Goal: Task Accomplishment & Management: Use online tool/utility

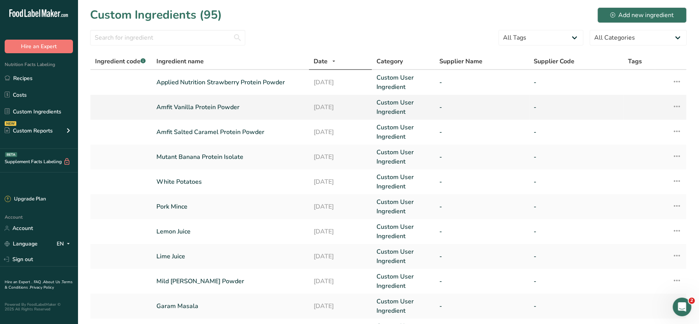
click at [252, 105] on link "Amfit Vanilla Protein Powder" at bounding box center [230, 107] width 148 height 9
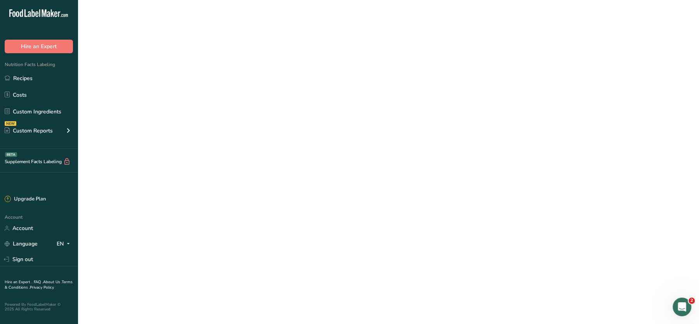
click at [252, 105] on link "Amfit Vanilla Protein Powder" at bounding box center [230, 107] width 148 height 9
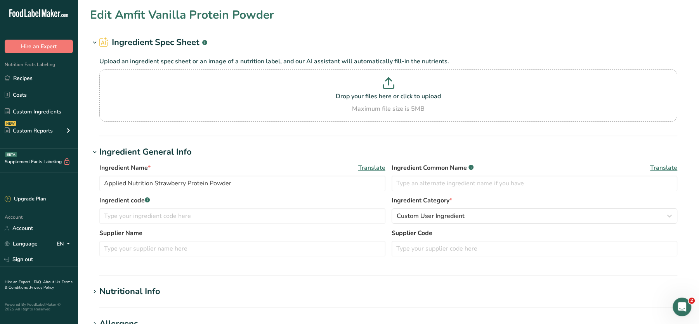
type input "Amfit Vanilla Protein Powder"
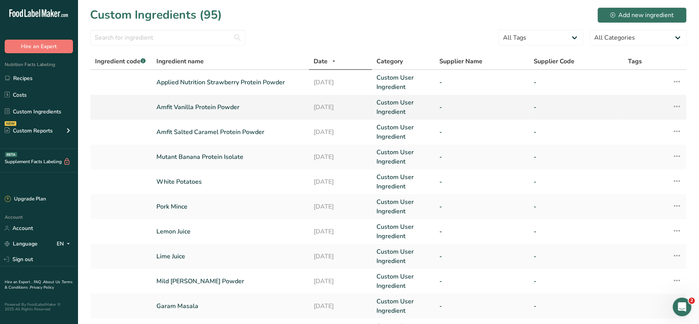
click at [680, 104] on icon at bounding box center [677, 106] width 9 height 14
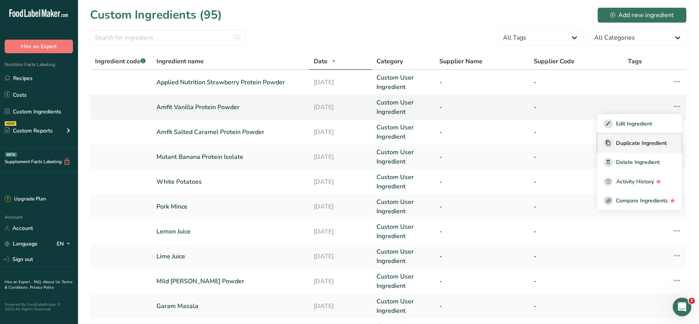
click at [622, 143] on span "Duplicate Ingredient" at bounding box center [641, 143] width 51 height 8
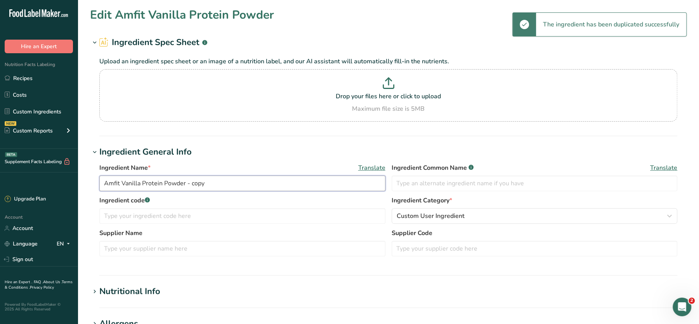
click at [114, 182] on input "Amfit Vanilla Protein Powder - copy" at bounding box center [242, 184] width 286 height 16
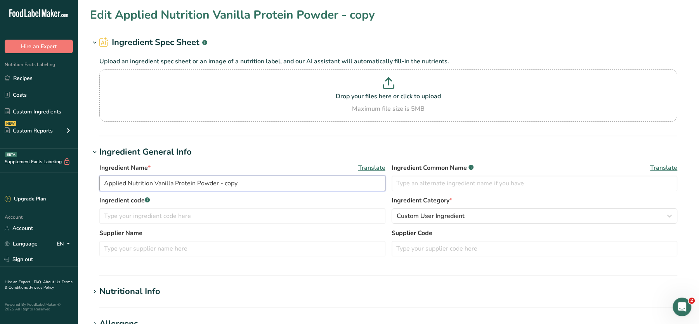
click at [218, 181] on input "Applied Nutrition Vanilla Protein Powder - copy" at bounding box center [242, 184] width 286 height 16
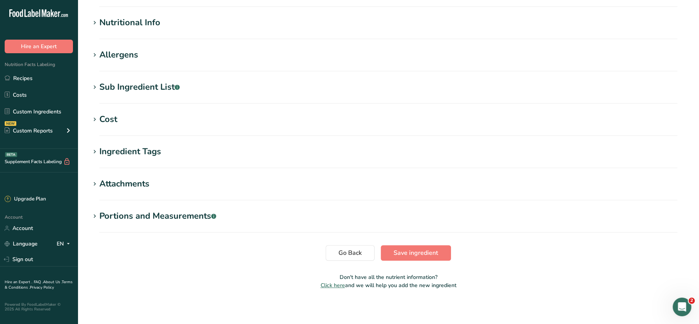
scroll to position [271, 0]
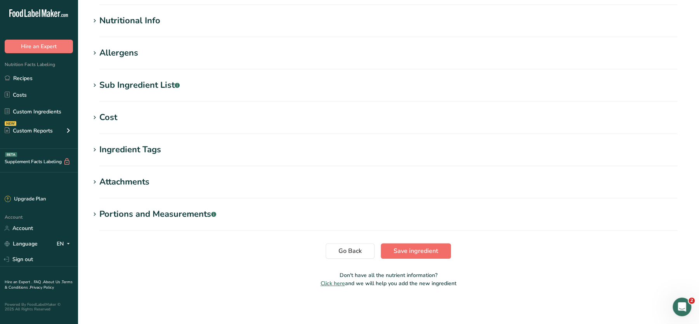
type input "Applied Nutrition Vanilla Protein Powder"
click at [408, 249] on span "Save ingredient" at bounding box center [416, 250] width 45 height 9
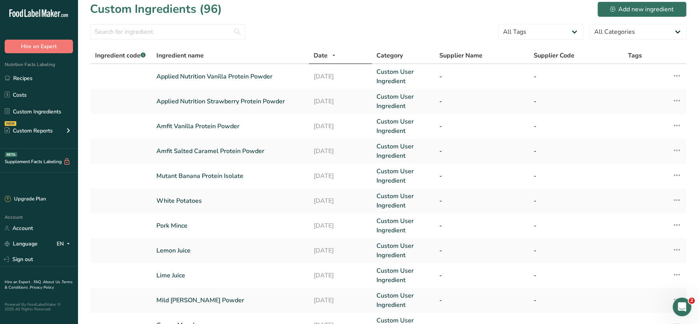
scroll to position [7, 0]
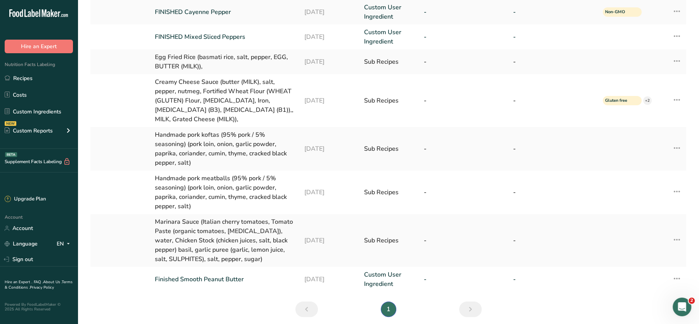
scroll to position [125, 0]
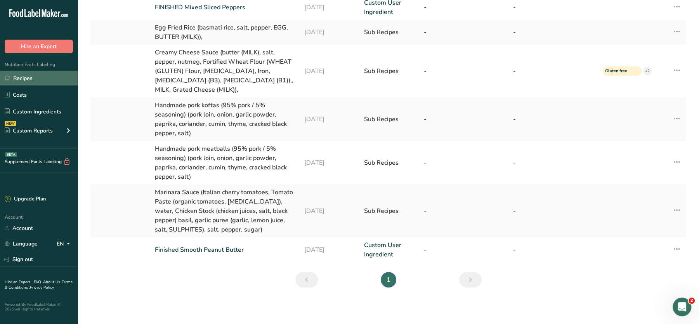
click at [17, 77] on link "Recipes" at bounding box center [39, 78] width 78 height 15
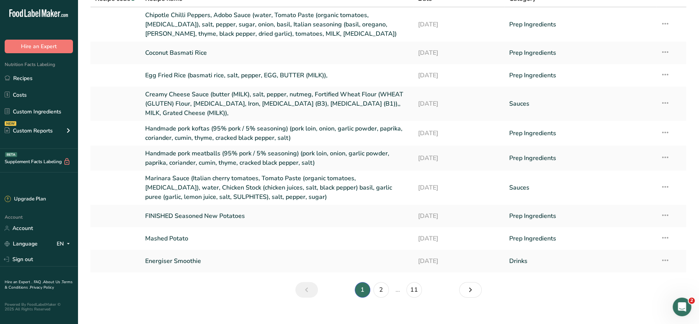
scroll to position [77, 0]
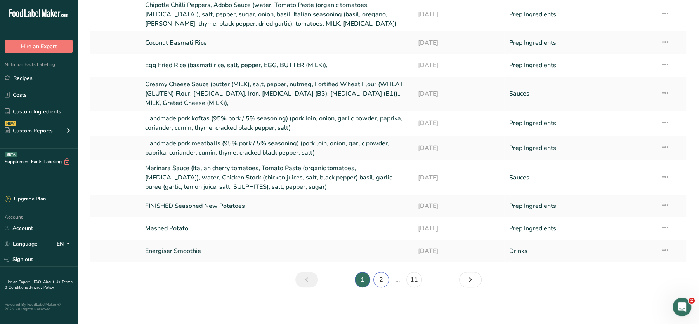
click at [377, 280] on link "2" at bounding box center [382, 280] width 16 height 16
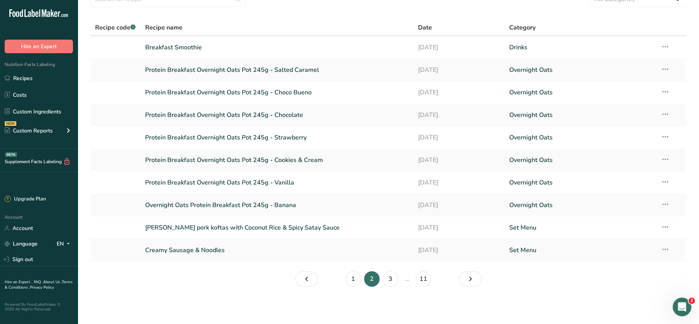
scroll to position [38, 0]
click at [468, 279] on icon "Page 3." at bounding box center [470, 280] width 9 height 14
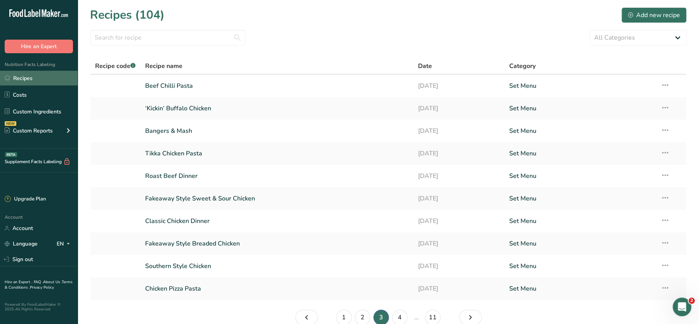
click at [21, 78] on link "Recipes" at bounding box center [39, 78] width 78 height 15
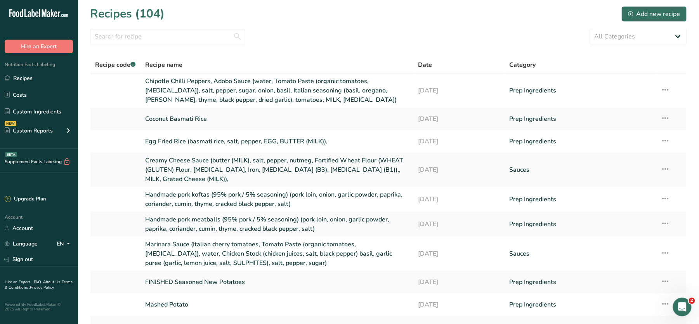
scroll to position [2, 0]
click at [21, 111] on link "Custom Ingredients" at bounding box center [39, 111] width 78 height 15
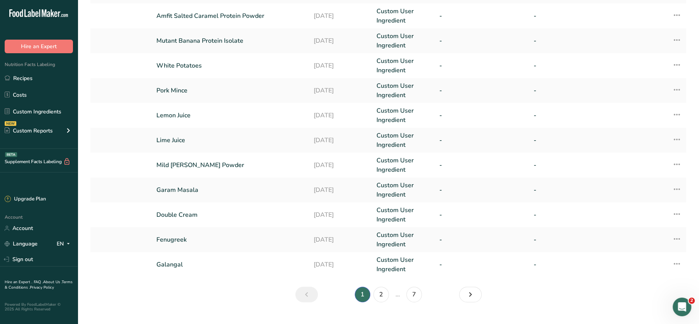
scroll to position [181, 0]
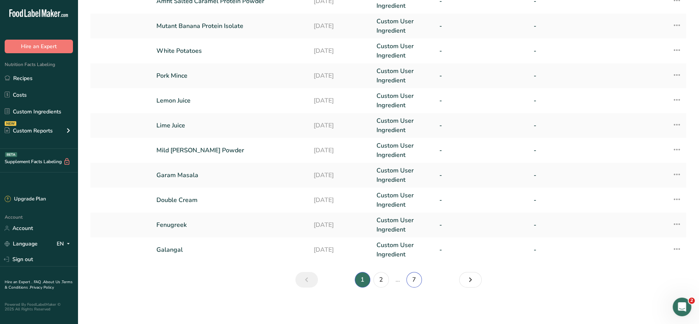
click at [418, 278] on link "7" at bounding box center [415, 280] width 16 height 16
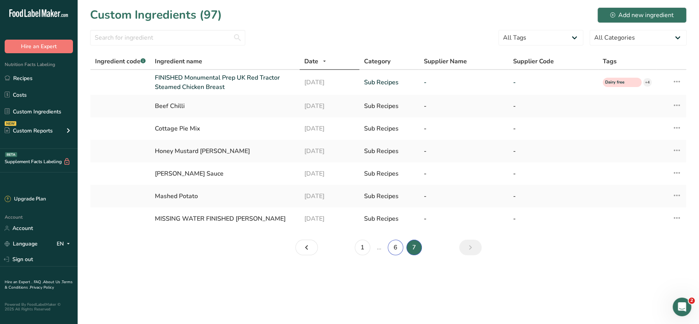
click at [396, 249] on link "6" at bounding box center [396, 248] width 16 height 16
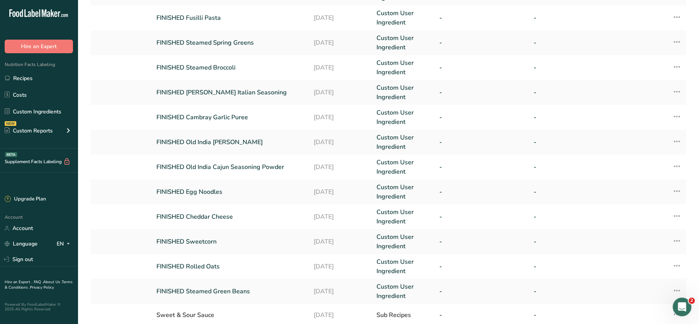
scroll to position [178, 0]
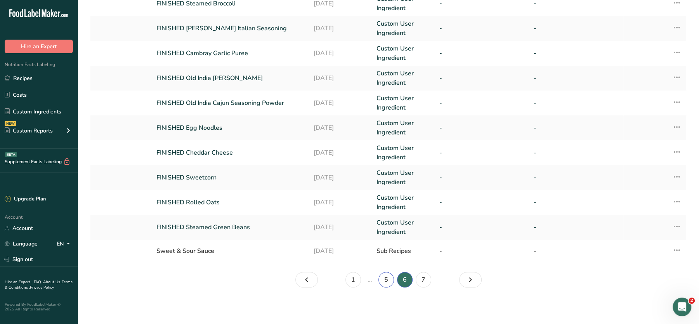
click at [386, 278] on link "5" at bounding box center [387, 280] width 16 height 16
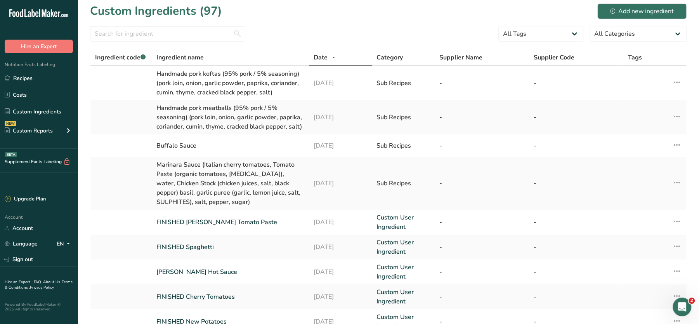
scroll to position [223, 0]
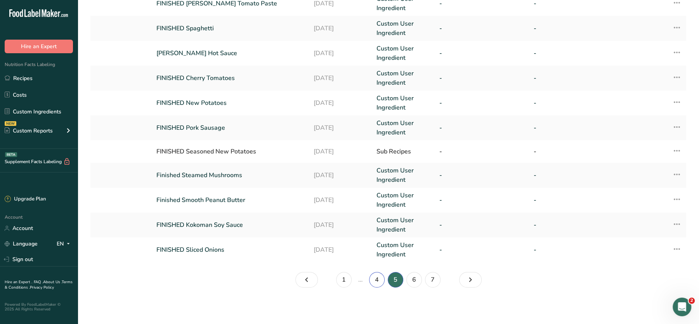
click at [377, 276] on link "4" at bounding box center [377, 280] width 16 height 16
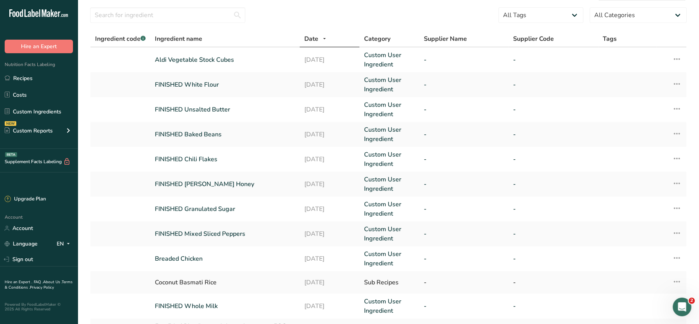
scroll to position [204, 0]
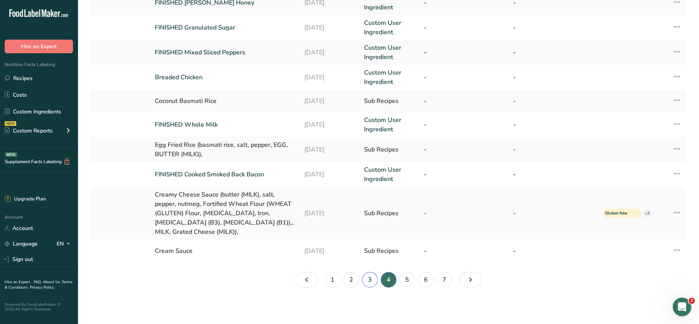
click at [367, 280] on link "3" at bounding box center [370, 280] width 16 height 16
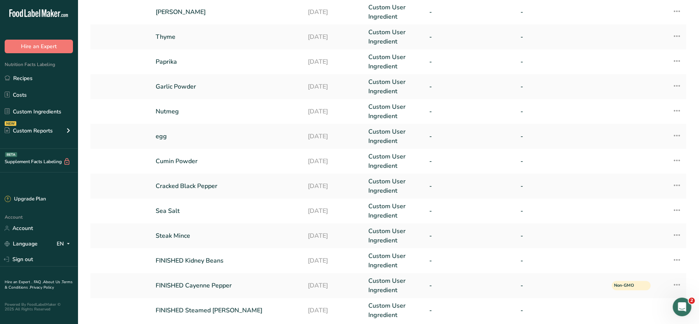
scroll to position [111, 0]
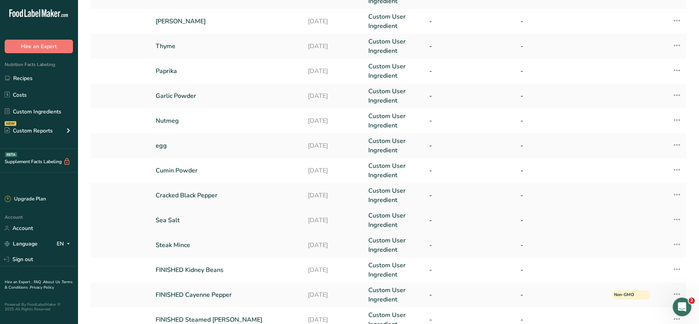
click at [173, 218] on link "Sea Salt" at bounding box center [227, 220] width 143 height 9
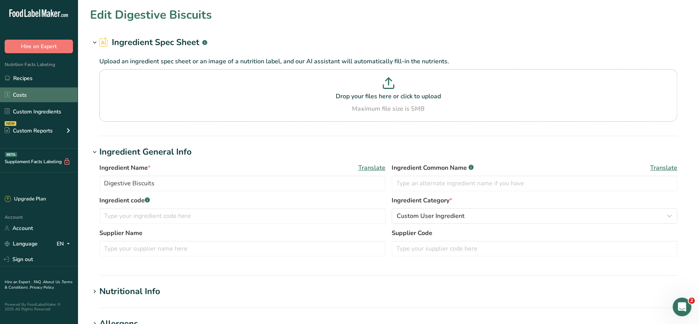
type input "Sea Salt"
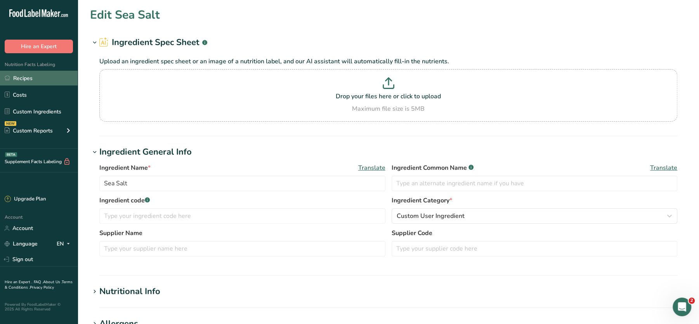
click at [30, 82] on link "Recipes" at bounding box center [39, 78] width 78 height 15
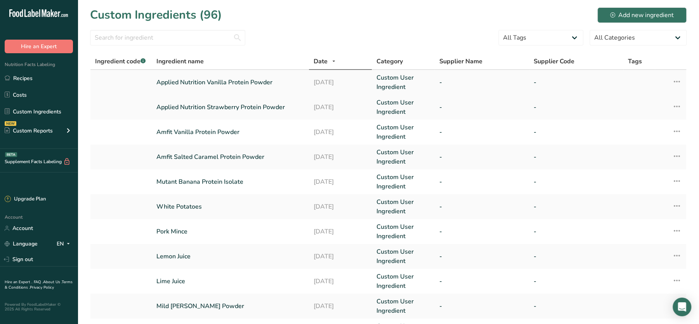
click at [678, 80] on icon at bounding box center [677, 82] width 9 height 14
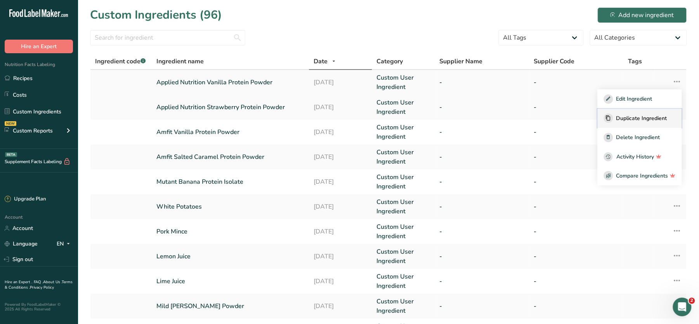
click at [632, 111] on button "Duplicate Ingredient" at bounding box center [640, 118] width 84 height 19
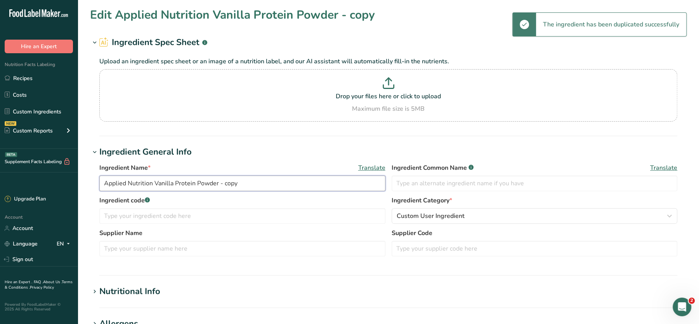
click at [186, 178] on input "Applied Nutrition Vanilla Protein Powder - copy" at bounding box center [242, 184] width 286 height 16
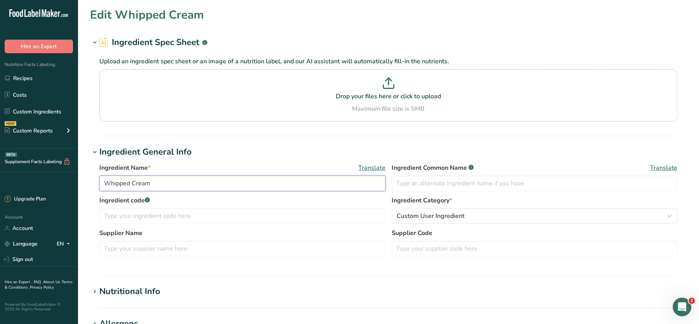
scroll to position [271, 0]
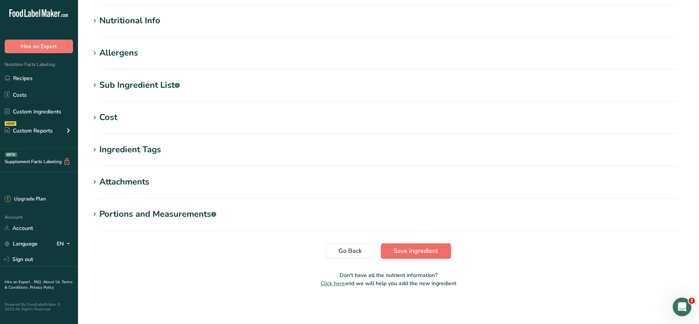
type input "Whipped Cream"
click at [403, 249] on span "Save ingredient" at bounding box center [416, 250] width 45 height 9
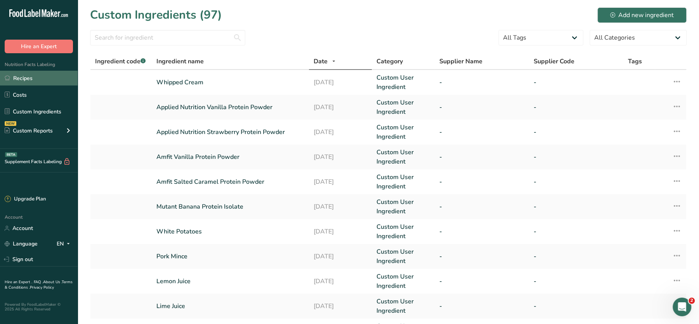
click at [26, 80] on link "Recipes" at bounding box center [39, 78] width 78 height 15
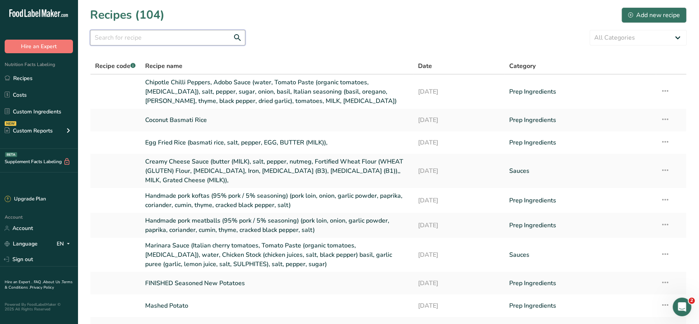
click at [206, 40] on input "text" at bounding box center [167, 38] width 155 height 16
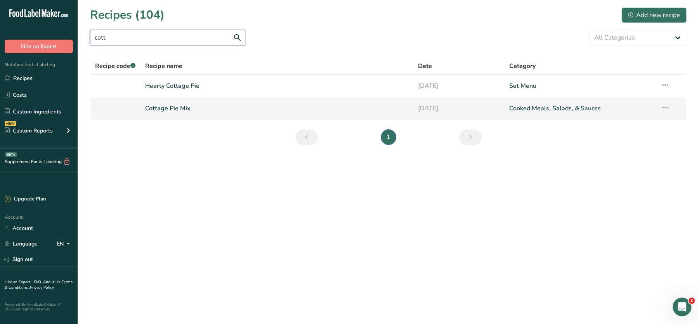
type input "cott"
click at [181, 106] on link "Cottage Pie Mix" at bounding box center [277, 108] width 264 height 16
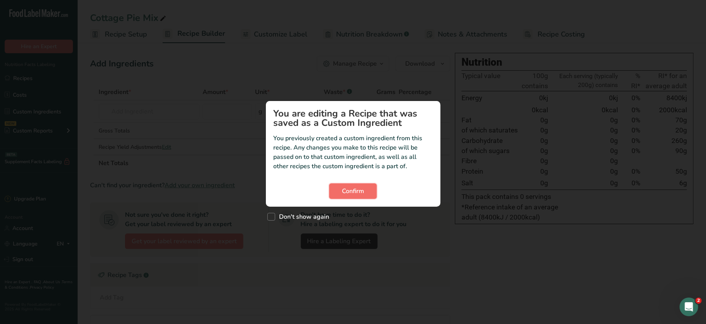
click at [348, 189] on span "Confirm" at bounding box center [353, 190] width 22 height 9
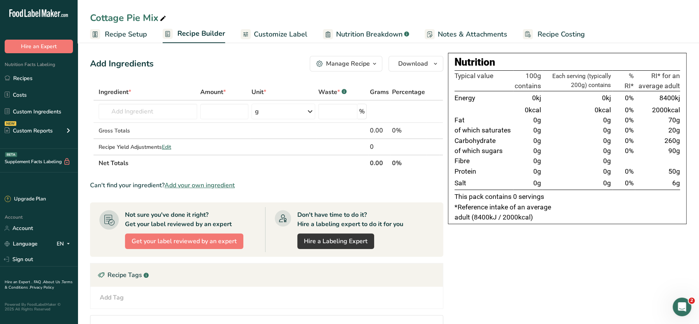
click at [449, 29] on span "Notes & Attachments" at bounding box center [473, 34] width 70 height 10
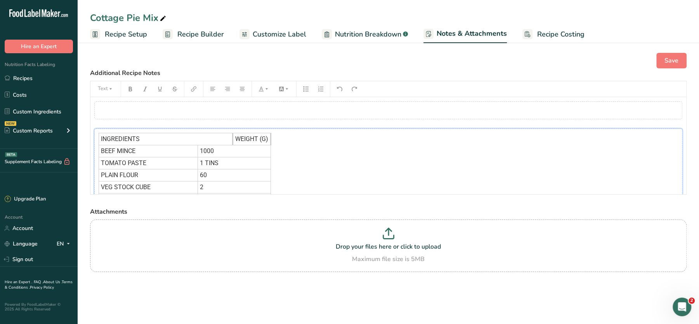
click at [404, 167] on div "INGREDIENTS WEIGHT (G) BEEF MINCE 1000 TOMATO PASTE 1 TINS PLAIN FLOUR 60 VEG S…" at bounding box center [388, 217] width 588 height 177
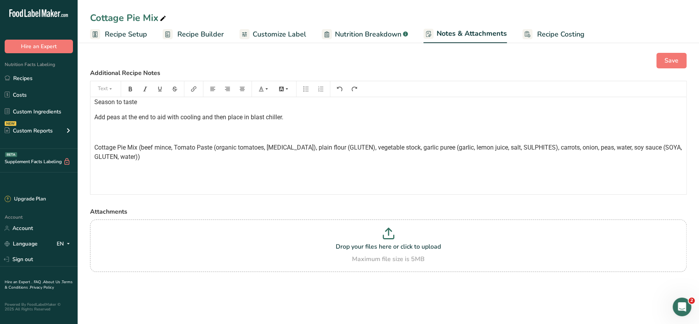
scroll to position [310, 0]
click at [202, 143] on span "Cottage Pie Mix (beef mince, Tomato Paste (organic tomatoes, citric acid), plai…" at bounding box center [388, 151] width 589 height 17
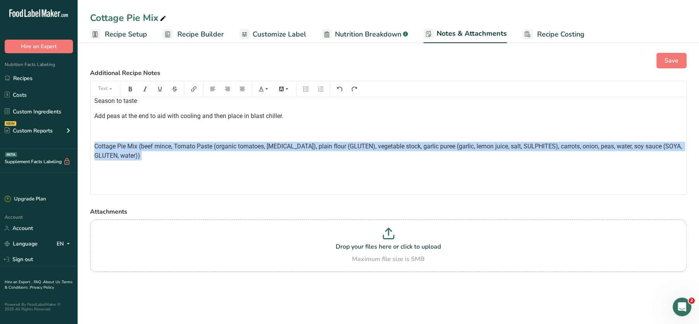
click at [202, 143] on span "Cottage Pie Mix (beef mince, Tomato Paste (organic tomatoes, citric acid), plai…" at bounding box center [388, 151] width 589 height 17
click at [287, 143] on span "Cottage Pie Mix (beef mince, Tomato Paste (organic tomatoes, citric acid), plai…" at bounding box center [388, 151] width 589 height 17
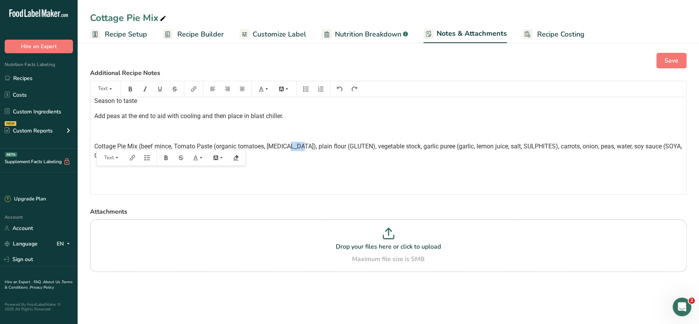
click at [287, 143] on span "Cottage Pie Mix (beef mince, Tomato Paste (organic tomatoes, citric acid), plai…" at bounding box center [388, 151] width 589 height 17
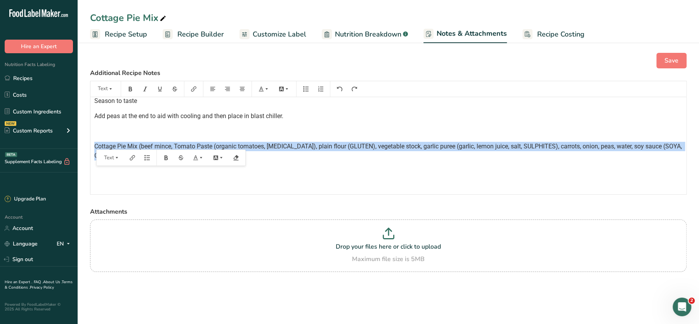
click at [287, 143] on span "Cottage Pie Mix (beef mince, Tomato Paste (organic tomatoes, citric acid), plai…" at bounding box center [388, 151] width 589 height 17
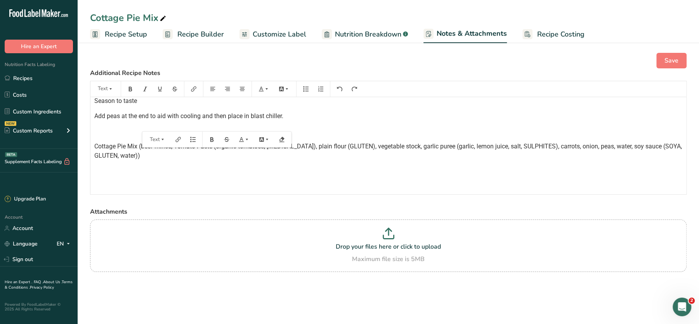
click at [123, 152] on span "Cottage Pie Mix (beef mince, Tomato Paste (organic tomatoes, citric acid), plai…" at bounding box center [388, 151] width 589 height 17
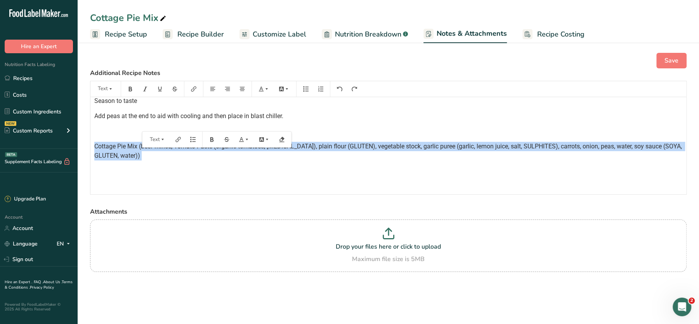
click at [123, 152] on span "Cottage Pie Mix (beef mince, Tomato Paste (organic tomatoes, citric acid), plai…" at bounding box center [388, 151] width 589 height 17
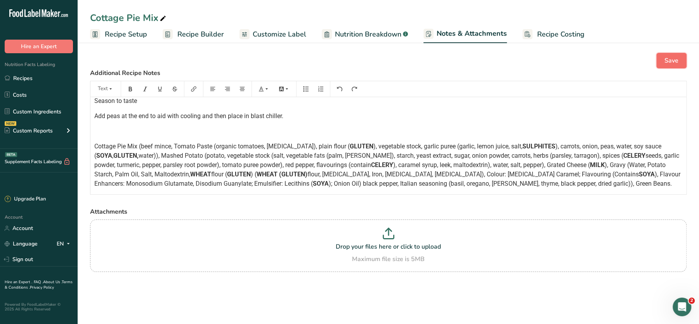
click at [660, 56] on button "Save" at bounding box center [672, 61] width 30 height 16
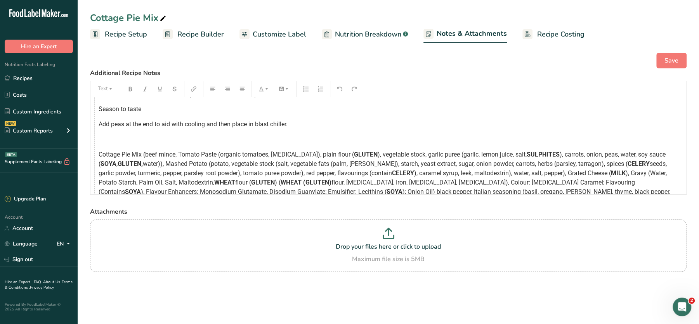
click at [174, 143] on tbody "﻿ INGREDIENTS WEIGHT (G) BEEF MINCE 1000 TOMATO PASTE 1 TINS PLAIN FLOUR 60 VEG…" at bounding box center [389, 19] width 580 height 446
click at [527, 68] on div "Save" at bounding box center [388, 61] width 597 height 16
click at [672, 59] on span "Save" at bounding box center [672, 60] width 14 height 9
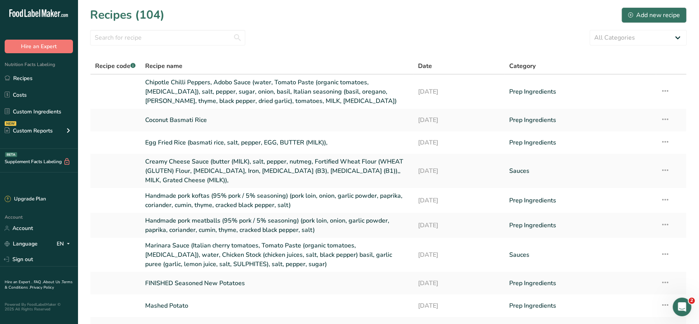
scroll to position [77, 0]
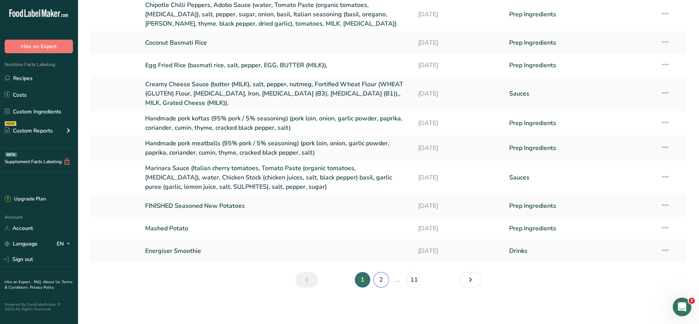
click at [385, 273] on link "2" at bounding box center [382, 280] width 16 height 16
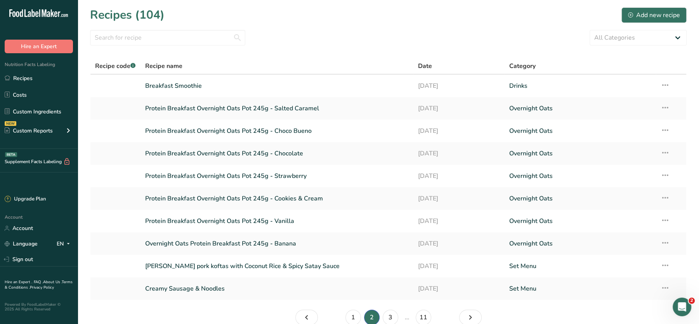
scroll to position [38, 0]
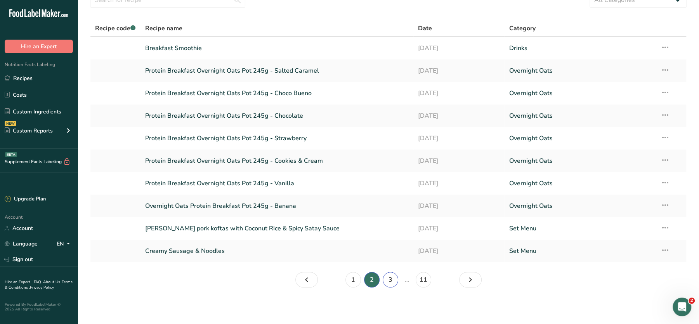
click at [391, 282] on link "3" at bounding box center [391, 280] width 16 height 16
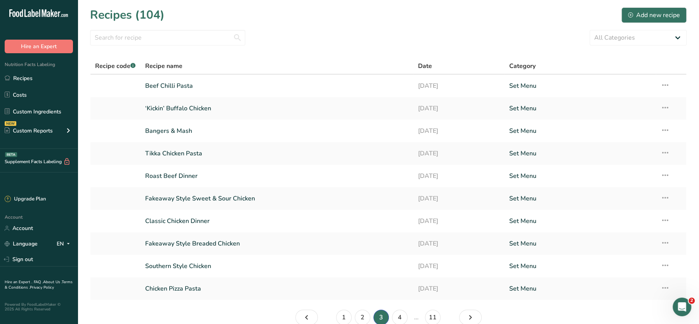
scroll to position [38, 0]
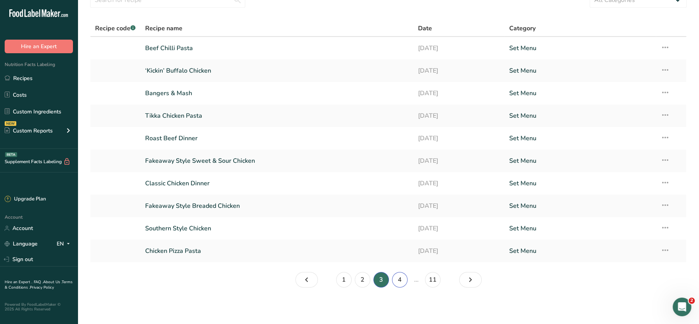
click at [400, 283] on link "4" at bounding box center [400, 280] width 16 height 16
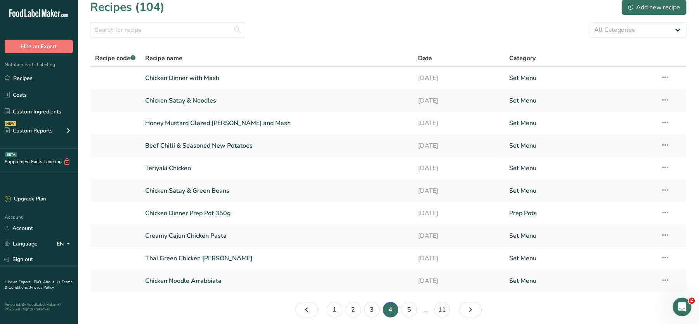
scroll to position [38, 0]
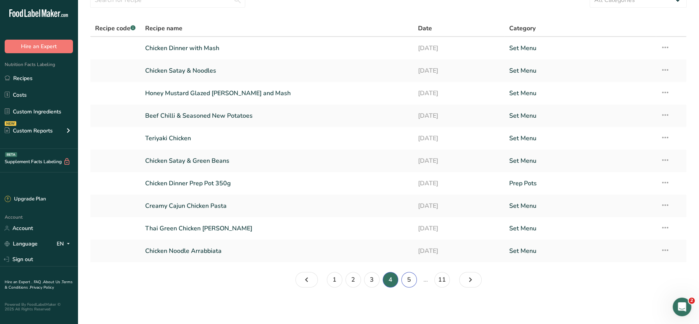
click at [410, 283] on link "5" at bounding box center [410, 280] width 16 height 16
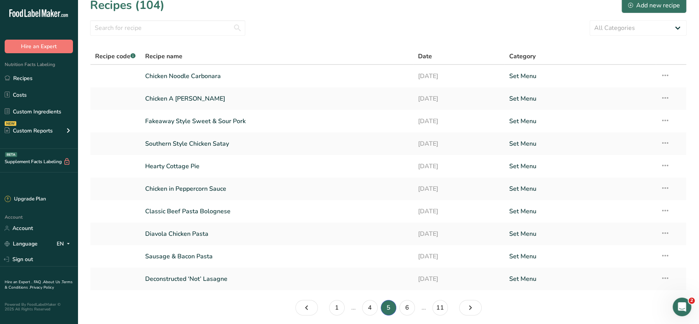
scroll to position [38, 0]
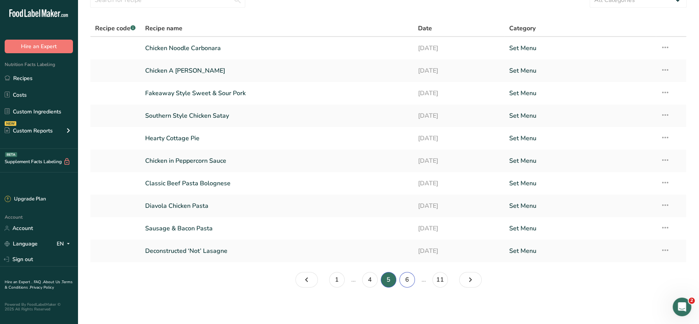
click at [409, 280] on link "6" at bounding box center [408, 280] width 16 height 16
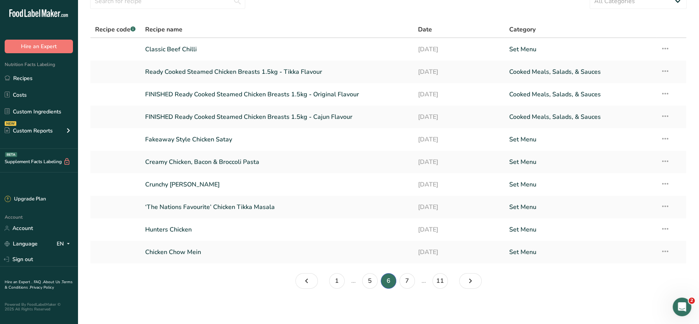
scroll to position [38, 0]
click at [406, 278] on link "7" at bounding box center [408, 280] width 16 height 16
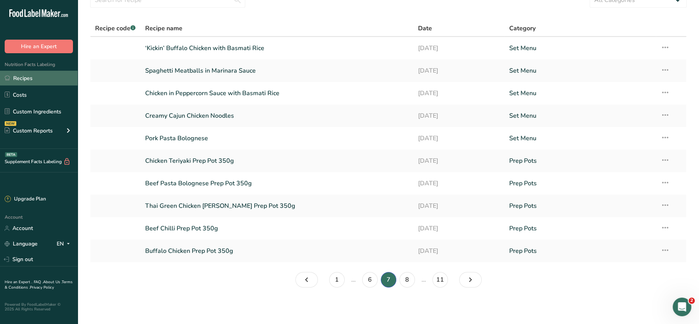
click at [14, 81] on link "Recipes" at bounding box center [39, 78] width 78 height 15
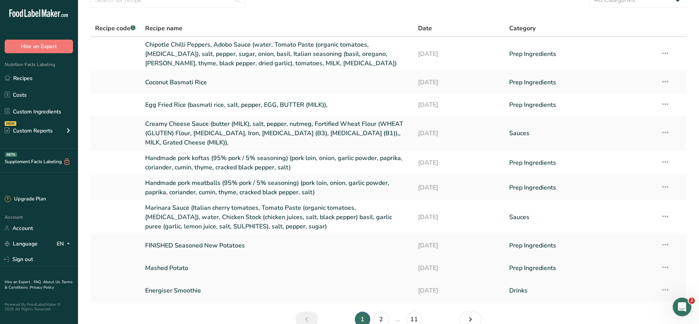
click at [169, 265] on link "Mashed Potato" at bounding box center [277, 268] width 264 height 16
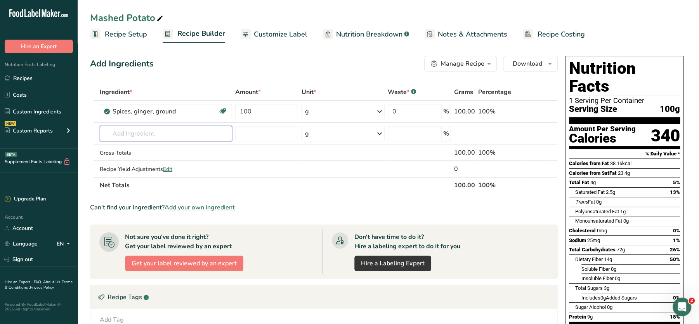
click at [184, 129] on input "text" at bounding box center [166, 134] width 132 height 16
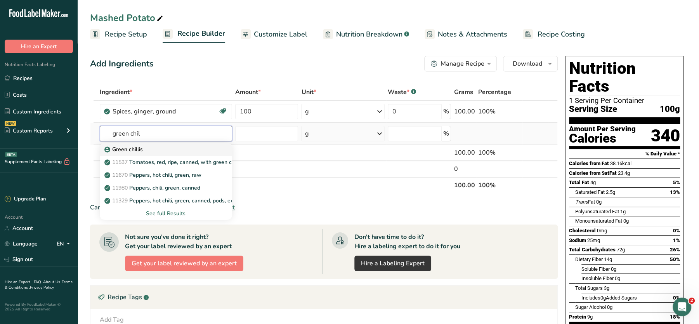
type input "green chil"
click at [139, 148] on p "Green chillis" at bounding box center [124, 149] width 37 height 8
type input "Green chillis"
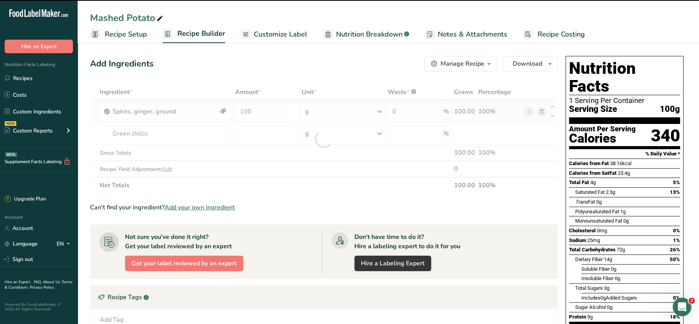
type input "0"
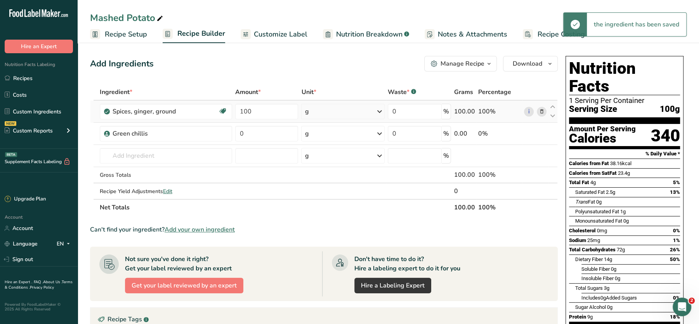
click at [544, 113] on icon at bounding box center [541, 112] width 5 height 8
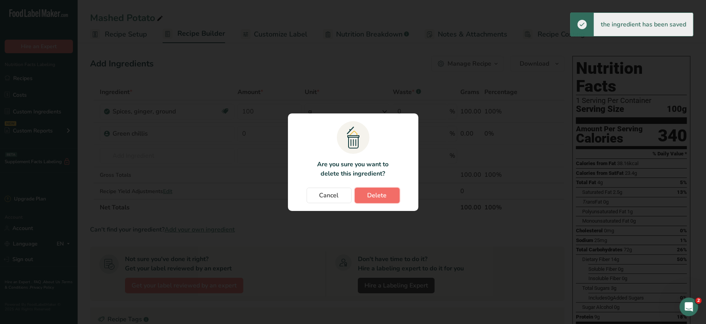
click at [375, 189] on button "Delete" at bounding box center [377, 196] width 45 height 16
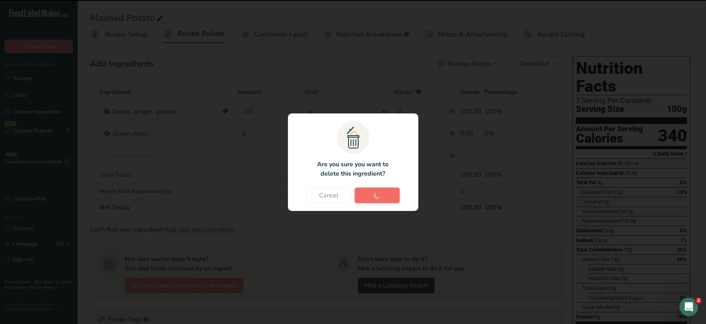
type input "0"
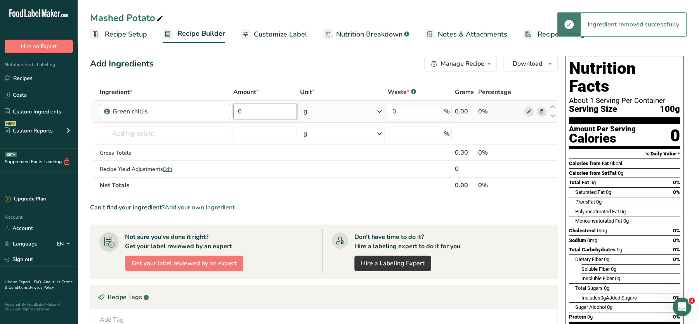
drag, startPoint x: 275, startPoint y: 118, endPoint x: 220, endPoint y: 110, distance: 55.1
click at [220, 110] on tr "Green chillis 0 g Weight Units g kg mg See more Volume Units l Volume units req…" at bounding box center [323, 112] width 467 height 22
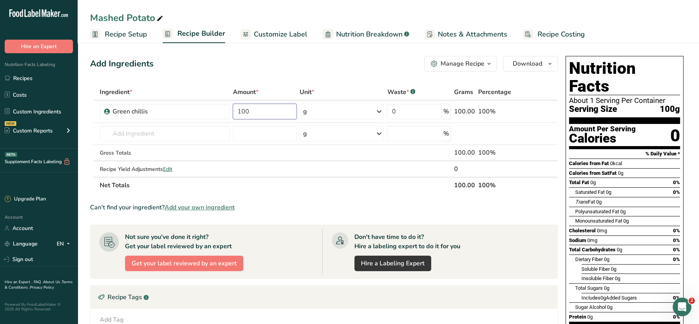
type input "100"
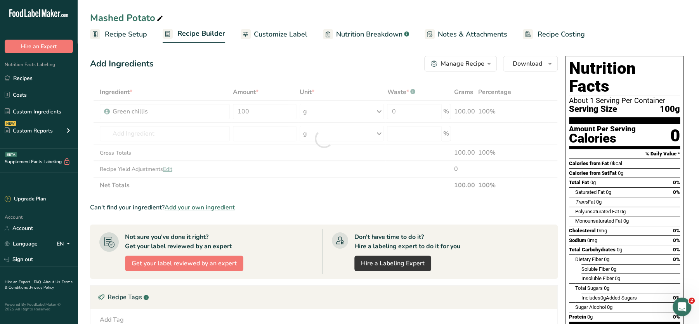
click at [296, 66] on div "Add Ingredients Manage Recipe Delete Recipe Duplicate Recipe Scale Recipe Save …" at bounding box center [324, 64] width 468 height 16
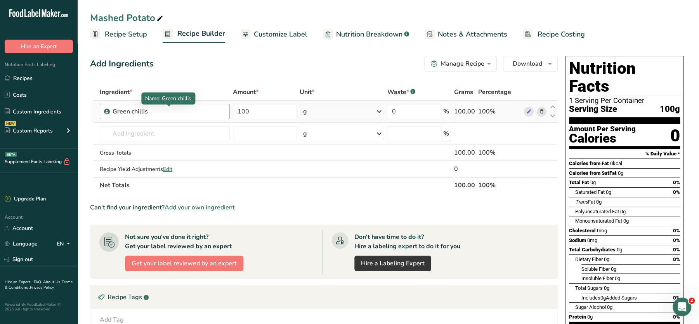
click at [168, 113] on div "Green chillis" at bounding box center [161, 111] width 97 height 9
click at [150, 132] on input "text" at bounding box center [165, 134] width 130 height 16
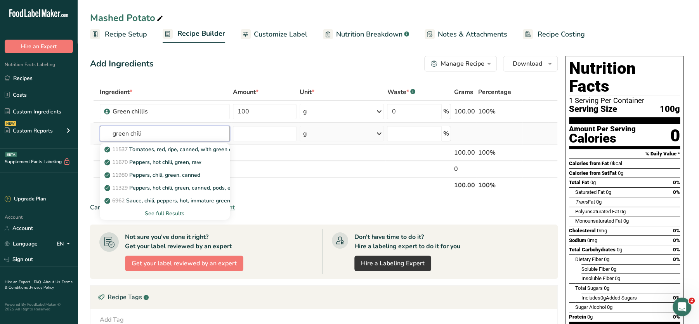
type input "green chili"
click at [158, 210] on div "See full Results" at bounding box center [165, 213] width 118 height 8
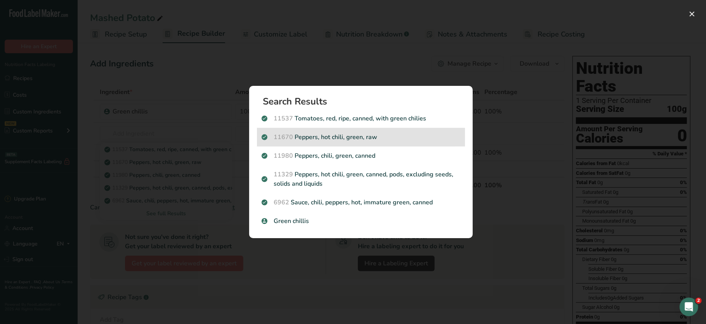
click at [372, 137] on p "11670 Peppers, hot chili, green, raw" at bounding box center [361, 136] width 199 height 9
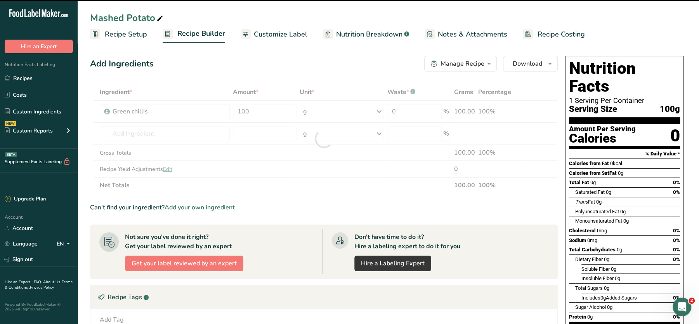
type input "0"
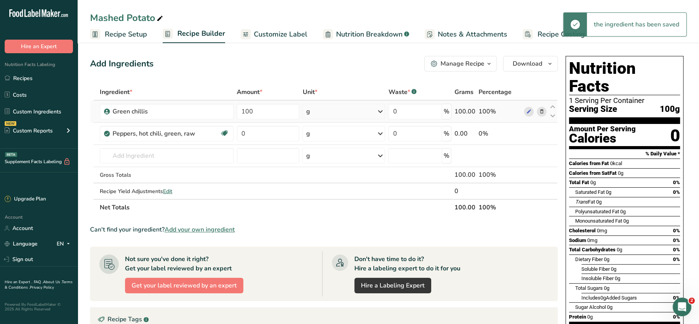
click at [542, 109] on icon at bounding box center [541, 112] width 5 height 8
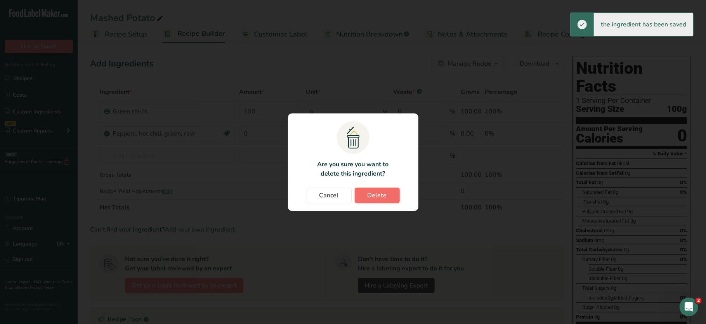
click at [385, 193] on span "Delete" at bounding box center [377, 195] width 19 height 9
type input "0"
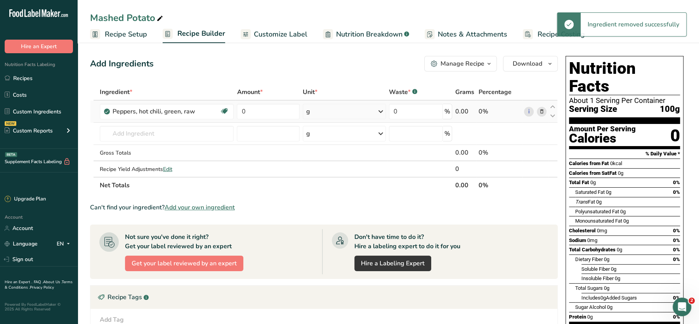
click at [275, 120] on td "0" at bounding box center [268, 112] width 66 height 22
drag, startPoint x: 275, startPoint y: 120, endPoint x: 263, endPoint y: 109, distance: 16.3
click at [263, 109] on input "0" at bounding box center [268, 112] width 63 height 16
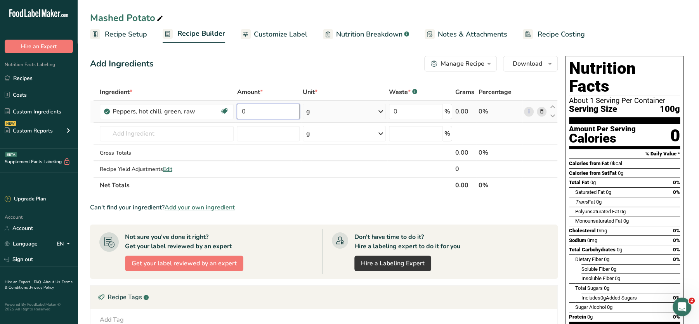
click at [263, 109] on input "0" at bounding box center [268, 112] width 63 height 16
type input "100"
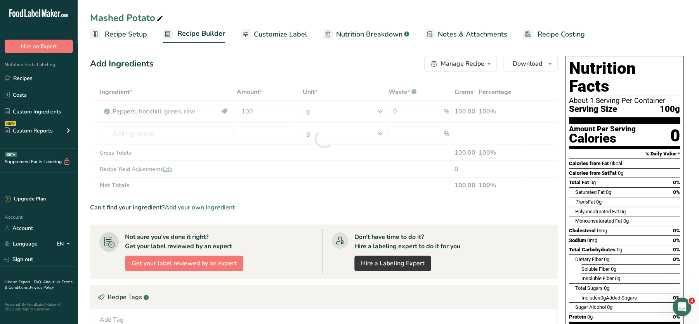
click at [327, 71] on div "Add Ingredients Manage Recipe Delete Recipe Duplicate Recipe Scale Recipe Save …" at bounding box center [324, 64] width 468 height 16
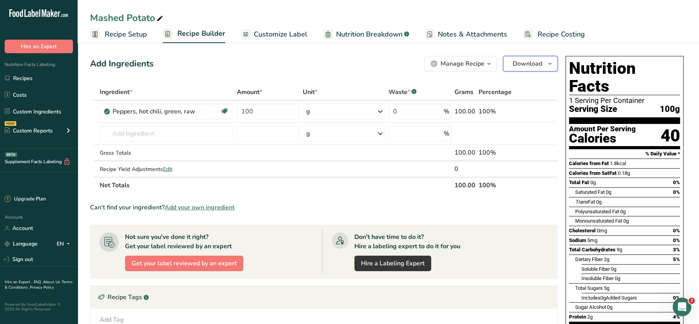
click at [539, 63] on span "Download" at bounding box center [528, 63] width 30 height 9
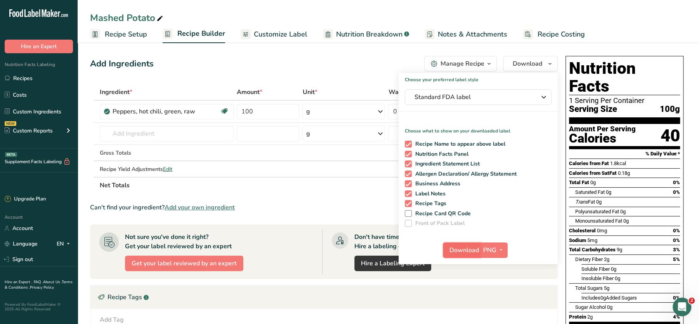
click at [469, 248] on span "Download" at bounding box center [465, 249] width 30 height 9
click at [178, 130] on input "text" at bounding box center [167, 134] width 134 height 16
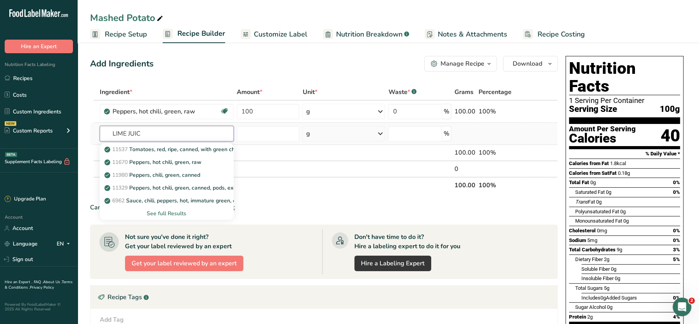
type input "LIME JUICE"
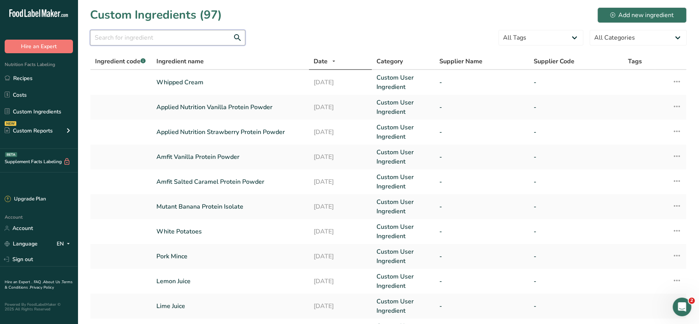
click at [192, 31] on input "text" at bounding box center [167, 38] width 155 height 16
type input "chili"
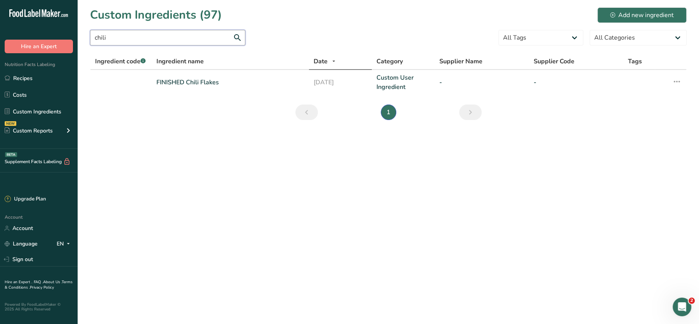
click at [153, 39] on input "chili" at bounding box center [167, 38] width 155 height 16
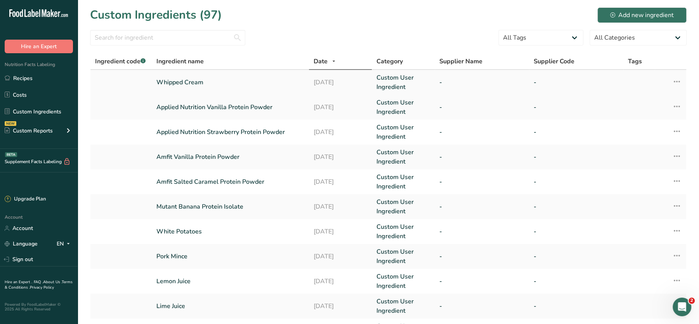
click at [680, 83] on icon at bounding box center [677, 82] width 9 height 14
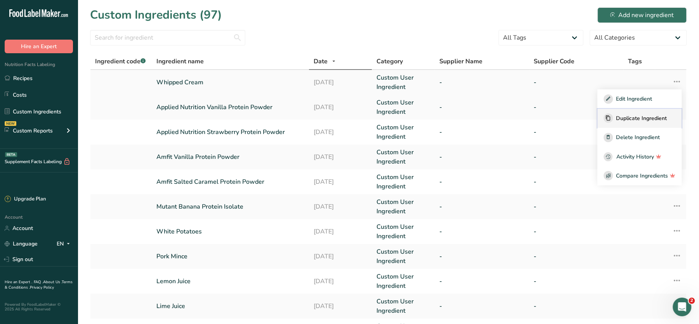
click at [649, 116] on span "Duplicate Ingredient" at bounding box center [641, 118] width 51 height 8
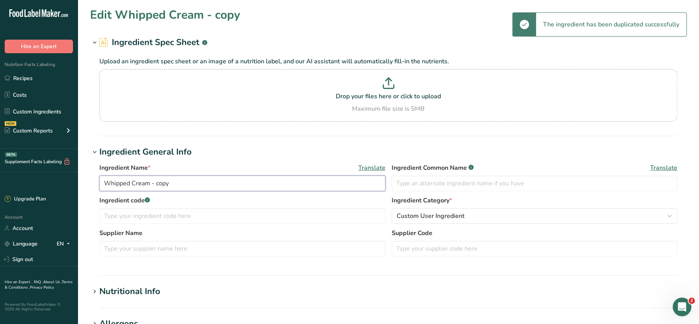
drag, startPoint x: 184, startPoint y: 183, endPoint x: 59, endPoint y: 177, distance: 124.8
click at [59, 177] on div ".a-20{fill:#fff;} Hire an Expert Nutrition Facts Labeling Recipes Costs Custom …" at bounding box center [349, 297] width 699 height 595
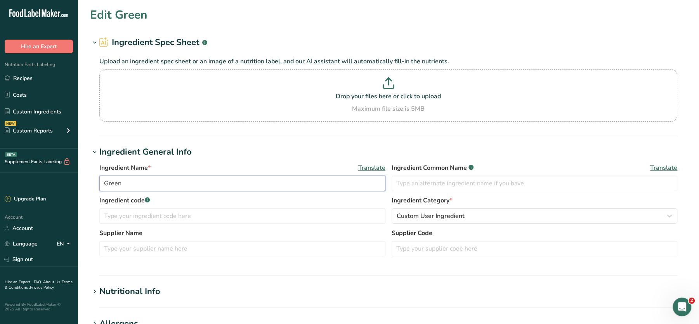
paste input "chili pepper"
click at [134, 184] on input "Green chili pepper" at bounding box center [242, 184] width 286 height 16
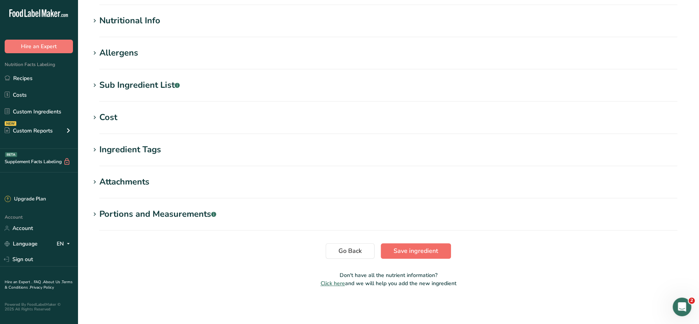
type input "Green chillis"
click at [427, 253] on span "Save ingredient" at bounding box center [416, 250] width 45 height 9
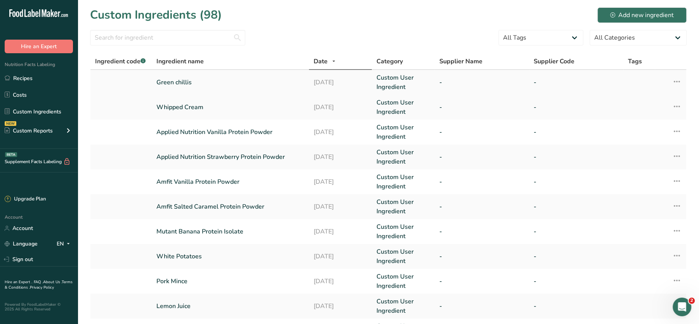
click at [166, 80] on link "Green chillis" at bounding box center [230, 82] width 148 height 9
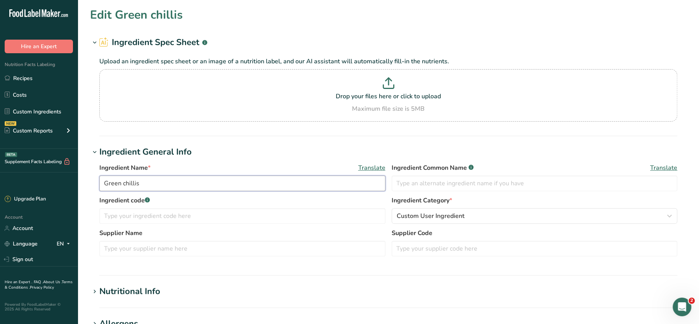
click at [104, 181] on input "Green chillis" at bounding box center [242, 184] width 286 height 16
click at [153, 183] on input "FINISHED Green chillis" at bounding box center [242, 184] width 286 height 16
type input "FINISHED Green Chillis"
paste input "FINISHED Green Chillis"
type input "FINISHED Green Chilli's"
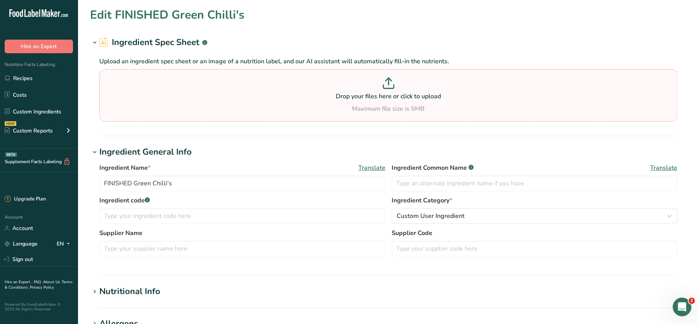
click at [337, 80] on p at bounding box center [388, 84] width 574 height 14
click at [337, 80] on input "Drop your files here or click to upload Maximum file size is 5MB" at bounding box center [388, 95] width 578 height 52
type input "C:\fakepath\Mashed Potato_28_08_2025, 16_29_35.png"
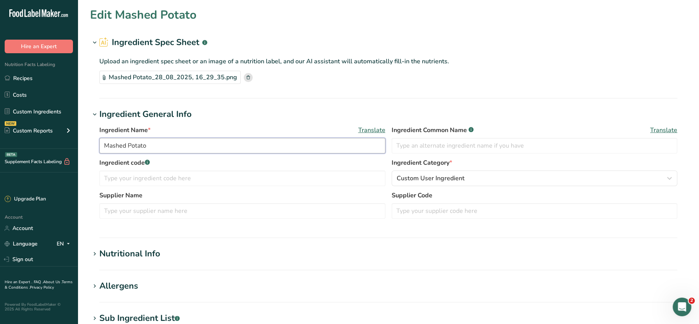
click at [289, 143] on input "Mashed Potato" at bounding box center [242, 146] width 286 height 16
paste input "FINISHED Green Chilli's"
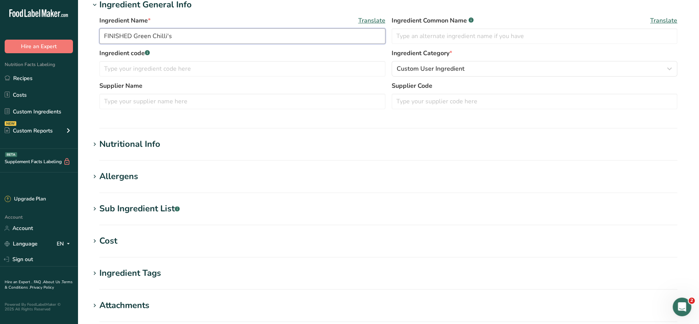
scroll to position [110, 0]
type input "FINISHED Green Chilli's"
click at [159, 144] on div "Nutritional Info" at bounding box center [129, 143] width 61 height 13
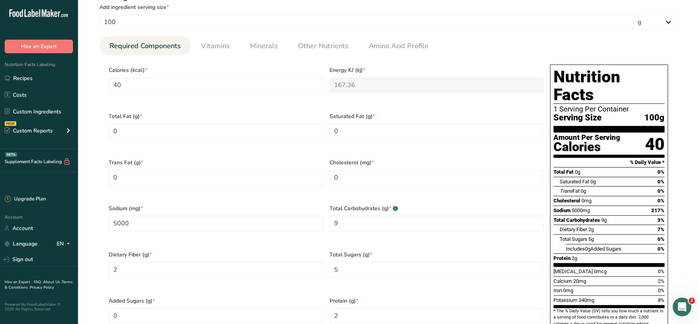
scroll to position [275, 0]
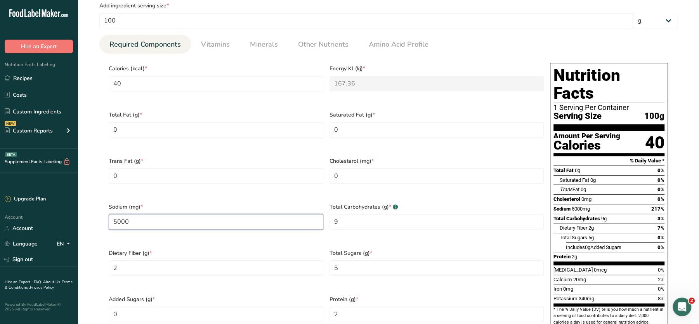
drag, startPoint x: 169, startPoint y: 212, endPoint x: 88, endPoint y: 210, distance: 81.6
click at [88, 210] on section "Edit FINISHED Green Chilli's Ingredient Spec Sheet .a-a{fill:#347362;}.b-a{fill…" at bounding box center [389, 172] width 622 height 895
type input "9"
click at [315, 203] on span "Sodium (mg) *" at bounding box center [216, 207] width 215 height 8
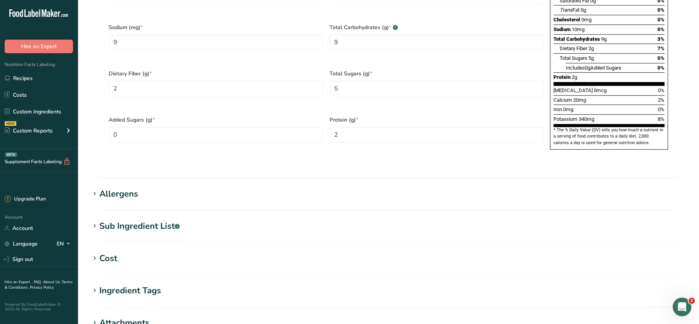
scroll to position [576, 0]
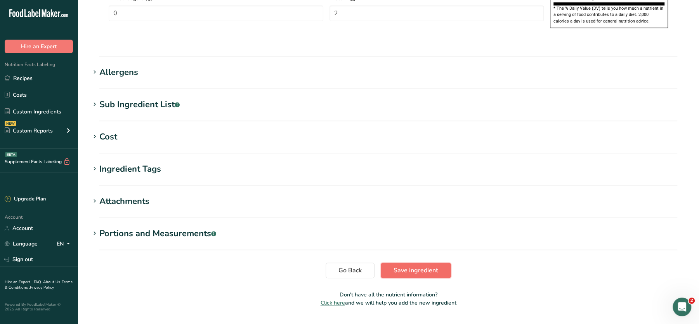
click at [430, 266] on span "Save ingredient" at bounding box center [416, 270] width 45 height 9
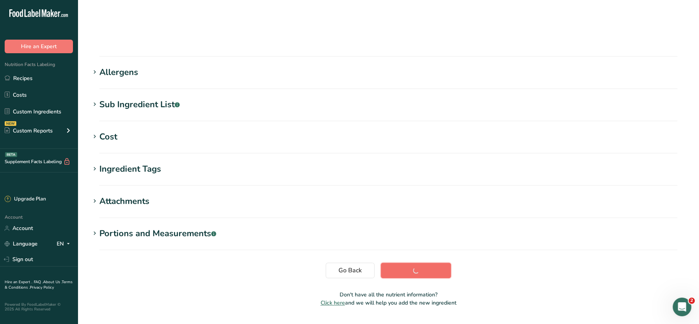
scroll to position [87, 0]
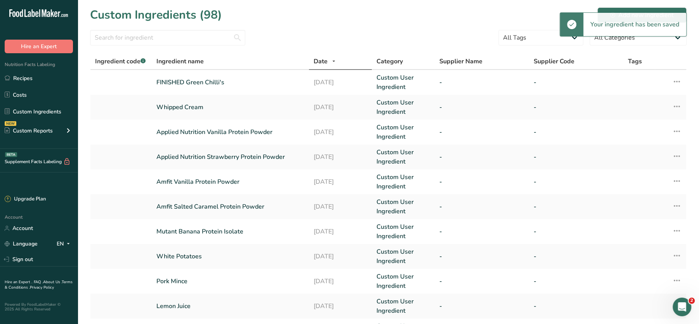
click at [407, 16] on div "Custom Ingredients (98) Add new ingredient" at bounding box center [388, 14] width 597 height 17
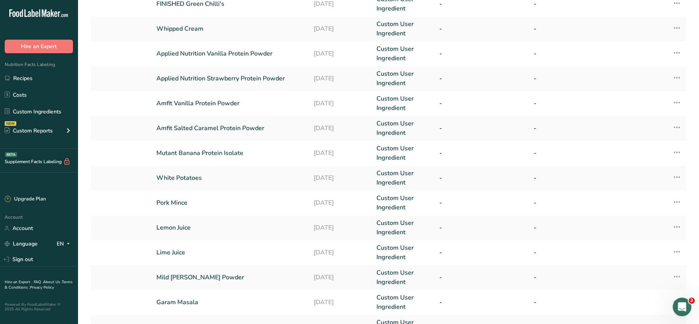
scroll to position [181, 0]
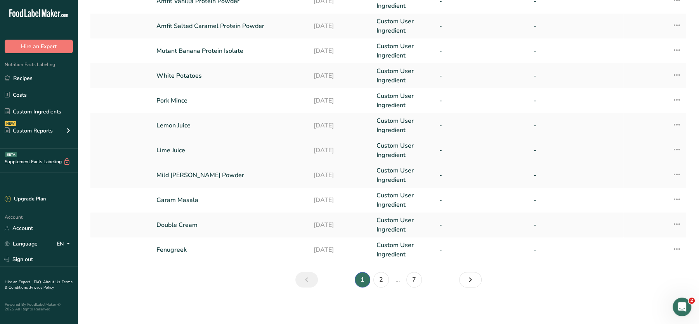
click at [185, 151] on link "Lime Juice" at bounding box center [230, 150] width 148 height 9
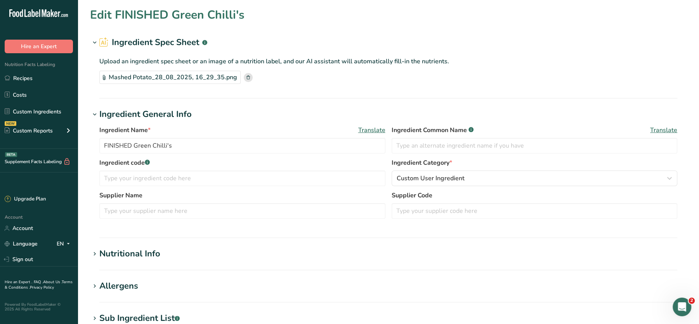
type input "Lime Juice"
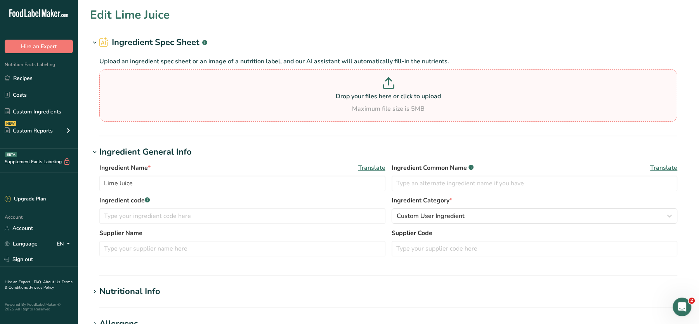
click at [377, 87] on p at bounding box center [388, 84] width 574 height 14
click at [377, 87] on input "Drop your files here or click to upload Maximum file size is 5MB" at bounding box center [388, 95] width 578 height 52
type input "C:\fakepath\Mashed Potato_28_08_2025, 16_33_20.png"
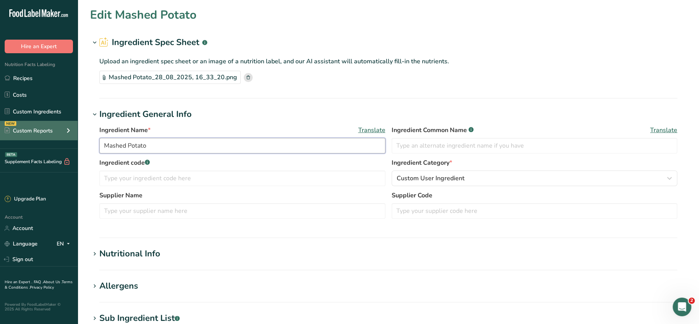
drag, startPoint x: 181, startPoint y: 144, endPoint x: 74, endPoint y: 139, distance: 106.9
click at [74, 139] on div ".a-20{fill:#fff;} Hire an Expert Nutrition Facts Labeling Recipes Costs Custom …" at bounding box center [349, 279] width 699 height 558
type input "f"
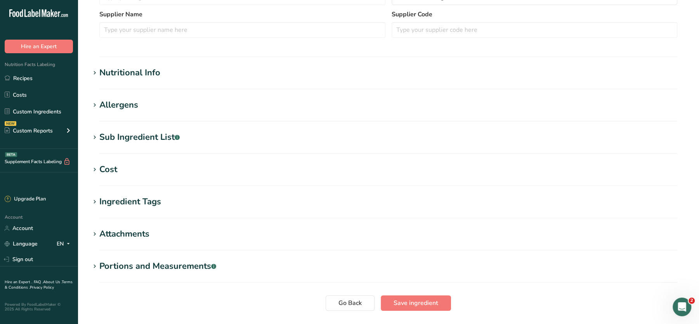
scroll to position [233, 0]
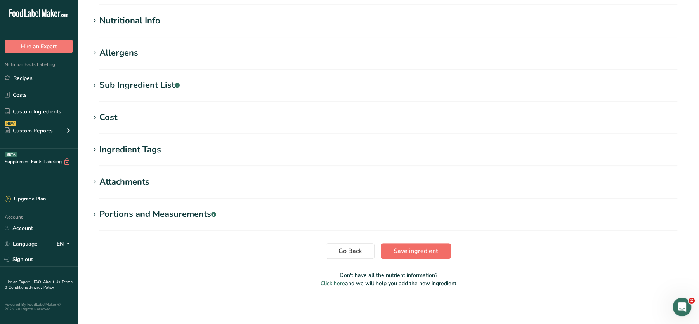
type input "FINISHED Lime Juice"
click at [407, 254] on span "Save ingredient" at bounding box center [416, 250] width 45 height 9
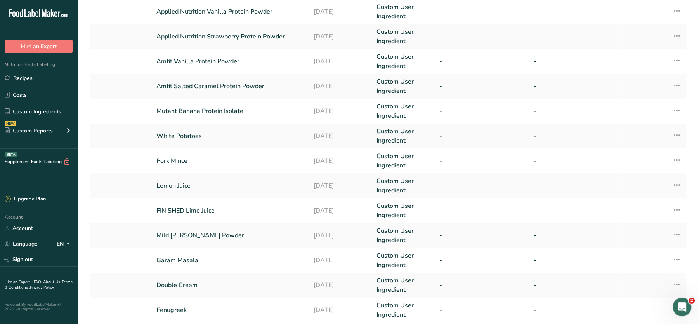
scroll to position [181, 0]
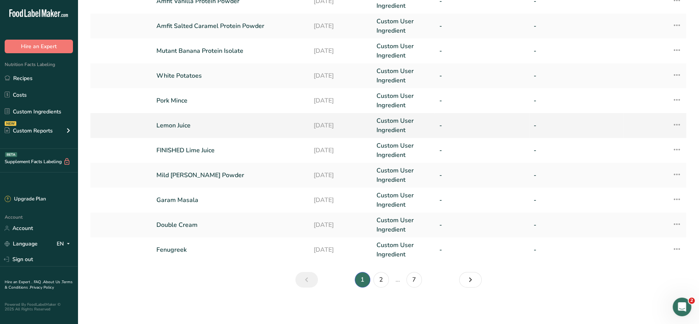
click at [170, 120] on td "Lemon Juice" at bounding box center [230, 125] width 157 height 25
click at [179, 123] on link "Lemon Juice" at bounding box center [230, 125] width 148 height 9
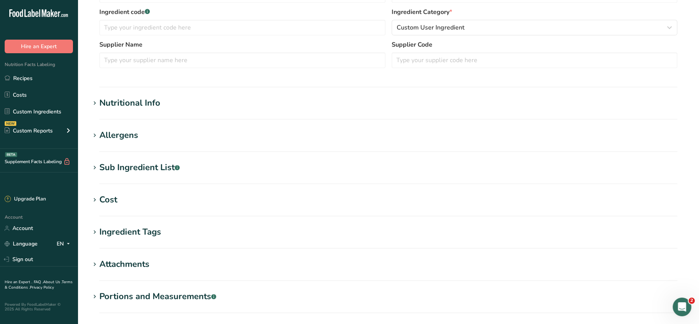
scroll to position [187, 0]
click at [174, 104] on h1 "Nutritional Info" at bounding box center [388, 104] width 597 height 13
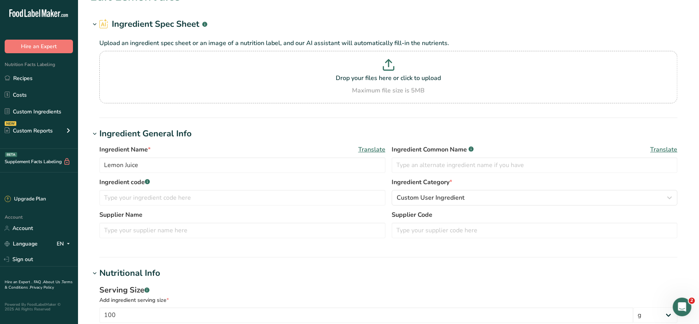
scroll to position [0, 0]
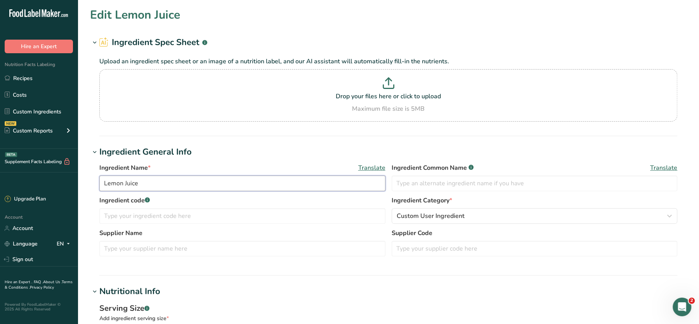
click at [105, 185] on input "Lemon Juice" at bounding box center [242, 184] width 286 height 16
type input "FINISHED Lemon Juice"
click at [375, 100] on p "Drop your files here or click to upload" at bounding box center [388, 96] width 574 height 9
click at [375, 100] on input "Drop your files here or click to upload Maximum file size is 5MB" at bounding box center [388, 95] width 578 height 52
type input "C:\fakepath\Mashed Potato_28_08_2025, 16_43_50.png"
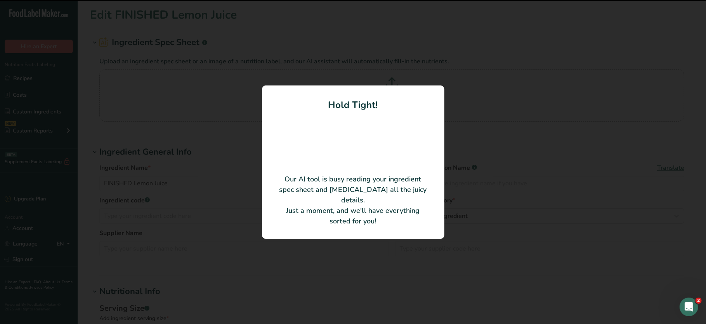
type input "Lemon Juice"
type input "20"
type KJ "83.68"
type Carbohydrates "7"
type Sugars "3"
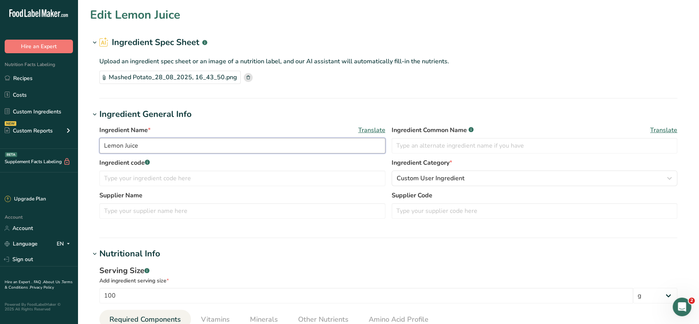
click at [103, 149] on input "Lemon Juice" at bounding box center [242, 146] width 286 height 16
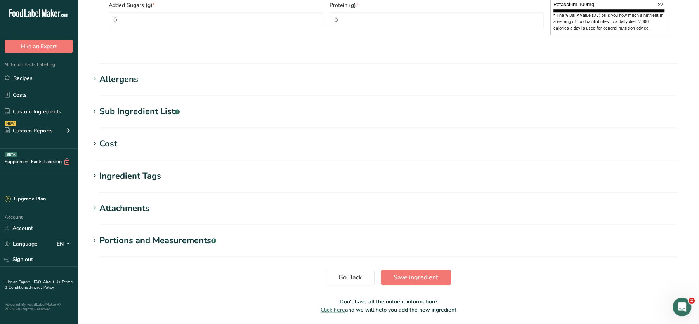
scroll to position [573, 0]
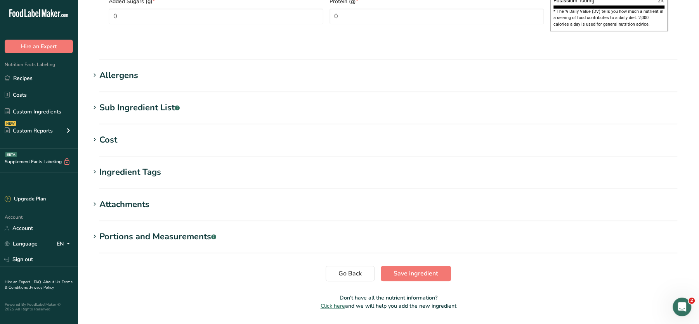
type input "FINISHED Lemon Juice"
click at [424, 269] on span "Save ingredient" at bounding box center [416, 273] width 45 height 9
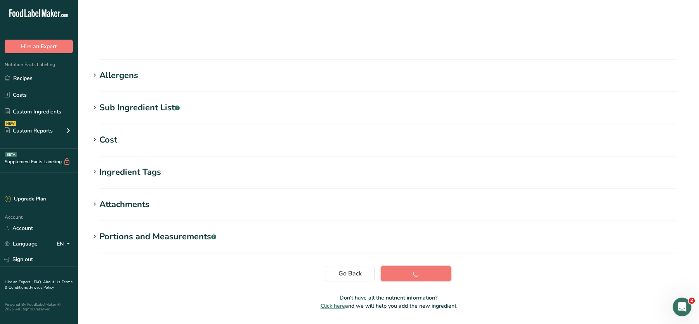
scroll to position [87, 0]
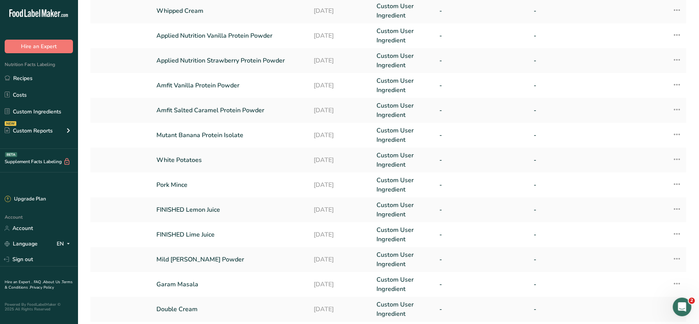
scroll to position [181, 0]
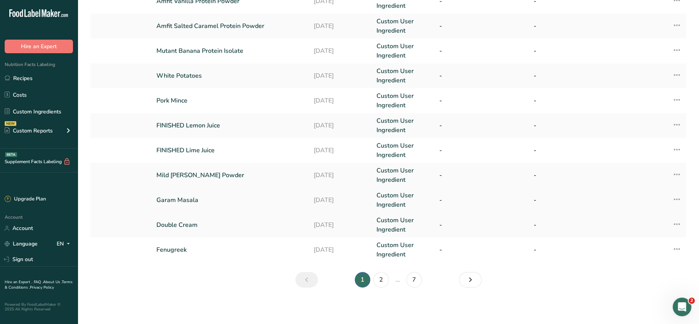
click at [184, 198] on link "Garam Masala" at bounding box center [230, 199] width 148 height 9
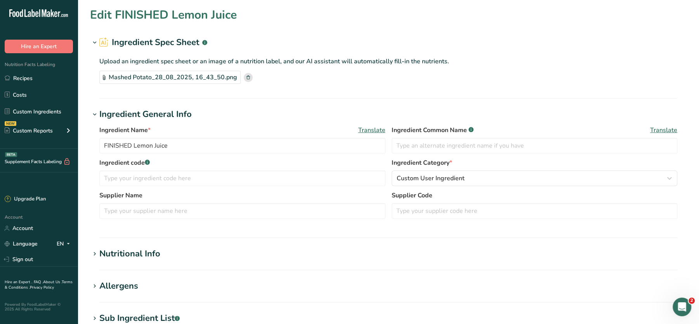
type input "Garam Masala"
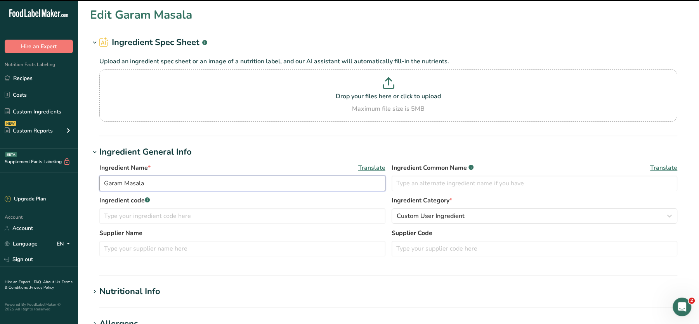
click at [181, 185] on input "Garam Masala" at bounding box center [242, 184] width 286 height 16
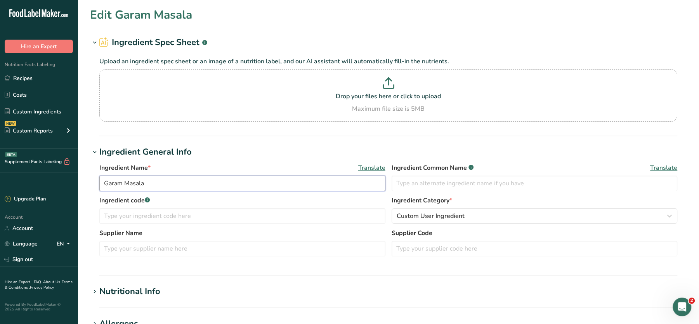
click at [181, 185] on input "Garam Masala" at bounding box center [242, 184] width 286 height 16
click at [20, 91] on link "Costs" at bounding box center [39, 94] width 78 height 15
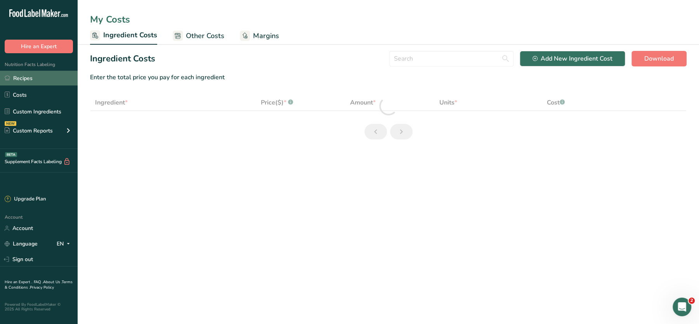
click at [29, 75] on link "Recipes" at bounding box center [39, 78] width 78 height 15
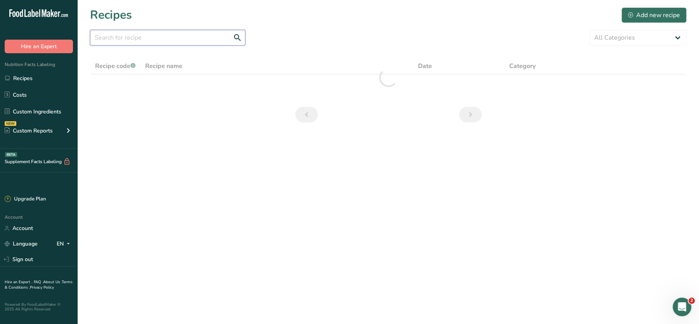
click at [147, 42] on input "text" at bounding box center [167, 38] width 155 height 16
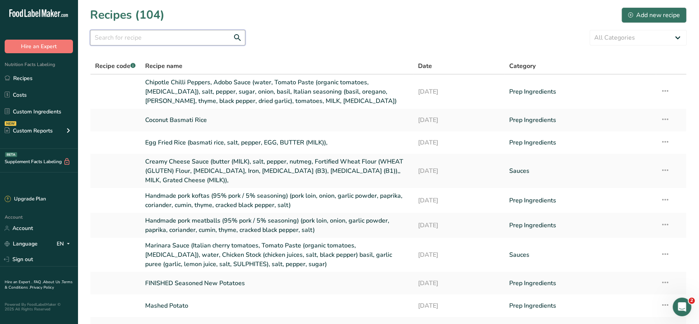
paste input "Garam Masala"
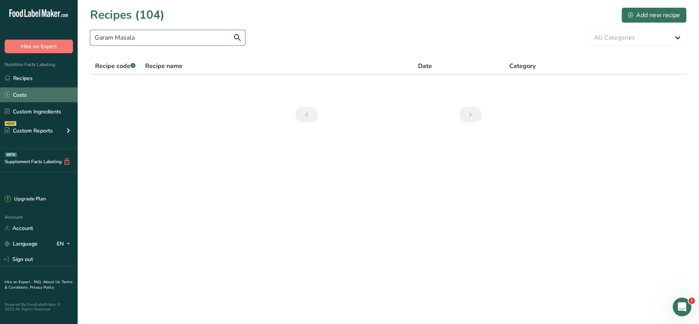
type input "Garam Masala"
click at [37, 99] on link "Costs" at bounding box center [39, 94] width 78 height 15
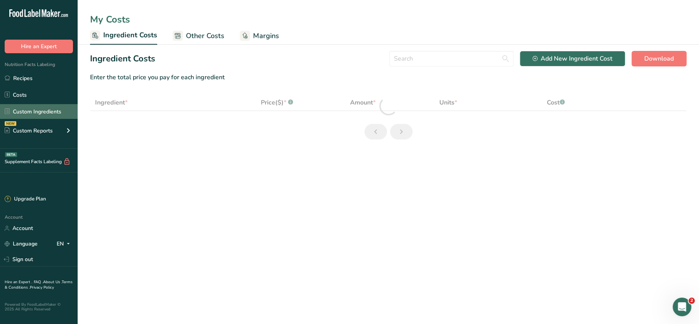
click at [43, 111] on link "Custom Ingredients" at bounding box center [39, 111] width 78 height 15
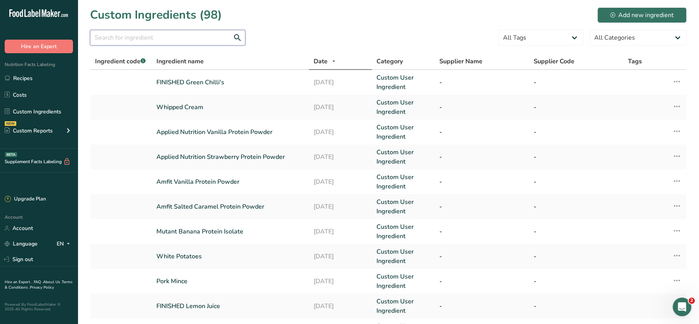
click at [172, 37] on input "text" at bounding box center [167, 38] width 155 height 16
paste input "Garam Masala"
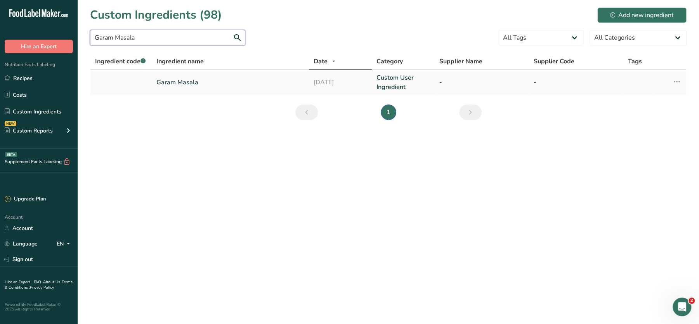
type input "Garam Masala"
click at [191, 80] on link "Garam Masala" at bounding box center [230, 82] width 148 height 9
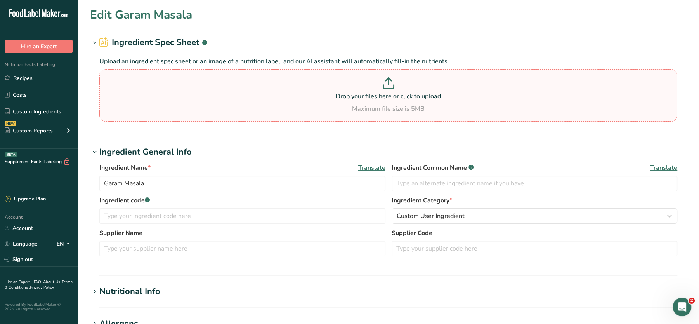
click at [384, 107] on div "Maximum file size is 5MB" at bounding box center [388, 108] width 574 height 9
click at [384, 107] on input "Drop your files here or click to upload Maximum file size is 5MB" at bounding box center [388, 95] width 578 height 52
type input "C:\fakepath\Garam Masala.pdf"
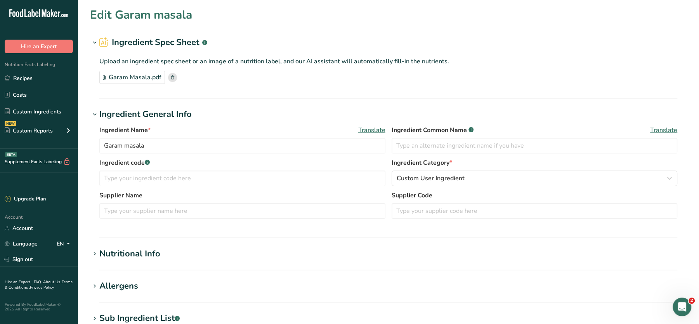
scroll to position [233, 0]
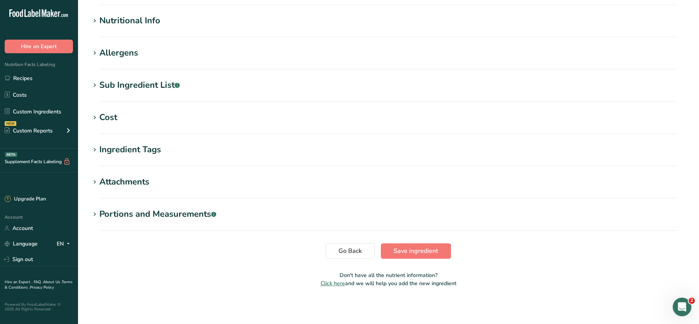
click at [170, 19] on h1 "Nutritional Info" at bounding box center [388, 20] width 597 height 13
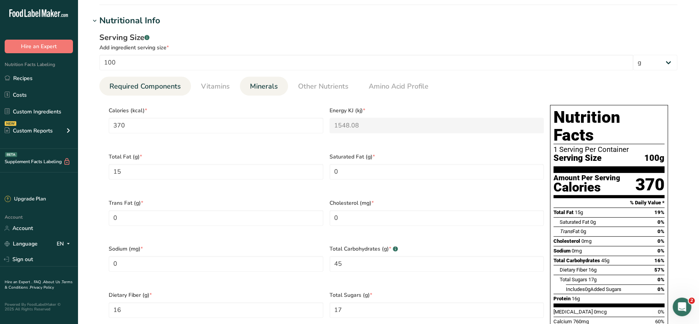
click at [265, 81] on span "Minerals" at bounding box center [264, 86] width 28 height 10
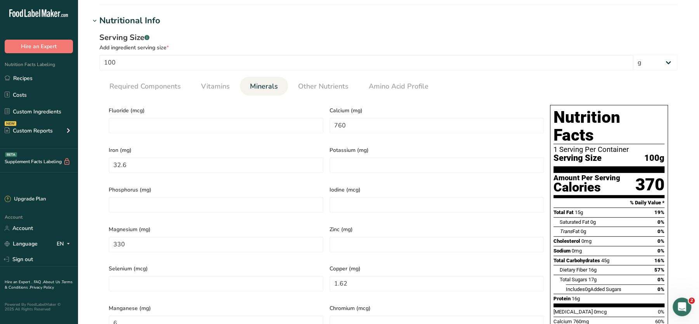
click at [334, 96] on section "Calories (kcal) * 370 Energy KJ (kj) * 1548.08 Total Fat (g) * 15 Saturated Fat…" at bounding box center [388, 240] width 578 height 289
click at [335, 81] on span "Other Nutrients" at bounding box center [323, 86] width 50 height 10
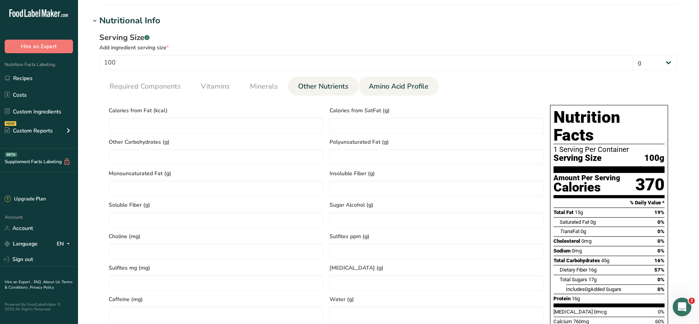
click at [405, 85] on span "Amino Acid Profile" at bounding box center [399, 86] width 60 height 10
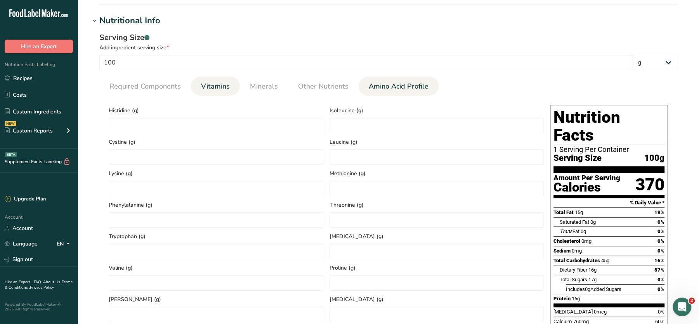
click at [220, 84] on span "Vitamins" at bounding box center [215, 86] width 29 height 10
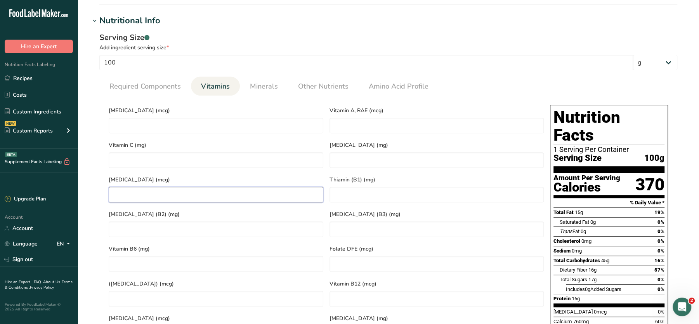
click at [260, 191] on K "number" at bounding box center [216, 195] width 215 height 16
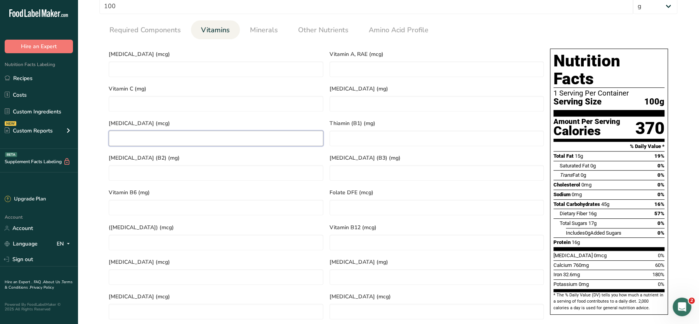
scroll to position [288, 0]
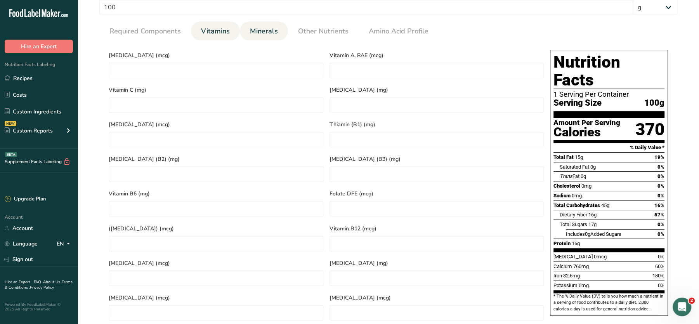
click at [252, 24] on link "Minerals" at bounding box center [264, 31] width 34 height 20
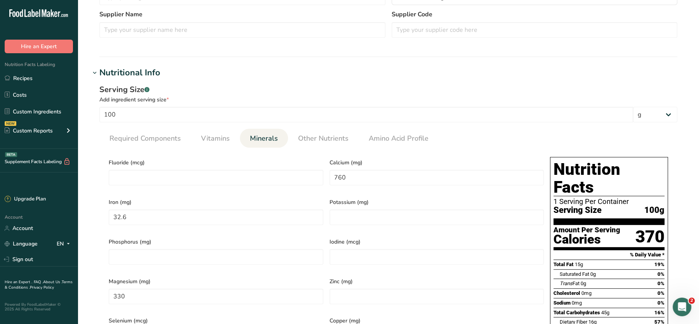
scroll to position [180, 0]
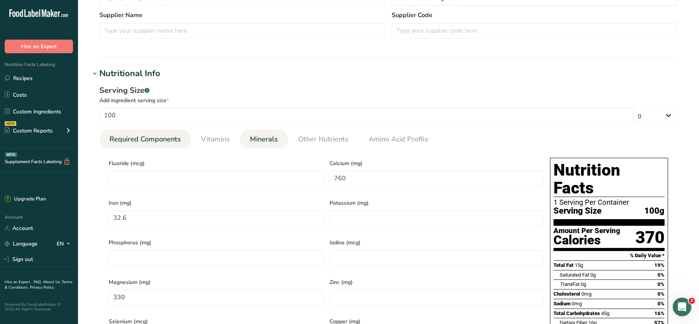
click at [154, 138] on span "Required Components" at bounding box center [145, 139] width 71 height 10
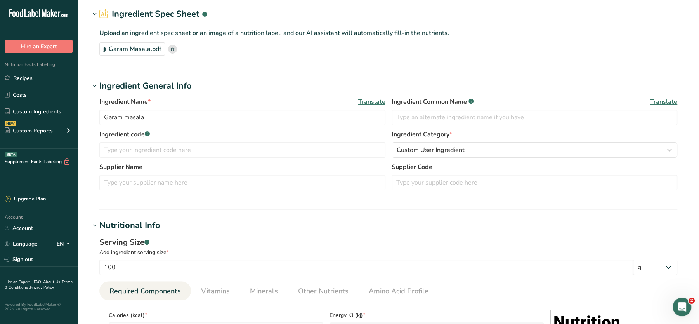
scroll to position [0, 0]
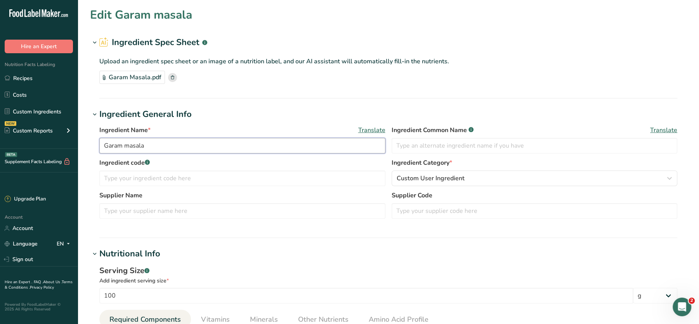
click at [105, 147] on input "Garam masala" at bounding box center [242, 146] width 286 height 16
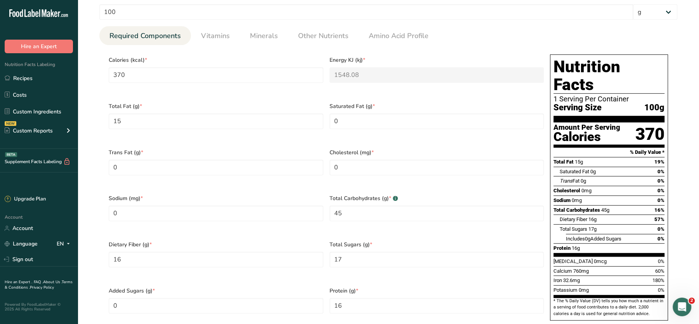
scroll to position [576, 0]
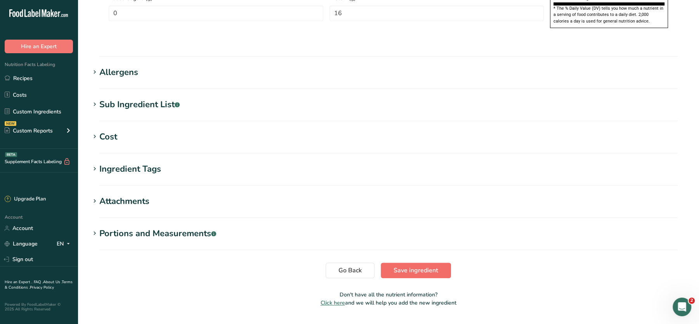
type input "FINISHED Garam masala"
click at [432, 266] on span "Save ingredient" at bounding box center [416, 270] width 45 height 9
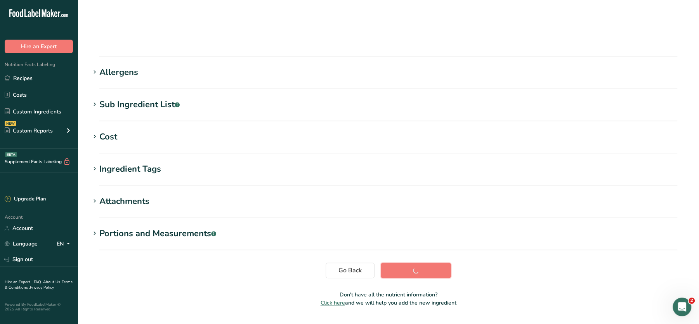
scroll to position [87, 0]
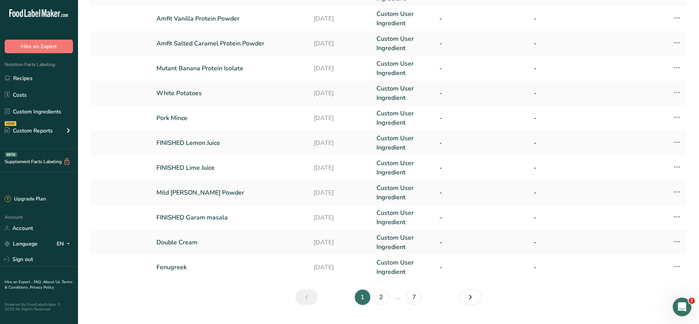
scroll to position [165, 0]
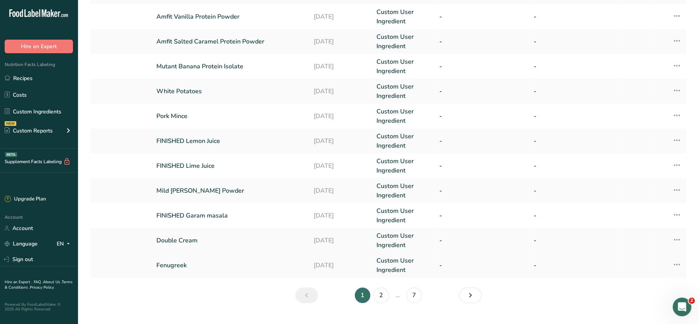
click at [176, 264] on link "Fenugreek" at bounding box center [230, 265] width 148 height 9
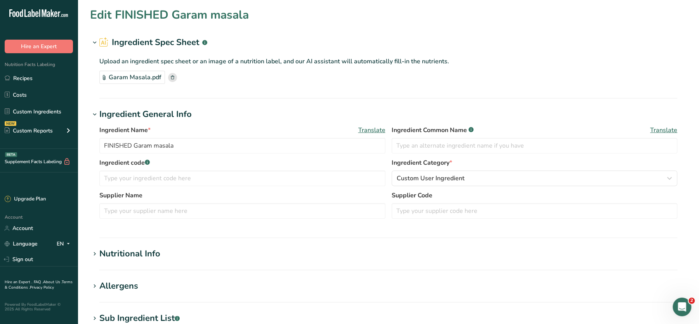
type input "Fenugreek"
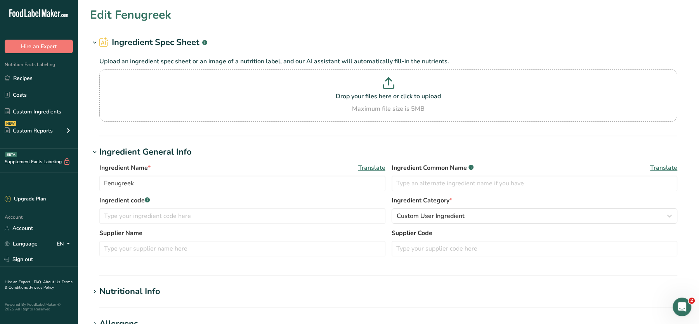
click at [281, 65] on p "Upload an ingredient spec sheet or an image of a nutrition label, and our AI as…" at bounding box center [388, 61] width 578 height 9
click at [285, 73] on section "Drop your files here or click to upload Maximum file size is 5MB" at bounding box center [388, 95] width 574 height 49
click at [285, 73] on input "Drop your files here or click to upload Maximum file size is 5MB" at bounding box center [388, 95] width 578 height 52
type input "C:\fakepath\Screenshot 2025-08-28 170107.jpg"
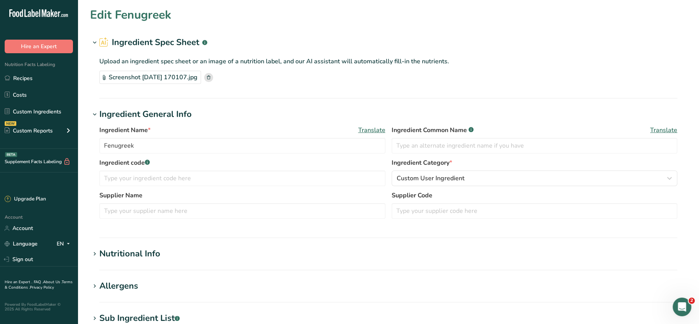
click at [125, 242] on section "Edit Fenugreek Ingredient Spec Sheet .a-a{fill:#347362;}.b-a{fill:#fff;} Upload…" at bounding box center [389, 266] width 622 height 533
click at [130, 254] on div "Nutritional Info" at bounding box center [129, 253] width 61 height 13
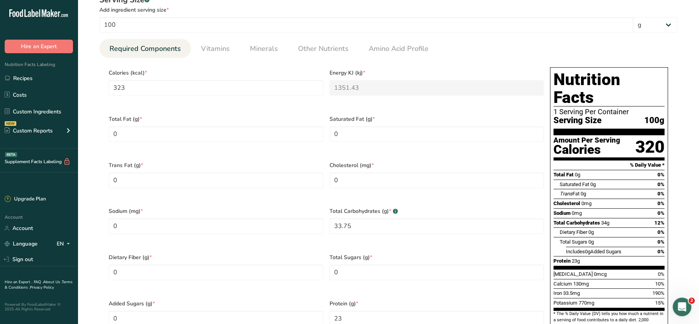
scroll to position [276, 0]
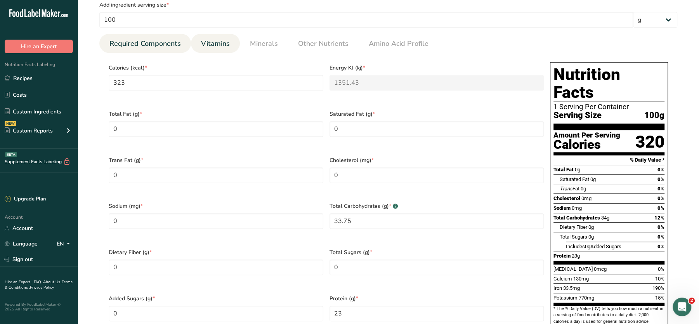
click at [220, 49] on link "Vitamins" at bounding box center [215, 44] width 35 height 20
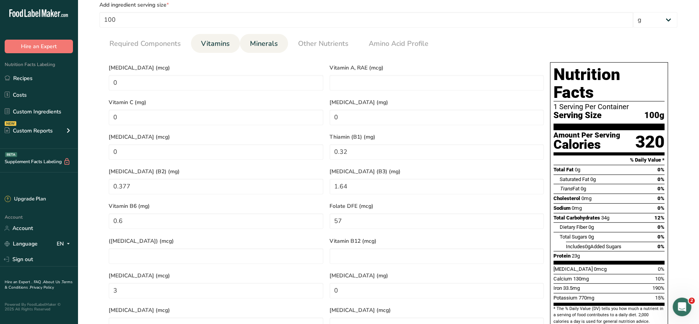
click at [262, 43] on span "Minerals" at bounding box center [264, 43] width 28 height 10
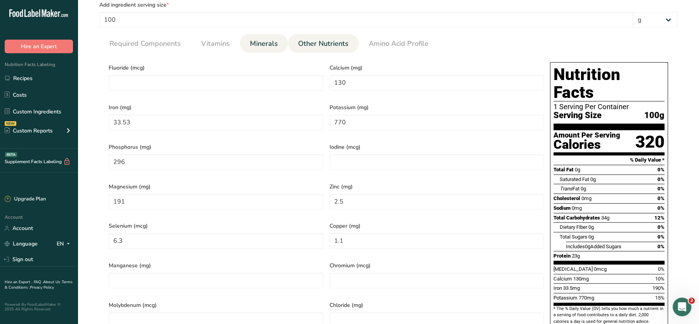
click at [308, 50] on link "Other Nutrients" at bounding box center [323, 44] width 57 height 20
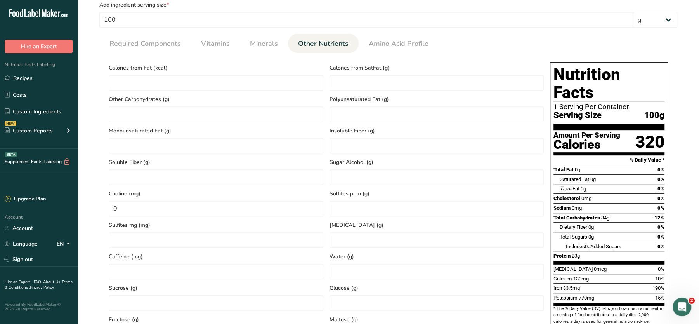
click at [369, 53] on section "Calories (kcal) * 323 Energy KJ (kj) * 1351.43 Total Fat (g) * 0 Saturated Fat …" at bounding box center [388, 232] width 578 height 358
click at [392, 40] on span "Amino Acid Profile" at bounding box center [399, 43] width 60 height 10
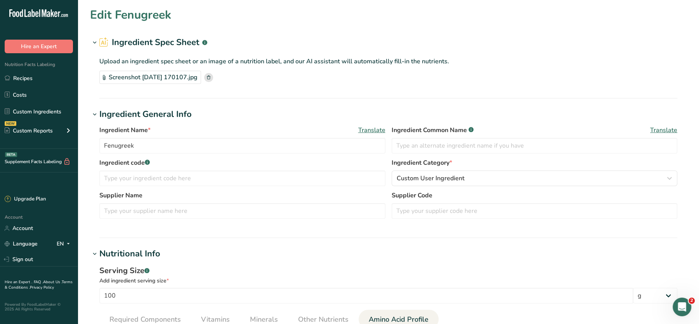
scroll to position [633, 0]
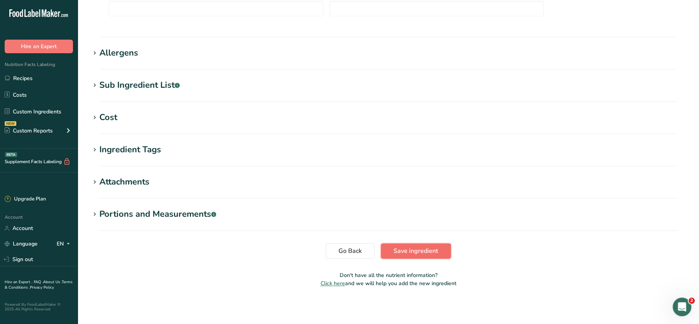
click at [432, 247] on span "Save ingredient" at bounding box center [416, 250] width 45 height 9
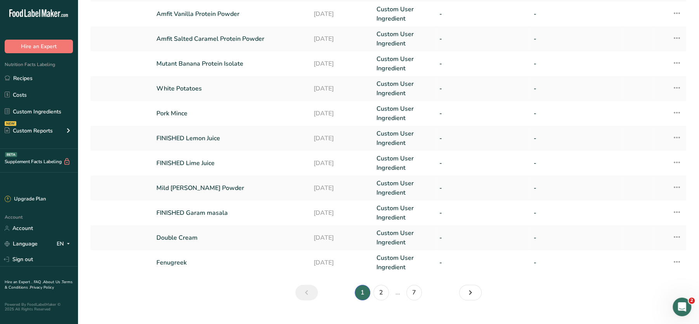
scroll to position [169, 0]
click at [180, 265] on link "Fenugreek" at bounding box center [230, 261] width 148 height 9
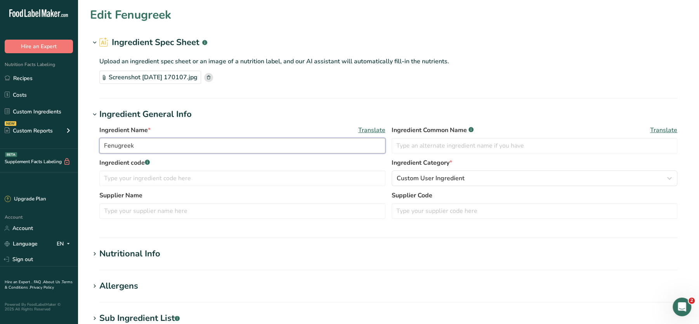
click at [101, 144] on input "Fenugreek" at bounding box center [242, 146] width 286 height 16
type input "FINISHED Fenugreek"
click at [694, 226] on section "Edit FINISHED Fenugreek Ingredient Spec Sheet .a-a{fill:#347362;}.b-a{fill:#fff…" at bounding box center [389, 266] width 622 height 533
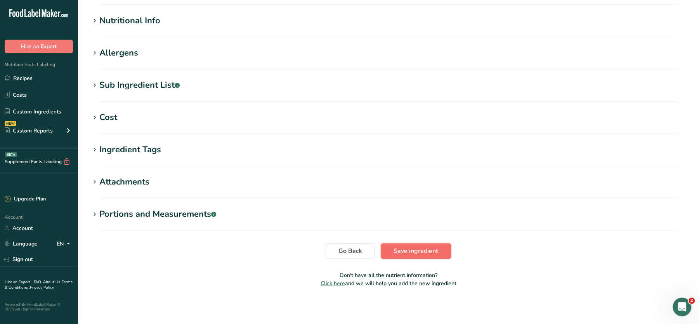
click at [432, 252] on span "Save ingredient" at bounding box center [416, 250] width 45 height 9
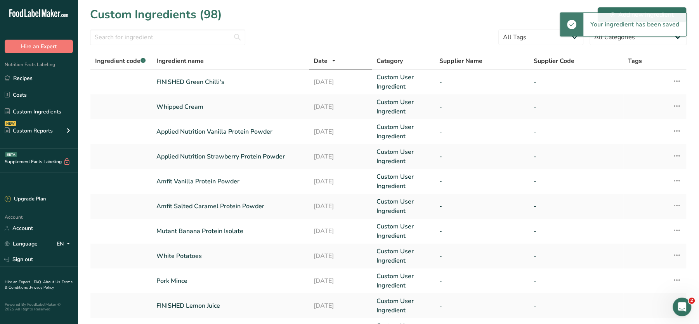
scroll to position [181, 0]
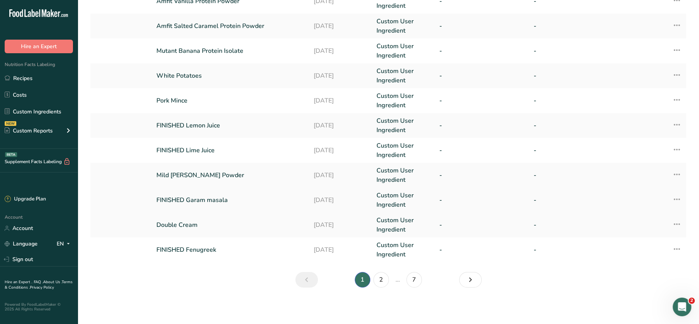
click at [194, 199] on link "FINISHED Garam masala" at bounding box center [230, 199] width 148 height 9
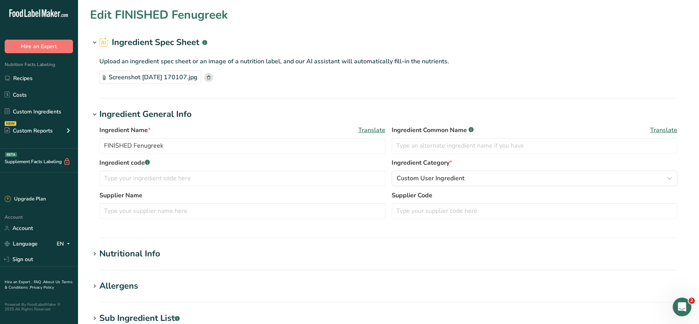
type input "FINISHED Garam masala"
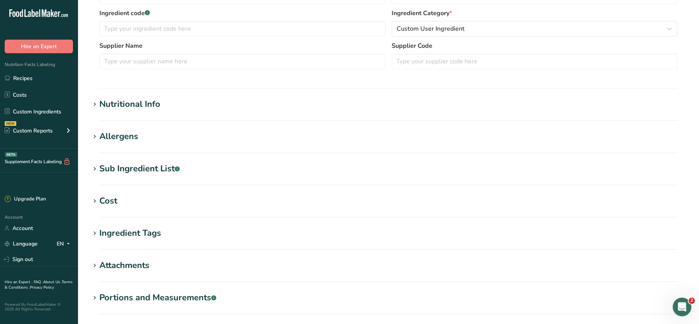
scroll to position [233, 0]
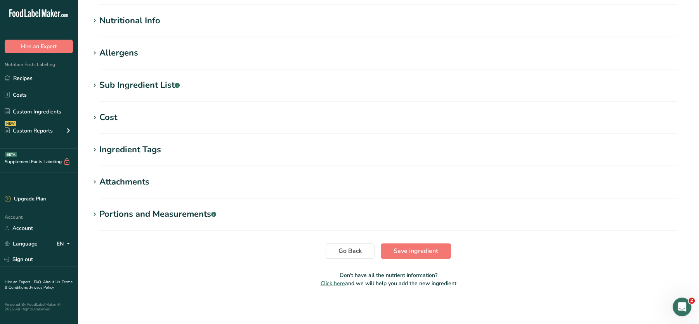
click at [137, 19] on div "Nutritional Info" at bounding box center [129, 20] width 61 height 13
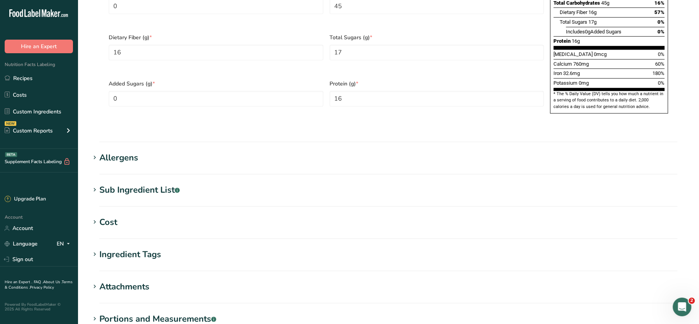
scroll to position [576, 0]
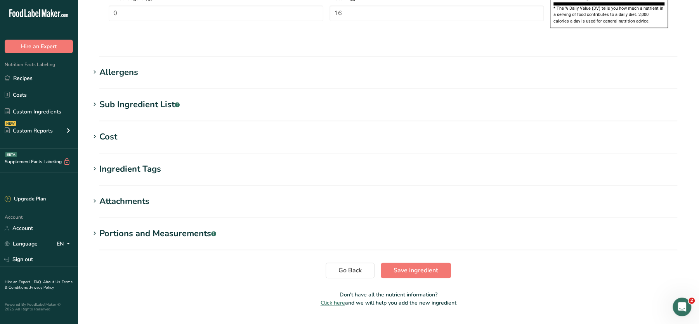
click at [192, 98] on h1 "Sub Ingredient List .a-a{fill:#347362;}.b-a{fill:#fff;}" at bounding box center [388, 104] width 597 height 13
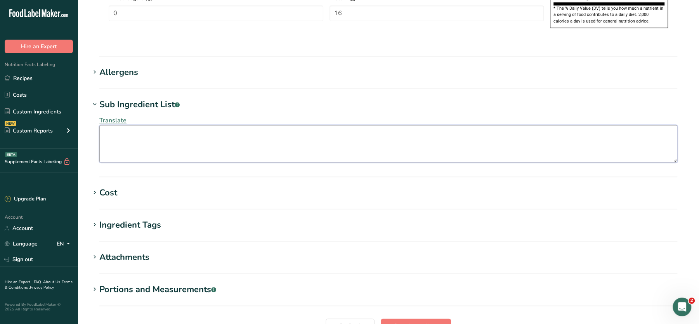
click at [237, 128] on textarea at bounding box center [388, 143] width 578 height 37
paste textarea "Coriander, Cumin, Pepper, Salt, Pimento, Nutmeg, Fenugreek, Cloves, Aniseed, Ci…"
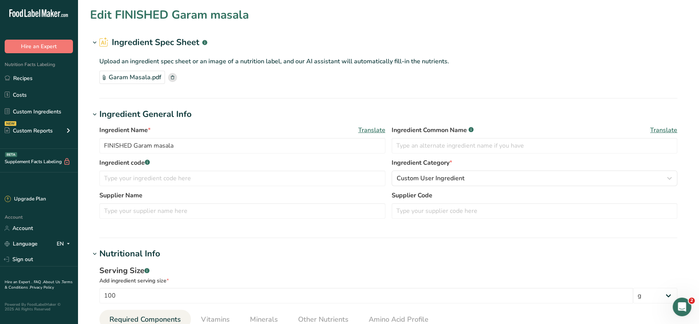
scroll to position [631, 0]
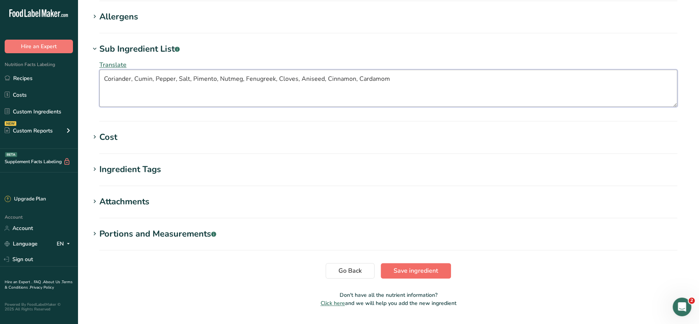
type textarea "Coriander, Cumin, Pepper, Salt, Pimento, Nutmeg, Fenugreek, Cloves, Aniseed, Ci…"
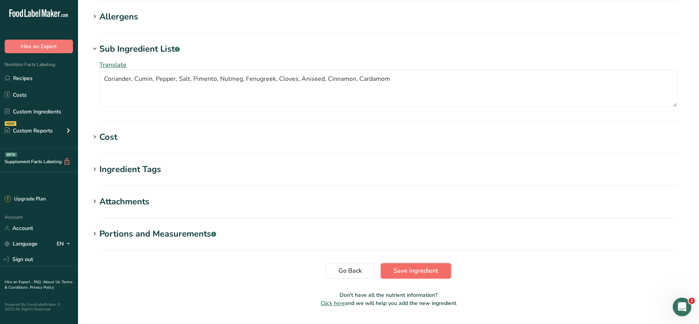
click at [430, 266] on span "Save ingredient" at bounding box center [416, 270] width 45 height 9
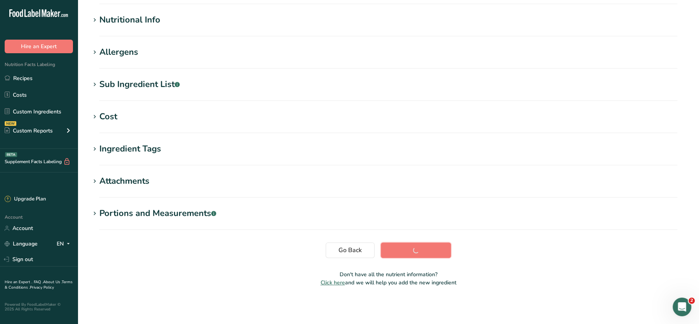
scroll to position [87, 0]
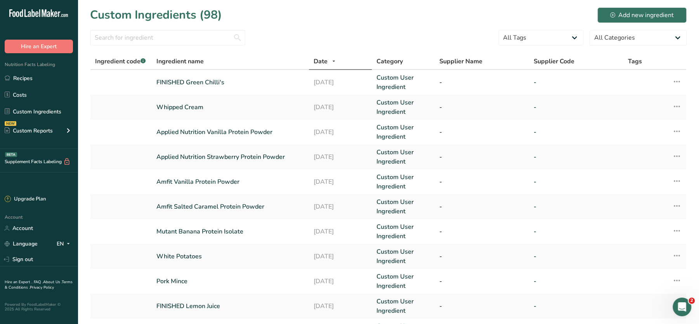
scroll to position [181, 0]
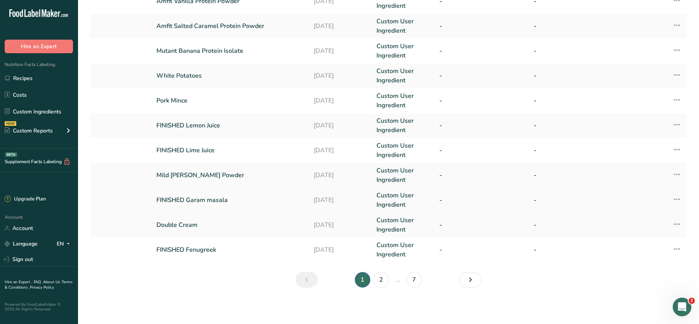
click at [205, 199] on link "FINISHED Garam masala" at bounding box center [230, 199] width 148 height 9
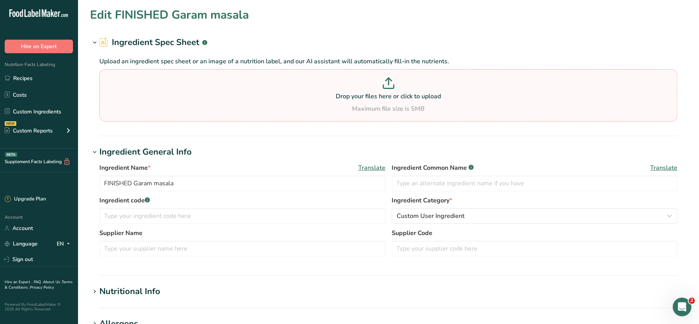
click at [388, 90] on p at bounding box center [388, 84] width 574 height 14
click at [388, 90] on input "Drop your files here or click to upload Maximum file size is 5MB" at bounding box center [388, 95] width 578 height 52
type input "C:\fakepath\Screenshot 2025-08-28 170507.png"
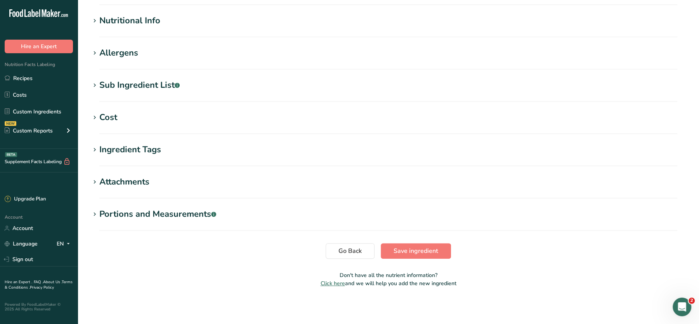
scroll to position [118, 0]
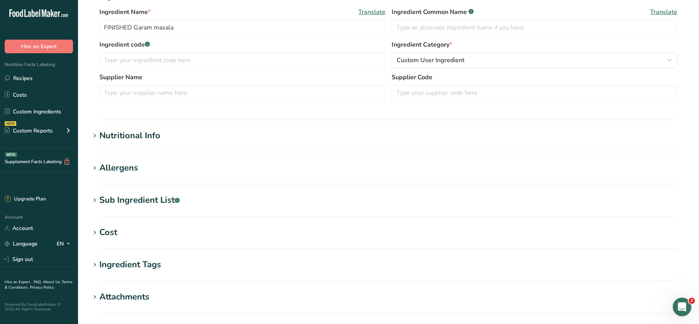
click at [145, 135] on div "Nutritional Info" at bounding box center [129, 135] width 61 height 13
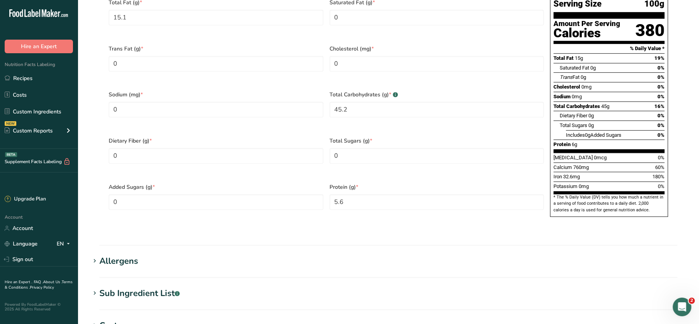
scroll to position [576, 0]
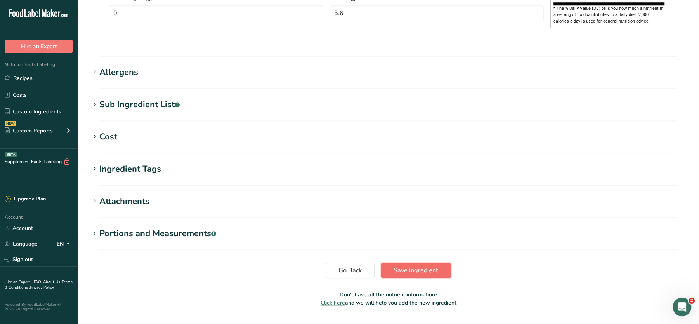
click at [405, 266] on span "Save ingredient" at bounding box center [416, 270] width 45 height 9
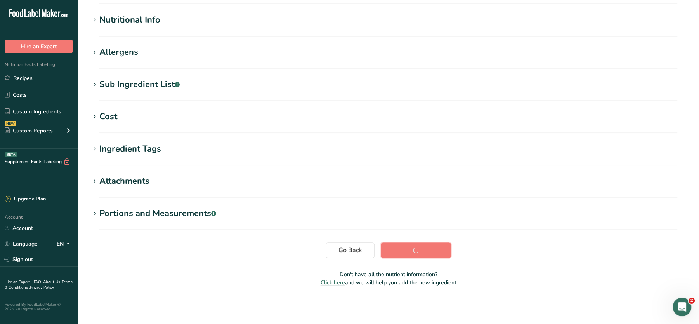
scroll to position [87, 0]
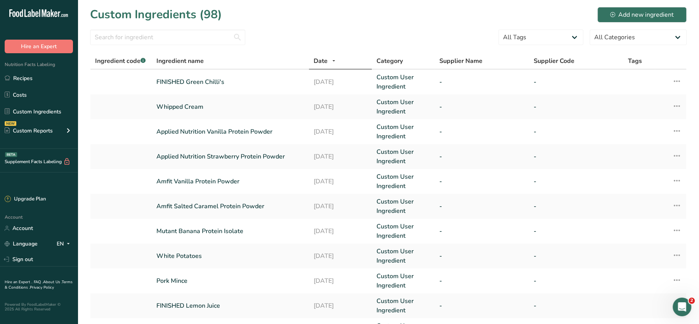
scroll to position [181, 0]
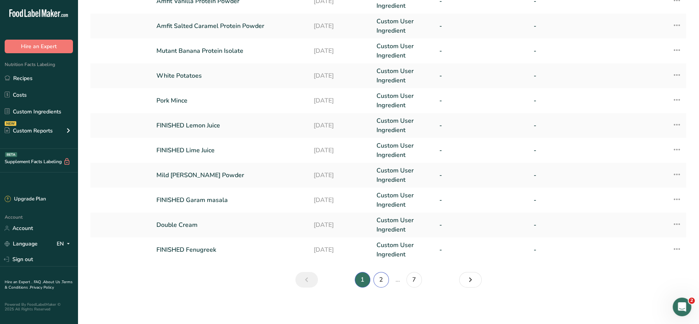
click at [382, 276] on link "2" at bounding box center [382, 280] width 16 height 16
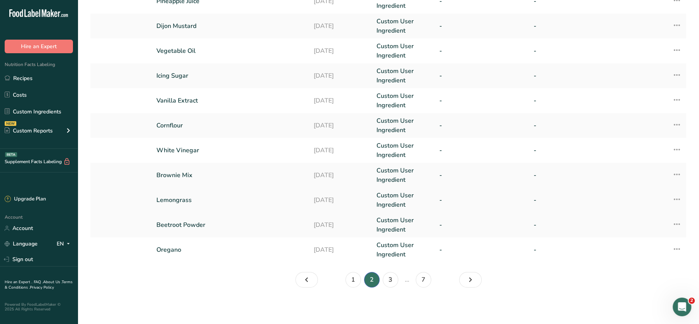
click at [177, 199] on link "Lemongrass" at bounding box center [230, 199] width 148 height 9
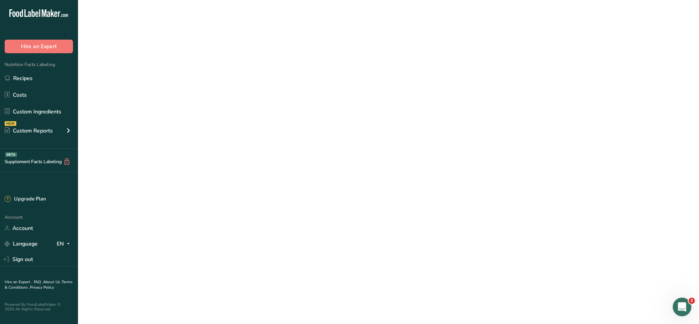
type input "Lemongrass"
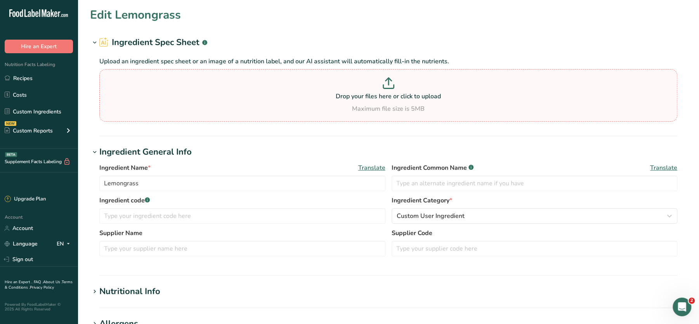
click at [318, 95] on p "Drop your files here or click to upload" at bounding box center [388, 96] width 574 height 9
click at [318, 95] on input "Drop your files here or click to upload Maximum file size is 5MB" at bounding box center [388, 95] width 578 height 52
type input "C:\fakepath\Mashed Potato_28_08_2025, 17_27_50.png"
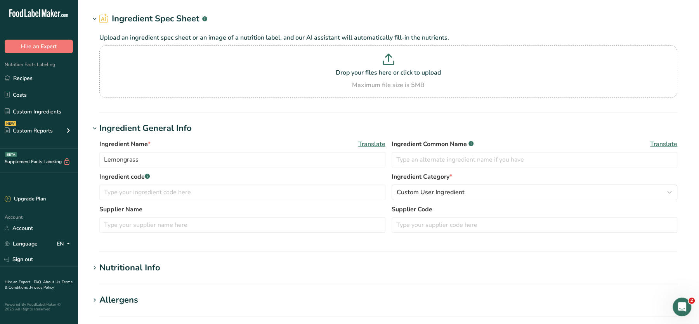
scroll to position [110, 0]
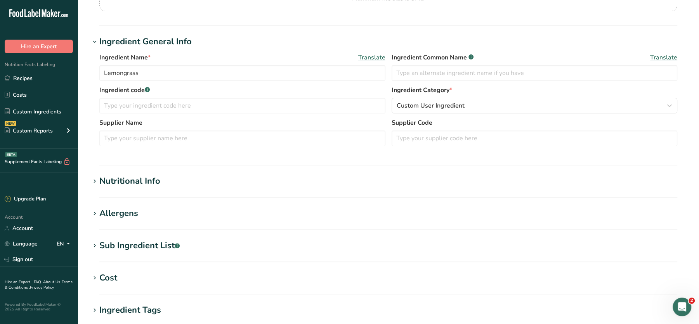
click at [130, 183] on div "Nutritional Info" at bounding box center [129, 181] width 61 height 13
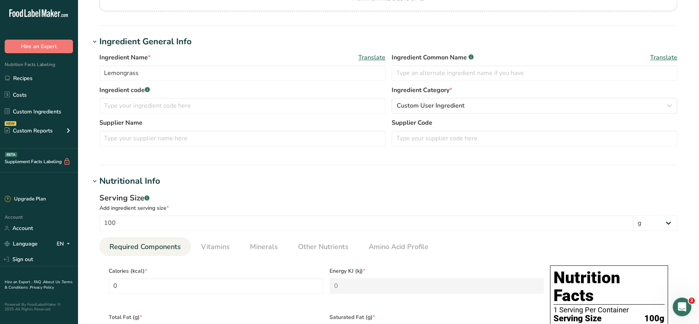
click at [130, 183] on div "Nutritional Info" at bounding box center [129, 181] width 61 height 13
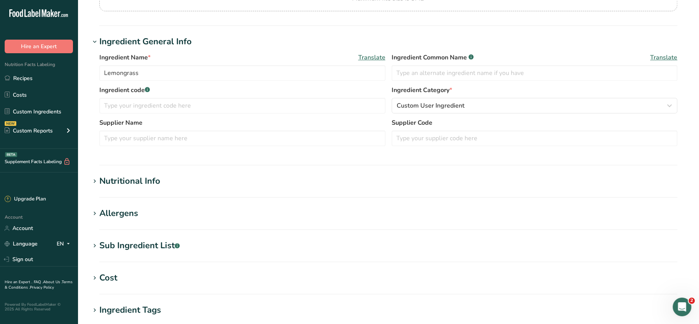
click at [130, 183] on div "Nutritional Info" at bounding box center [129, 181] width 61 height 13
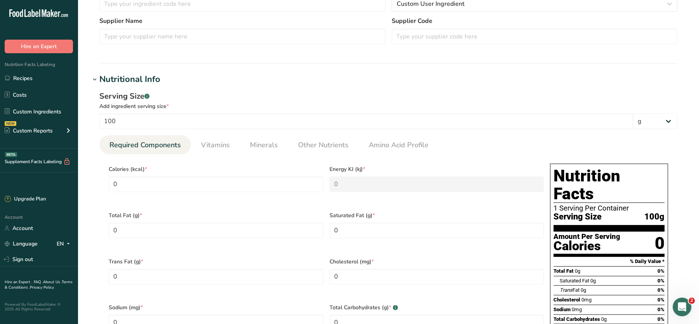
scroll to position [0, 0]
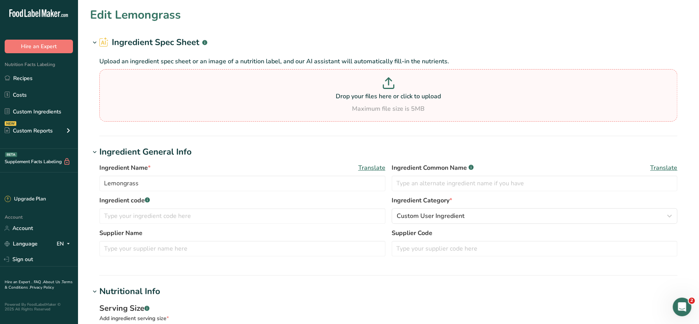
click at [289, 100] on p "Drop your files here or click to upload" at bounding box center [388, 96] width 574 height 9
click at [289, 100] on input "Drop your files here or click to upload Maximum file size is 5MB" at bounding box center [388, 95] width 578 height 52
type input "C:\fakepath\Mashed Potato_28_08_2025, 17_30_05.png"
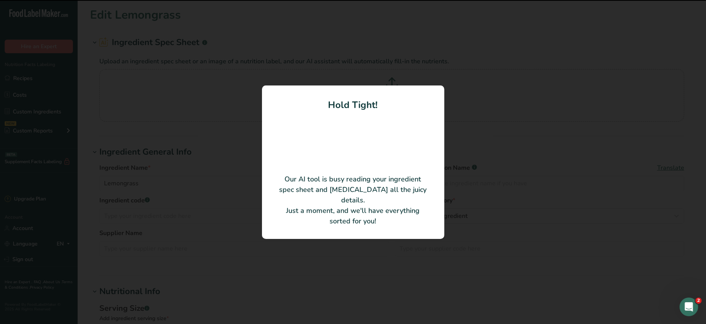
type input "Lemon grass"
type input "100"
type KJ "418.4"
type input "5"
type Carbohydrates "25"
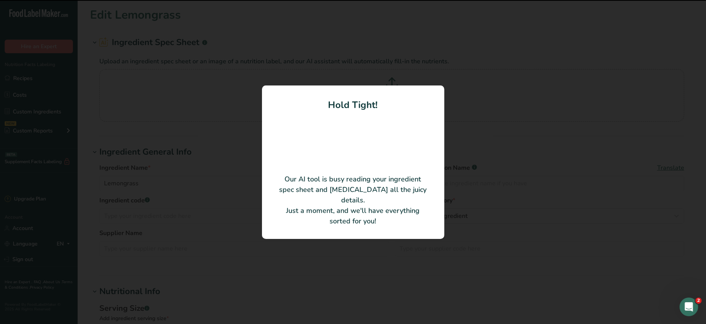
type input "2"
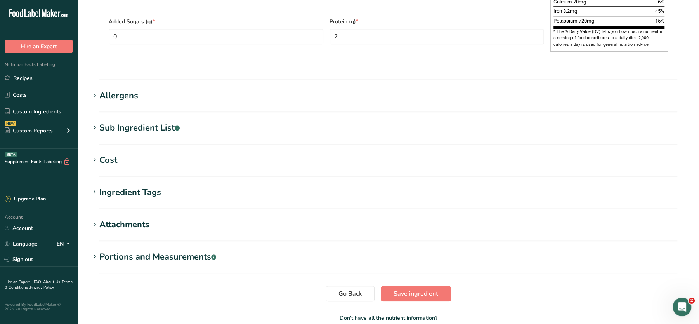
scroll to position [576, 0]
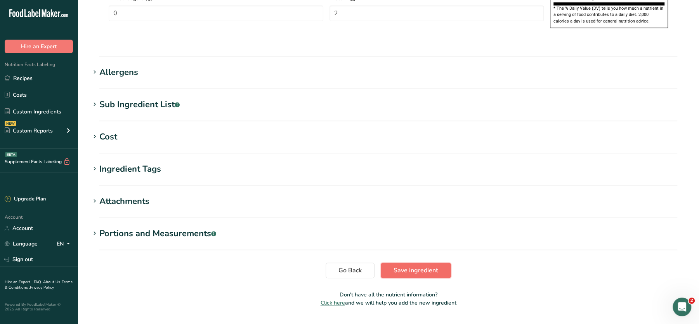
click at [429, 266] on span "Save ingredient" at bounding box center [416, 270] width 45 height 9
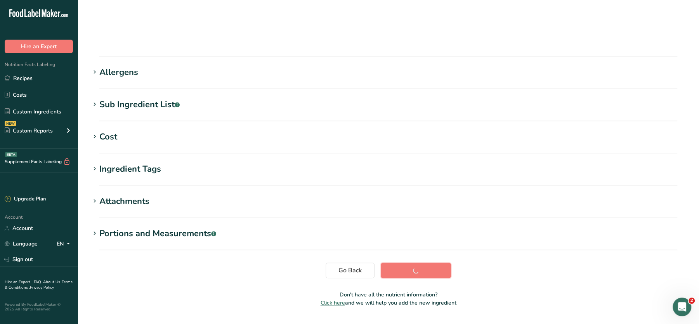
scroll to position [87, 0]
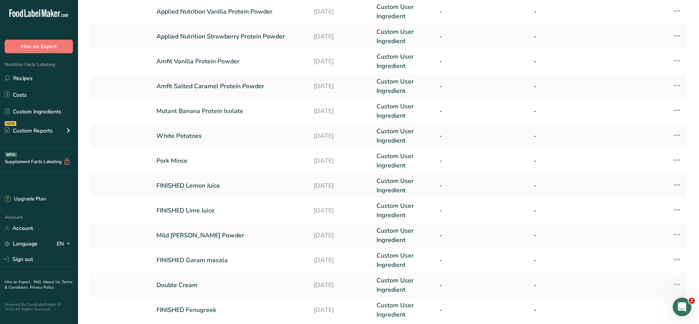
scroll to position [181, 0]
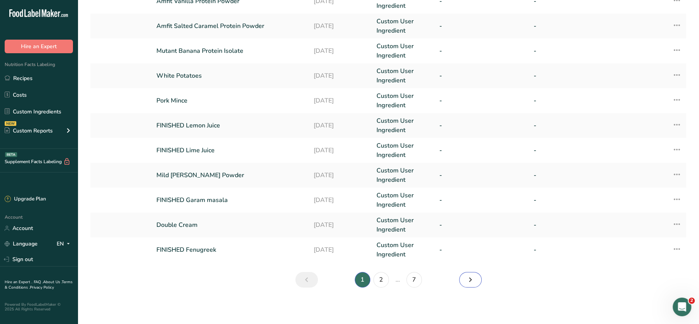
click at [466, 283] on icon "Next" at bounding box center [470, 280] width 9 height 14
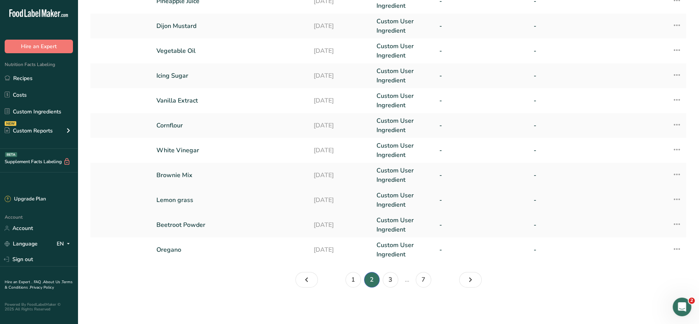
click at [190, 198] on link "Lemon grass" at bounding box center [230, 199] width 148 height 9
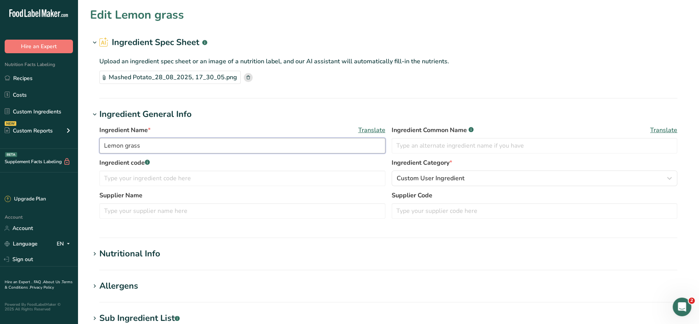
click at [129, 144] on input "Lemon grass" at bounding box center [242, 146] width 286 height 16
click at [101, 148] on input "Lemon Grass" at bounding box center [242, 146] width 286 height 16
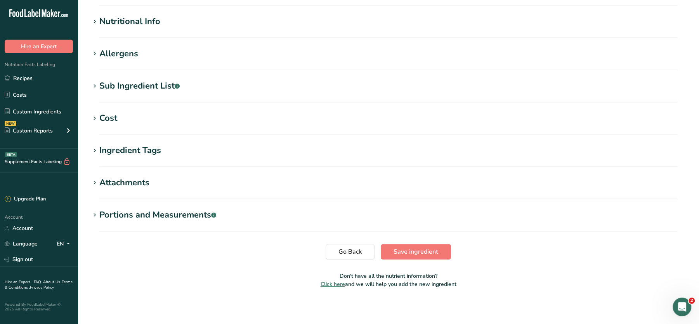
scroll to position [233, 0]
type input "FINISHED Lemon Grass"
click at [438, 254] on span "Save ingredient" at bounding box center [416, 250] width 45 height 9
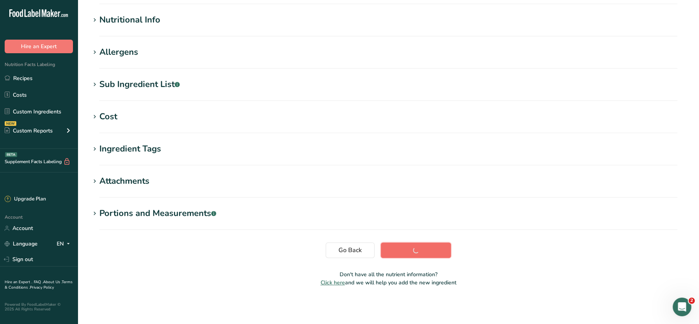
scroll to position [86, 0]
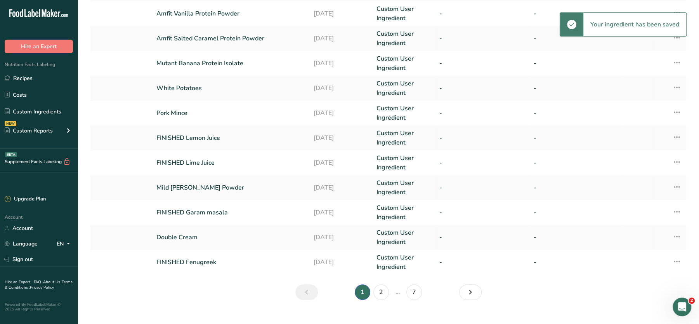
scroll to position [181, 0]
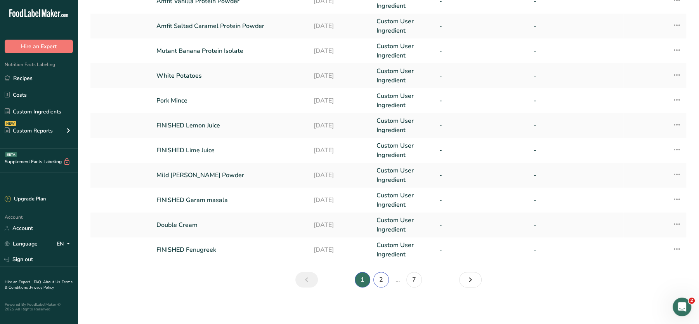
click at [379, 278] on link "2" at bounding box center [382, 280] width 16 height 16
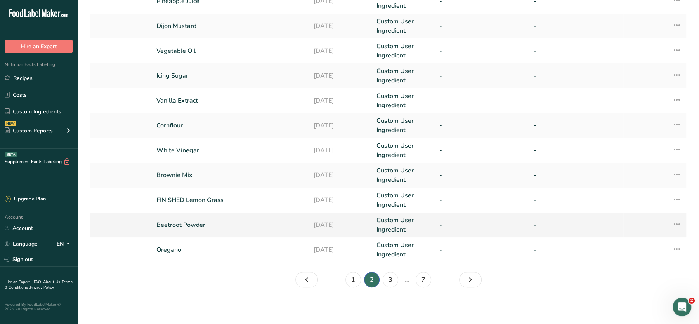
click at [172, 221] on link "Beetroot Powder" at bounding box center [230, 224] width 148 height 9
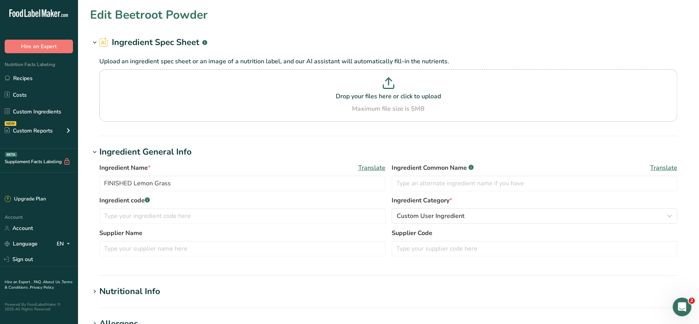
type input "Beetroot Powder"
click at [399, 116] on section "Drop your files here or click to upload Maximum file size is 5MB" at bounding box center [388, 95] width 574 height 49
click at [399, 116] on input "Drop your files here or click to upload Maximum file size is 5MB" at bounding box center [388, 95] width 578 height 52
type input "C:\fakepath\Screenshot 2025-08-28 173640.jpg"
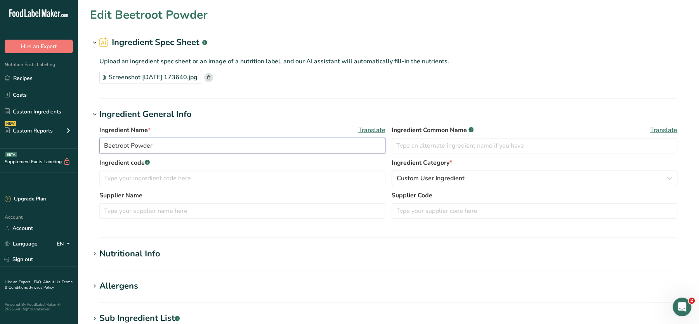
click at [101, 144] on input "Beetroot Powder" at bounding box center [242, 146] width 286 height 16
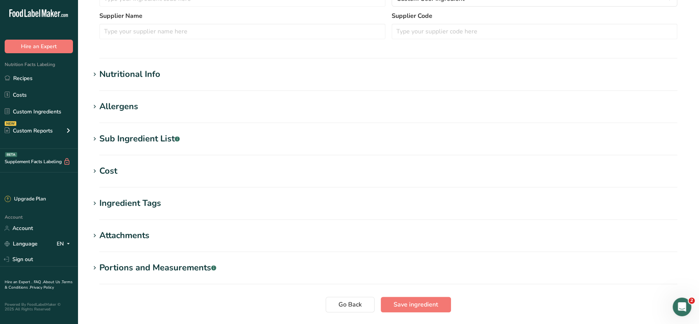
scroll to position [181, 0]
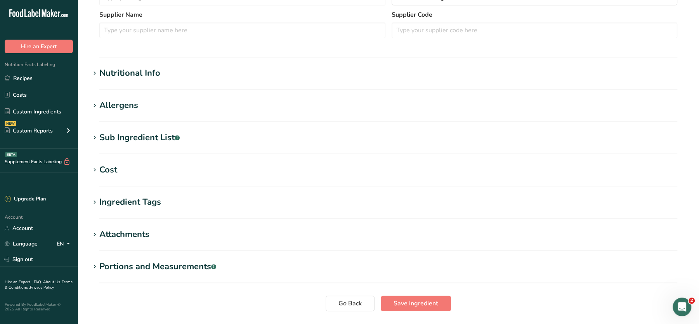
type input "FINISHED Beetroot Powder"
click at [128, 70] on div "Nutritional Info" at bounding box center [129, 73] width 61 height 13
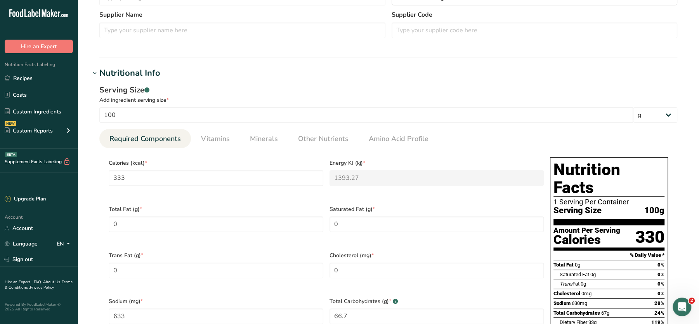
scroll to position [238, 0]
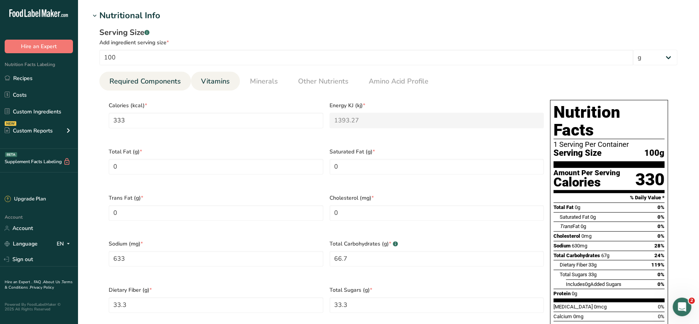
click at [230, 80] on link "Vitamins" at bounding box center [215, 81] width 35 height 20
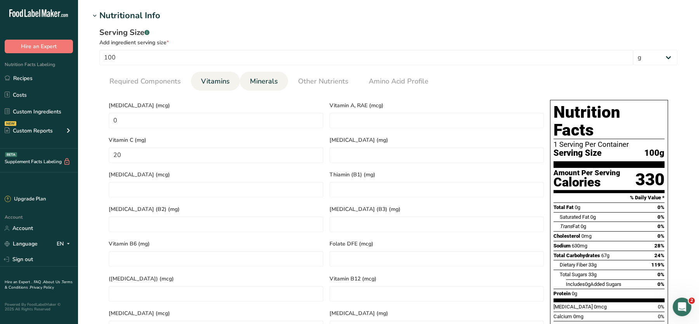
click at [263, 78] on span "Minerals" at bounding box center [264, 81] width 28 height 10
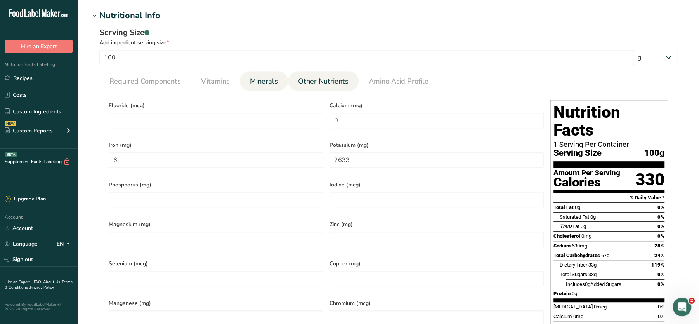
click at [299, 83] on span "Other Nutrients" at bounding box center [323, 81] width 50 height 10
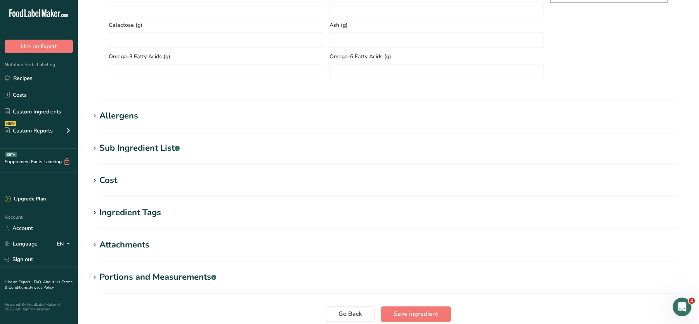
scroll to position [664, 0]
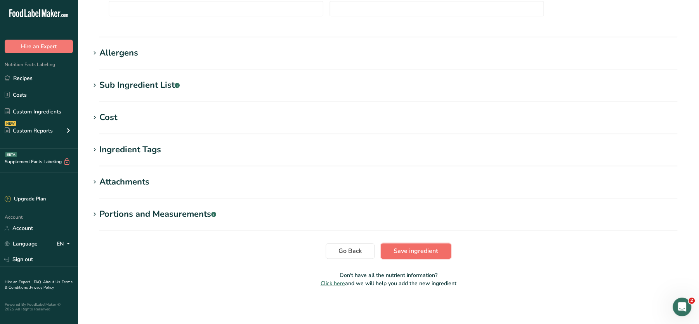
click at [404, 248] on span "Save ingredient" at bounding box center [416, 250] width 45 height 9
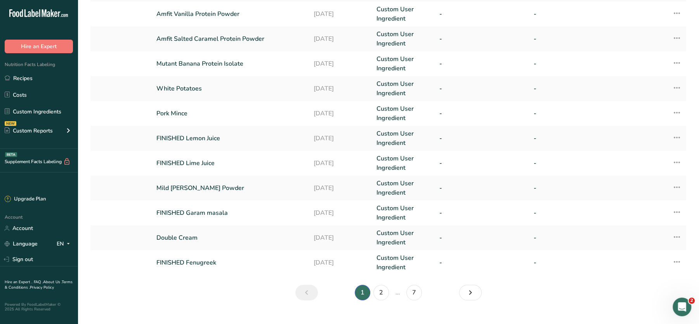
scroll to position [168, 0]
click at [414, 290] on link "7" at bounding box center [415, 292] width 16 height 16
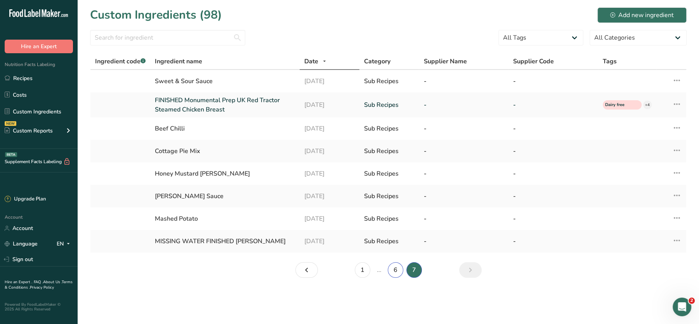
click at [400, 270] on link "6" at bounding box center [396, 270] width 16 height 16
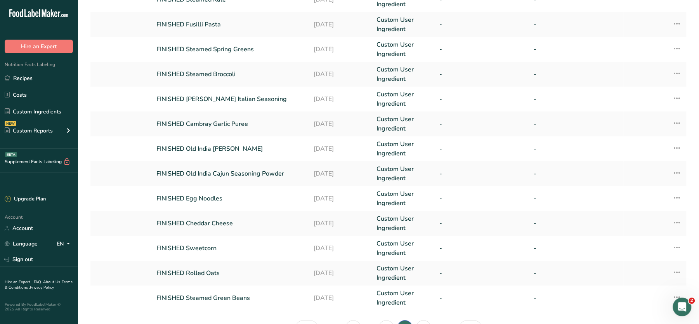
scroll to position [181, 0]
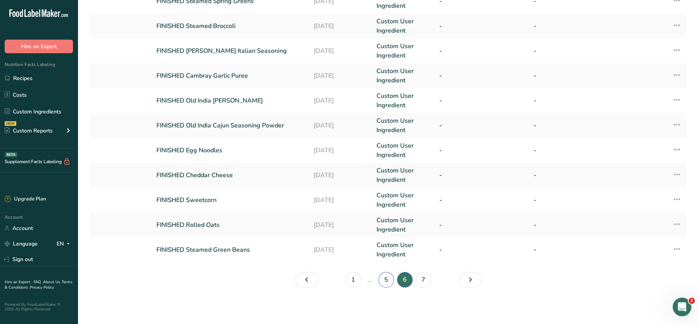
click at [391, 274] on link "5" at bounding box center [387, 280] width 16 height 16
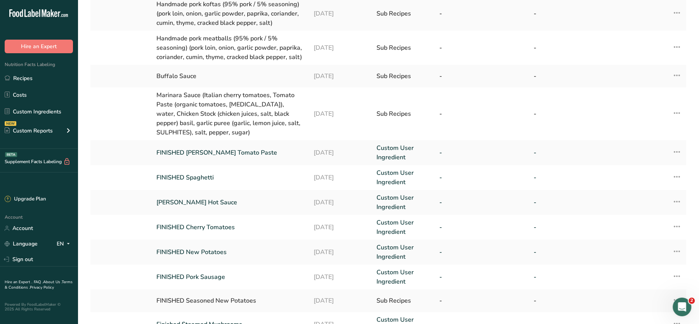
scroll to position [96, 0]
click at [183, 204] on link "Franks Hot Sauce" at bounding box center [230, 202] width 148 height 9
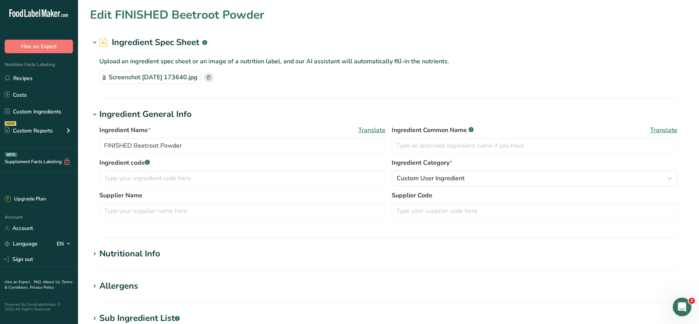
type input "Franks Hot Sauce"
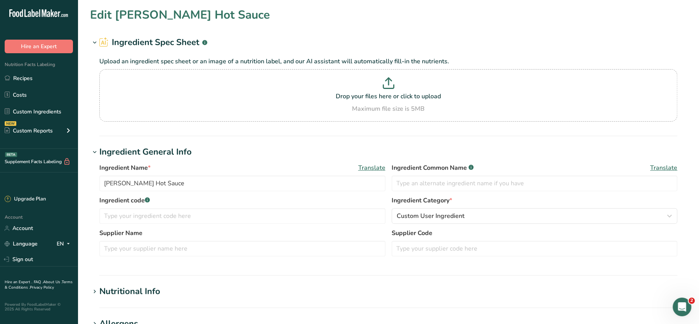
click at [140, 288] on div "Nutritional Info" at bounding box center [129, 291] width 61 height 13
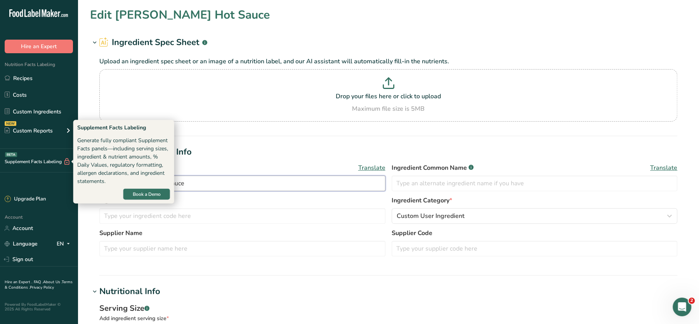
drag, startPoint x: 161, startPoint y: 185, endPoint x: 43, endPoint y: 160, distance: 120.2
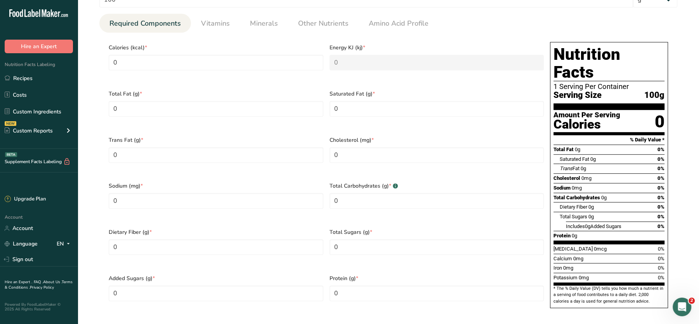
scroll to position [337, 0]
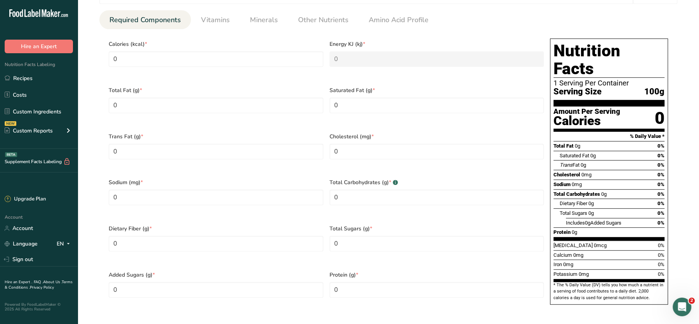
click at [187, 196] on div "Sodium (mg) * 0" at bounding box center [216, 197] width 221 height 46
click at [158, 189] on input "0" at bounding box center [216, 197] width 215 height 16
type input "4750"
click at [217, 174] on div "Sodium (mg) * 4750" at bounding box center [216, 197] width 221 height 46
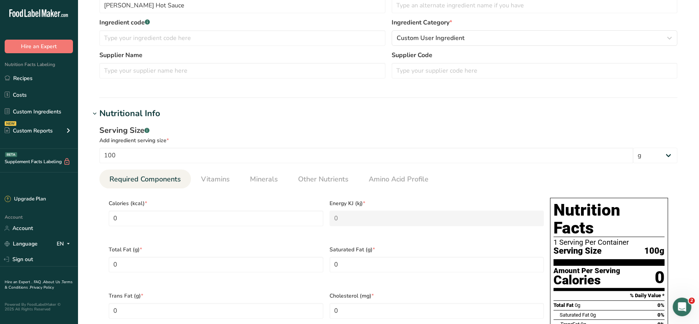
scroll to position [0, 0]
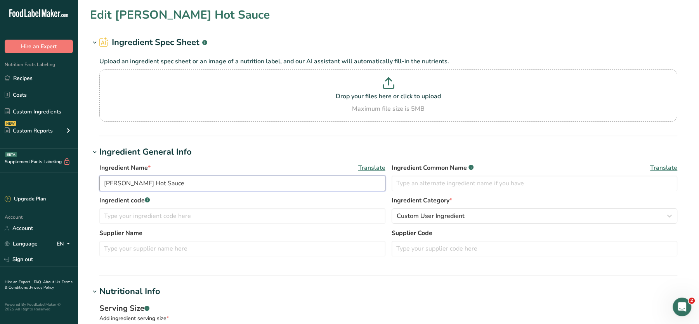
click at [101, 179] on input "Franks Hot Sauce" at bounding box center [242, 184] width 286 height 16
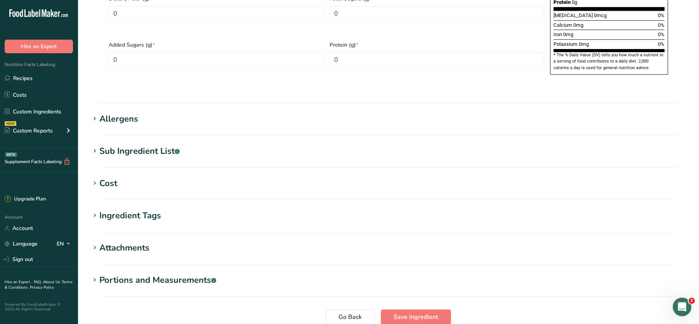
scroll to position [614, 0]
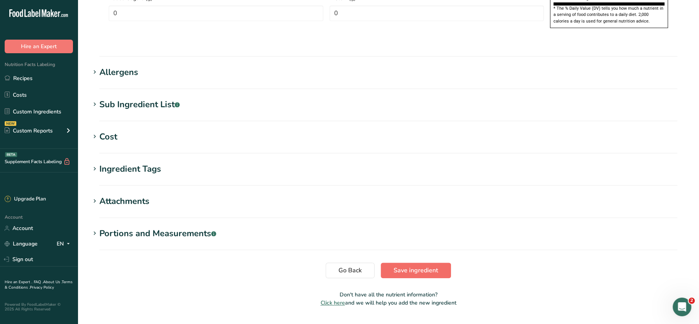
type input "FINISHED Franks Hot Sauce"
click at [412, 263] on button "Save ingredient" at bounding box center [416, 271] width 70 height 16
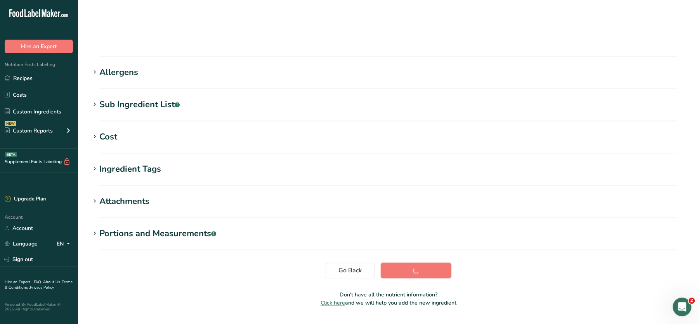
scroll to position [87, 0]
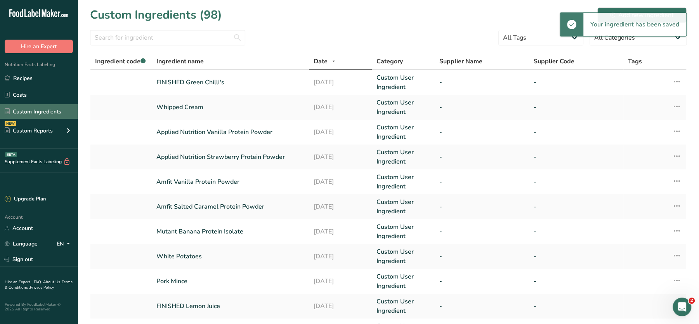
click at [38, 111] on link "Custom Ingredients" at bounding box center [39, 111] width 78 height 15
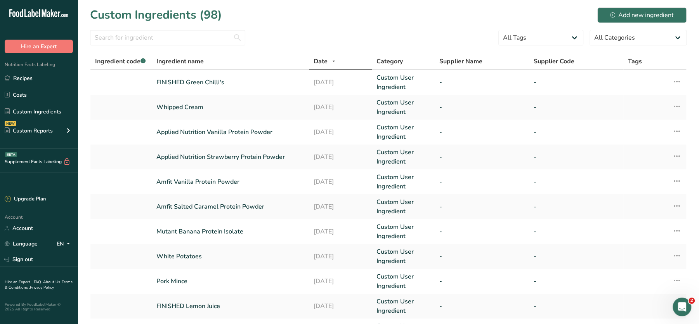
scroll to position [181, 0]
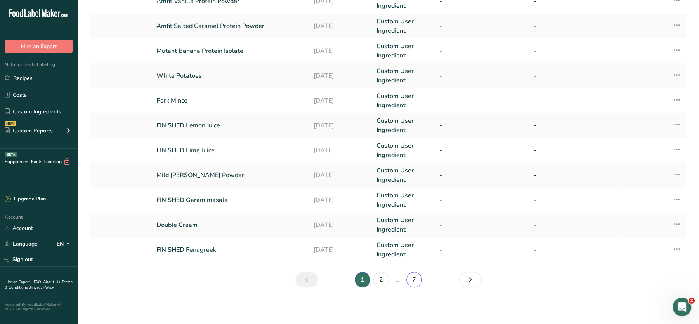
click at [410, 275] on link "7" at bounding box center [415, 280] width 16 height 16
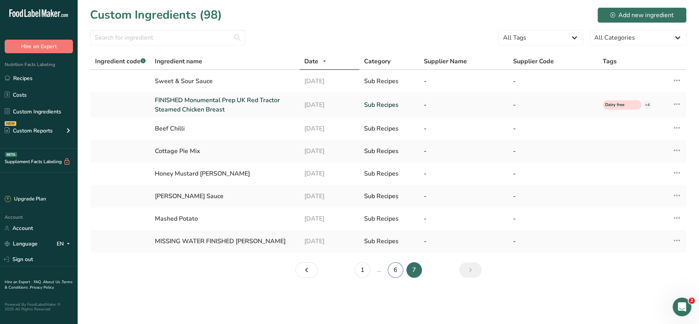
click at [395, 266] on link "6" at bounding box center [396, 270] width 16 height 16
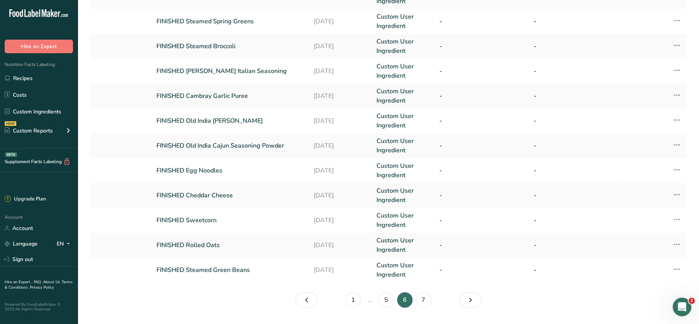
scroll to position [163, 0]
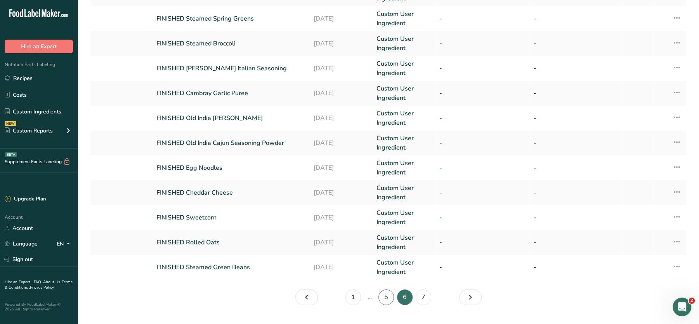
click at [386, 293] on link "5" at bounding box center [387, 297] width 16 height 16
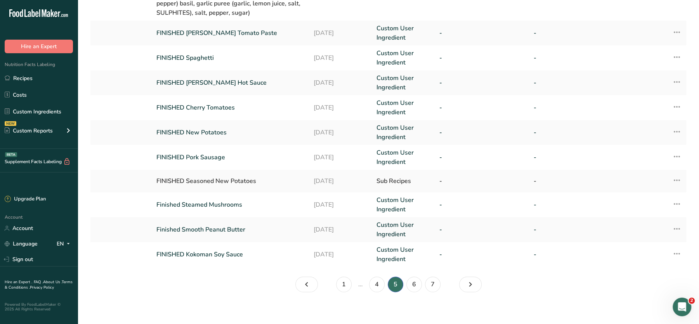
scroll to position [219, 0]
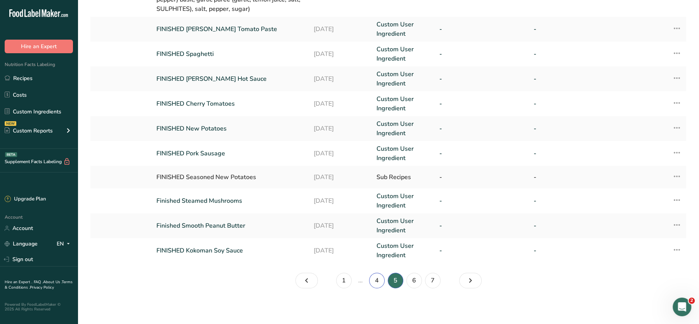
click at [377, 278] on link "4" at bounding box center [377, 281] width 16 height 16
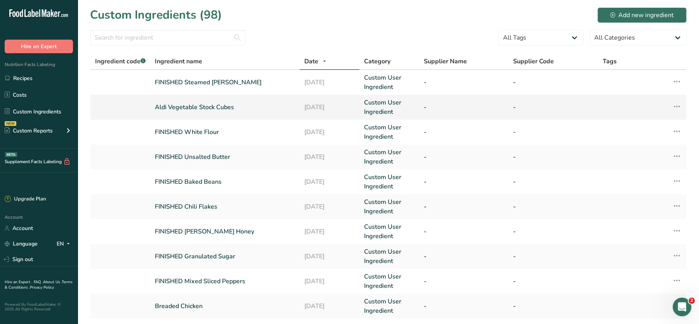
click at [176, 107] on link "Aldi Vegetable Stock Cubes" at bounding box center [225, 107] width 140 height 9
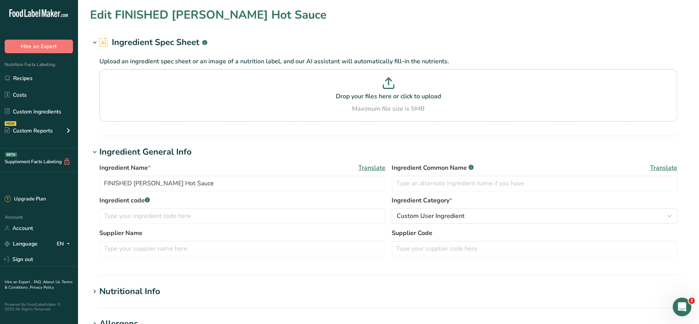
type input "Aldi Vegetable Stock Cubes"
type input "0"
type KJ "0"
type Fat "0"
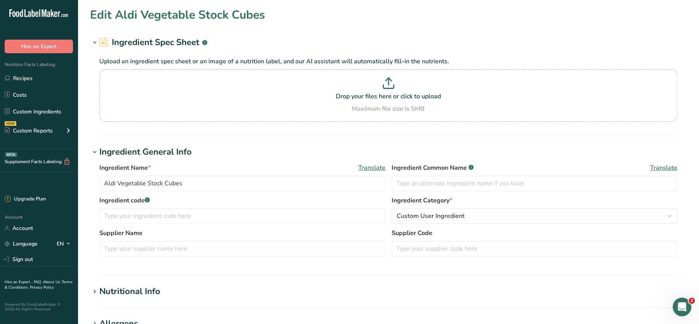
type Fat "0"
type input "0"
type Carbohydrates "0"
type Fiber "0"
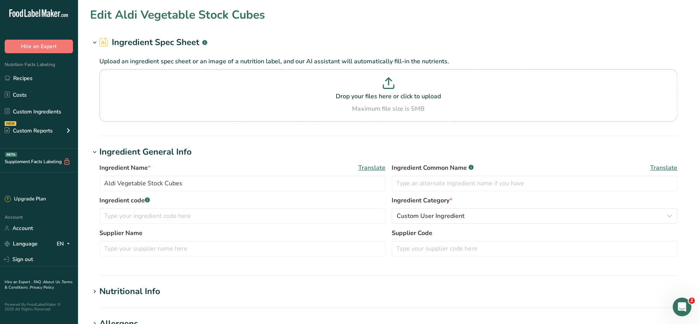
type Sugars "0"
type input "0"
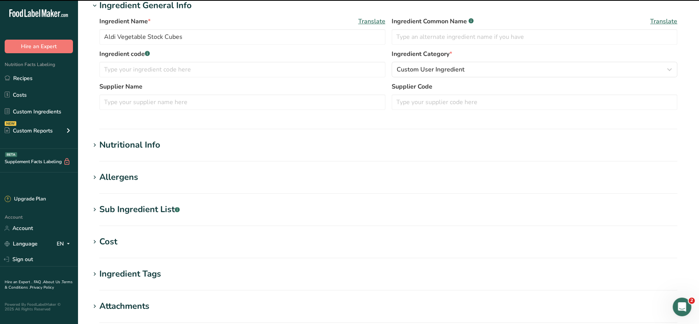
scroll to position [172, 0]
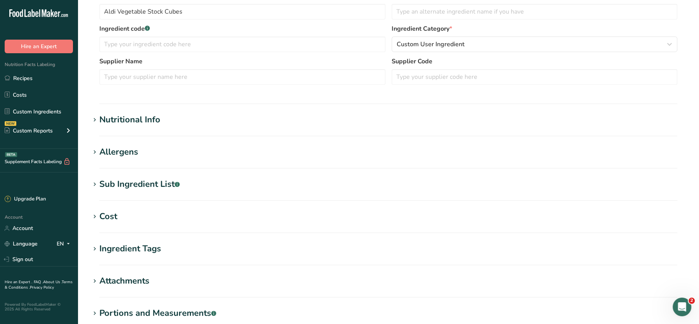
click at [154, 124] on div "Nutritional Info" at bounding box center [129, 119] width 61 height 13
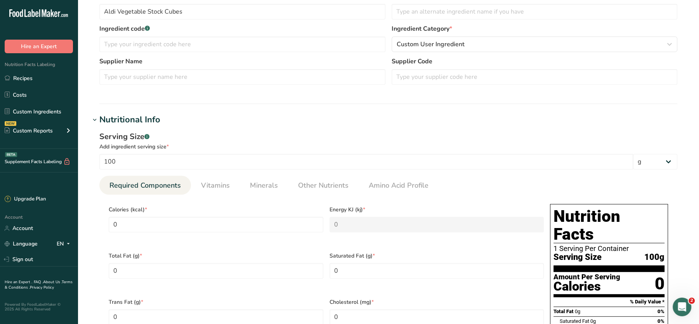
scroll to position [0, 0]
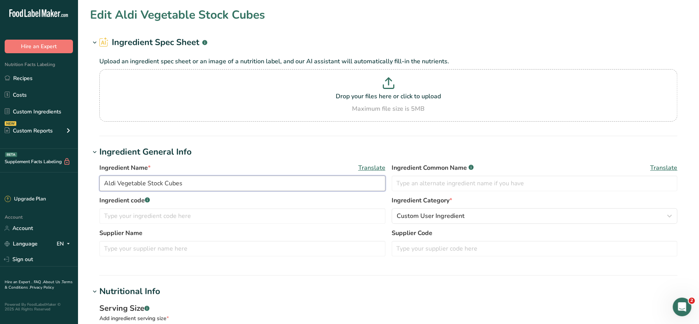
drag, startPoint x: 187, startPoint y: 187, endPoint x: 71, endPoint y: 176, distance: 116.2
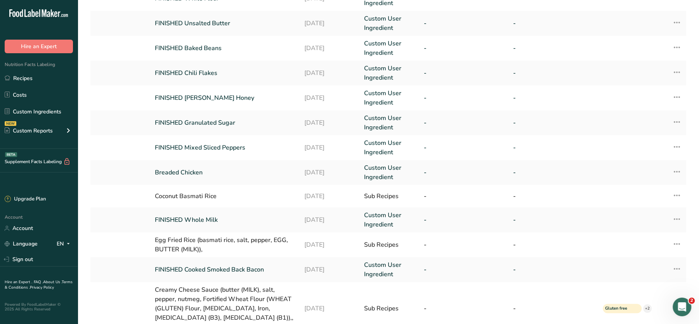
scroll to position [206, 0]
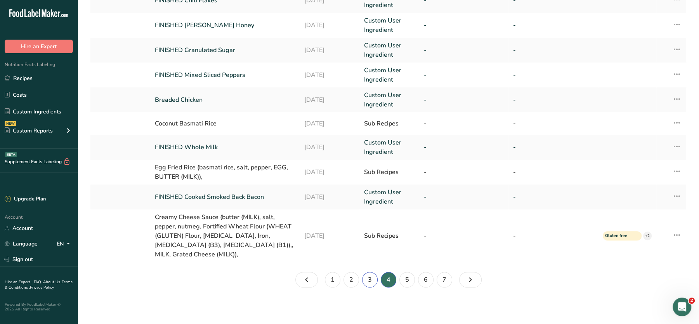
click at [366, 277] on link "3" at bounding box center [370, 280] width 16 height 16
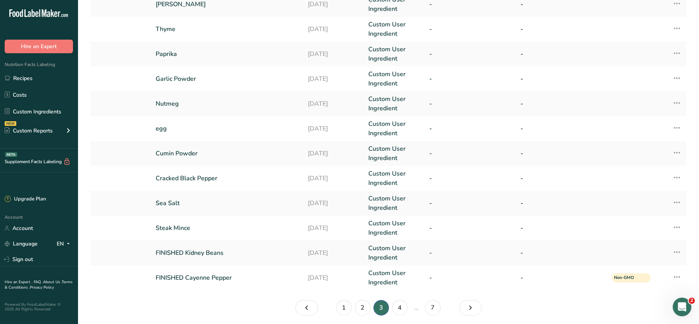
scroll to position [152, 0]
click at [170, 205] on link "Sea Salt" at bounding box center [227, 203] width 143 height 9
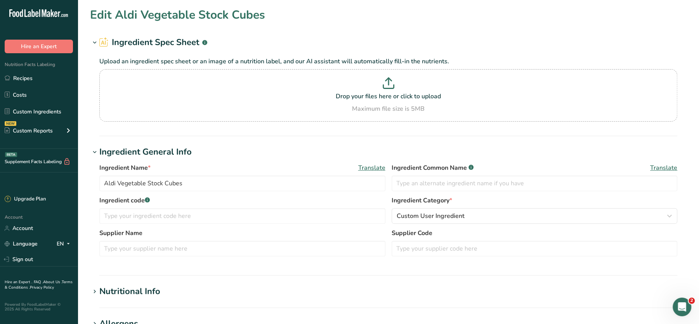
type input "Sea Salt"
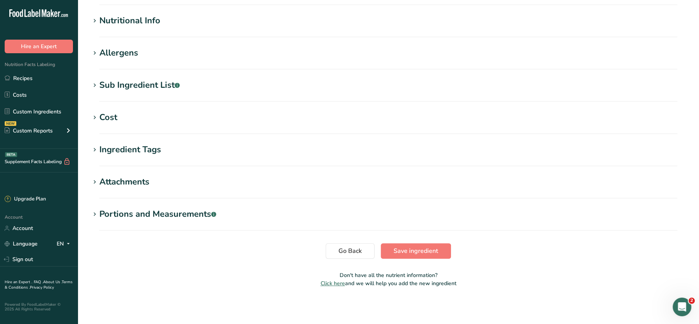
click at [155, 17] on div "Nutritional Info" at bounding box center [129, 20] width 61 height 13
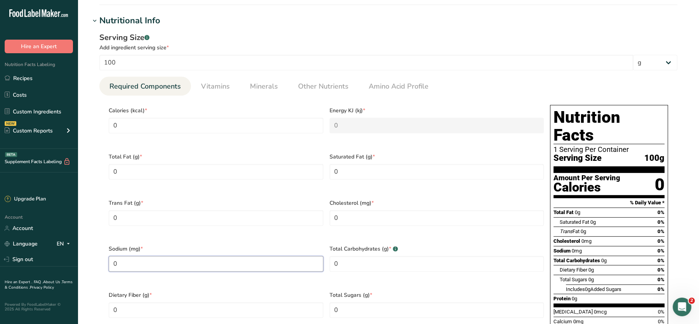
click at [167, 256] on input "0" at bounding box center [216, 264] width 215 height 16
type input "32500"
click at [614, 217] on div "Saturated Fat 0g 0%" at bounding box center [612, 222] width 105 height 10
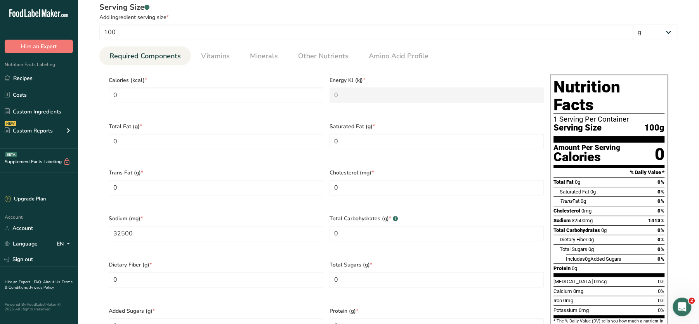
scroll to position [0, 0]
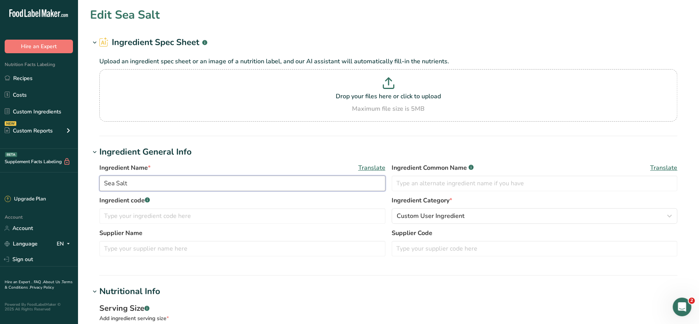
click at [103, 183] on input "Sea Salt" at bounding box center [242, 184] width 286 height 16
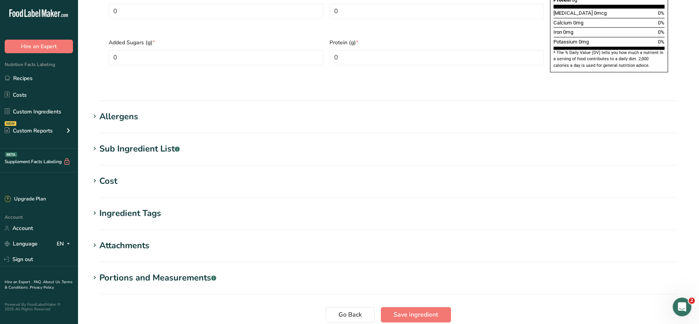
scroll to position [614, 0]
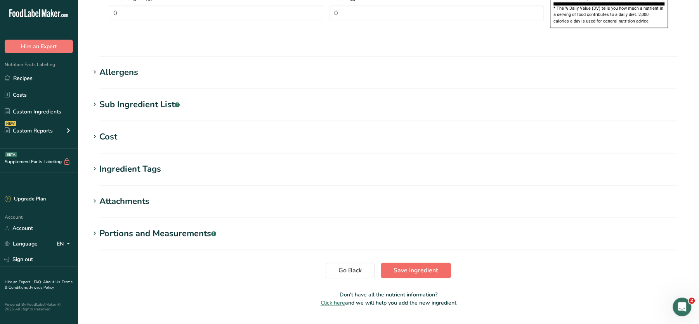
type input "FINISHED Sea Salt"
click at [410, 266] on span "Save ingredient" at bounding box center [416, 270] width 45 height 9
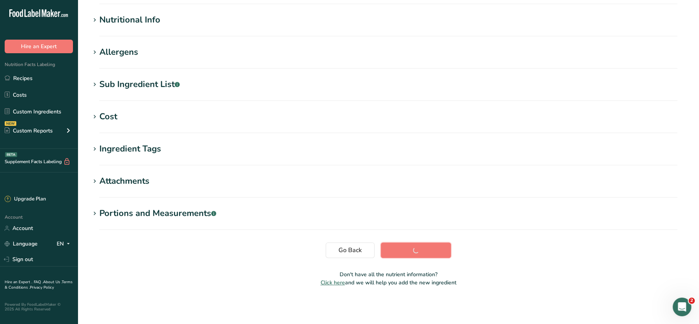
scroll to position [87, 0]
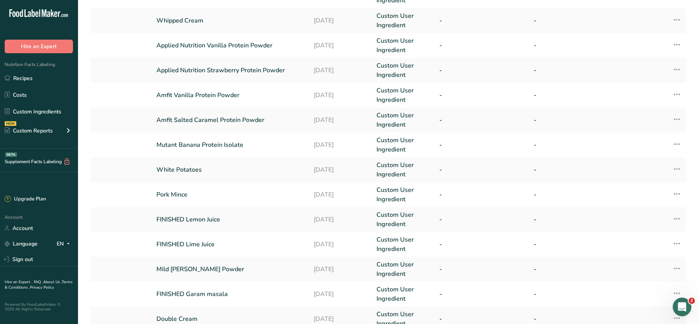
scroll to position [181, 0]
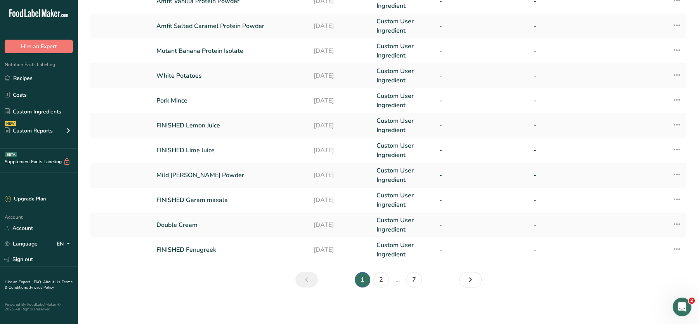
click at [388, 287] on section "Custom Ingredients (98) Add new ingredient All Tags High Protein Source of Anti…" at bounding box center [389, 59] width 622 height 480
click at [381, 281] on link "2" at bounding box center [382, 280] width 16 height 16
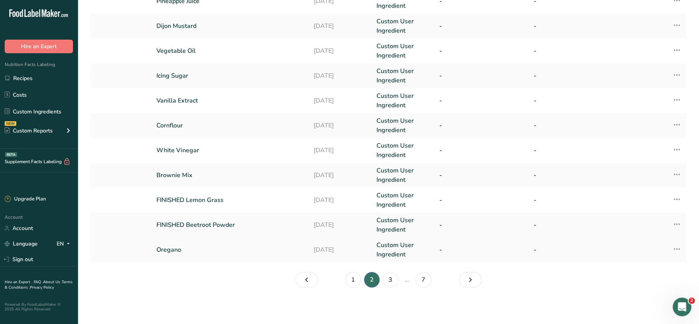
click at [173, 250] on link "Oregano" at bounding box center [230, 249] width 148 height 9
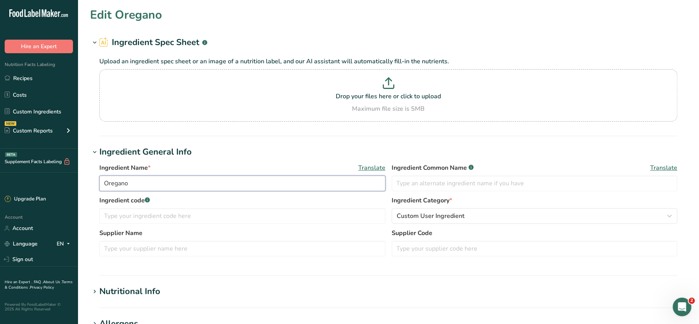
click at [100, 178] on input "Oregano" at bounding box center [242, 184] width 286 height 16
type input "FINISHED Oregano"
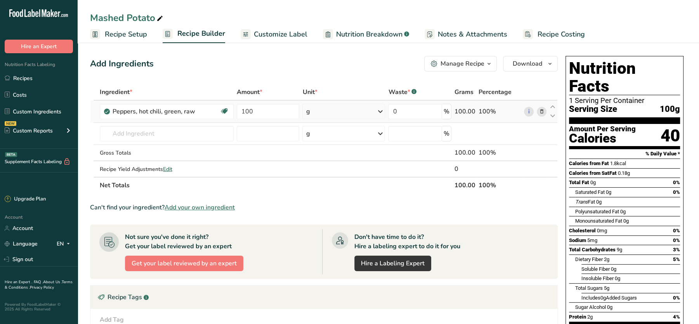
click at [541, 110] on icon at bounding box center [541, 112] width 5 height 8
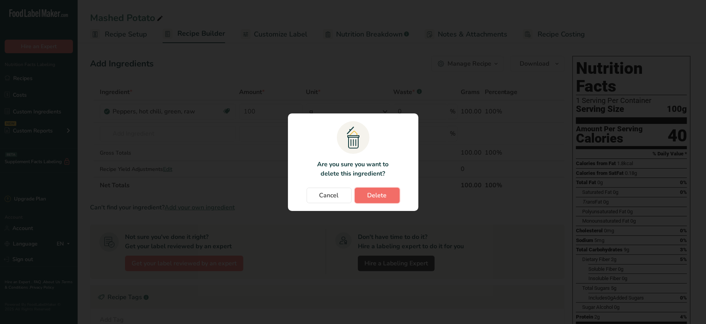
click at [386, 196] on span "Delete" at bounding box center [377, 195] width 19 height 9
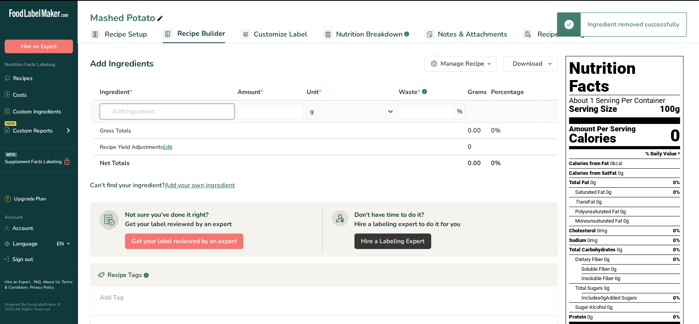
click at [172, 113] on input "text" at bounding box center [167, 112] width 135 height 16
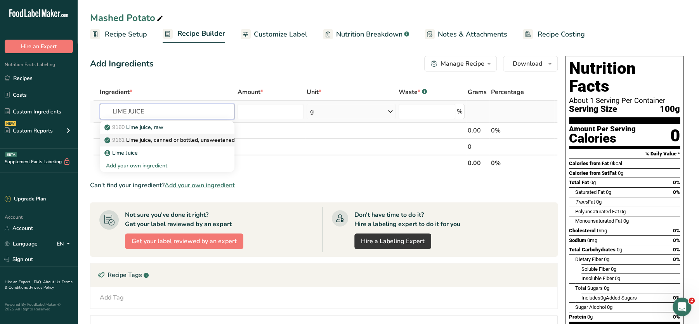
type input "LIME JUICE"
click at [165, 138] on p "9161 Lime juice, canned or bottled, unsweetened" at bounding box center [170, 140] width 129 height 8
type input "Lime juice, canned or bottled, unsweetened"
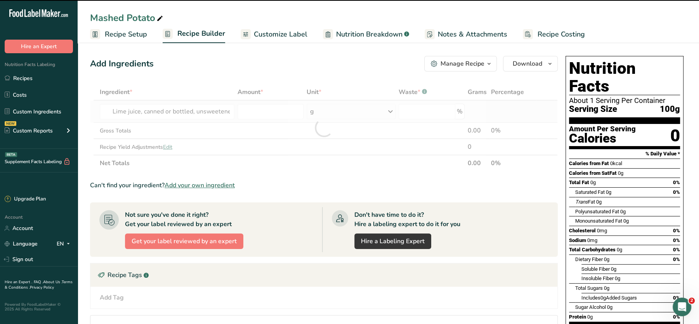
type input "0"
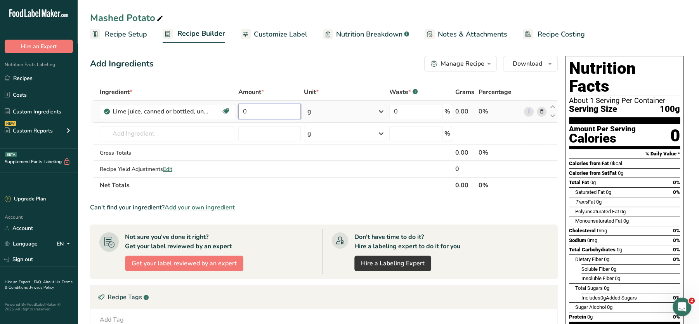
click at [267, 114] on input "0" at bounding box center [269, 112] width 63 height 16
type input "100"
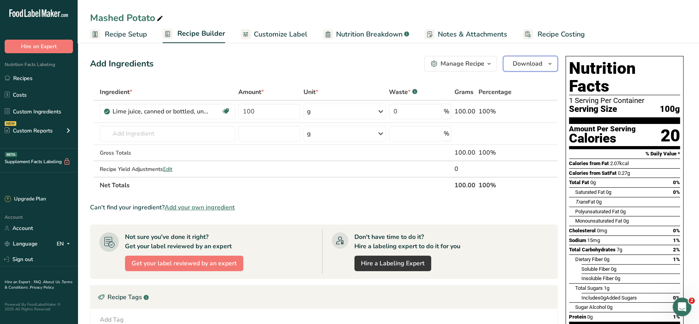
click at [534, 63] on span "Download" at bounding box center [528, 63] width 30 height 9
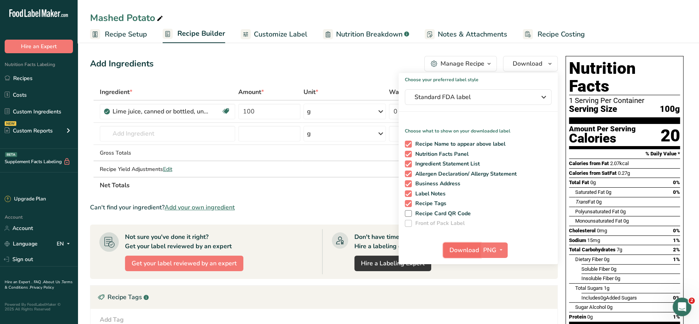
click at [470, 250] on span "Download" at bounding box center [465, 249] width 30 height 9
click at [163, 134] on input "text" at bounding box center [168, 134] width 136 height 16
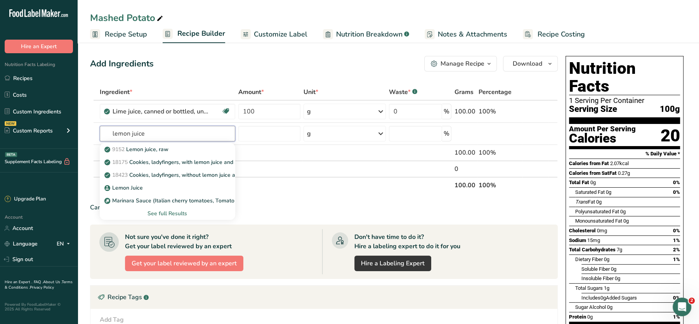
type input "lemon juice"
click at [263, 133] on input "number" at bounding box center [269, 134] width 62 height 16
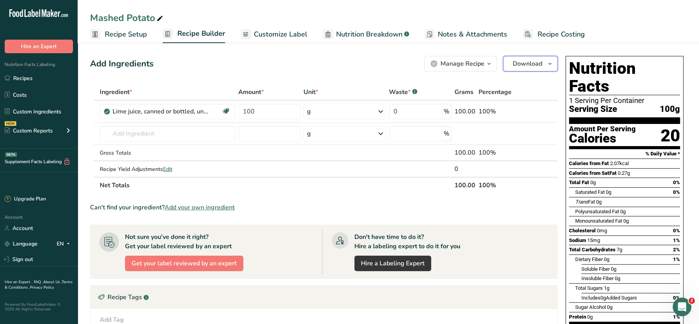
click at [529, 60] on span "Download" at bounding box center [528, 63] width 30 height 9
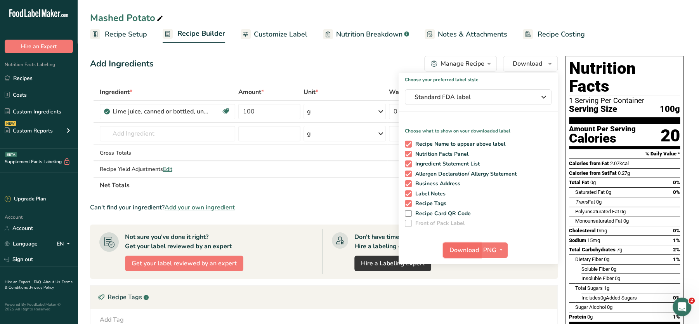
click at [463, 249] on span "Download" at bounding box center [465, 249] width 30 height 9
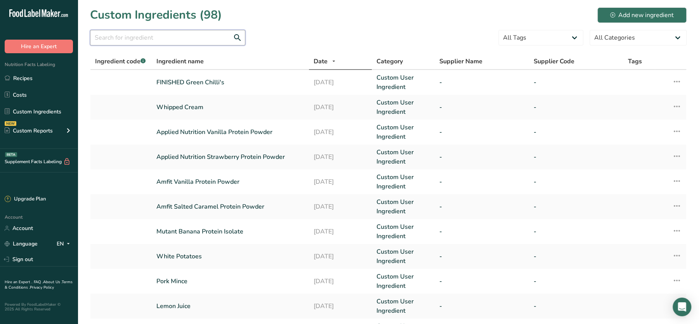
click at [163, 38] on input "text" at bounding box center [167, 38] width 155 height 16
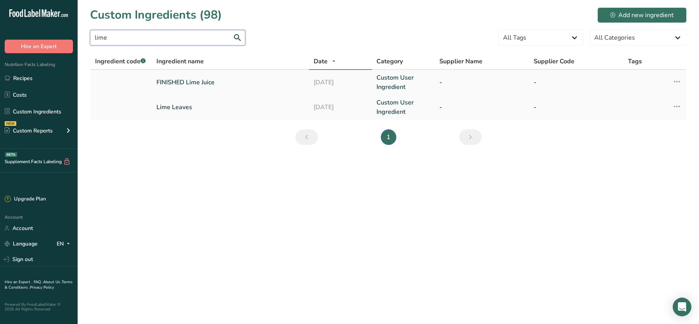
type input "lime"
click at [201, 79] on link "FINISHED Lime Juice" at bounding box center [230, 82] width 148 height 9
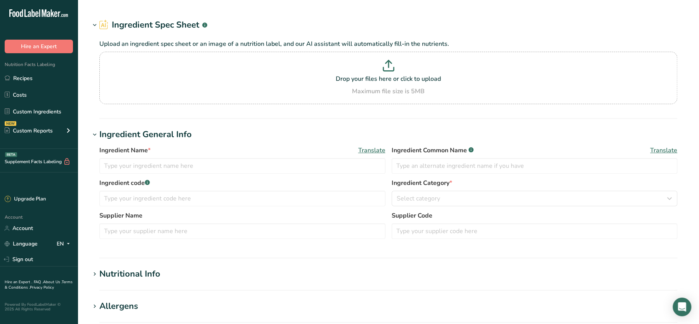
type input "FINISHED Lime Juice"
type input "100"
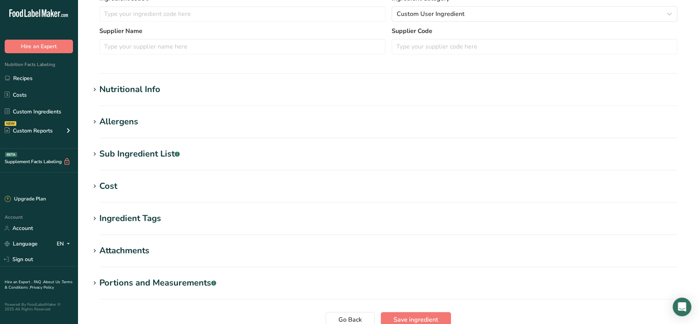
type input "20"
type KJ "83.68"
type Fat "0"
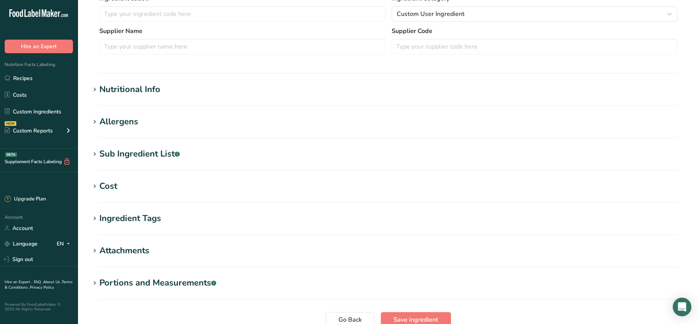
type input "0"
type input "15"
type Carbohydrates "7"
type Fiber "0"
type Sugars "1"
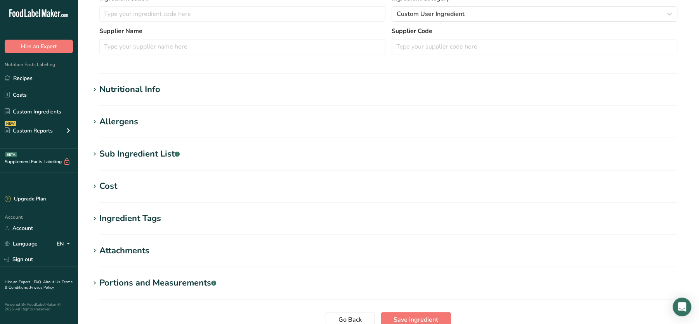
type Sugars "0"
type input "0"
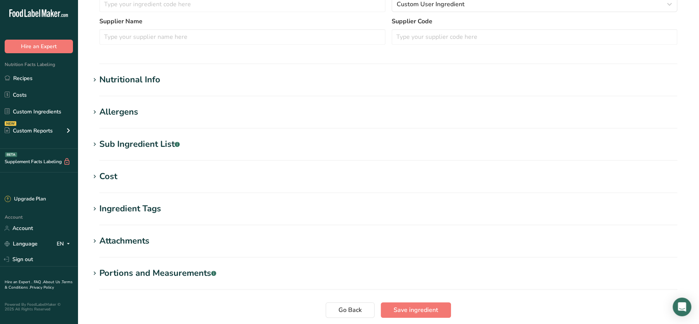
scroll to position [233, 0]
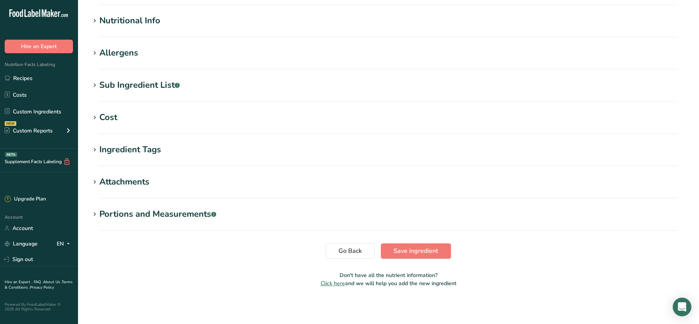
click at [155, 14] on div "Nutritional Info" at bounding box center [129, 20] width 61 height 13
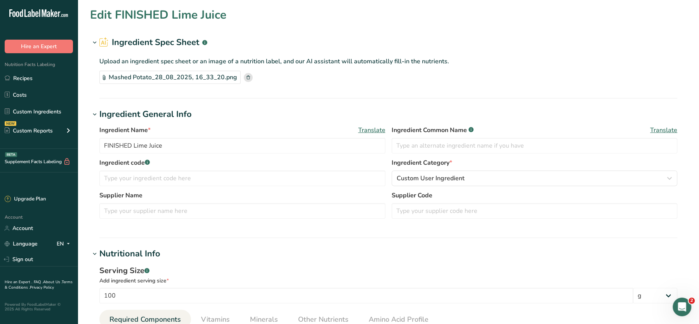
scroll to position [0, 0]
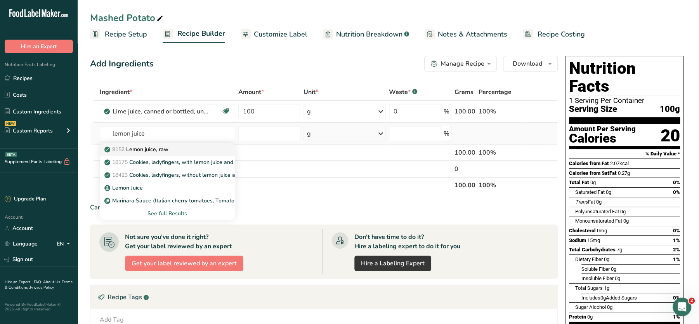
type input "lemon juice"
click at [164, 147] on p "9152 Lemon juice, raw" at bounding box center [137, 149] width 63 height 8
type input "Lemon juice, raw"
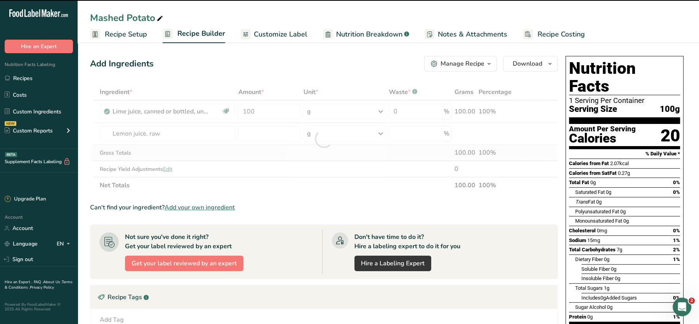
type input "0"
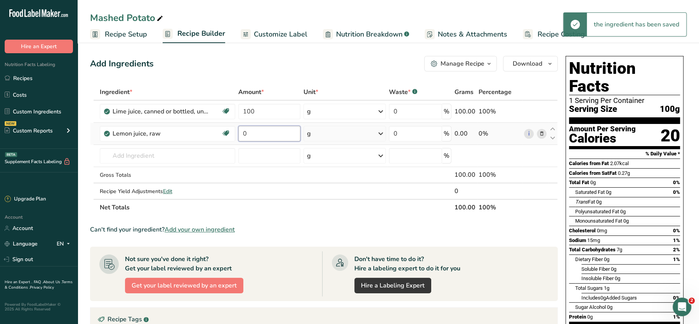
drag, startPoint x: 284, startPoint y: 129, endPoint x: 220, endPoint y: 124, distance: 64.6
click at [220, 124] on tr "Lemon juice, raw Source of Antioxidants Dairy free Gluten free Vegan Vegetarian…" at bounding box center [323, 134] width 467 height 22
type input "100"
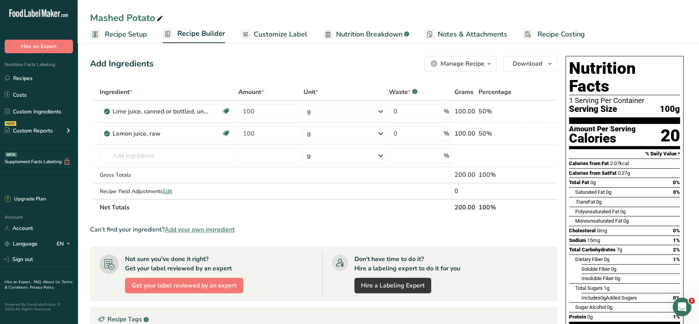
click at [543, 112] on icon at bounding box center [541, 112] width 5 height 8
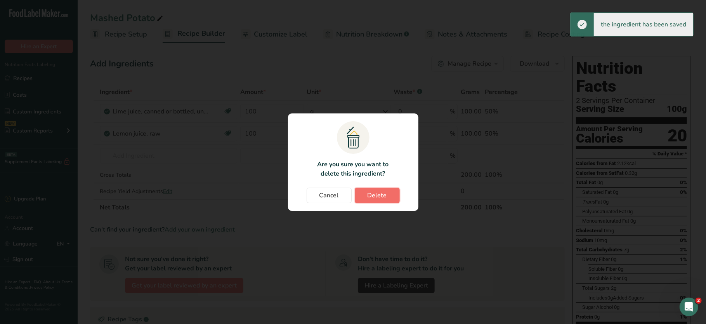
click at [388, 189] on button "Delete" at bounding box center [377, 196] width 45 height 16
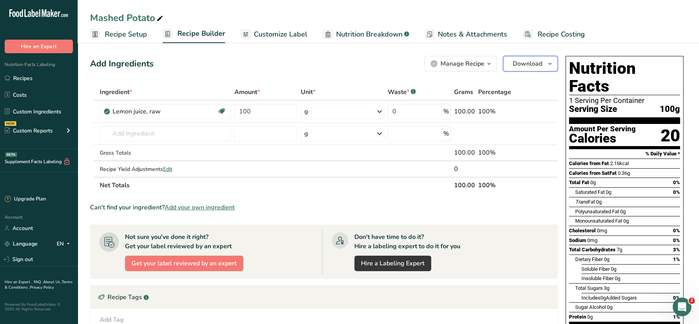
click at [528, 58] on button "Download" at bounding box center [530, 64] width 55 height 16
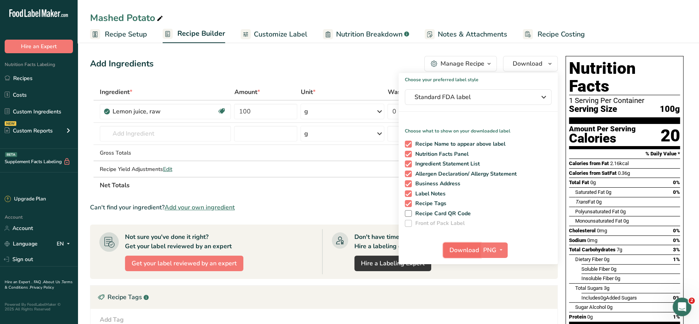
click at [461, 248] on span "Download" at bounding box center [465, 249] width 30 height 9
drag, startPoint x: 161, startPoint y: 134, endPoint x: 169, endPoint y: 131, distance: 8.4
click at [169, 131] on input "text" at bounding box center [166, 134] width 132 height 16
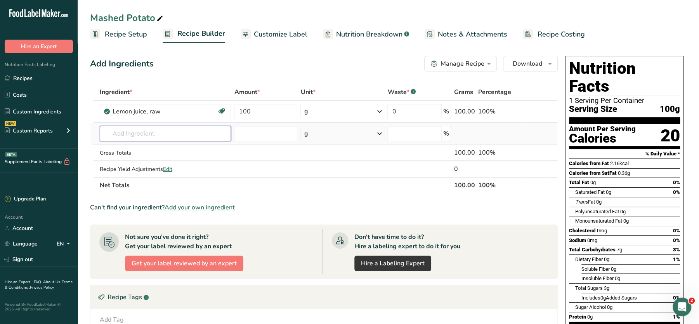
paste input "Garam Masala"
type input "Garam Masala"
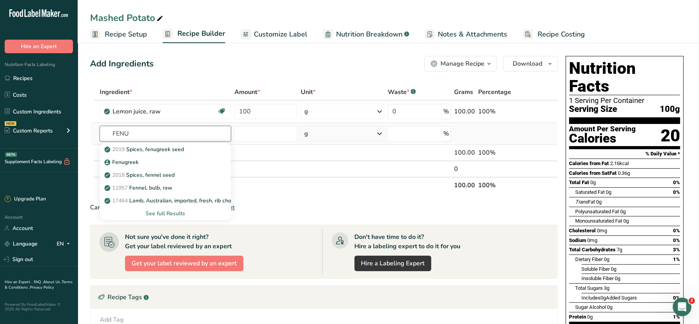
type input "FENU"
click at [168, 212] on div "See full Results" at bounding box center [165, 213] width 119 height 8
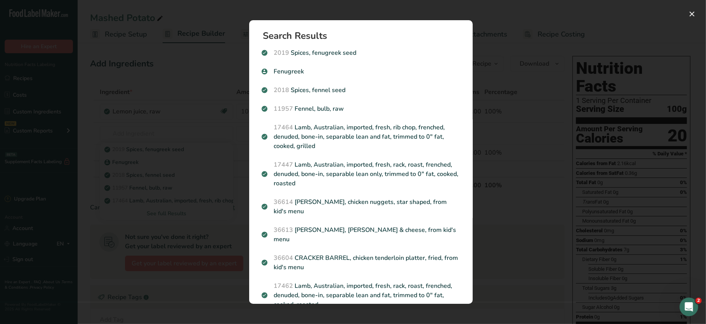
click at [183, 41] on div "Search results modal" at bounding box center [353, 162] width 706 height 324
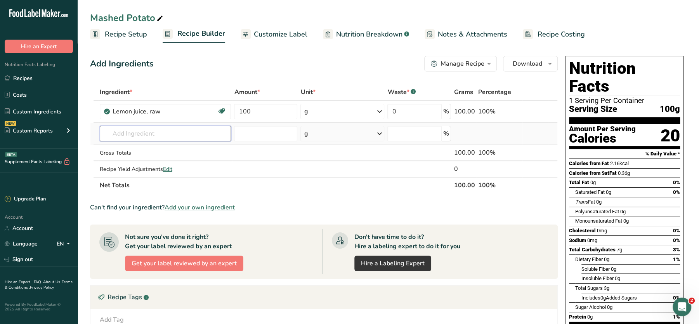
click at [153, 129] on input "text" at bounding box center [166, 134] width 132 height 16
type input "FENUGREEK"
click at [172, 163] on p "2019 Spices, fenugreek seed" at bounding box center [145, 162] width 78 height 8
type input "Spices, fenugreek seed"
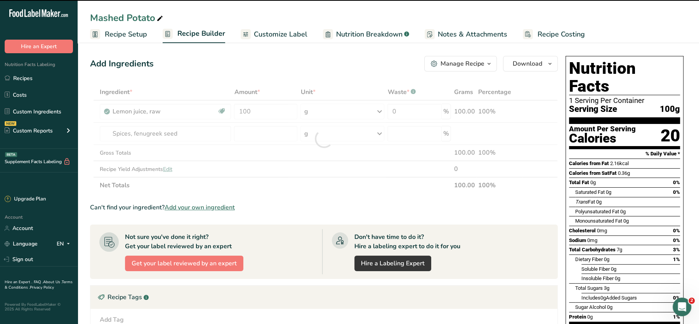
type input "0"
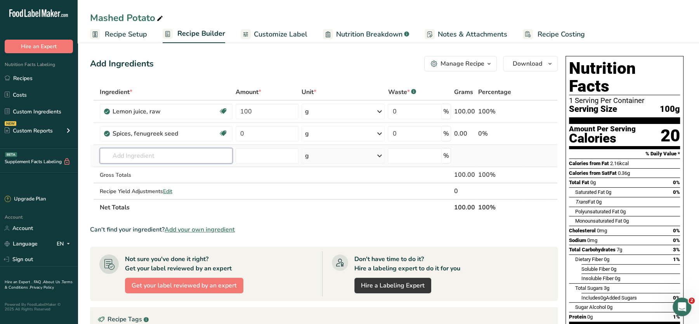
click at [167, 148] on input "text" at bounding box center [166, 156] width 133 height 16
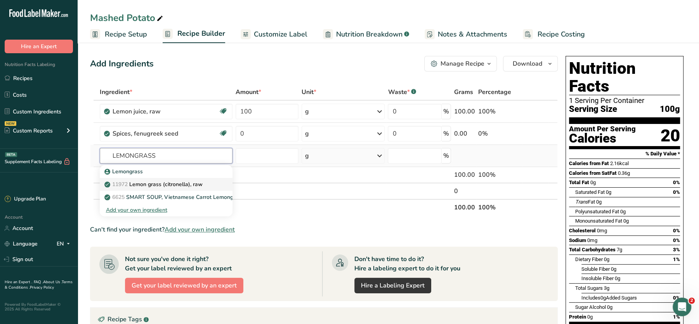
type input "LEMONGRASS"
click at [186, 184] on p "11972 Lemon grass (citronella), raw" at bounding box center [154, 184] width 97 height 8
type input "Lemon grass (citronella), raw"
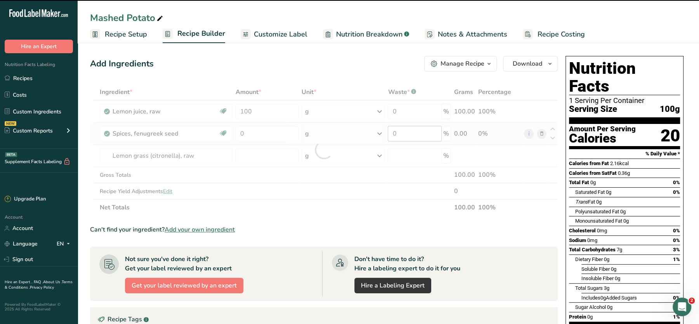
type input "0"
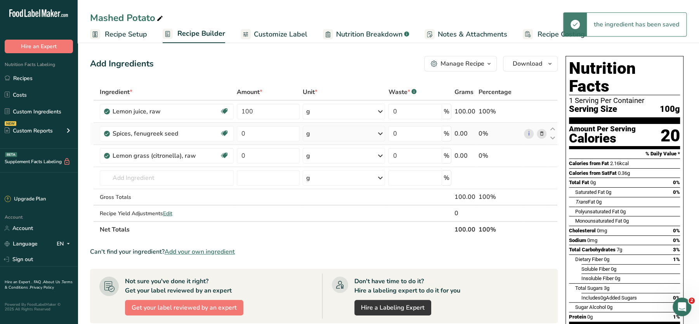
click at [546, 136] on div "i" at bounding box center [535, 134] width 23 height 10
click at [544, 134] on icon at bounding box center [541, 134] width 5 height 8
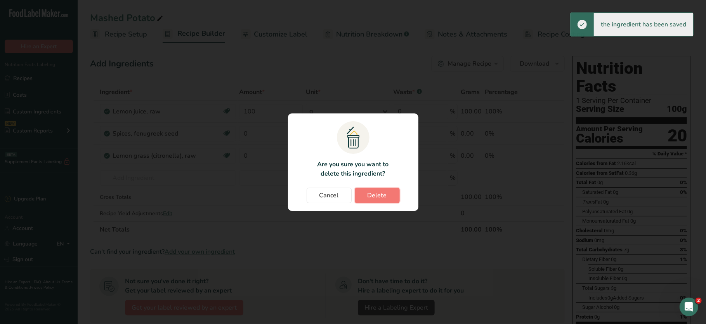
click at [381, 198] on span "Delete" at bounding box center [377, 195] width 19 height 9
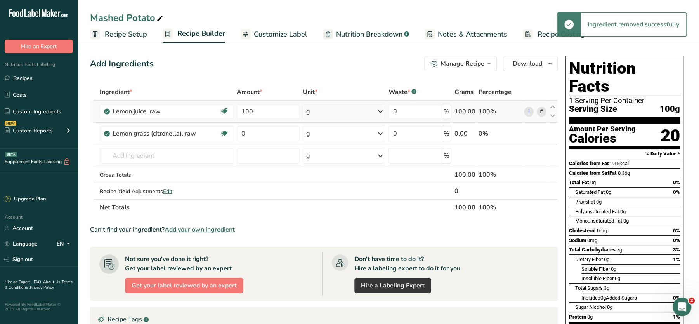
click at [542, 110] on icon at bounding box center [541, 112] width 5 height 8
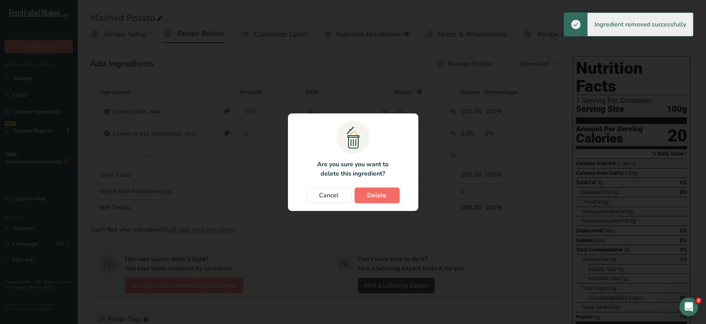
click at [371, 191] on span "Delete" at bounding box center [377, 195] width 19 height 9
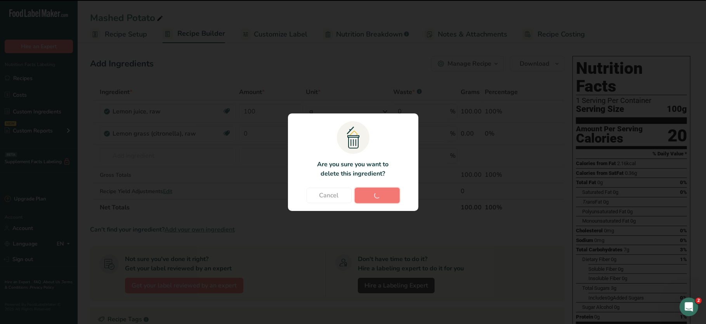
type input "0"
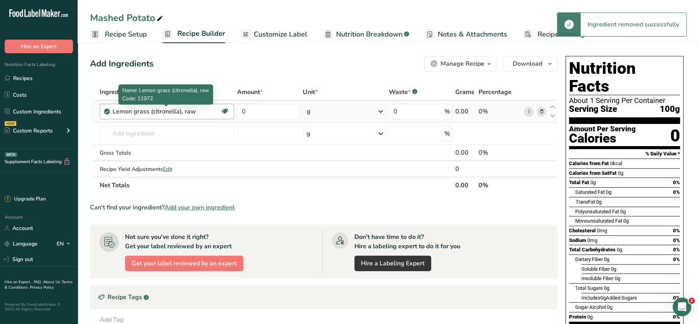
click at [160, 112] on div "Lemon grass (citronella), raw" at bounding box center [161, 111] width 97 height 9
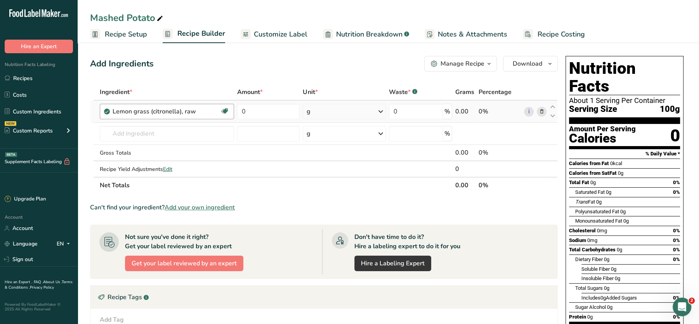
drag, startPoint x: 112, startPoint y: 113, endPoint x: 178, endPoint y: 114, distance: 65.6
click at [178, 114] on div "Lemon grass (citronella), raw" at bounding box center [161, 111] width 97 height 9
copy div "Lemon grass (citronella"
drag, startPoint x: 277, startPoint y: 118, endPoint x: 209, endPoint y: 112, distance: 69.0
click at [209, 112] on tr "Lemon grass (citronella), raw Source of Antioxidants Dairy free Gluten free Veg…" at bounding box center [323, 112] width 467 height 22
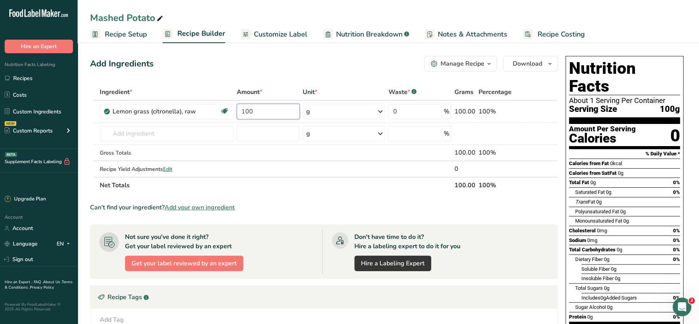
type input "100"
click at [311, 62] on div "Add Ingredients Manage Recipe Delete Recipe Duplicate Recipe Scale Recipe Save …" at bounding box center [324, 64] width 468 height 16
click at [254, 33] on span "Customize Label" at bounding box center [281, 34] width 54 height 10
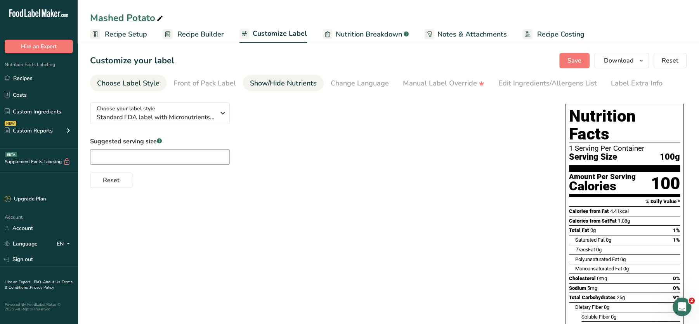
click at [272, 78] on div "Show/Hide Nutrients" at bounding box center [283, 83] width 67 height 10
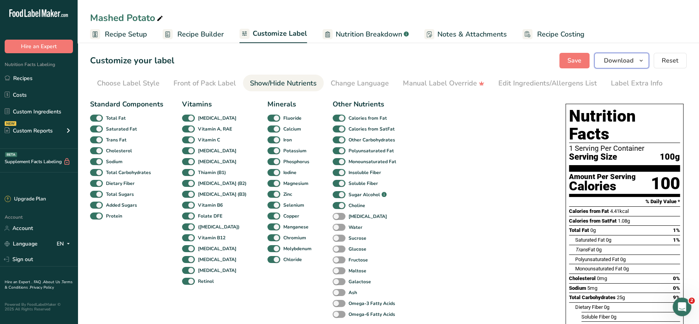
click at [629, 61] on span "Download" at bounding box center [619, 60] width 30 height 9
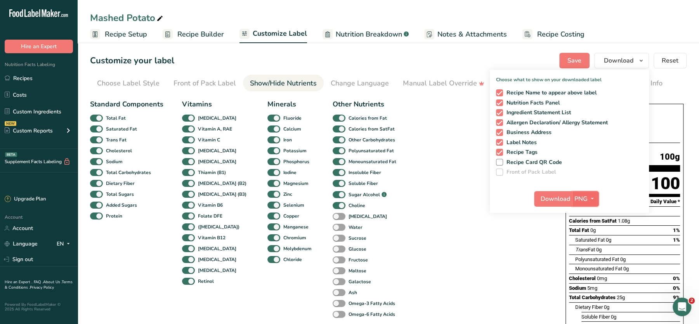
click at [574, 198] on button "PNG" at bounding box center [585, 199] width 27 height 16
click at [566, 198] on span "Download" at bounding box center [556, 198] width 30 height 9
click at [189, 79] on div "Front of Pack Label" at bounding box center [205, 83] width 63 height 10
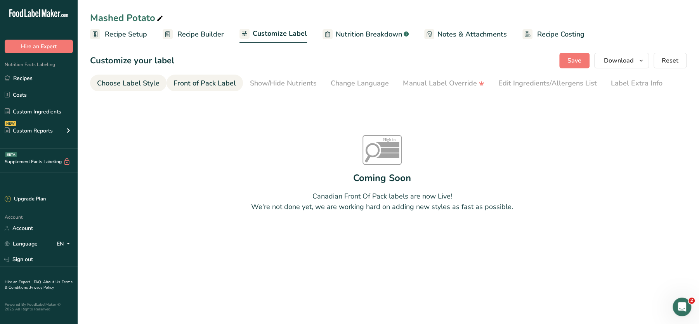
click at [135, 80] on div "Choose Label Style" at bounding box center [128, 83] width 63 height 10
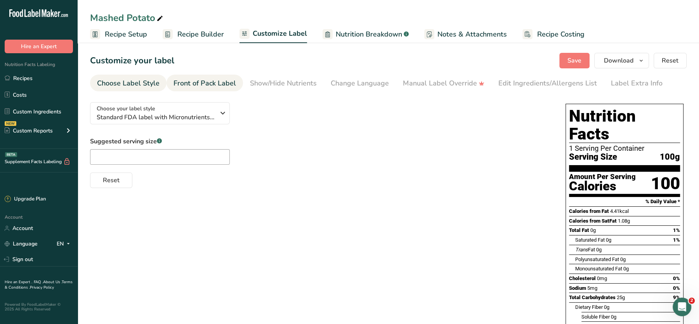
click at [209, 82] on div "Front of Pack Label" at bounding box center [205, 83] width 63 height 10
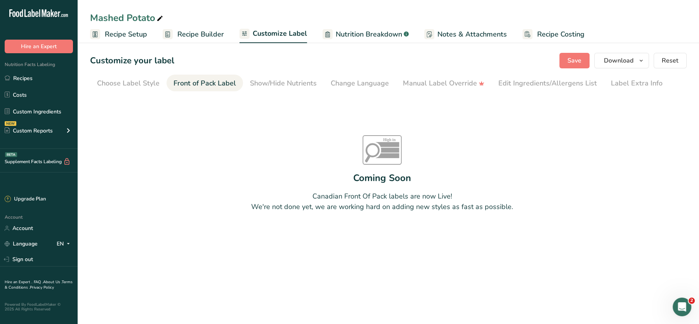
click at [206, 33] on span "Recipe Builder" at bounding box center [200, 34] width 47 height 10
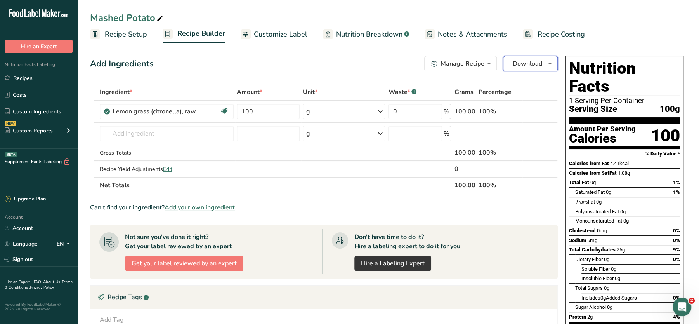
click at [528, 64] on span "Download" at bounding box center [528, 63] width 30 height 9
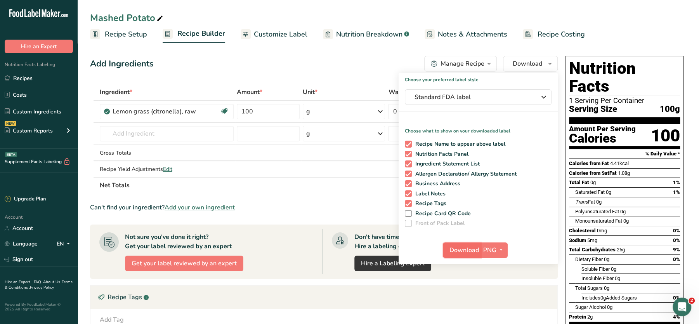
click at [469, 250] on span "Download" at bounding box center [465, 249] width 30 height 9
click at [166, 134] on input "text" at bounding box center [167, 134] width 134 height 16
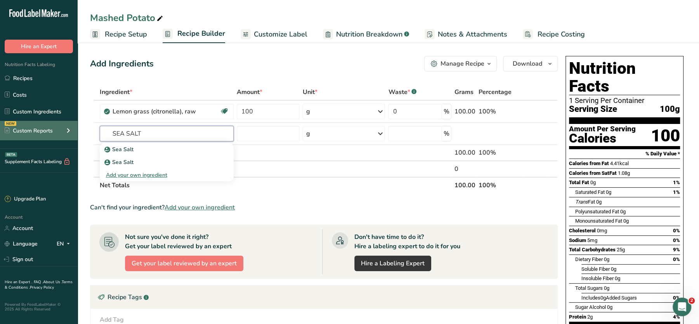
drag, startPoint x: 150, startPoint y: 135, endPoint x: 77, endPoint y: 120, distance: 73.7
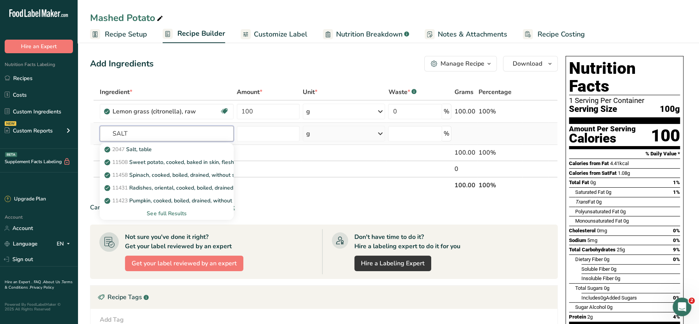
type input "SALT"
click at [168, 209] on div "See full Results" at bounding box center [167, 213] width 122 height 8
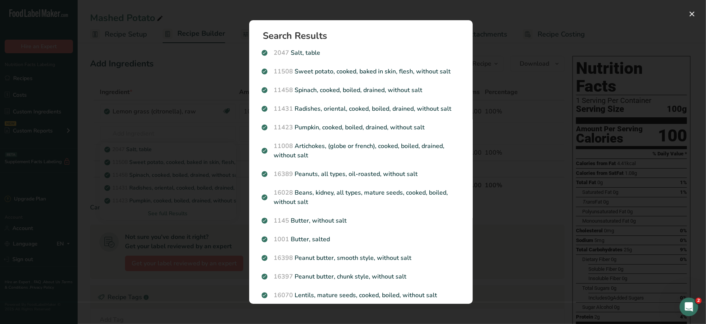
click at [219, 163] on div "Search results modal" at bounding box center [353, 162] width 706 height 324
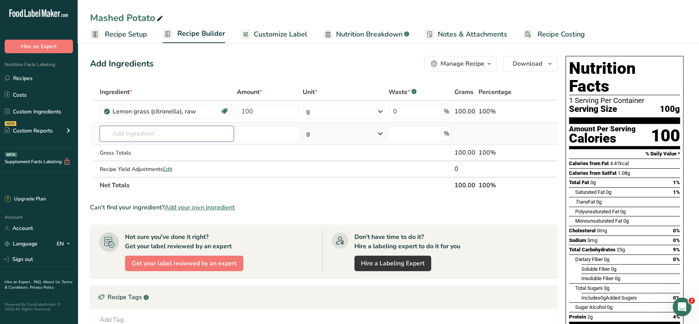
click at [162, 137] on input "text" at bounding box center [167, 134] width 134 height 16
type input "OREGANO"
click at [174, 146] on p "2027 Spices, oregano, dried" at bounding box center [143, 149] width 75 height 8
type input "Spices, oregano, dried"
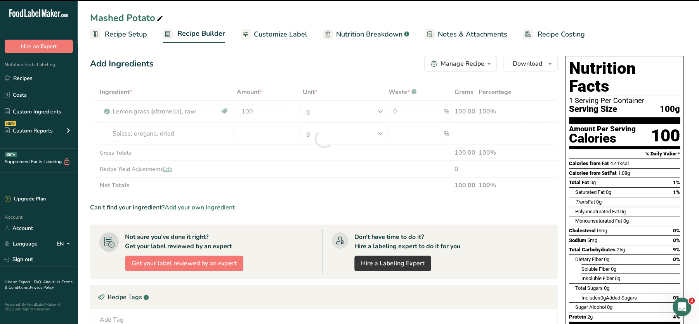
type input "0"
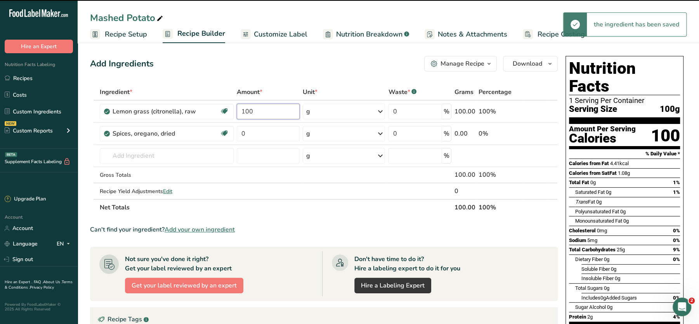
click at [271, 110] on input "100" at bounding box center [268, 112] width 63 height 16
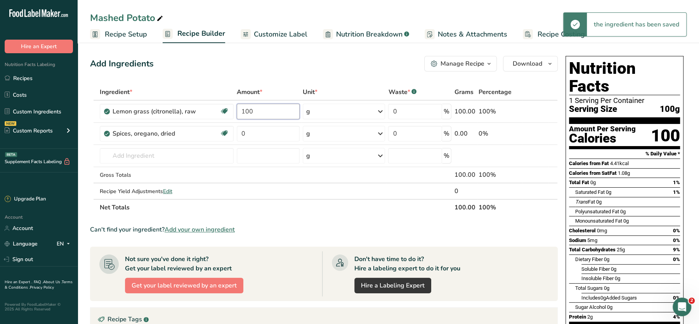
click at [271, 110] on input "100" at bounding box center [268, 112] width 63 height 16
click at [537, 113] on div "Ingredient * Amount * Unit * Waste * .a-a{fill:#347362;}.b-a{fill:#fff;} Grams …" at bounding box center [324, 150] width 468 height 132
click at [543, 111] on icon at bounding box center [541, 112] width 5 height 8
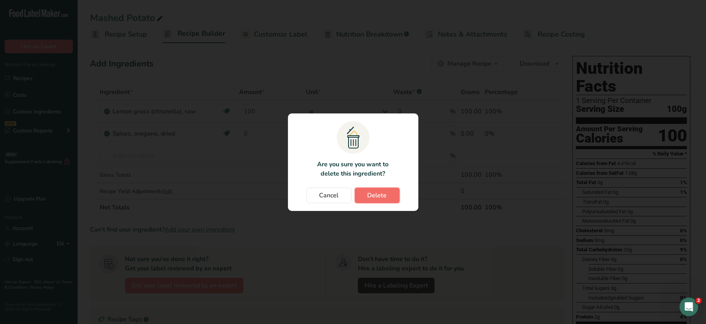
click at [368, 194] on span "Delete" at bounding box center [377, 195] width 19 height 9
type input "0"
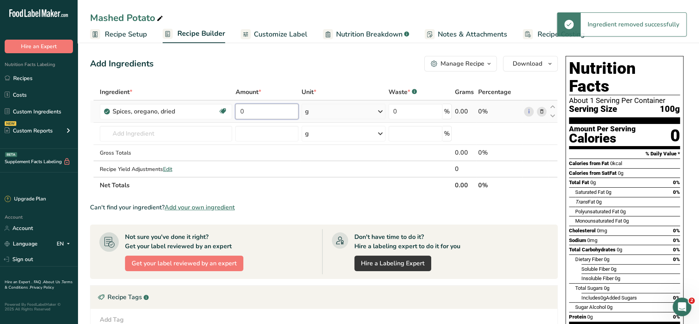
click at [256, 110] on input "0" at bounding box center [266, 112] width 63 height 16
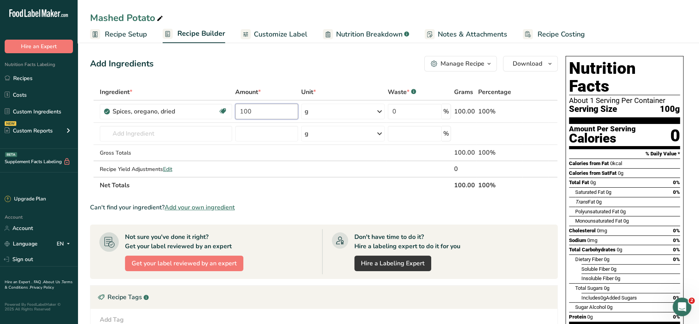
type input "100"
click at [531, 62] on span "Download" at bounding box center [528, 63] width 30 height 9
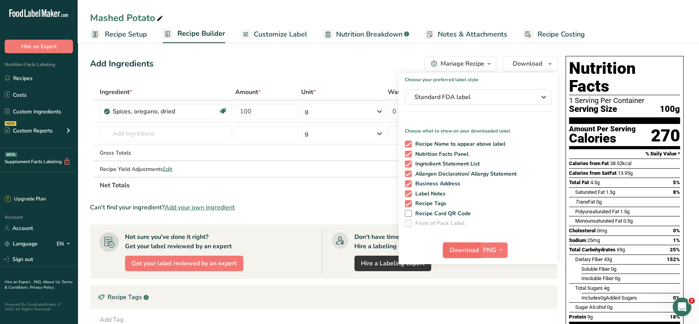
click at [471, 247] on span "Download" at bounding box center [465, 249] width 30 height 9
click at [172, 135] on input "text" at bounding box center [166, 134] width 132 height 16
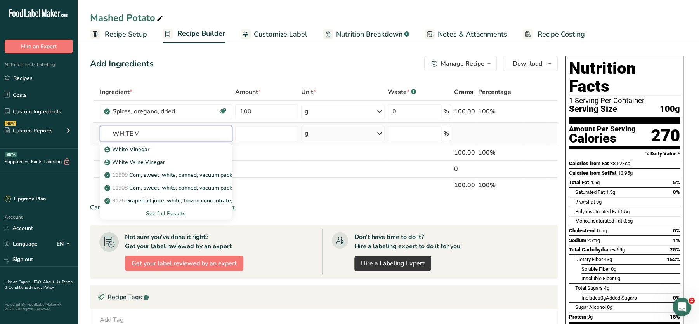
type input "WHITE V"
click at [173, 211] on div "See full Results" at bounding box center [166, 213] width 120 height 8
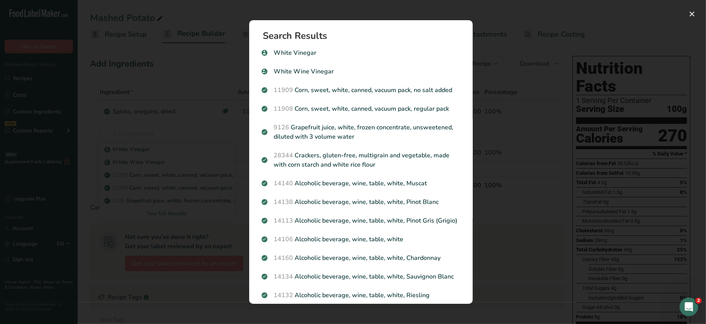
click at [193, 203] on div "Search results modal" at bounding box center [353, 162] width 706 height 324
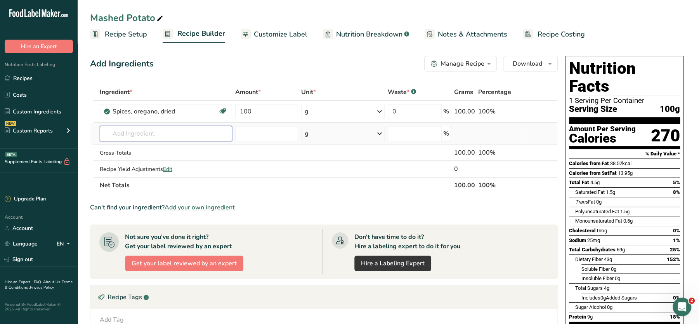
click at [164, 130] on input "text" at bounding box center [166, 134] width 132 height 16
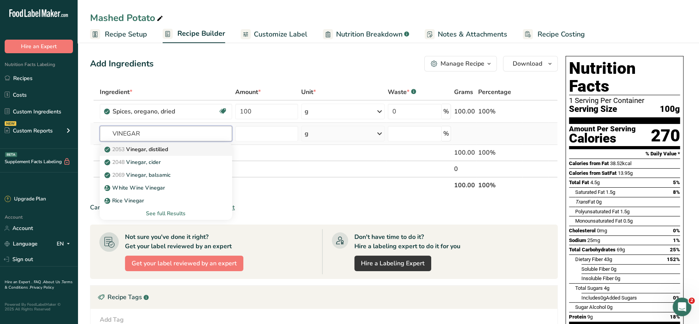
type input "VINEGAR"
click at [157, 149] on p "2053 Vinegar, distilled" at bounding box center [137, 149] width 62 height 8
type input "Vinegar, distilled"
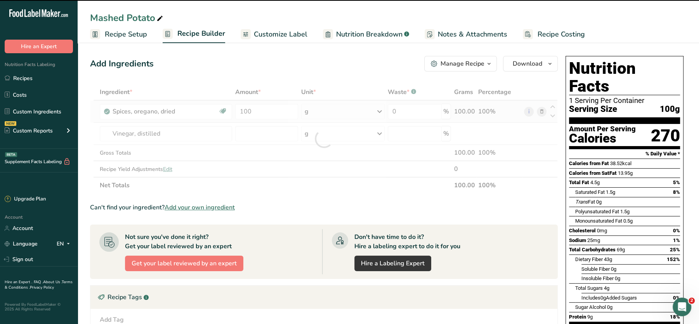
type input "0"
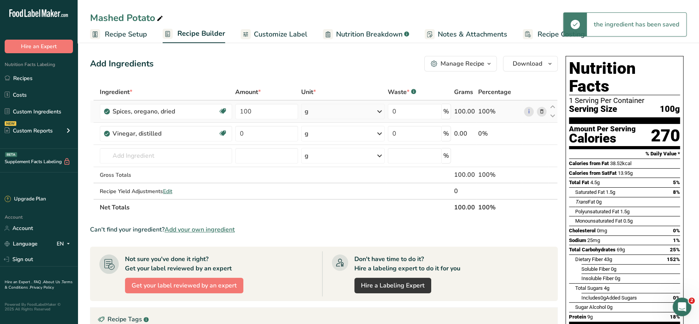
click at [545, 109] on span at bounding box center [541, 111] width 9 height 9
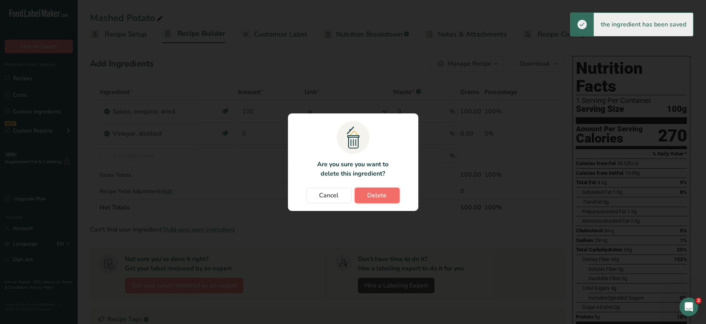
click at [372, 191] on span "Delete" at bounding box center [377, 195] width 19 height 9
type input "0"
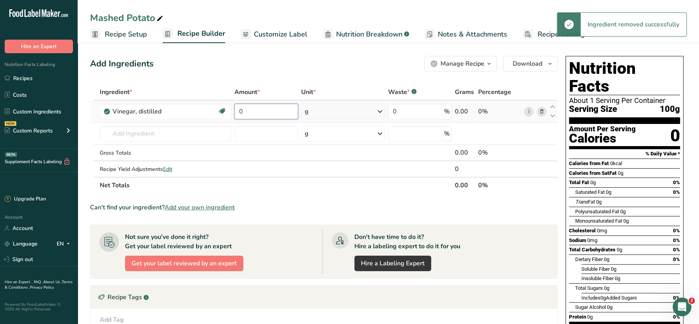
click at [280, 113] on input "0" at bounding box center [266, 112] width 63 height 16
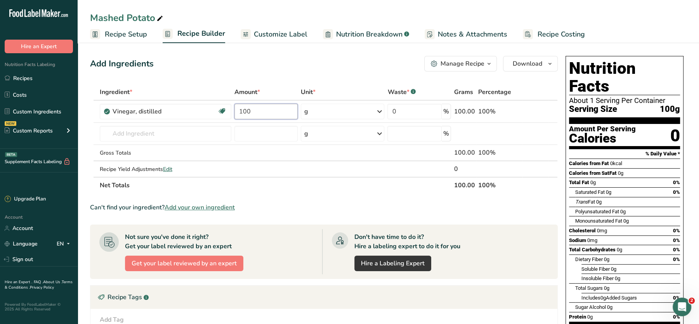
type input "100"
click at [336, 57] on div "Add Ingredients Manage Recipe Delete Recipe Duplicate Recipe Scale Recipe Save …" at bounding box center [324, 64] width 468 height 16
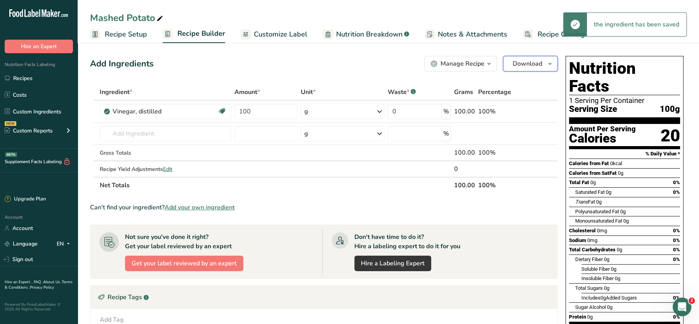
click at [514, 61] on span "Download" at bounding box center [528, 63] width 30 height 9
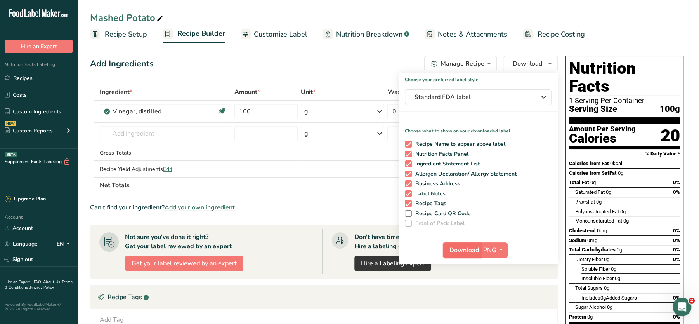
click at [457, 247] on span "Download" at bounding box center [465, 249] width 30 height 9
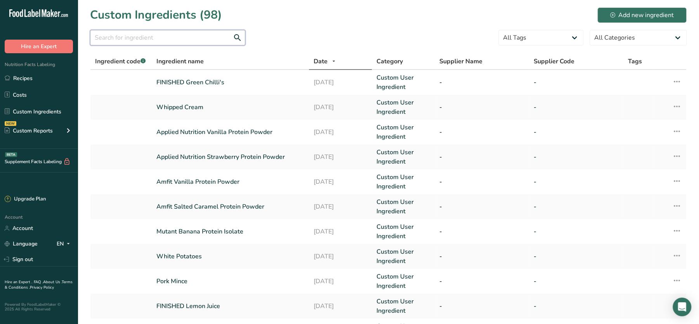
click at [185, 45] on input "text" at bounding box center [167, 38] width 155 height 16
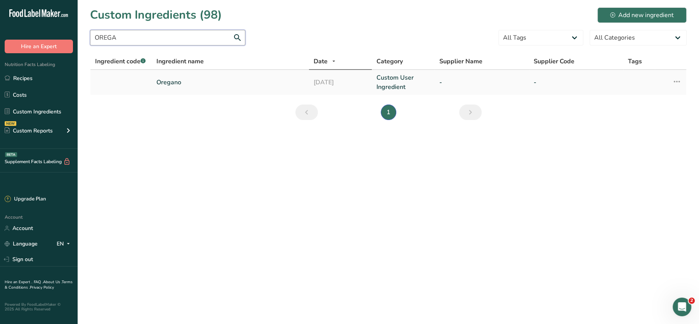
type input "OREGA"
click at [200, 83] on link "Oregano" at bounding box center [230, 82] width 148 height 9
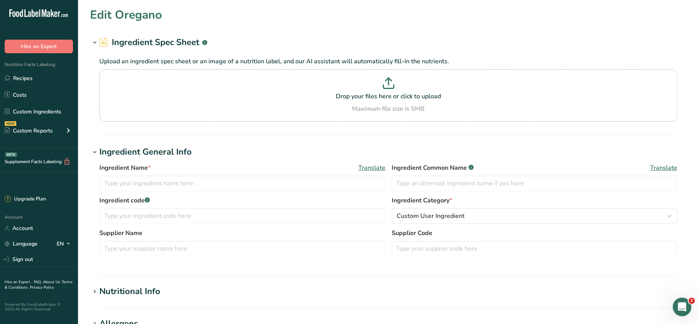
type input "Oregano"
click at [164, 188] on input "Oregano" at bounding box center [242, 184] width 286 height 16
click at [353, 97] on p "Drop your files here or click to upload" at bounding box center [388, 96] width 574 height 9
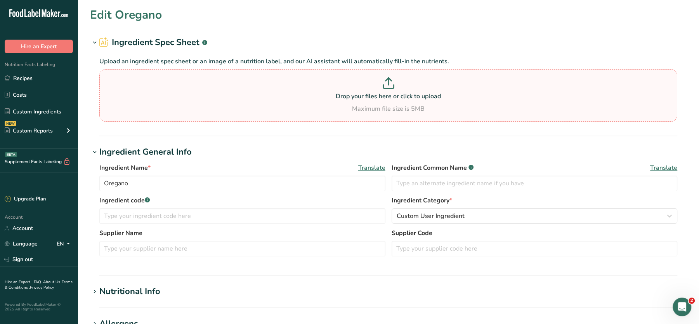
click at [353, 97] on input "Drop your files here or click to upload Maximum file size is 5MB" at bounding box center [388, 95] width 578 height 52
type input "C:\fakepath\Mashed Potato_28_08_2025, 18_09_14.png"
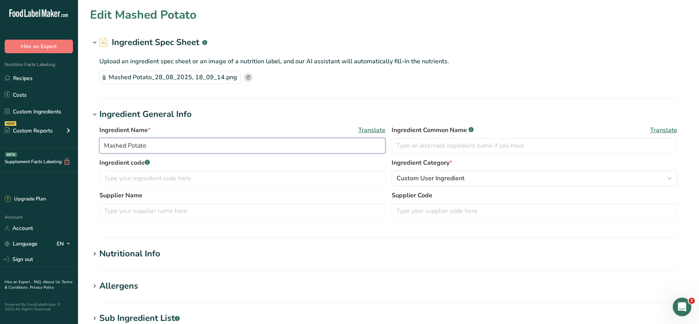
click at [164, 149] on input "Mashed Potato" at bounding box center [242, 146] width 286 height 16
paste input "FINISHED Oregan"
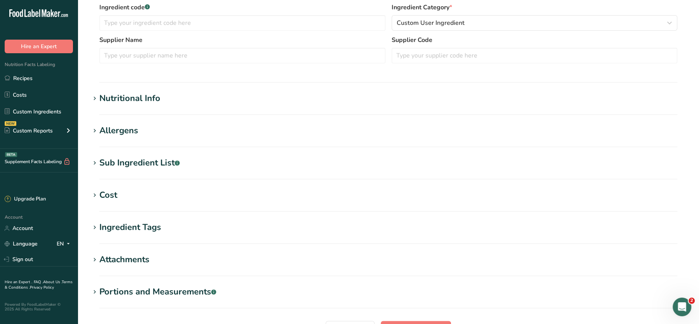
scroll to position [156, 0]
type input "FINISHED Oregano"
click at [158, 92] on div "Nutritional Info" at bounding box center [129, 98] width 61 height 13
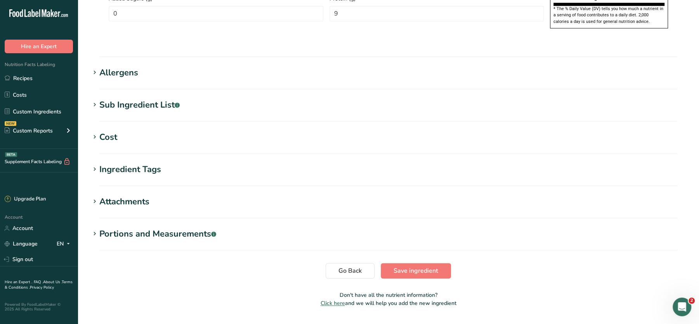
scroll to position [576, 0]
click at [432, 266] on span "Save ingredient" at bounding box center [416, 270] width 45 height 9
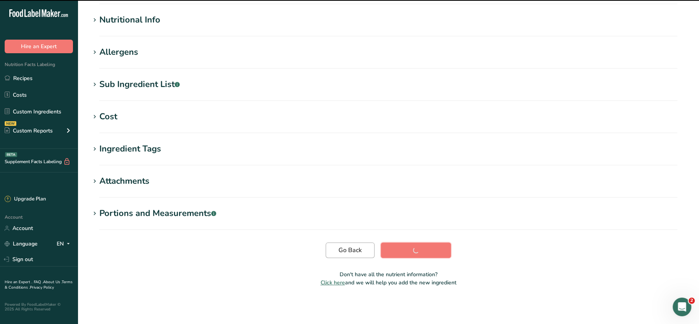
scroll to position [87, 0]
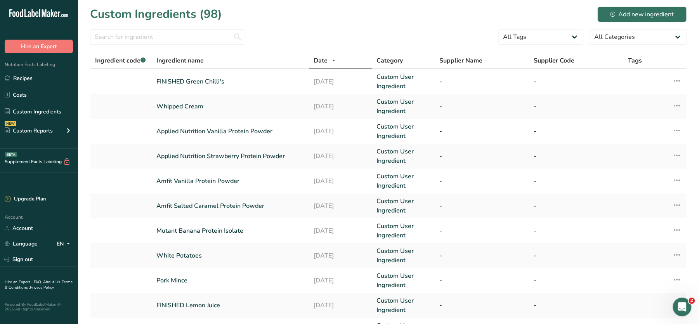
scroll to position [181, 0]
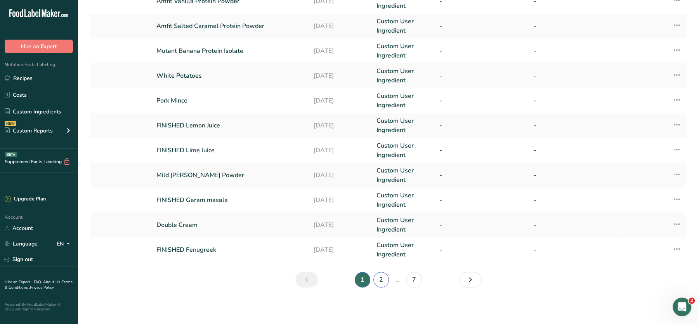
click at [381, 278] on link "2" at bounding box center [382, 280] width 16 height 16
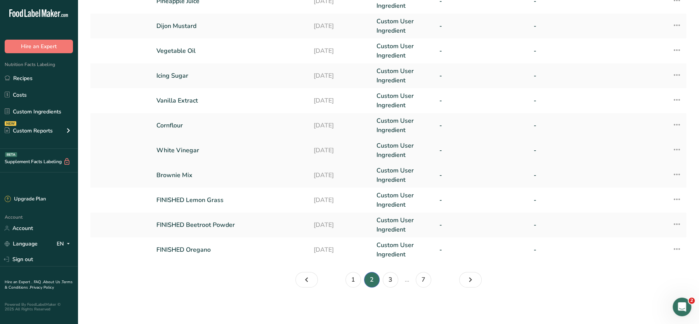
click at [195, 150] on link "White Vinegar" at bounding box center [230, 150] width 148 height 9
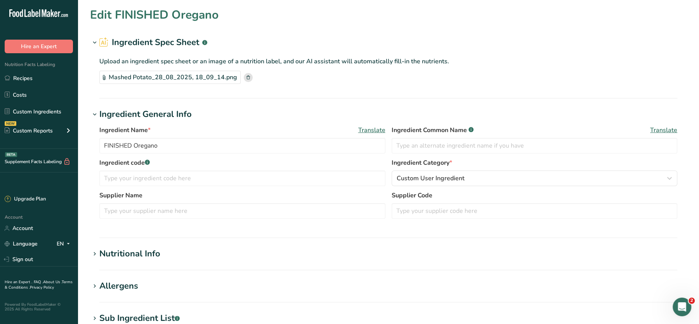
type input "White Vinegar"
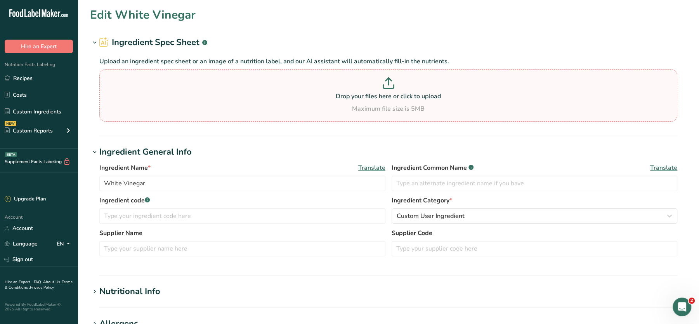
click at [348, 89] on p at bounding box center [388, 84] width 574 height 14
click at [348, 89] on input "Drop your files here or click to upload Maximum file size is 5MB" at bounding box center [388, 95] width 578 height 52
type input "C:\fakepath\Mashed Potato_28_08_2025, 18_12_17.png"
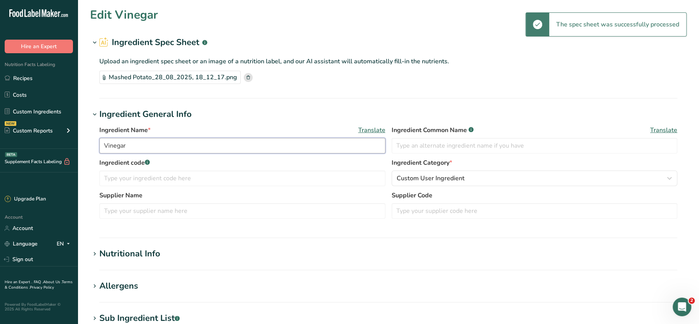
click at [170, 138] on input "Vinegar" at bounding box center [242, 146] width 286 height 16
click at [101, 148] on input "Vinegar" at bounding box center [242, 146] width 286 height 16
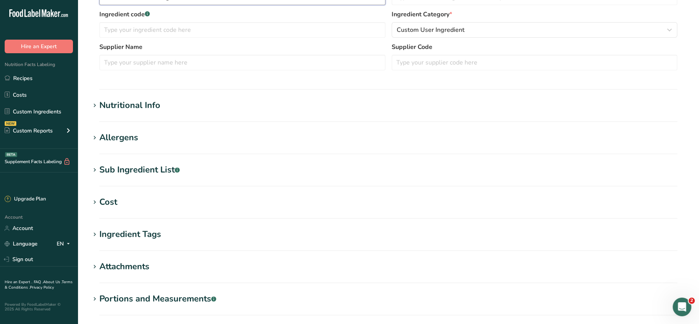
scroll to position [157, 0]
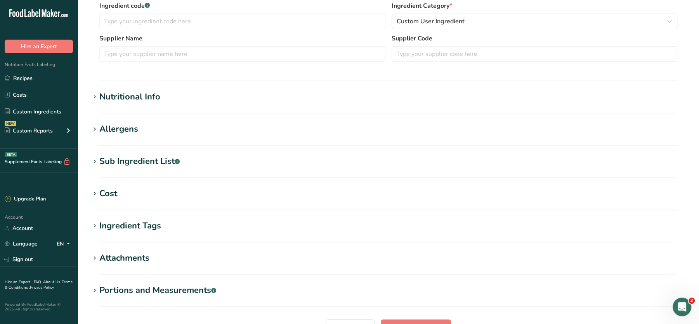
type input "FINISHED White Vinegar"
click at [139, 96] on div "Nutritional Info" at bounding box center [129, 96] width 61 height 13
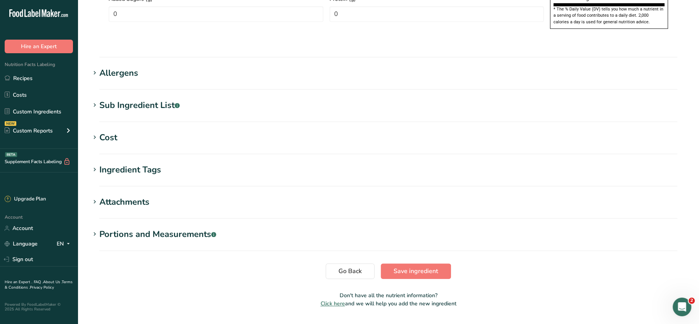
scroll to position [576, 0]
click at [419, 266] on span "Save ingredient" at bounding box center [416, 270] width 45 height 9
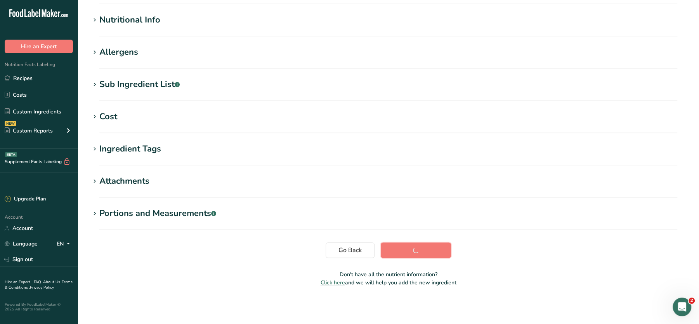
scroll to position [87, 0]
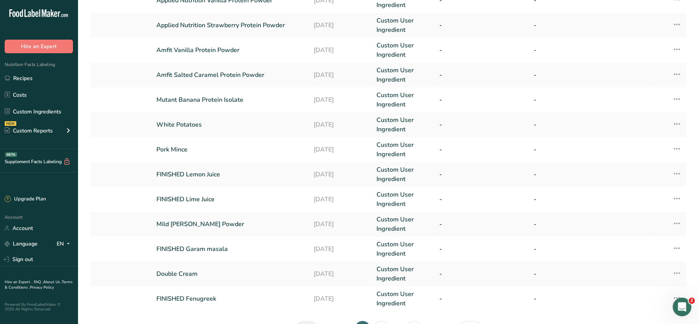
scroll to position [181, 0]
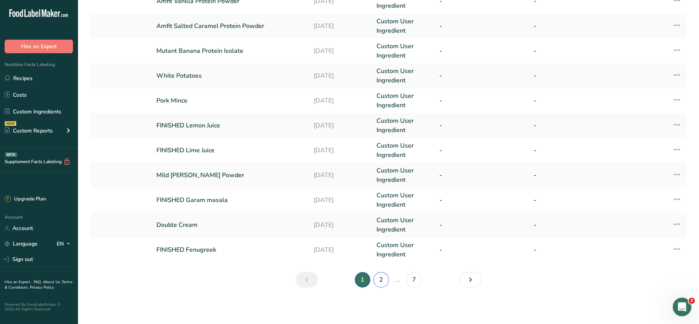
click at [382, 278] on link "2" at bounding box center [382, 280] width 16 height 16
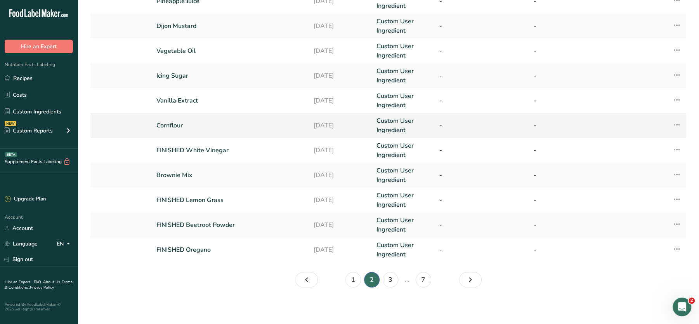
click at [174, 124] on link "Cornflour" at bounding box center [230, 125] width 148 height 9
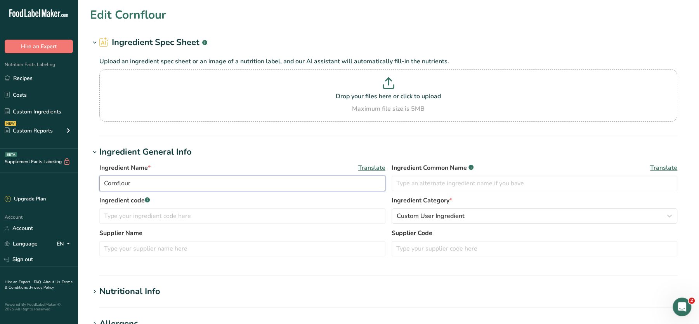
click at [103, 184] on input "Cornflour" at bounding box center [242, 184] width 286 height 16
type input "FINISHED Cornflour"
click at [329, 106] on div "Maximum file size is 5MB" at bounding box center [388, 108] width 574 height 9
click at [329, 106] on input "Drop your files here or click to upload Maximum file size is 5MB" at bounding box center [388, 95] width 578 height 52
type input "C:\fakepath\Mashed Potato_28_08_2025, 18_31_43.png"
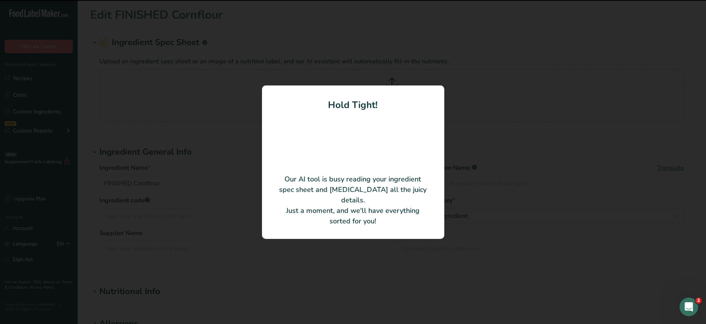
type input "Cornstarch"
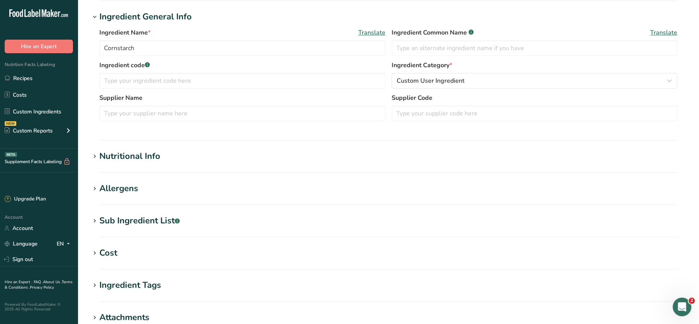
scroll to position [132, 0]
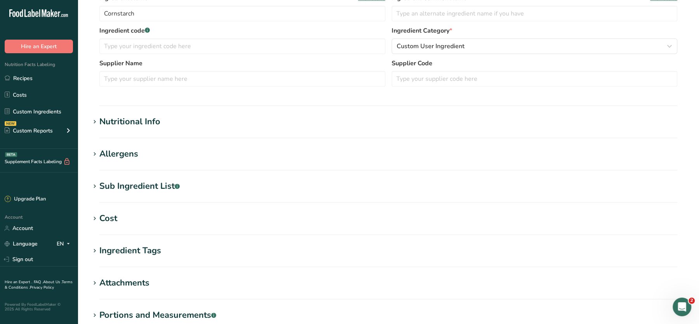
click at [156, 116] on div "Nutritional Info" at bounding box center [129, 121] width 61 height 13
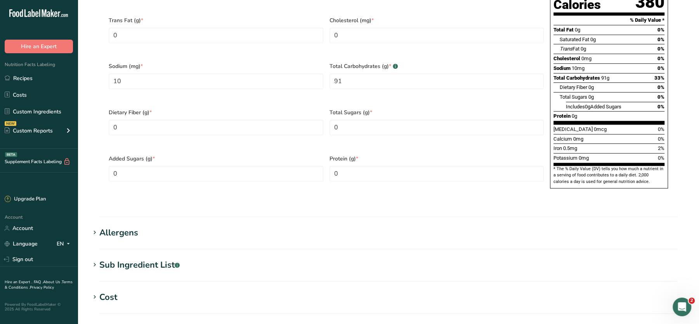
scroll to position [576, 0]
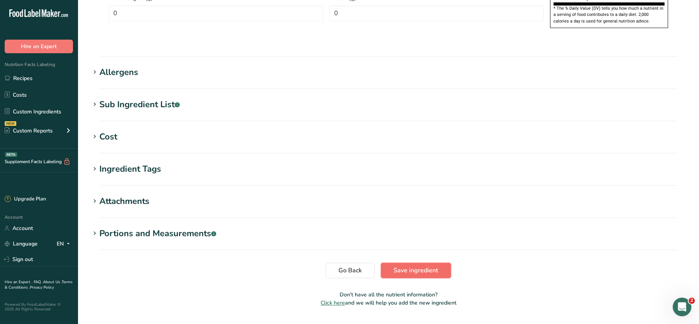
click at [432, 266] on span "Save ingredient" at bounding box center [416, 270] width 45 height 9
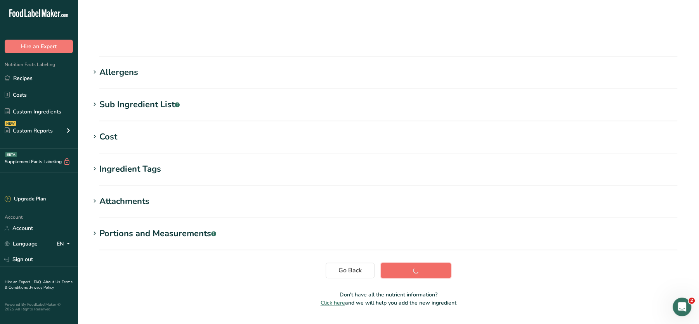
scroll to position [87, 0]
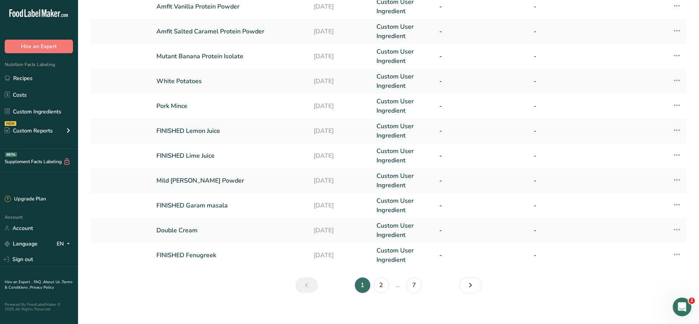
scroll to position [181, 0]
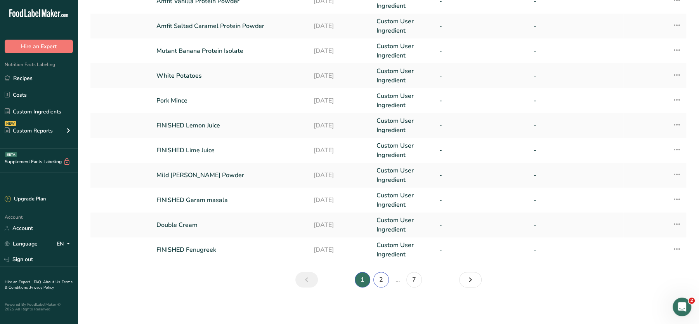
click at [379, 279] on link "2" at bounding box center [382, 280] width 16 height 16
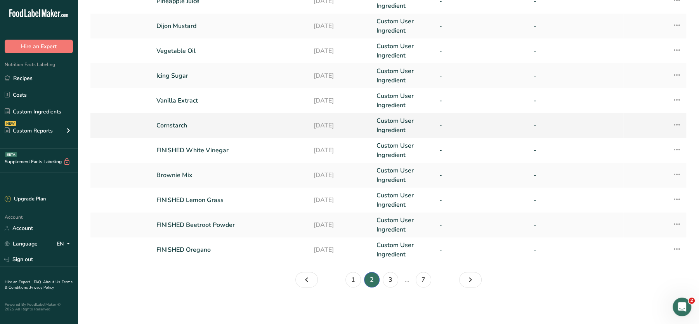
click at [171, 123] on link "Cornstarch" at bounding box center [230, 125] width 148 height 9
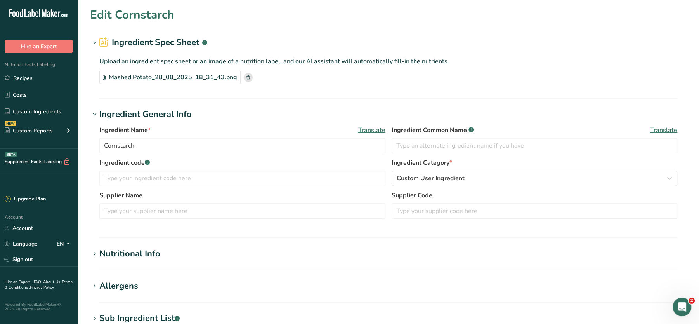
scroll to position [210, 0]
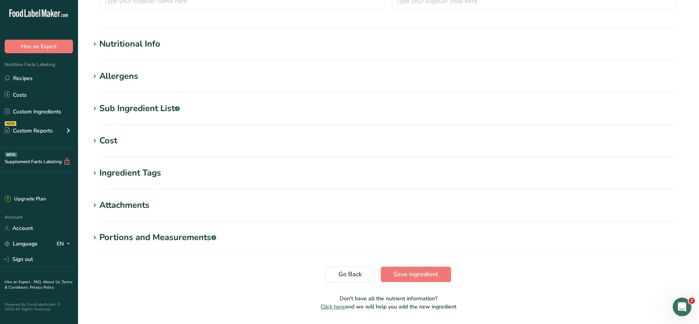
click at [164, 49] on h1 "Nutritional Info" at bounding box center [388, 44] width 597 height 13
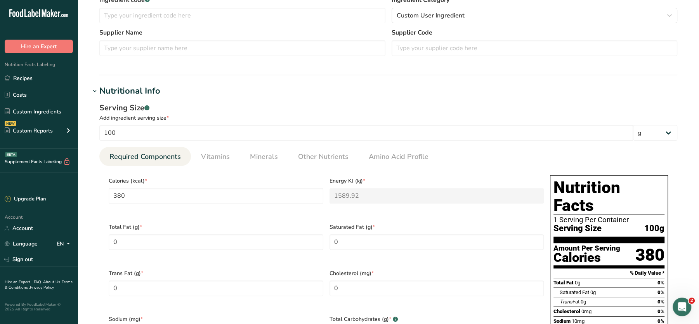
scroll to position [0, 0]
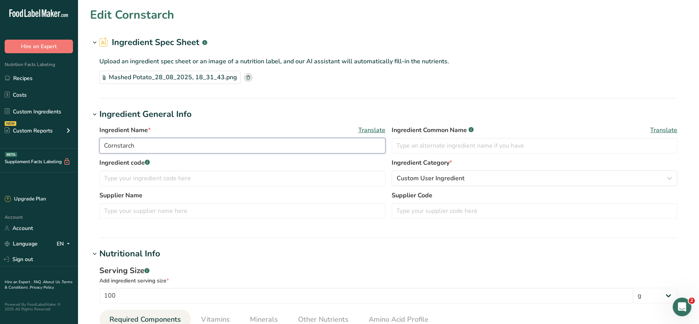
click at [104, 142] on input "Cornstarch" at bounding box center [242, 146] width 286 height 16
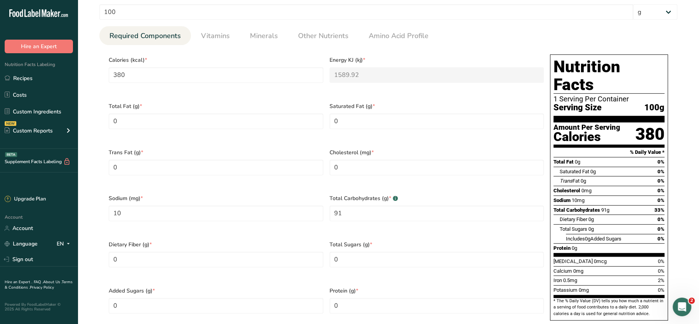
scroll to position [567, 0]
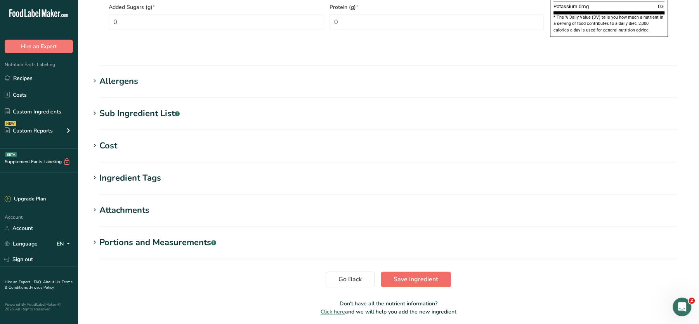
type input "FINISHED Cornstarch"
click at [432, 275] on span "Save ingredient" at bounding box center [416, 279] width 45 height 9
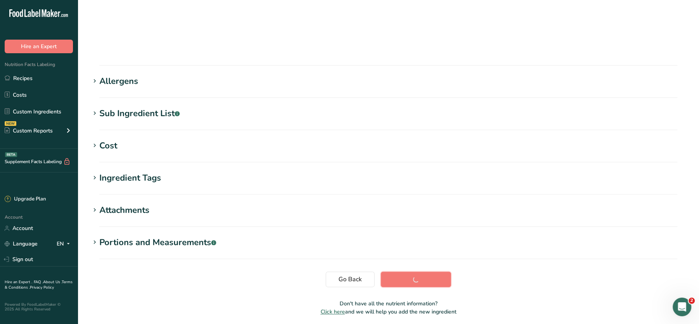
scroll to position [87, 0]
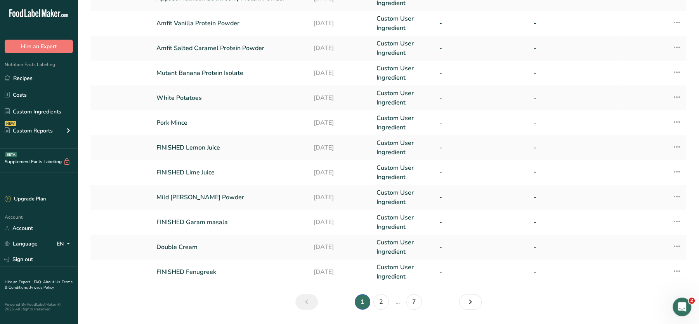
scroll to position [181, 0]
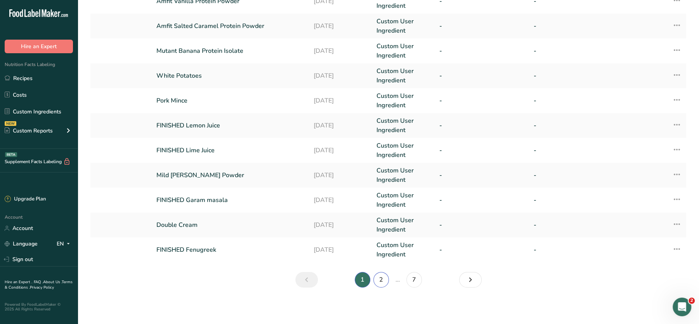
click at [383, 279] on link "2" at bounding box center [382, 280] width 16 height 16
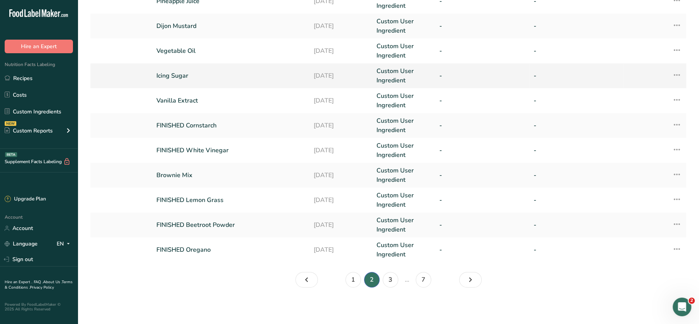
click at [173, 76] on link "Icing Sugar" at bounding box center [230, 75] width 148 height 9
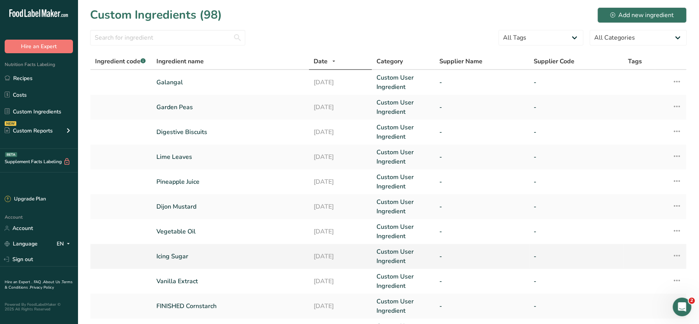
click at [174, 254] on link "Icing Sugar" at bounding box center [230, 256] width 148 height 9
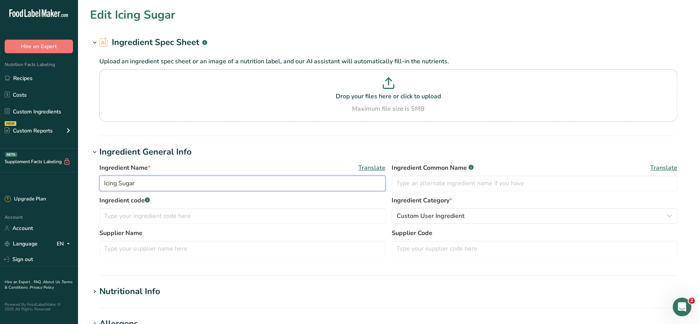
drag, startPoint x: 144, startPoint y: 179, endPoint x: 59, endPoint y: 177, distance: 85.1
click at [59, 177] on div ".a-20{fill:#fff;} Hire an Expert Nutrition Facts Labeling Recipes Costs Custom …" at bounding box center [349, 297] width 699 height 595
click at [298, 104] on div "Maximum file size is 5MB" at bounding box center [388, 108] width 574 height 9
click at [298, 104] on input "Drop your files here or click to upload Maximum file size is 5MB" at bounding box center [388, 95] width 578 height 52
type input "C:\fakepath\Mashed Potato_28_08_2025, 18_31_43.png"
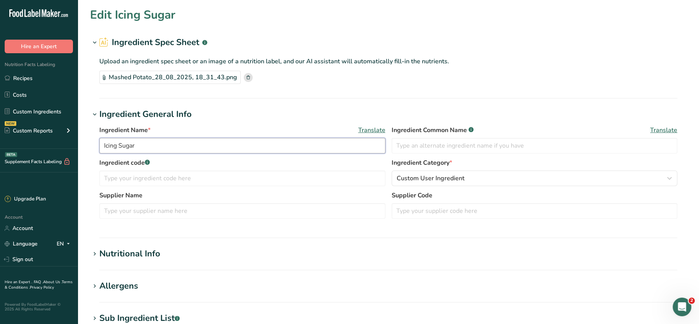
click at [173, 144] on input "Icing Sugar" at bounding box center [242, 146] width 286 height 16
click at [102, 146] on input "Icing Sugar" at bounding box center [242, 146] width 286 height 16
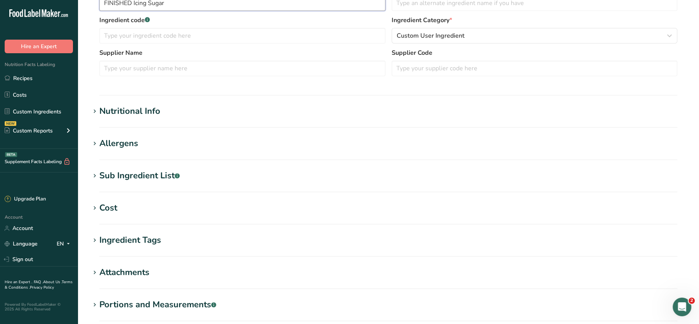
scroll to position [142, 0]
type input "FINISHED Icing Sugar"
click at [139, 110] on div "Nutritional Info" at bounding box center [129, 112] width 61 height 13
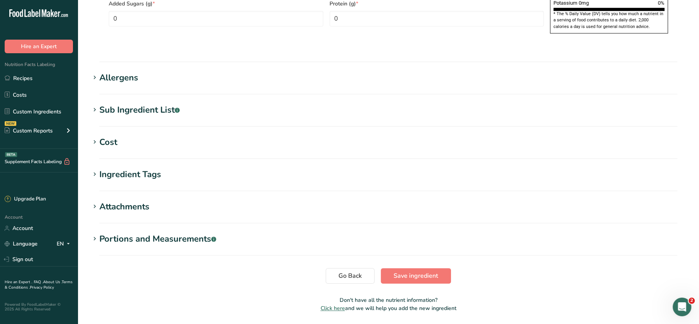
scroll to position [576, 0]
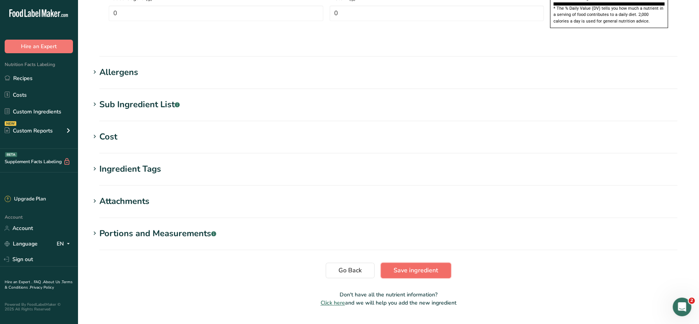
click at [401, 266] on span "Save ingredient" at bounding box center [416, 270] width 45 height 9
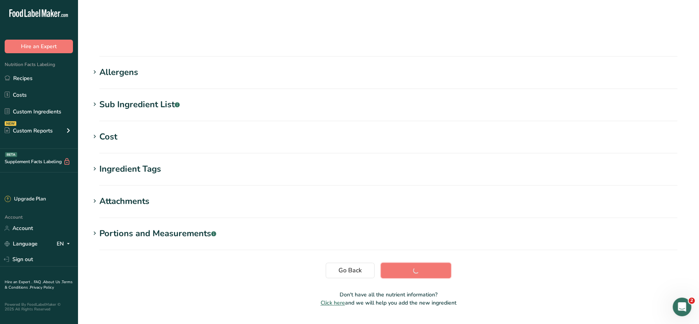
scroll to position [87, 0]
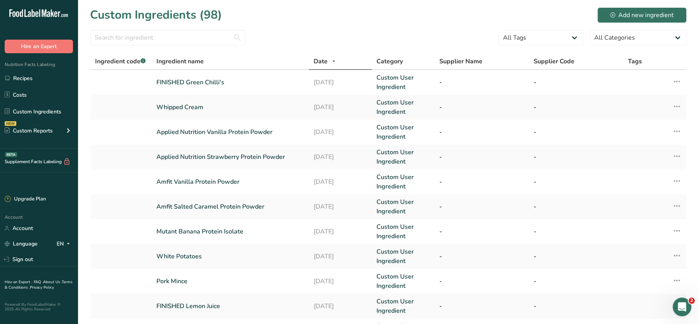
scroll to position [181, 0]
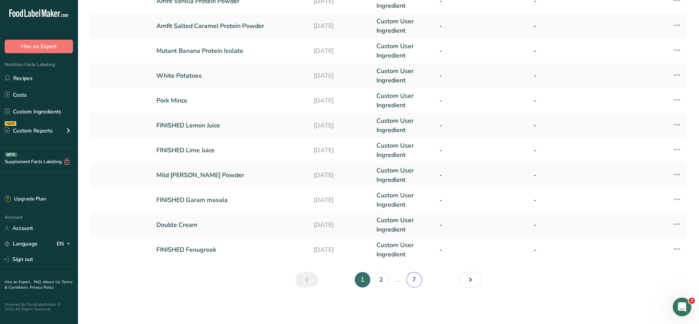
click at [419, 278] on link "7" at bounding box center [415, 280] width 16 height 16
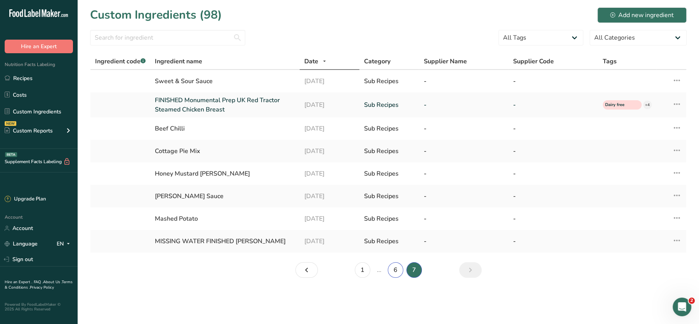
click at [399, 266] on link "6" at bounding box center [396, 270] width 16 height 16
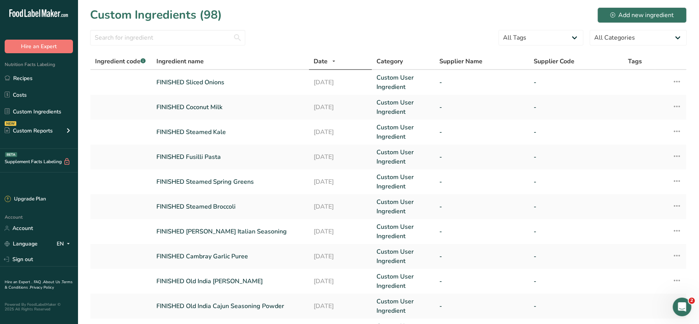
scroll to position [181, 0]
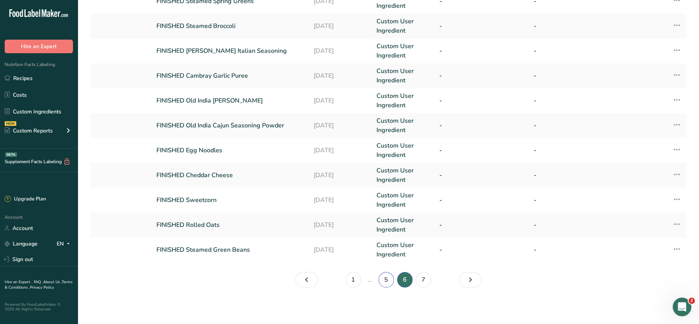
click at [389, 277] on link "5" at bounding box center [387, 280] width 16 height 16
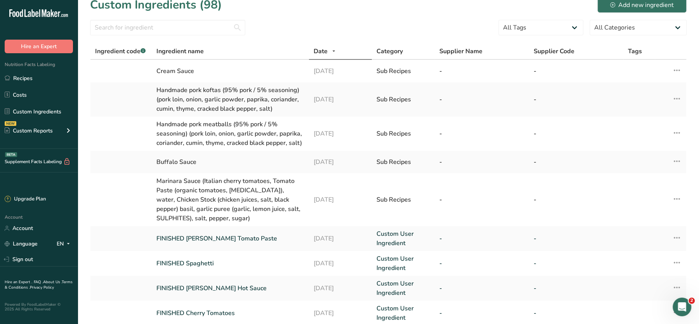
scroll to position [220, 0]
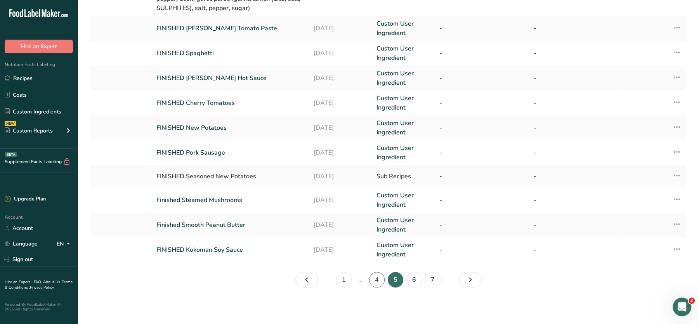
click at [379, 279] on link "4" at bounding box center [377, 280] width 16 height 16
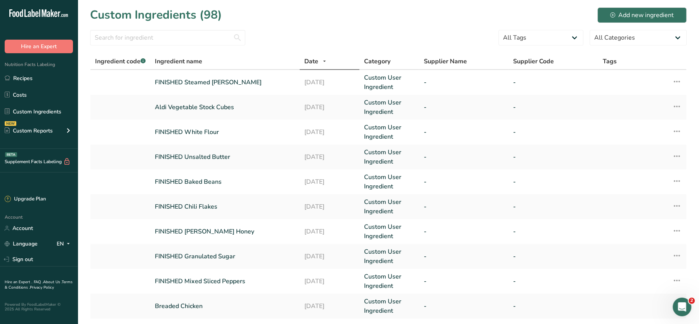
scroll to position [206, 0]
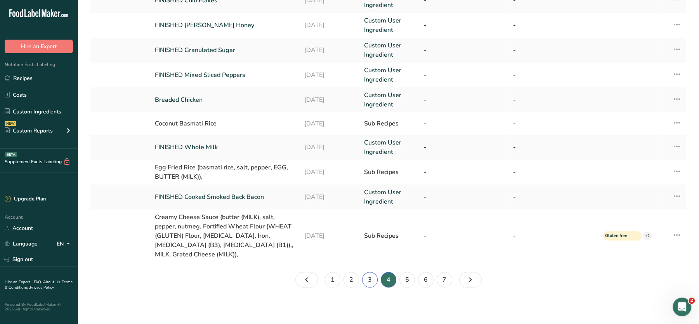
click at [372, 278] on link "3" at bounding box center [370, 280] width 16 height 16
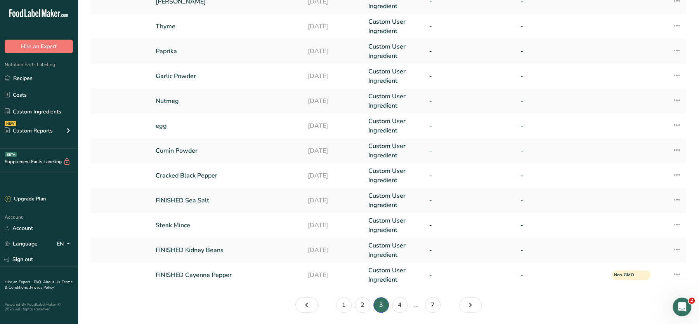
scroll to position [155, 0]
click at [191, 174] on link "Cracked Black Pepper" at bounding box center [227, 176] width 143 height 9
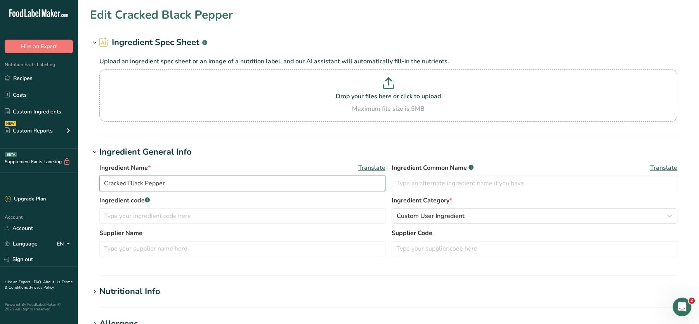
click at [102, 179] on input "Cracked Black Pepper" at bounding box center [242, 184] width 286 height 16
type input "FINISHED Cracked Black Pepper"
click at [349, 92] on p "Drop your files here or click to upload" at bounding box center [388, 96] width 574 height 9
click at [349, 92] on input "Drop your files here or click to upload Maximum file size is 5MB" at bounding box center [388, 95] width 578 height 52
type input "C:\fakepath\Mashed Potato_28_08_2025, 18_50_41.png"
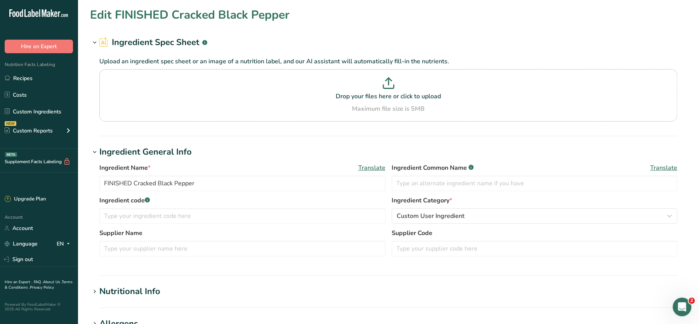
scroll to position [110, 0]
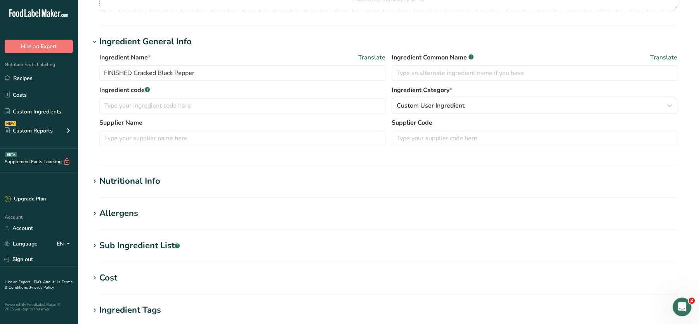
click at [144, 187] on section "Nutritional Info Serving Size .a-a{fill:#347362;}.b-a{fill:#fff;} Add ingredien…" at bounding box center [388, 186] width 597 height 23
click at [134, 182] on div "Nutritional Info" at bounding box center [129, 181] width 61 height 13
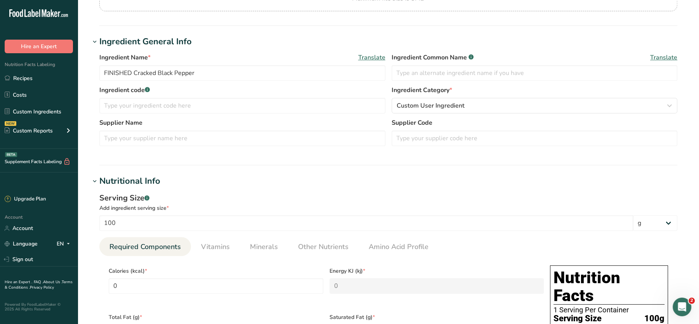
scroll to position [0, 0]
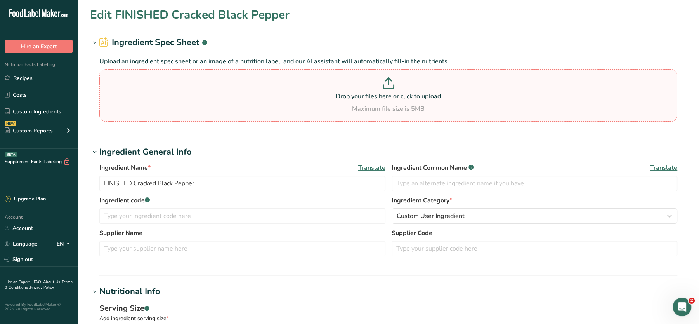
click at [376, 78] on p at bounding box center [388, 84] width 574 height 14
click at [376, 78] on input "Drop your files here or click to upload Maximum file size is 5MB" at bounding box center [388, 95] width 578 height 52
type input "C:\fakepath\Mashed Potato_28_08_2025, 18_50_41.png"
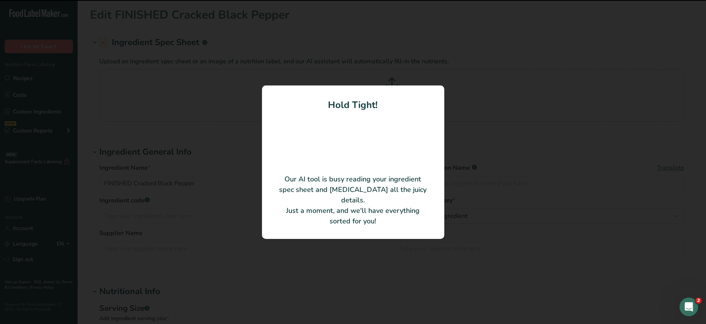
click at [325, 148] on video at bounding box center [353, 139] width 62 height 31
type input "Mashed Potato"
type input "250"
type KJ "1046"
type Fat "3.5"
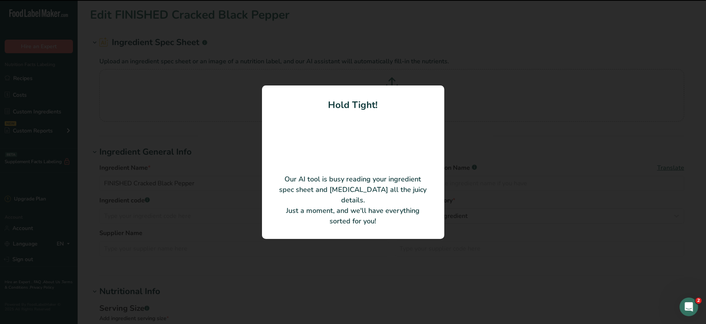
type Fat "1.5"
type input "20"
type Carbohydrates "64"
type Fiber "25"
type input "10"
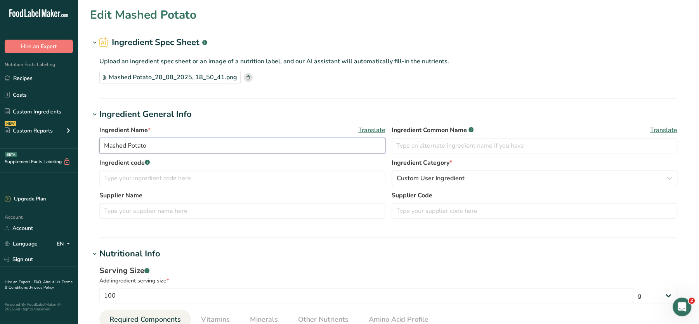
click at [252, 144] on input "Mashed Potato" at bounding box center [242, 146] width 286 height 16
paste input "FINISHED Cracked Black Pepper"
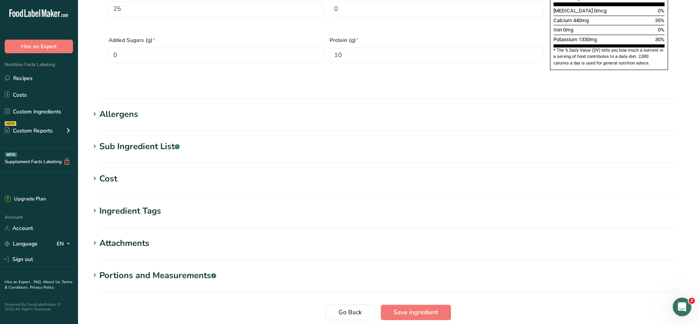
scroll to position [567, 0]
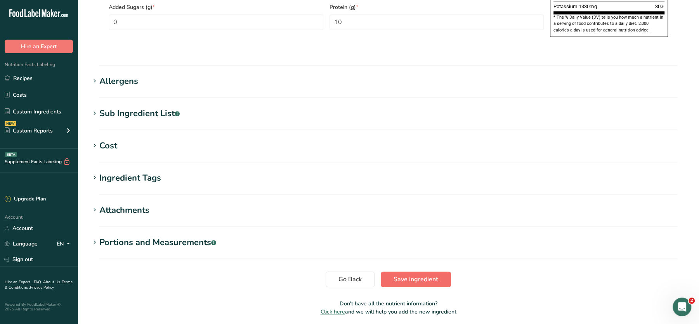
type input "FINISHED Cracked Black Pepper"
click at [414, 275] on span "Save ingredient" at bounding box center [416, 279] width 45 height 9
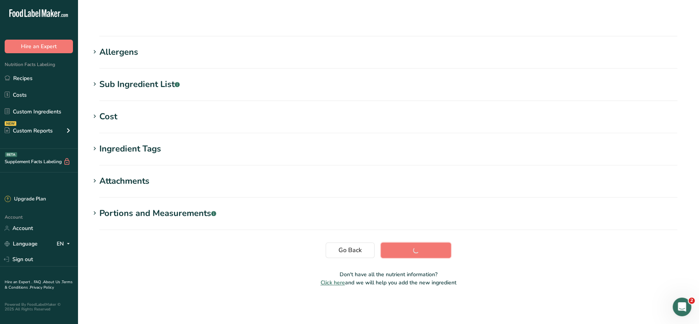
scroll to position [87, 0]
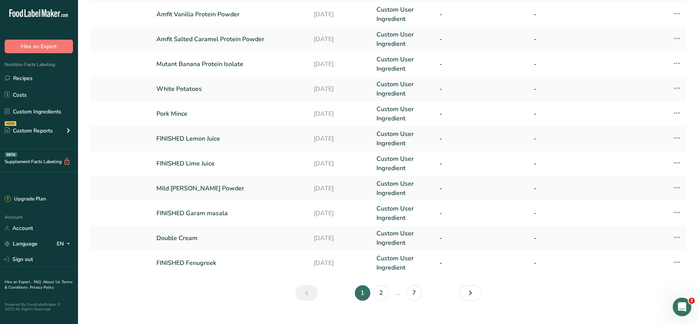
scroll to position [168, 0]
click at [379, 288] on link "2" at bounding box center [382, 292] width 16 height 16
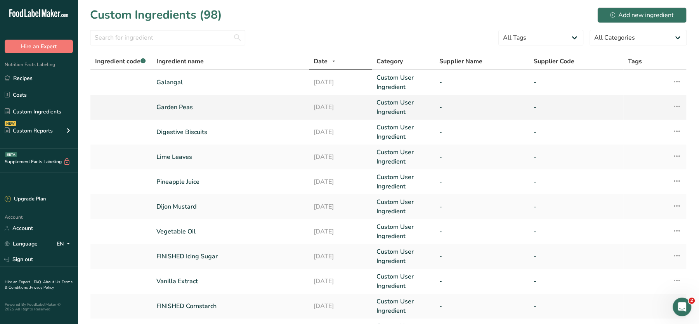
click at [179, 106] on link "Garden Peas" at bounding box center [230, 107] width 148 height 9
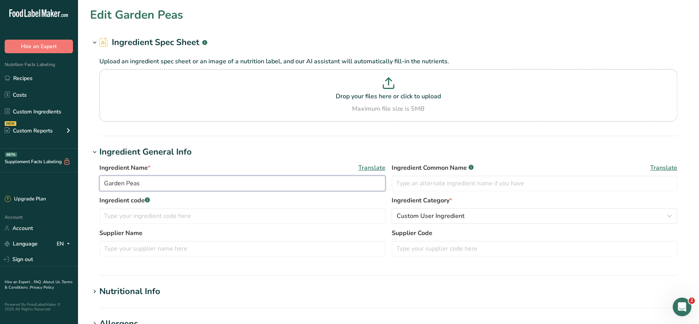
click at [105, 184] on input "Garden Peas" at bounding box center [242, 184] width 286 height 16
type input "FINISHED Garden Peas"
click at [306, 76] on section "Drop your files here or click to upload Maximum file size is 5MB" at bounding box center [388, 95] width 574 height 49
click at [306, 76] on input "Drop your files here or click to upload Maximum file size is 5MB" at bounding box center [388, 95] width 578 height 52
type input "C:\fakepath\Mashed Potato_28_08_2025, 18_53_12.png"
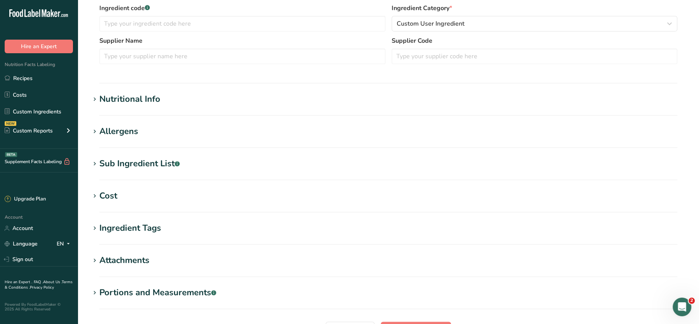
scroll to position [128, 0]
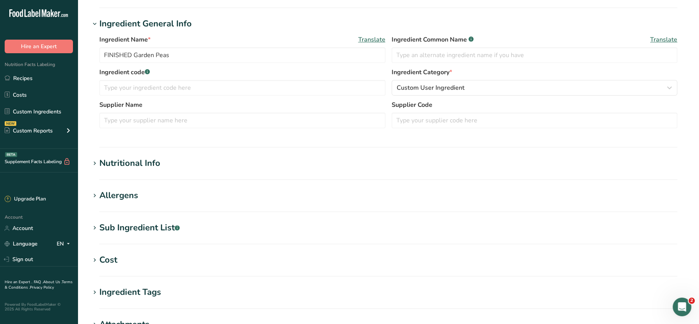
click at [153, 164] on div "Nutritional Info" at bounding box center [129, 163] width 61 height 13
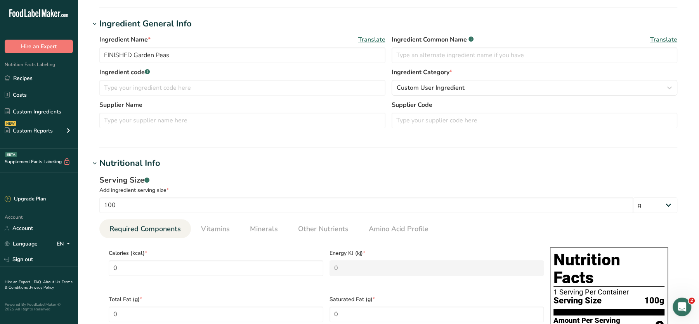
scroll to position [0, 0]
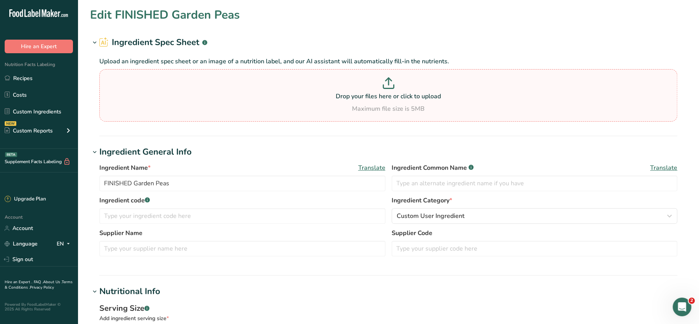
click at [349, 85] on p at bounding box center [388, 84] width 574 height 14
click at [349, 85] on input "Drop your files here or click to upload Maximum file size is 5MB" at bounding box center [388, 95] width 578 height 52
type input "C:\fakepath\Mashed Potato_28_08_2025, 18_53_12.png"
click at [320, 100] on p "Drop your files here or click to upload" at bounding box center [388, 96] width 574 height 9
click at [320, 100] on input "Drop your files here or click to upload Maximum file size is 5MB" at bounding box center [388, 95] width 578 height 52
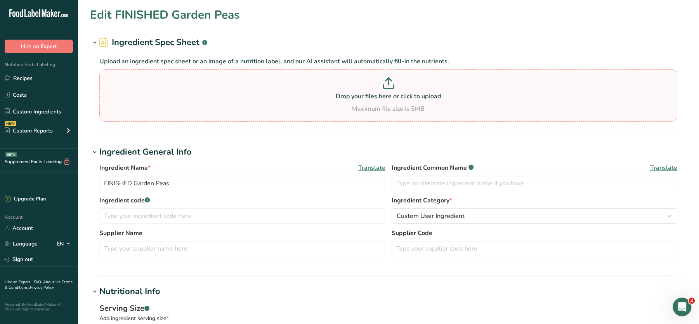
type input "C:\fakepath\Mashed Potato_28_08_2025, 18_53_12.png"
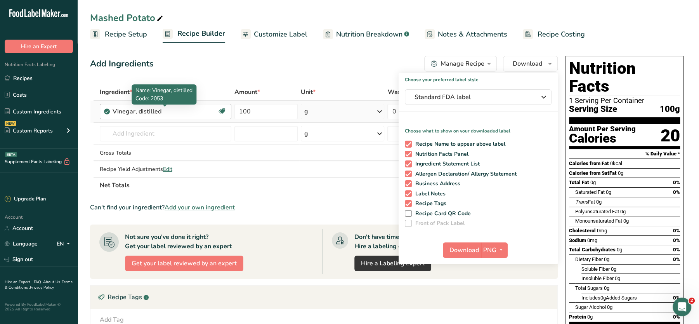
click at [175, 113] on div "Vinegar, distilled" at bounding box center [161, 111] width 97 height 9
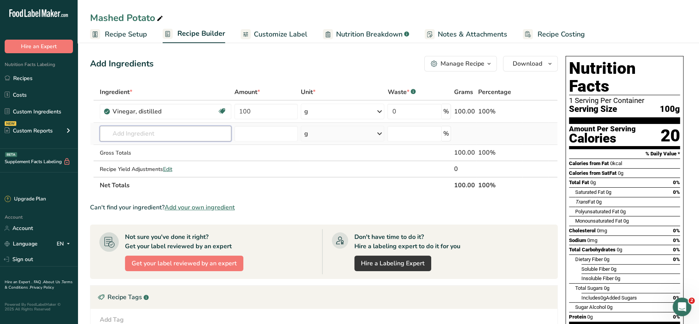
click at [176, 128] on input "text" at bounding box center [166, 134] width 132 height 16
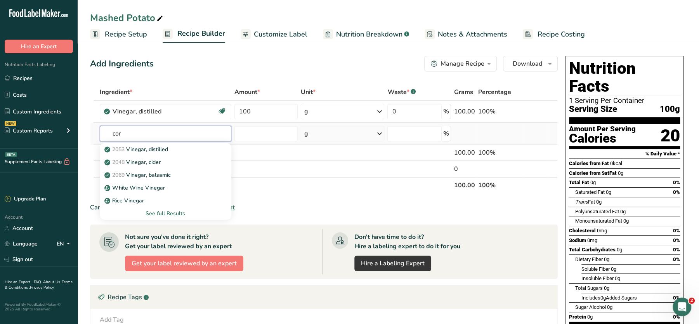
type input "corn"
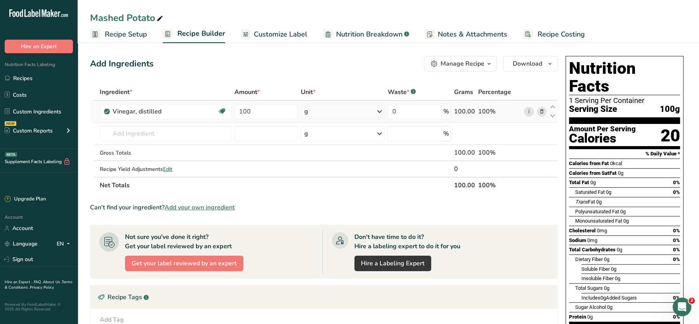
click at [541, 111] on icon at bounding box center [541, 112] width 5 height 8
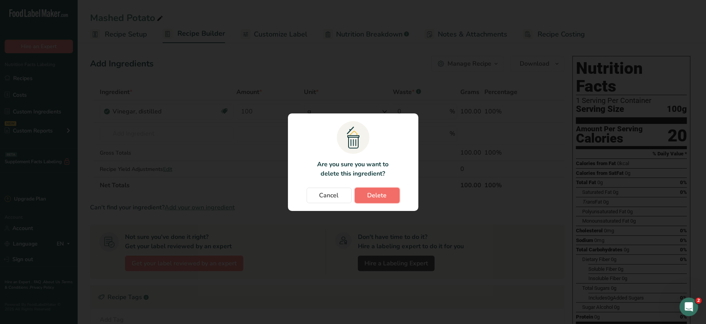
click at [368, 197] on span "Delete" at bounding box center [377, 195] width 19 height 9
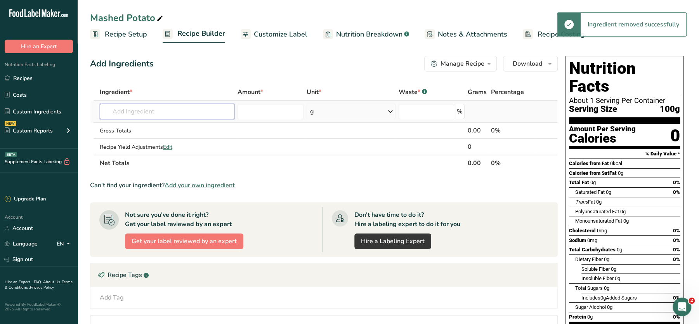
click at [155, 108] on input "text" at bounding box center [167, 112] width 135 height 16
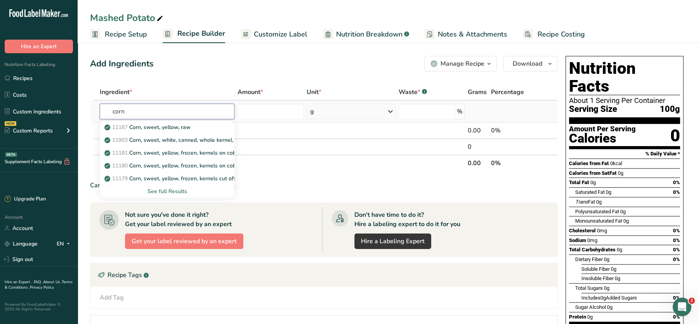
type input "corn"
click at [176, 188] on div "See full Results" at bounding box center [167, 191] width 122 height 8
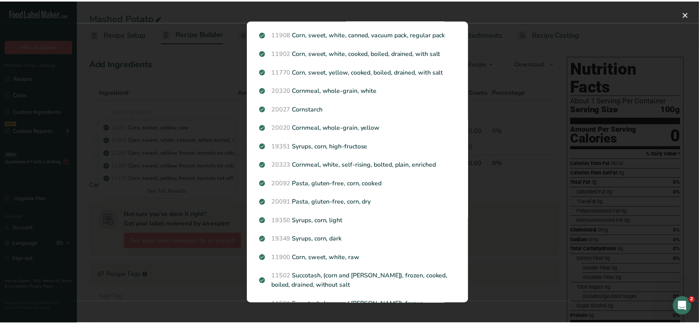
scroll to position [700, 0]
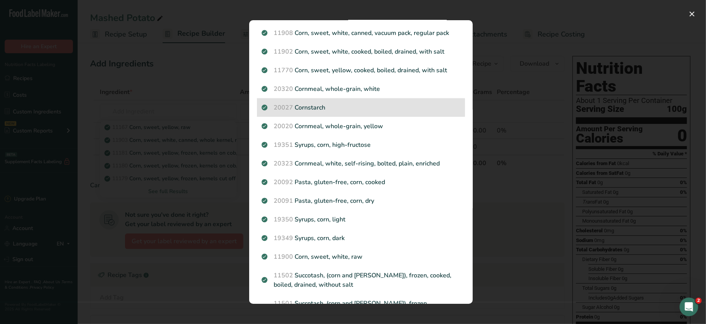
click at [322, 112] on p "20027 Cornstarch" at bounding box center [361, 107] width 199 height 9
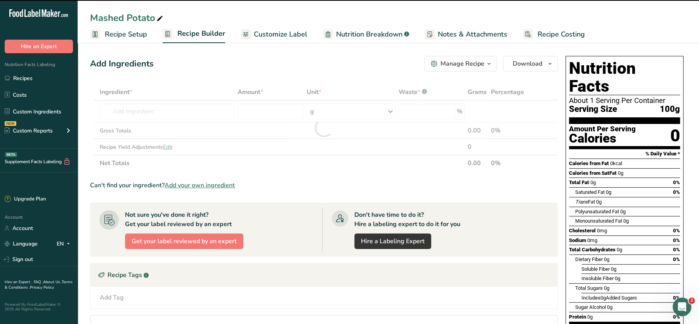
type input "0"
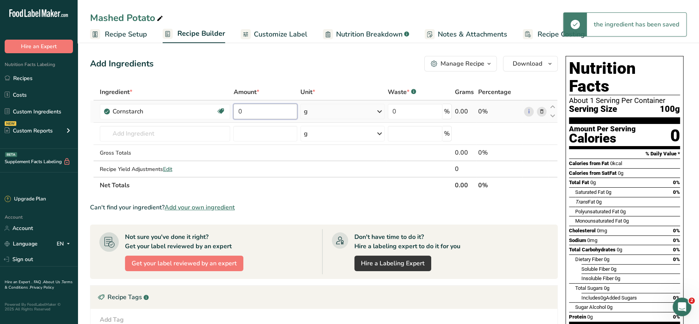
click at [275, 110] on input "0" at bounding box center [265, 112] width 64 height 16
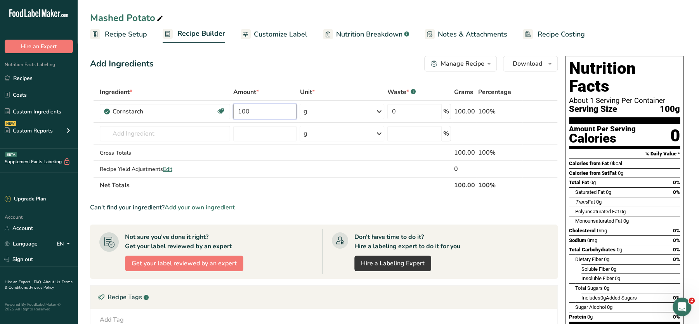
type input "100"
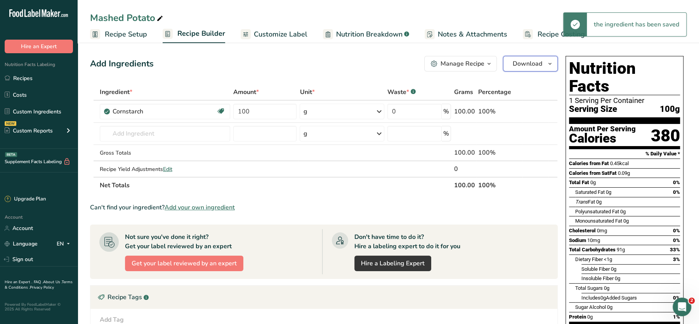
click at [529, 66] on span "Download" at bounding box center [528, 63] width 30 height 9
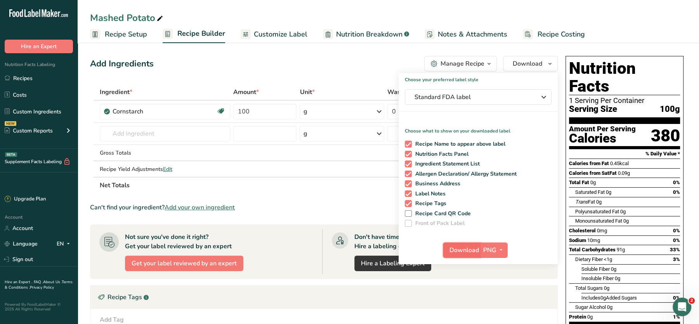
click at [469, 250] on span "Download" at bounding box center [465, 249] width 30 height 9
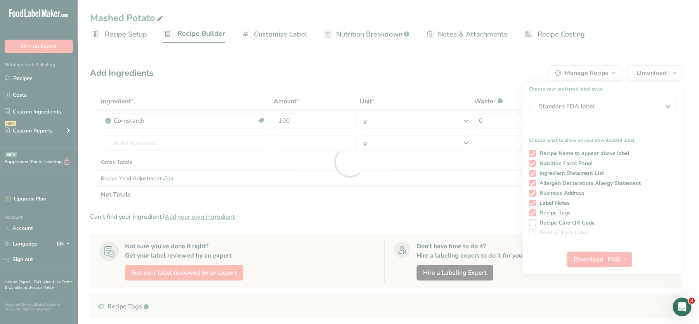
scroll to position [0, 0]
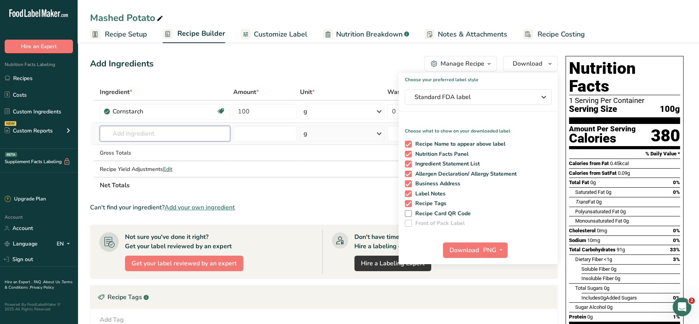
click at [147, 139] on input "text" at bounding box center [165, 134] width 130 height 16
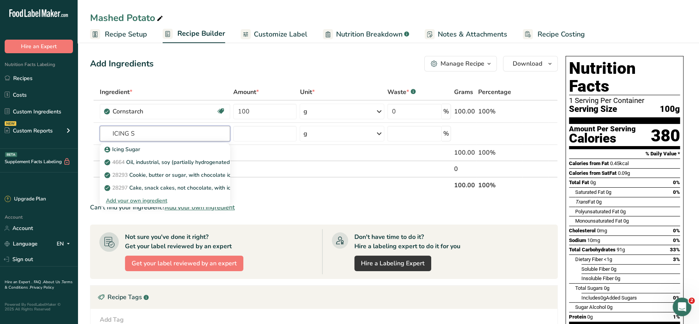
type input "ICING S"
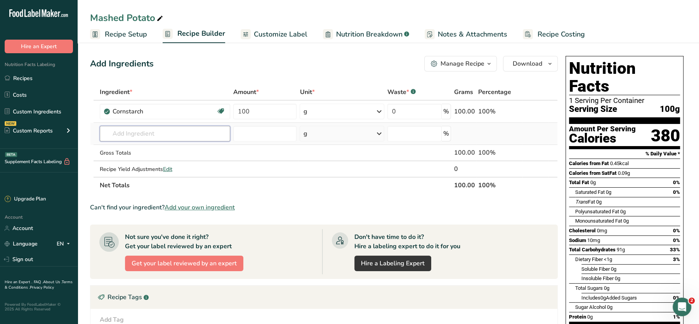
click at [142, 128] on input "text" at bounding box center [165, 134] width 130 height 16
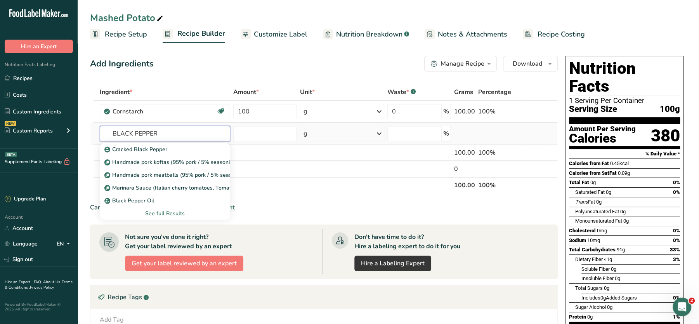
type input "BLACK PEPPER"
click at [171, 212] on div "See full Results" at bounding box center [165, 213] width 118 height 8
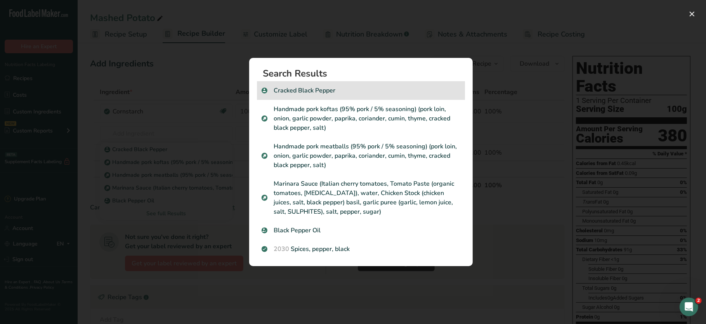
click at [304, 90] on p "Cracked Black Pepper" at bounding box center [361, 90] width 199 height 9
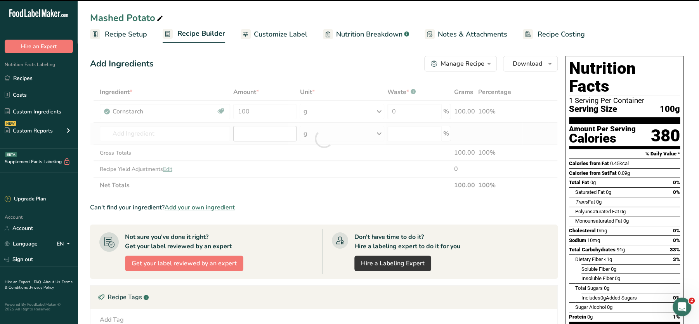
type input "0"
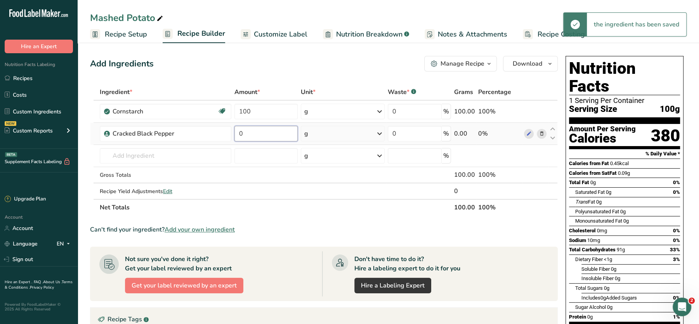
click at [257, 132] on input "0" at bounding box center [266, 134] width 63 height 16
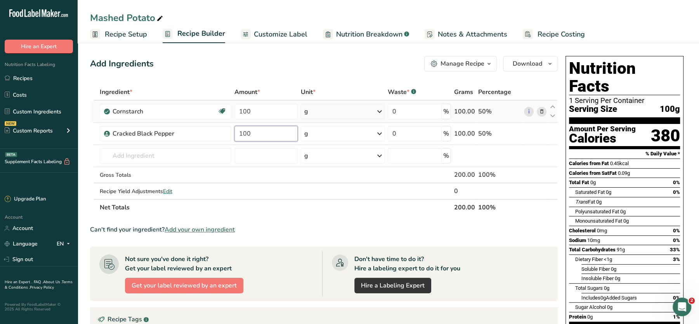
type input "100"
click at [544, 111] on div "Ingredient * Amount * Unit * Waste * .a-a{fill:#347362;}.b-a{fill:#fff;} Grams …" at bounding box center [324, 150] width 468 height 132
click at [544, 113] on icon at bounding box center [541, 112] width 5 height 8
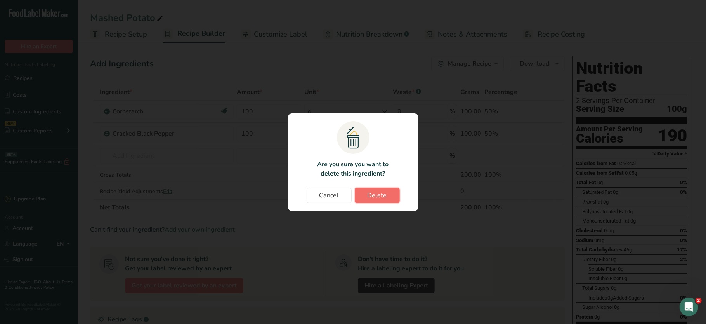
click at [368, 196] on span "Delete" at bounding box center [377, 195] width 19 height 9
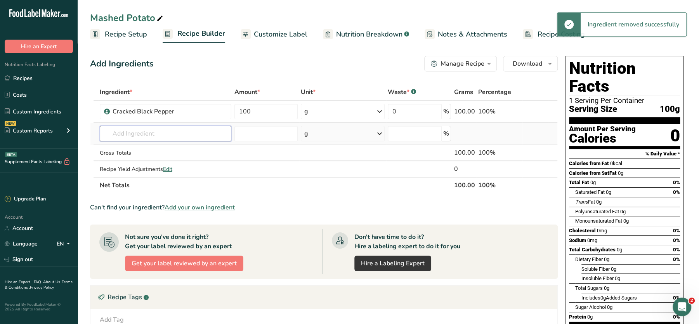
click at [157, 132] on input "text" at bounding box center [166, 134] width 132 height 16
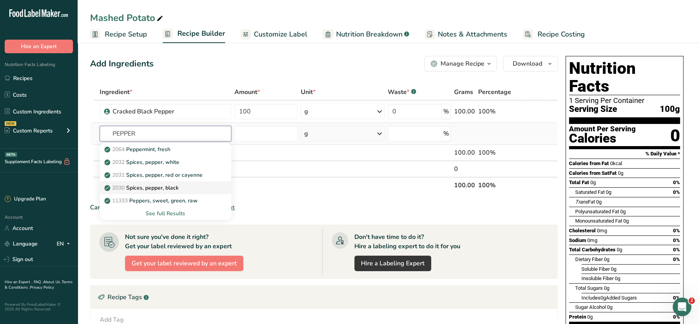
type input "PEPPER"
click at [157, 187] on p "2030 Spices, pepper, black" at bounding box center [142, 188] width 73 height 8
type input "Spices, pepper, black"
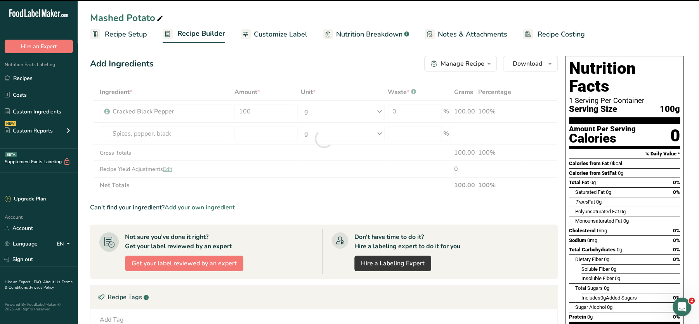
type input "0"
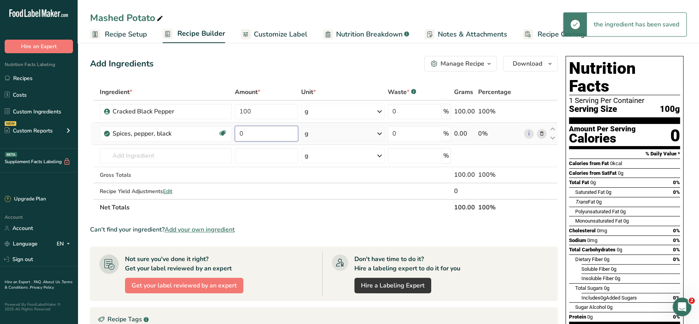
click at [260, 132] on input "0" at bounding box center [266, 134] width 63 height 16
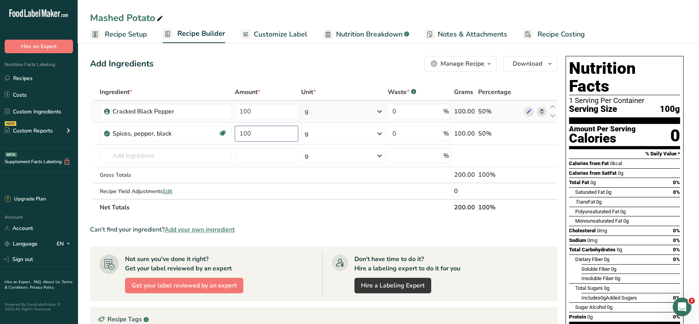
type input "100"
click at [542, 111] on div "Ingredient * Amount * Unit * Waste * .a-a{fill:#347362;}.b-a{fill:#fff;} Grams …" at bounding box center [324, 150] width 468 height 132
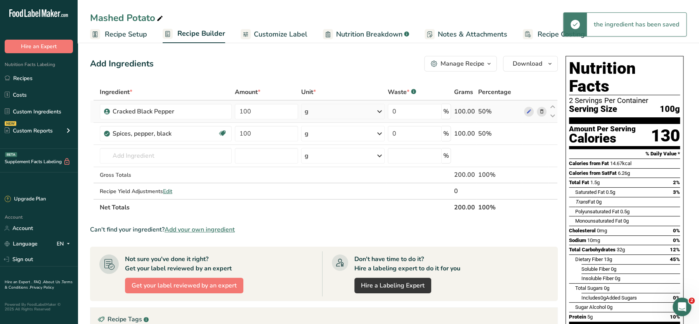
click at [542, 111] on icon at bounding box center [541, 112] width 5 height 8
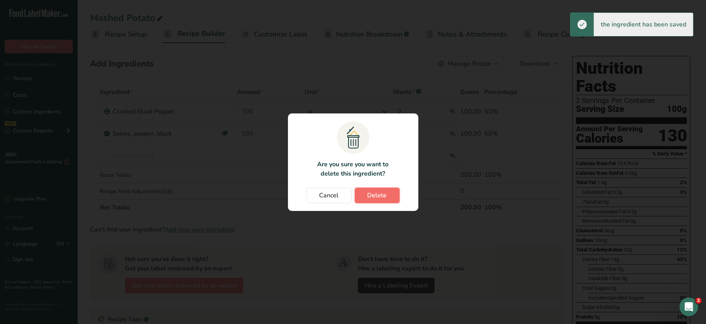
click at [376, 194] on span "Delete" at bounding box center [377, 195] width 19 height 9
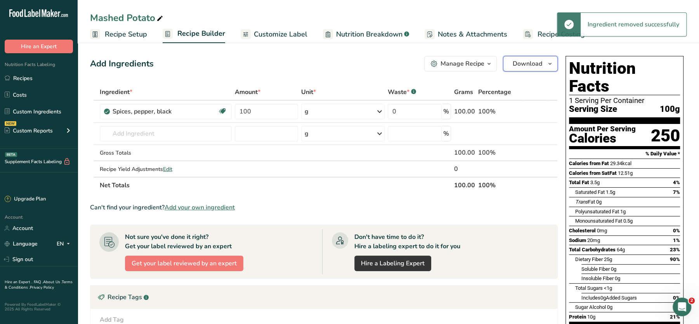
click at [526, 60] on span "Download" at bounding box center [528, 63] width 30 height 9
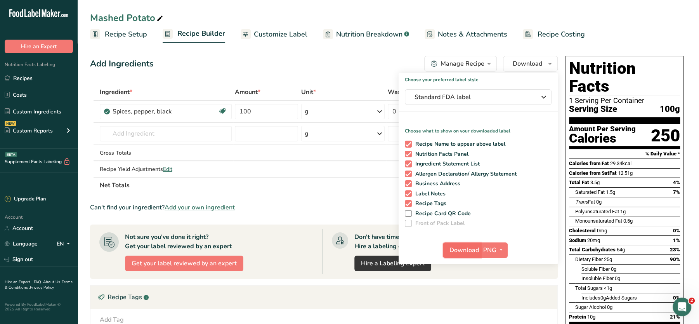
click at [469, 245] on span "Download" at bounding box center [465, 249] width 30 height 9
click at [466, 248] on span "Download" at bounding box center [465, 249] width 30 height 9
click at [169, 132] on input "text" at bounding box center [166, 134] width 132 height 16
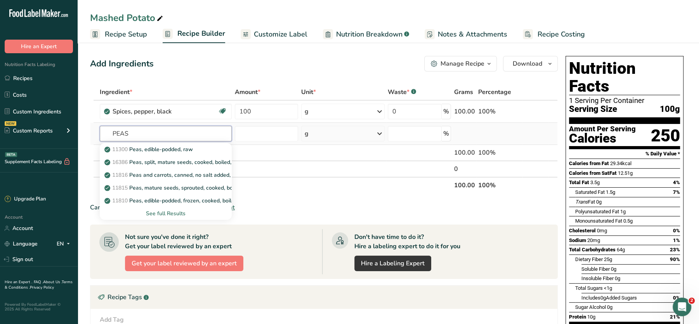
type input "PEAS"
click at [173, 214] on div "See full Results" at bounding box center [166, 213] width 120 height 8
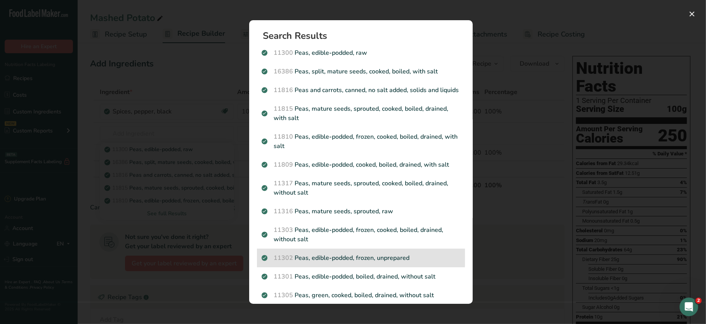
click at [378, 263] on p "11302 Peas, edible-podded, frozen, unprepared" at bounding box center [361, 257] width 199 height 9
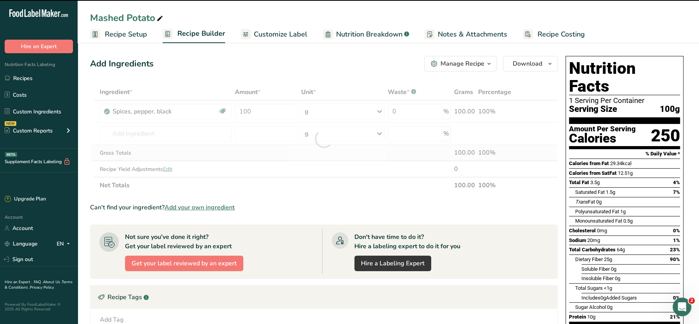
type input "0"
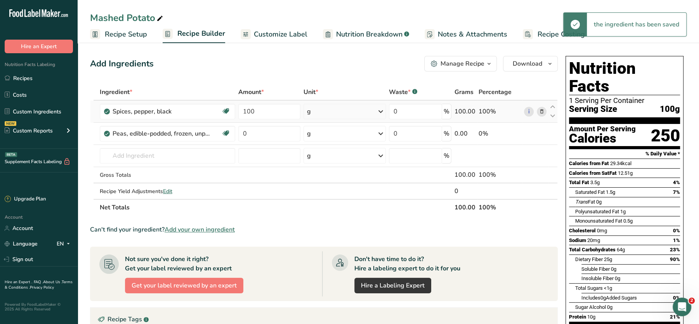
click at [540, 113] on icon at bounding box center [541, 112] width 5 height 8
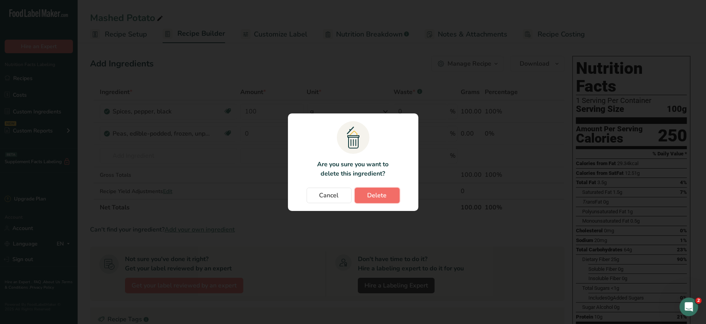
click at [364, 194] on button "Delete" at bounding box center [377, 196] width 45 height 16
type input "0"
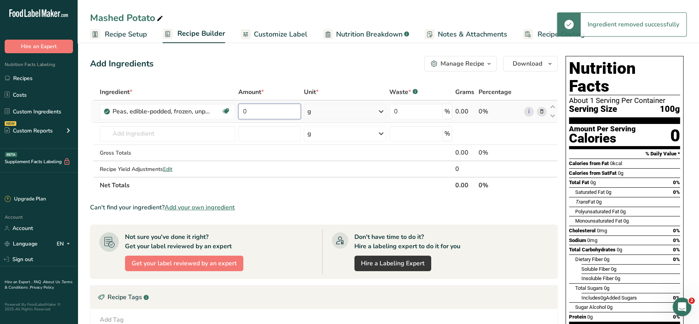
click at [264, 110] on input "0" at bounding box center [269, 112] width 63 height 16
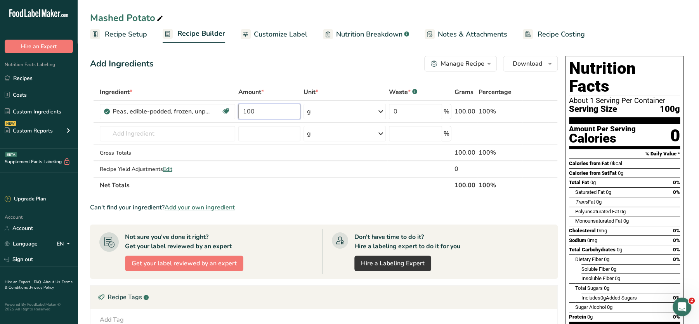
type input "100"
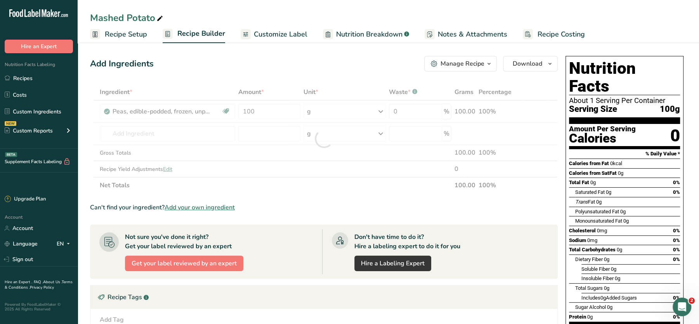
click at [349, 70] on div "Add Ingredients Manage Recipe Delete Recipe Duplicate Recipe Scale Recipe Save …" at bounding box center [324, 64] width 468 height 16
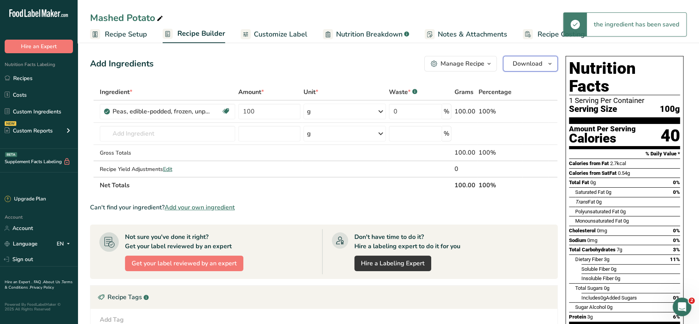
click at [527, 64] on span "Download" at bounding box center [528, 63] width 30 height 9
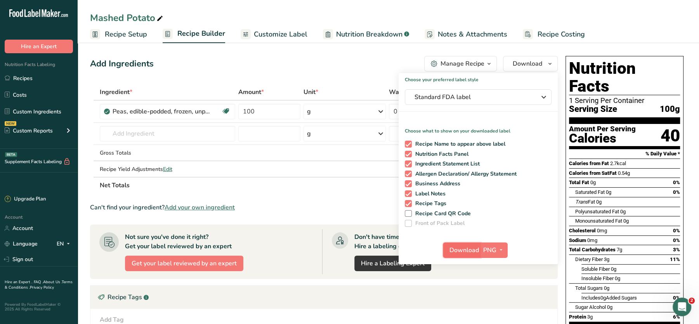
click at [465, 252] on span "Download" at bounding box center [465, 249] width 30 height 9
click at [481, 246] on button "PNG" at bounding box center [494, 250] width 27 height 16
click at [493, 301] on link "PDF" at bounding box center [495, 304] width 25 height 13
click at [463, 245] on span "Download" at bounding box center [465, 249] width 30 height 9
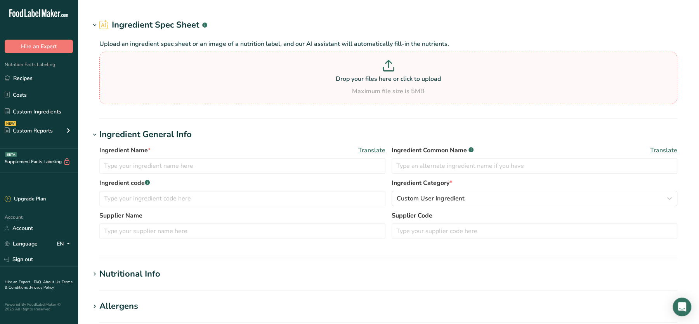
type input "Garden Peas"
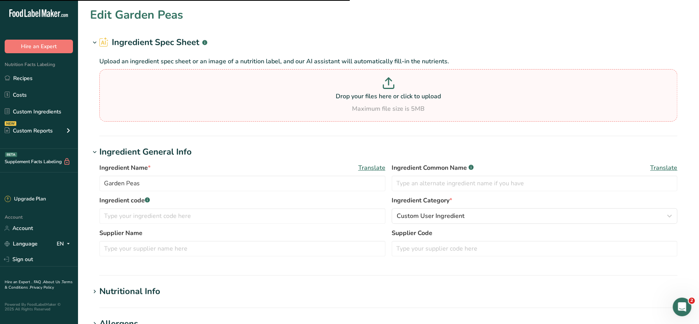
click at [329, 85] on p at bounding box center [388, 84] width 574 height 14
click at [329, 85] on input "Drop your files here or click to upload Maximum file size is 5MB" at bounding box center [388, 95] width 578 height 52
type input "C:\fakepath\Mashed Potato_28_08_2025, 18_53_12.png"
click at [247, 106] on div "Maximum file size is 5MB" at bounding box center [388, 108] width 574 height 9
click at [247, 106] on input "Drop your files here or click to upload Maximum file size is 5MB" at bounding box center [388, 95] width 578 height 52
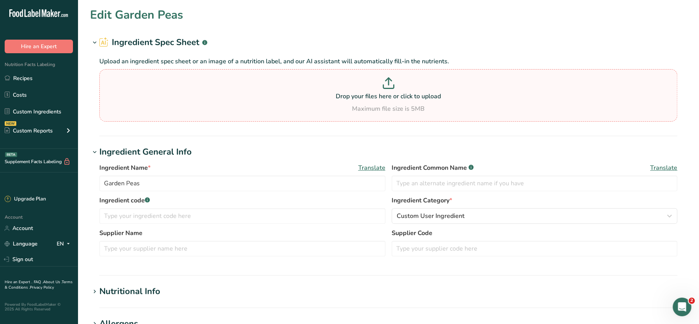
type input "C:\fakepath\Mashed Potato_28_08_2025, 18_56_28.pdf"
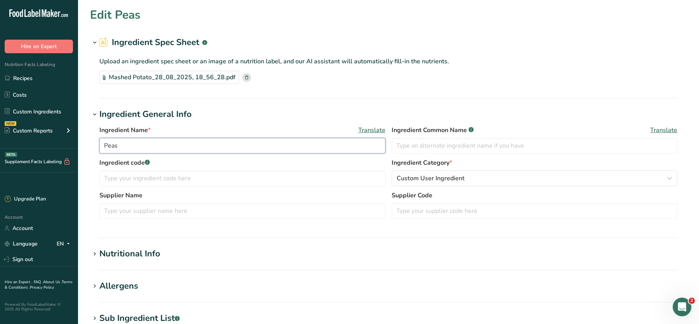
click at [167, 141] on input "Peas" at bounding box center [242, 146] width 286 height 16
paste input "FINISHED Garden"
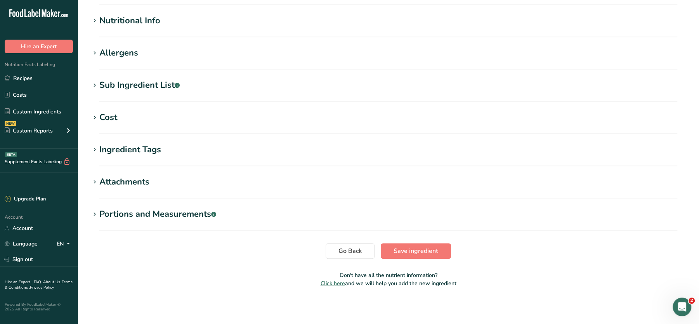
scroll to position [131, 0]
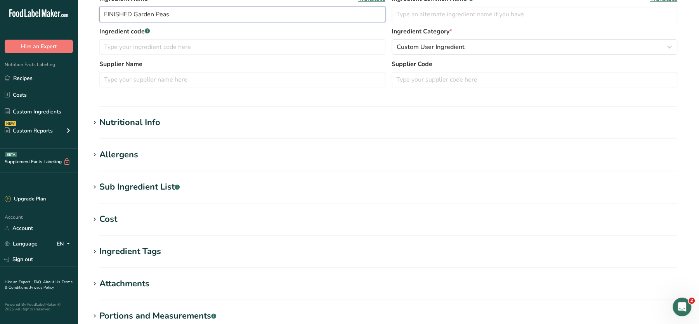
type input "FINISHED Garden Peas"
click at [143, 121] on div "Nutritional Info" at bounding box center [129, 122] width 61 height 13
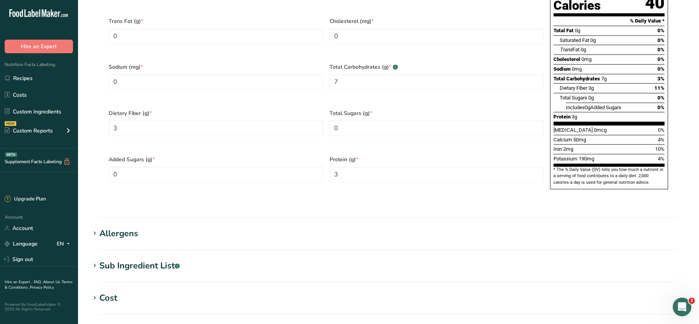
scroll to position [576, 0]
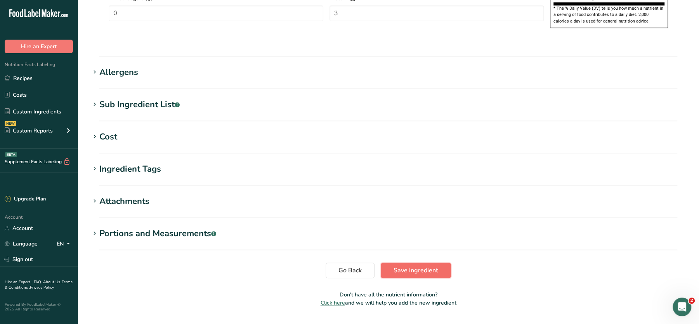
click at [410, 263] on button "Save ingredient" at bounding box center [416, 271] width 70 height 16
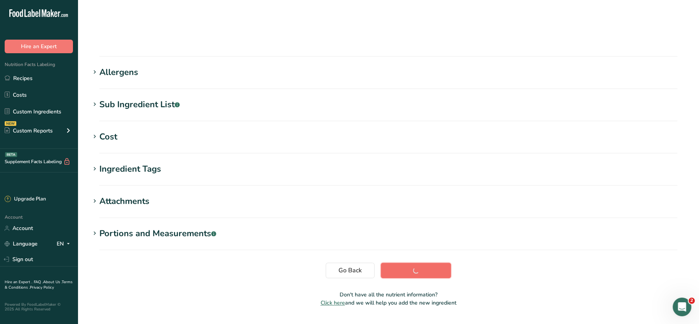
scroll to position [87, 0]
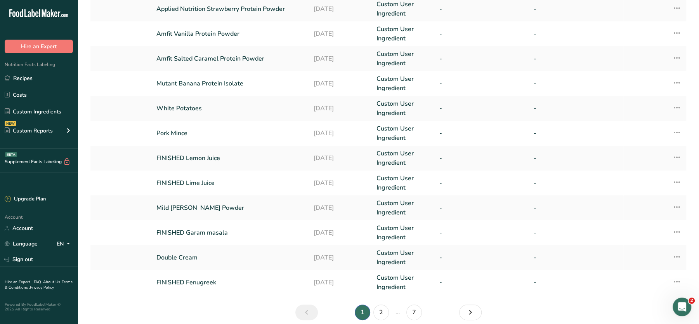
scroll to position [181, 0]
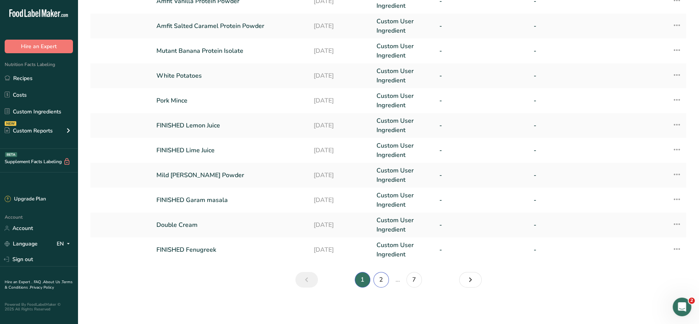
click at [382, 280] on link "2" at bounding box center [382, 280] width 16 height 16
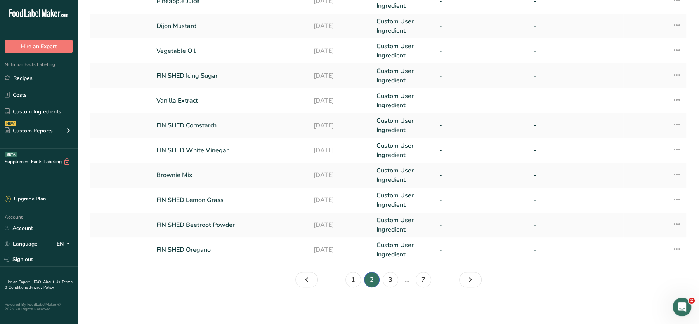
click at [364, 272] on link "2" at bounding box center [372, 280] width 16 height 16
click at [179, 52] on link "Vegetable Oil" at bounding box center [230, 50] width 148 height 9
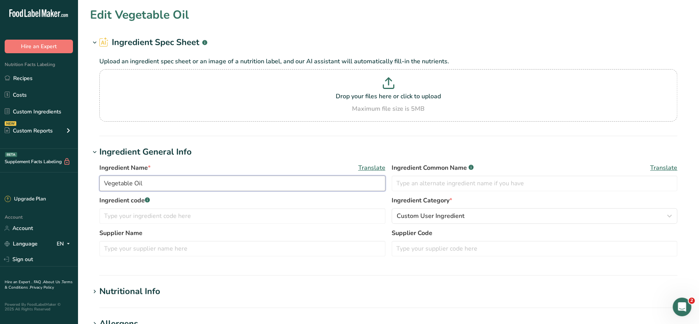
click at [106, 185] on input "Vegetable Oil" at bounding box center [242, 184] width 286 height 16
type input "FINISHED Vegetable Oil"
click at [249, 97] on p "Drop your files here or click to upload" at bounding box center [388, 96] width 574 height 9
click at [249, 97] on input "Drop your files here or click to upload Maximum file size is 5MB" at bounding box center [388, 95] width 578 height 52
type input "C:\fakepath\Mashed Potato_28_08_2025, 19_21_54.png"
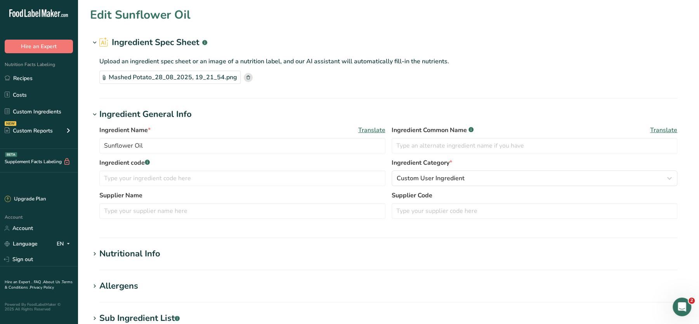
scroll to position [111, 0]
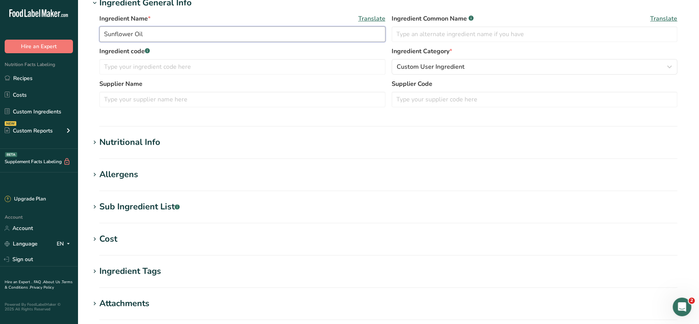
drag, startPoint x: 162, startPoint y: 38, endPoint x: 60, endPoint y: 37, distance: 102.1
click at [60, 37] on div ".a-20{fill:#fff;} Hire an Expert Nutrition Facts Labeling Recipes Costs Custom …" at bounding box center [349, 168] width 699 height 558
paste input "FINISHED Vegetable"
type input "FINISHED Vegetable Oil"
click at [237, 111] on div "Ingredient Name * Translate FINISHED Vegetable Oil Ingredient Common Name .a-a{…" at bounding box center [388, 62] width 597 height 107
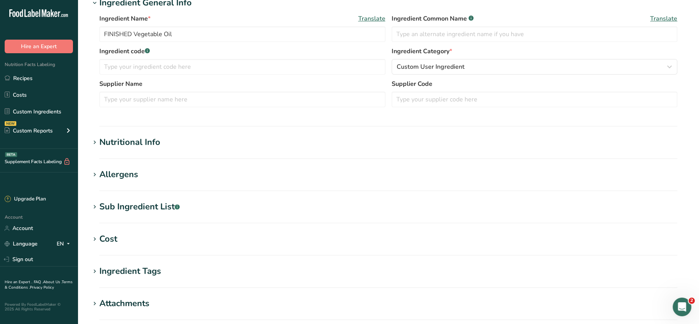
click at [156, 136] on div "Nutritional Info" at bounding box center [129, 142] width 61 height 13
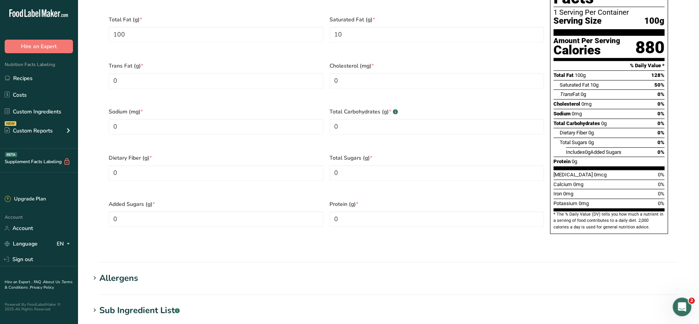
scroll to position [576, 0]
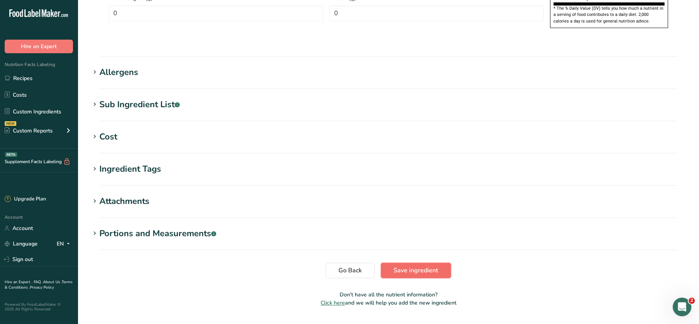
click at [402, 266] on span "Save ingredient" at bounding box center [416, 270] width 45 height 9
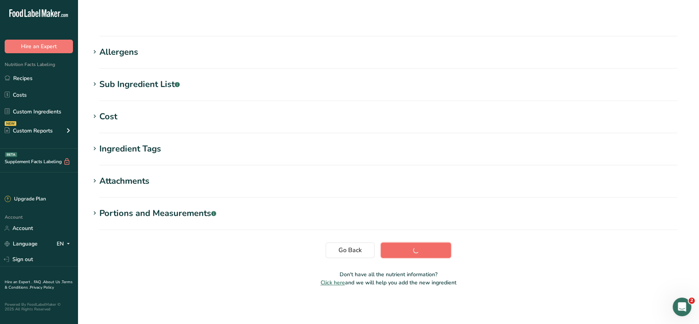
scroll to position [87, 0]
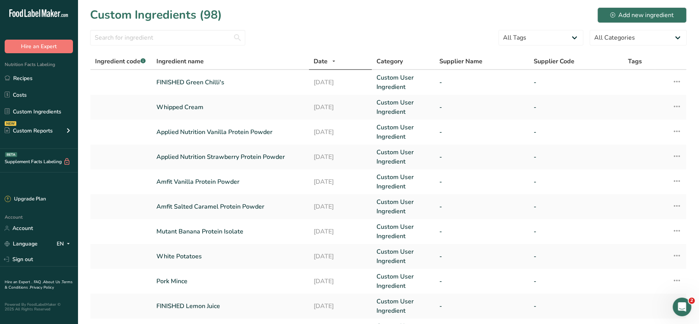
scroll to position [181, 0]
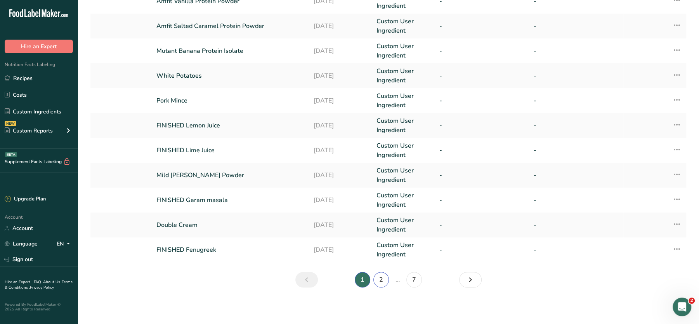
click at [381, 278] on link "2" at bounding box center [382, 280] width 16 height 16
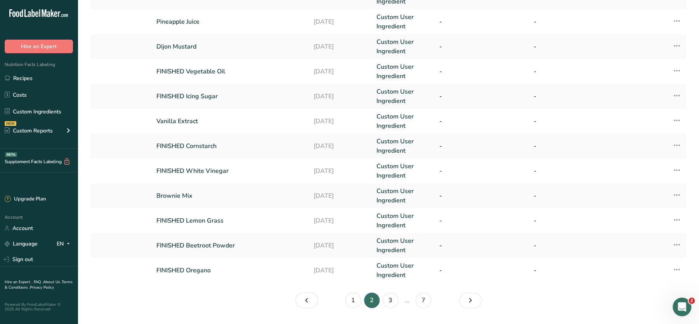
scroll to position [181, 0]
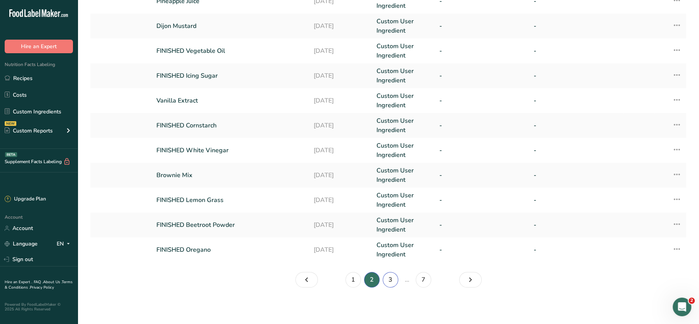
click at [398, 278] on link "3" at bounding box center [391, 280] width 16 height 16
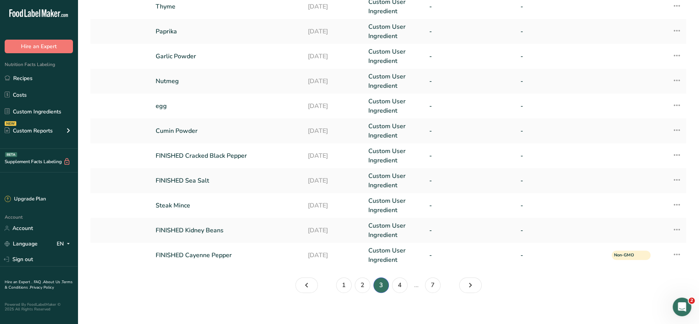
scroll to position [181, 0]
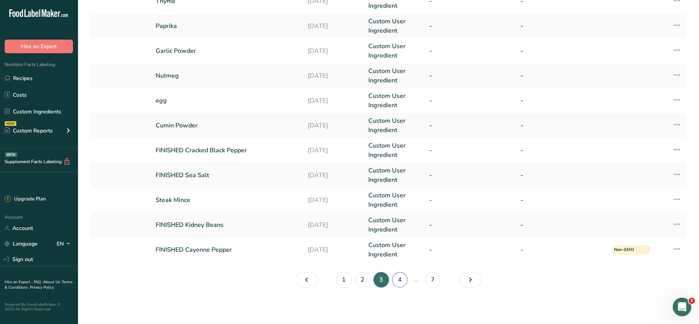
click at [402, 278] on link "4" at bounding box center [400, 280] width 16 height 16
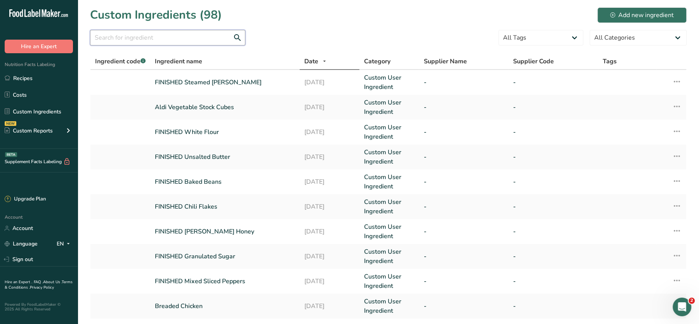
click at [202, 42] on input "text" at bounding box center [167, 38] width 155 height 16
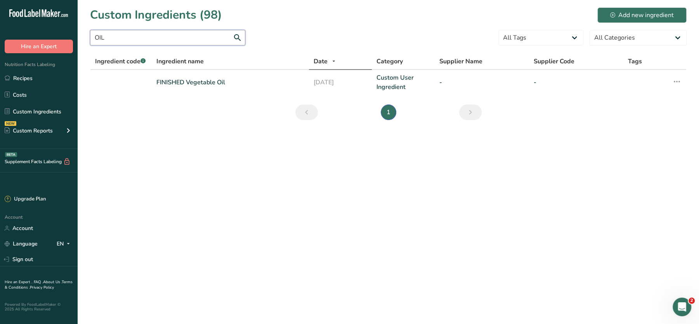
click at [154, 45] on input "OIL" at bounding box center [167, 38] width 155 height 16
type input "OLIVE"
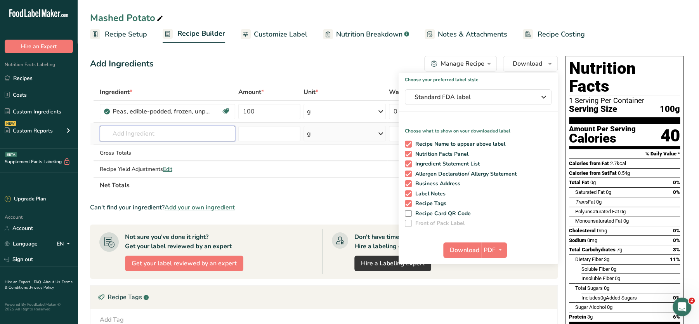
click at [168, 140] on input "text" at bounding box center [168, 134] width 136 height 16
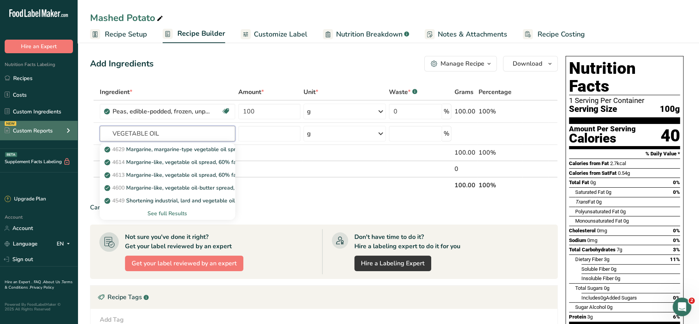
drag, startPoint x: 169, startPoint y: 137, endPoint x: 72, endPoint y: 130, distance: 97.7
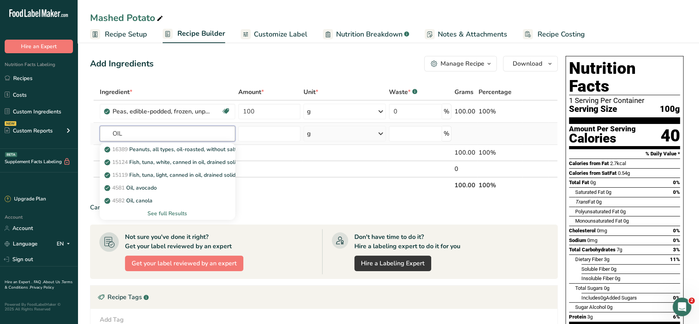
type input "OIL"
click at [152, 211] on div "See full Results" at bounding box center [167, 213] width 123 height 8
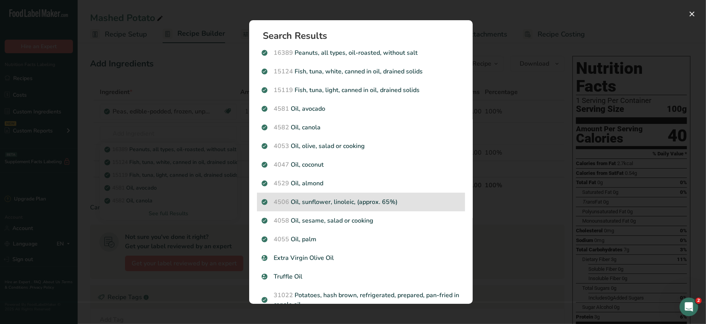
click at [335, 203] on p "4506 Oil, sunflower, linoleic, (approx. 65%)" at bounding box center [361, 201] width 199 height 9
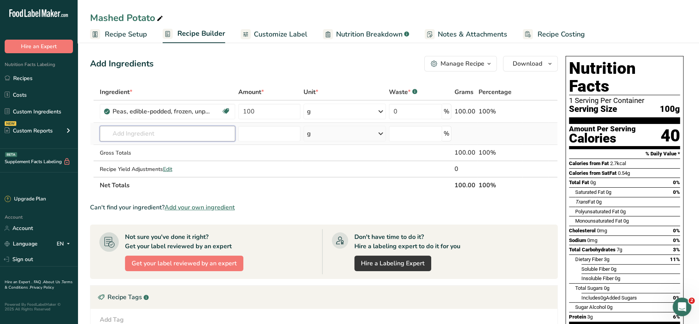
click at [142, 137] on input "text" at bounding box center [168, 134] width 136 height 16
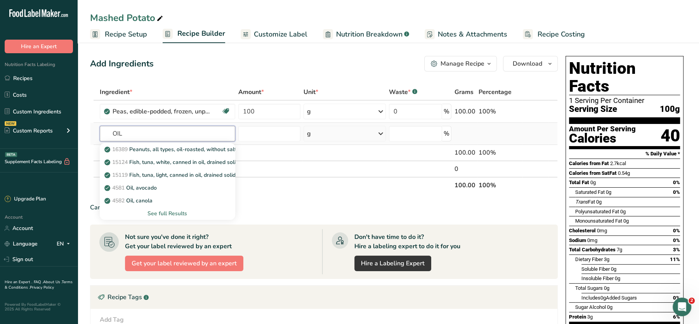
type input "OIL"
click at [171, 213] on div "See full Results" at bounding box center [167, 213] width 123 height 8
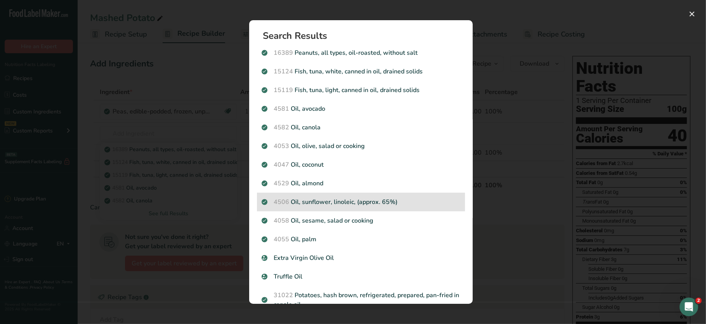
click at [382, 200] on p "4506 Oil, sunflower, linoleic, (approx. 65%)" at bounding box center [361, 201] width 199 height 9
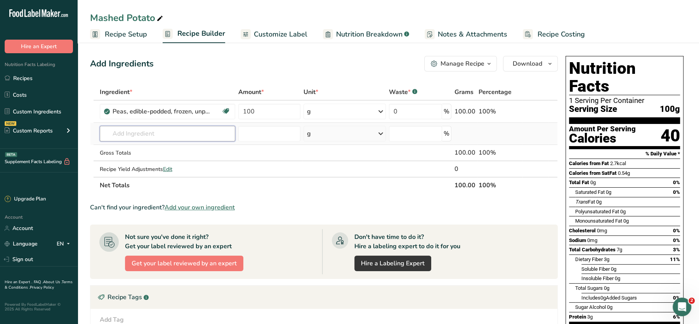
click at [108, 136] on input "text" at bounding box center [168, 134] width 136 height 16
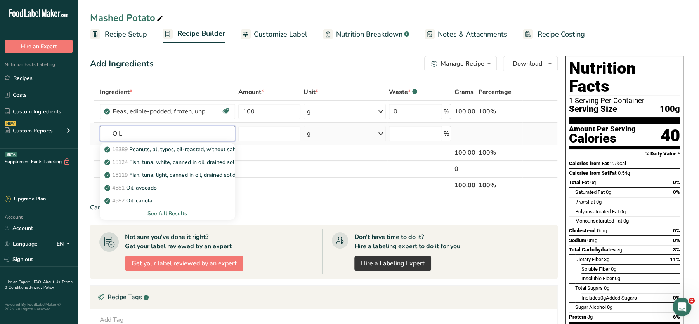
type input "OIL"
click at [152, 212] on div "See full Results" at bounding box center [167, 213] width 123 height 8
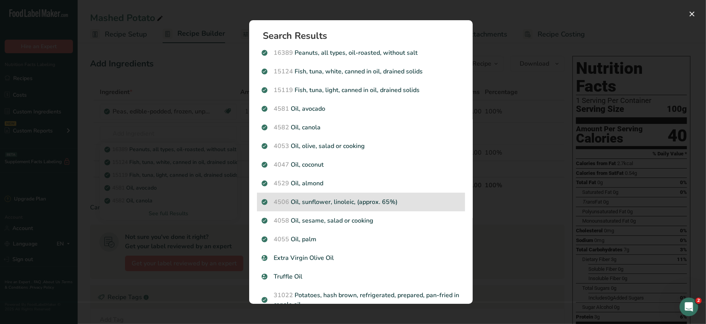
click at [351, 203] on p "4506 Oil, sunflower, linoleic, (approx. 65%)" at bounding box center [361, 201] width 199 height 9
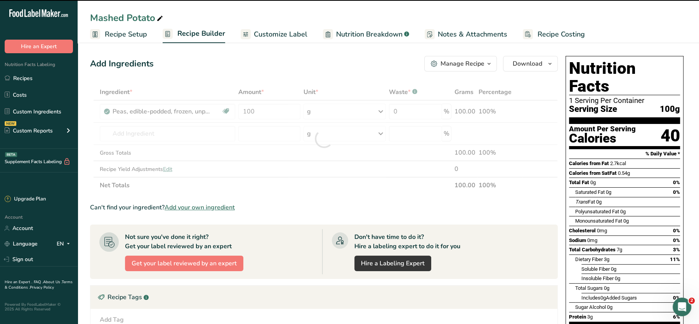
type input "0"
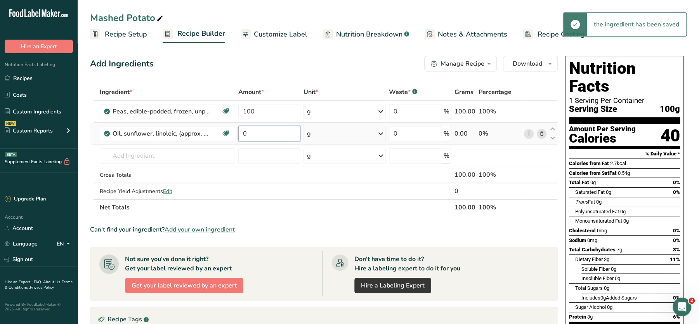
click at [247, 130] on input "0" at bounding box center [269, 134] width 62 height 16
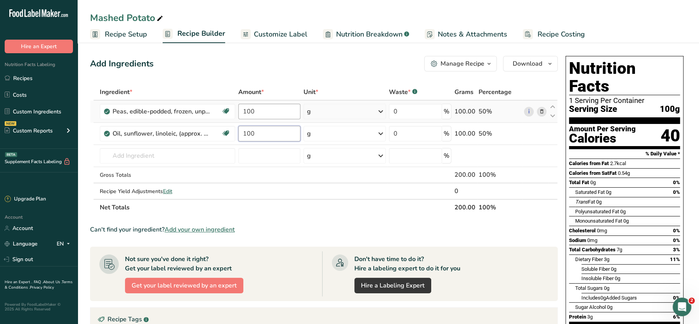
type input "100"
click at [272, 113] on div "Ingredient * Amount * Unit * Waste * .a-a{fill:#347362;}.b-a{fill:#fff;} Grams …" at bounding box center [324, 150] width 468 height 132
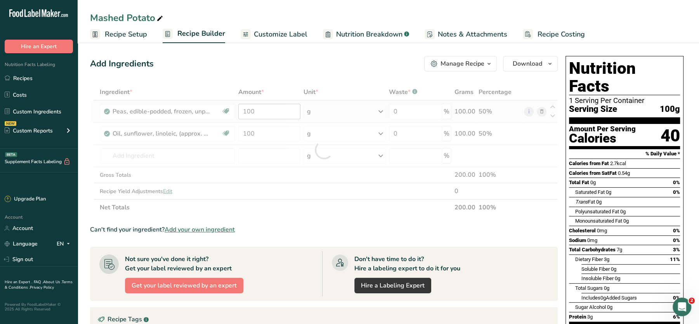
click at [272, 113] on div at bounding box center [324, 150] width 468 height 132
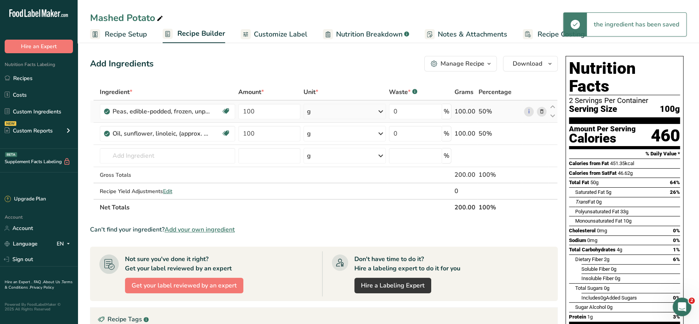
click at [542, 112] on icon at bounding box center [541, 112] width 5 height 8
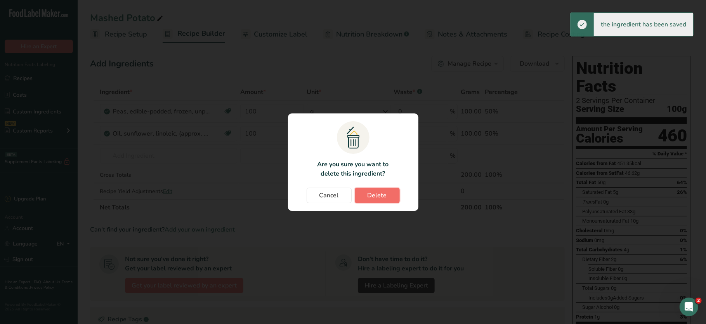
click at [370, 193] on span "Delete" at bounding box center [377, 195] width 19 height 9
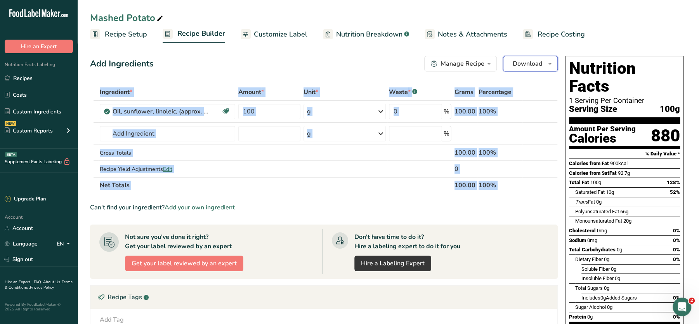
click at [541, 65] on span "Download" at bounding box center [528, 63] width 30 height 9
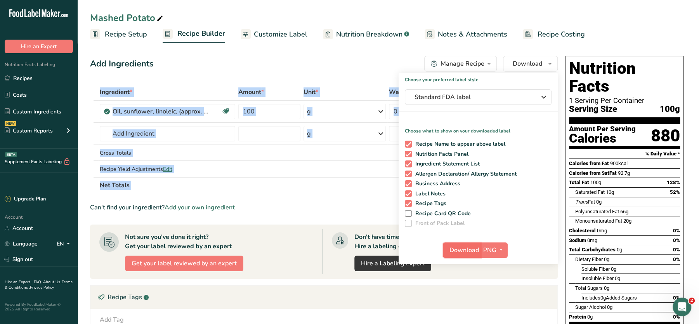
click at [459, 248] on span "Download" at bounding box center [465, 249] width 30 height 9
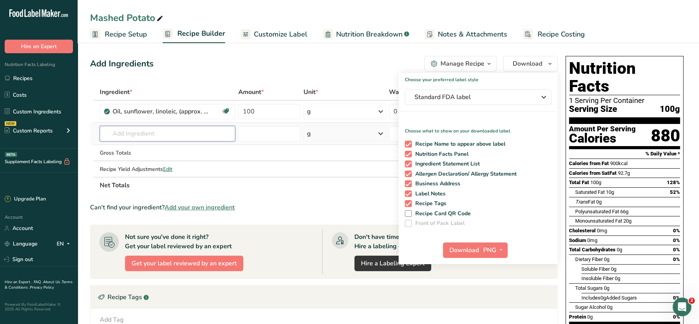
click at [159, 131] on input "text" at bounding box center [168, 134] width 136 height 16
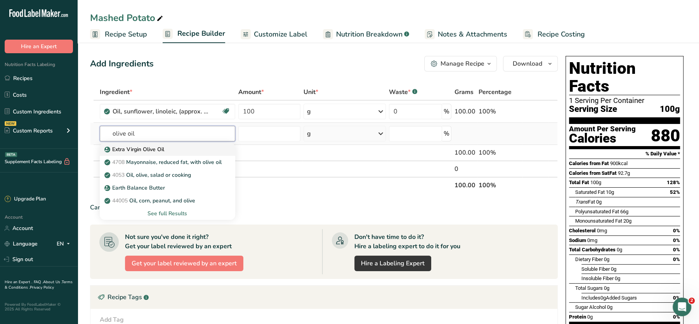
type input "olive oil"
click at [157, 146] on p "Extra Virgin Olive Oil" at bounding box center [135, 149] width 58 height 8
type input "Extra Virgin Olive Oil"
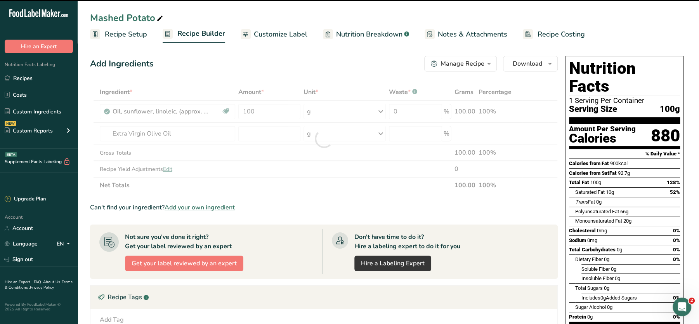
type input "0"
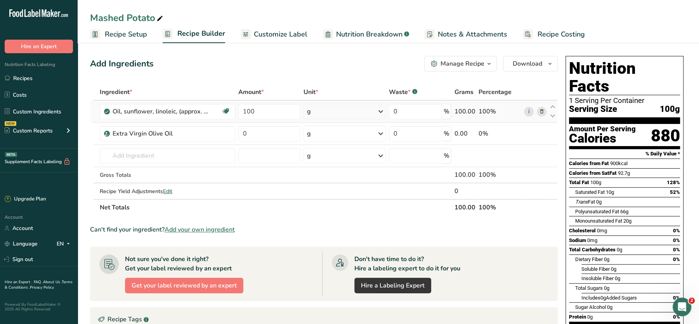
click at [543, 111] on icon at bounding box center [541, 112] width 5 height 8
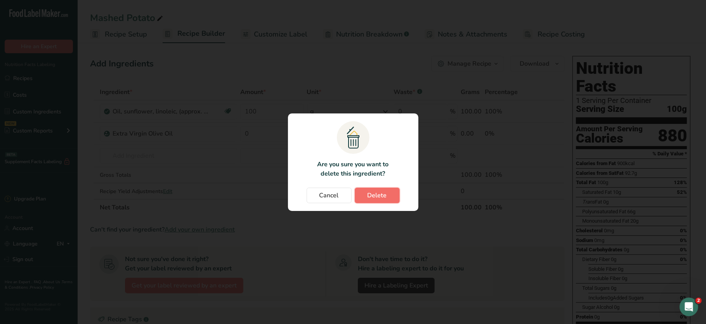
click at [373, 191] on span "Delete" at bounding box center [377, 195] width 19 height 9
type input "0"
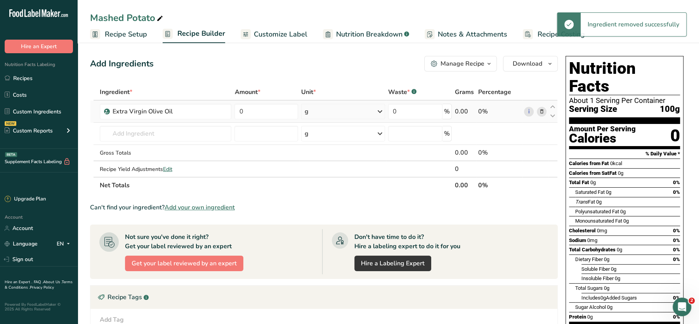
click at [264, 120] on td "0" at bounding box center [266, 112] width 66 height 22
drag, startPoint x: 264, startPoint y: 120, endPoint x: 255, endPoint y: 112, distance: 11.8
click at [255, 112] on td "0" at bounding box center [266, 112] width 66 height 22
click at [255, 112] on input "0" at bounding box center [266, 112] width 63 height 16
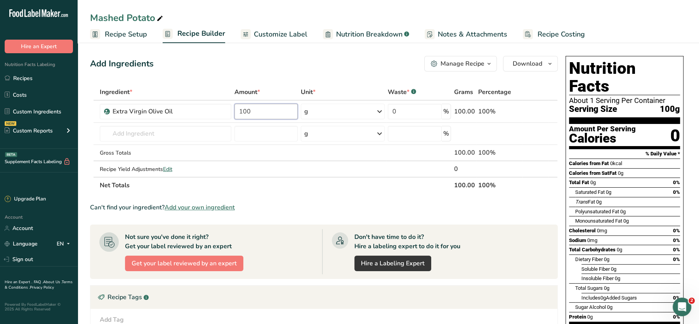
type input "100"
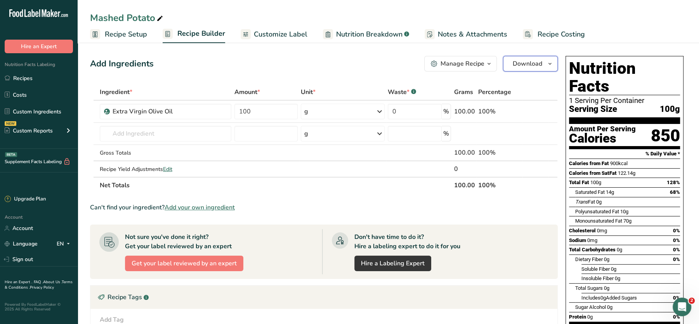
click at [525, 61] on span "Download" at bounding box center [528, 63] width 30 height 9
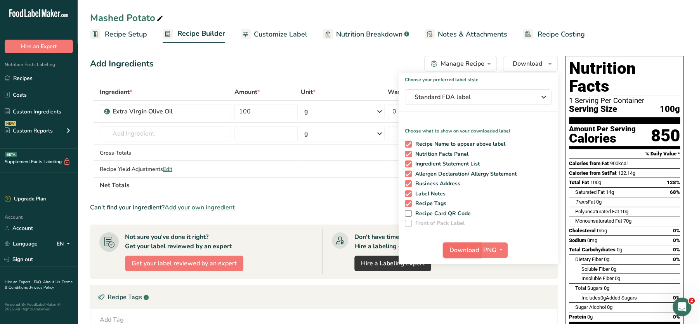
click at [463, 248] on span "Download" at bounding box center [465, 249] width 30 height 9
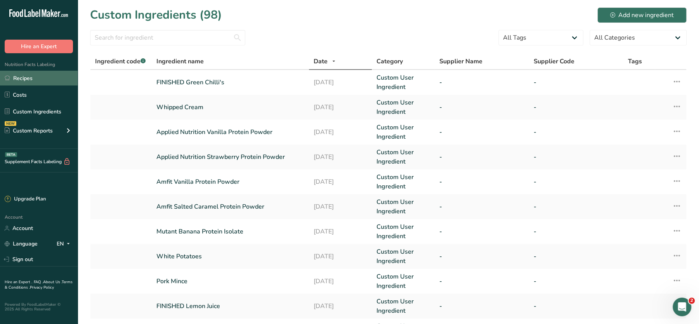
click at [28, 83] on link "Recipes" at bounding box center [39, 78] width 78 height 15
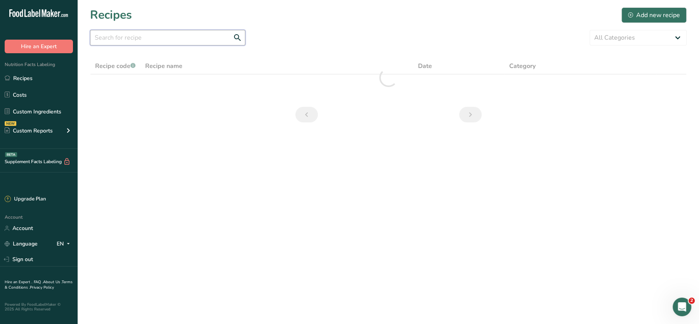
click at [173, 43] on input "text" at bounding box center [167, 38] width 155 height 16
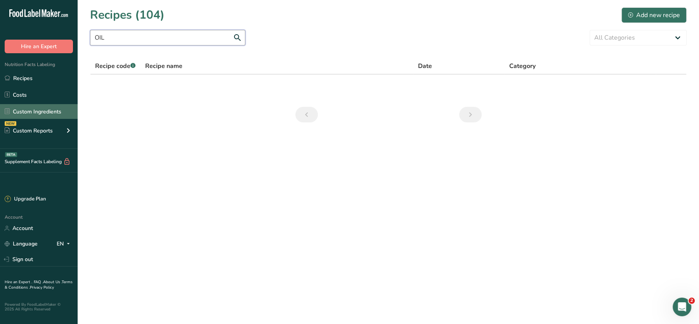
type input "OIL"
click at [38, 109] on link "Custom Ingredients" at bounding box center [39, 111] width 78 height 15
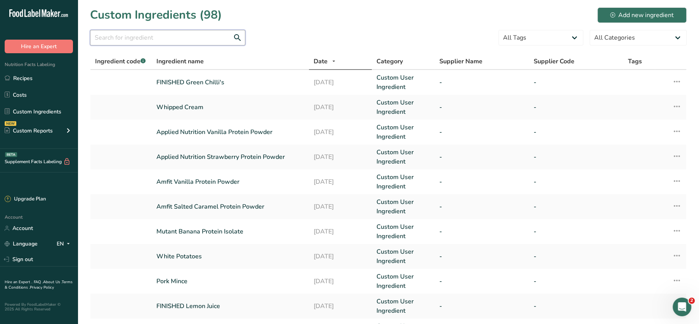
click at [193, 37] on input "text" at bounding box center [167, 38] width 155 height 16
type input "OIL"
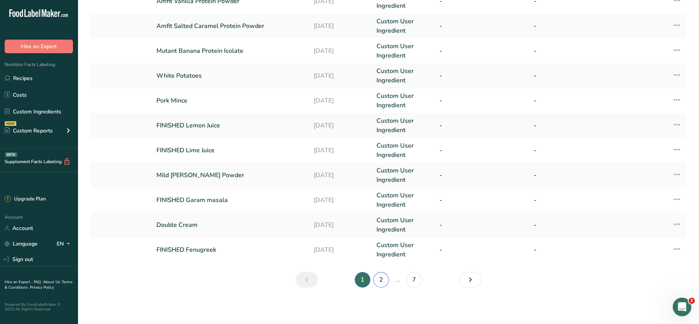
click at [381, 279] on link "2" at bounding box center [382, 280] width 16 height 16
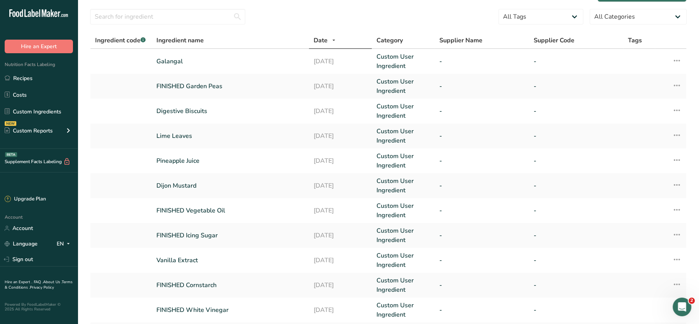
scroll to position [181, 0]
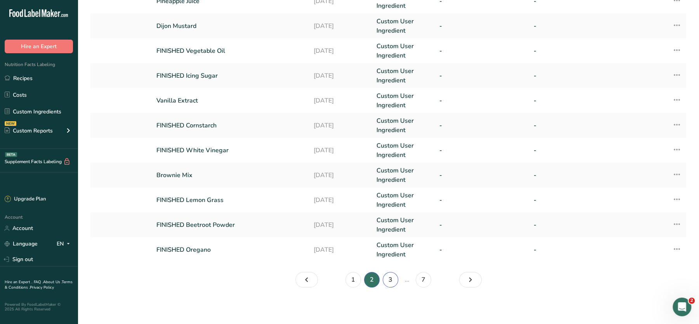
click at [392, 279] on link "3" at bounding box center [391, 280] width 16 height 16
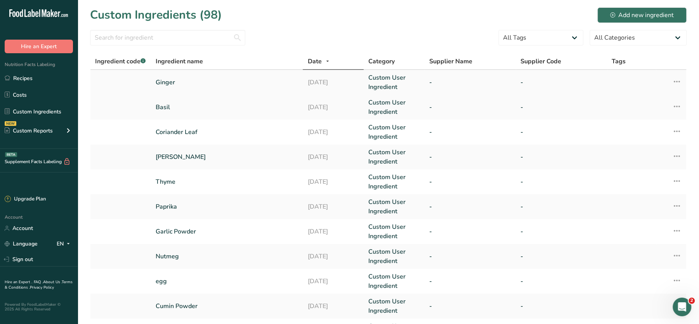
click at [676, 78] on icon at bounding box center [677, 82] width 9 height 14
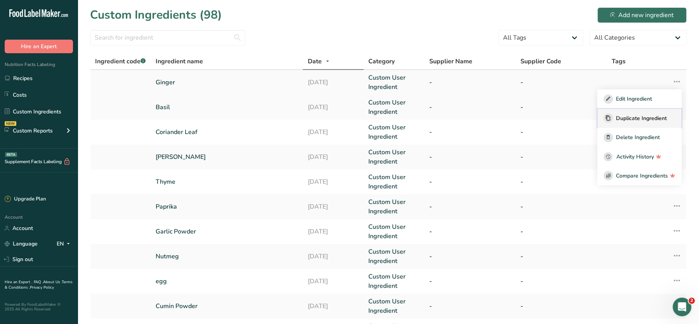
click at [633, 121] on span "Duplicate Ingredient" at bounding box center [641, 118] width 51 height 8
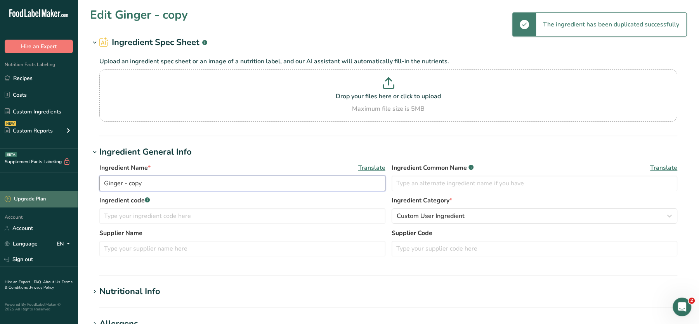
drag, startPoint x: 163, startPoint y: 183, endPoint x: 26, endPoint y: 191, distance: 137.7
click at [26, 191] on div ".a-20{fill:#fff;} Hire an Expert Nutrition Facts Labeling Recipes Costs Custom …" at bounding box center [349, 297] width 699 height 595
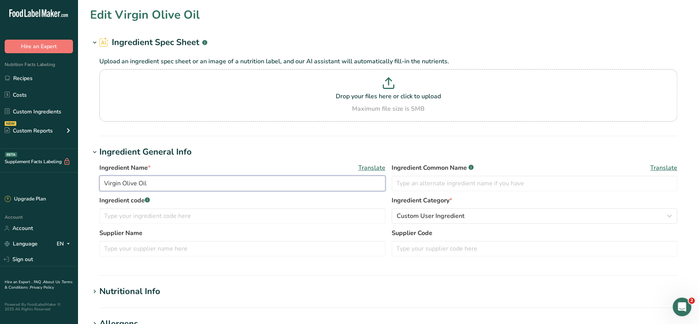
scroll to position [271, 0]
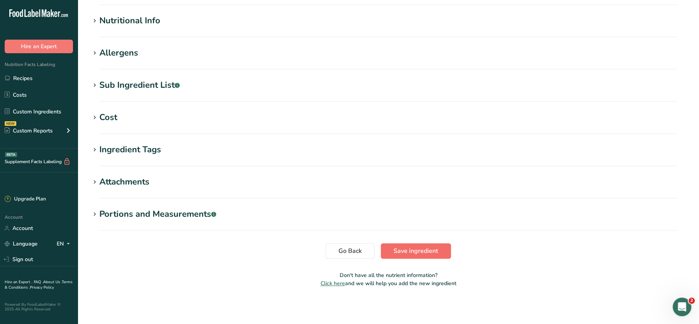
type input "Virgin Olive Oil"
click at [419, 253] on span "Save ingredient" at bounding box center [416, 250] width 45 height 9
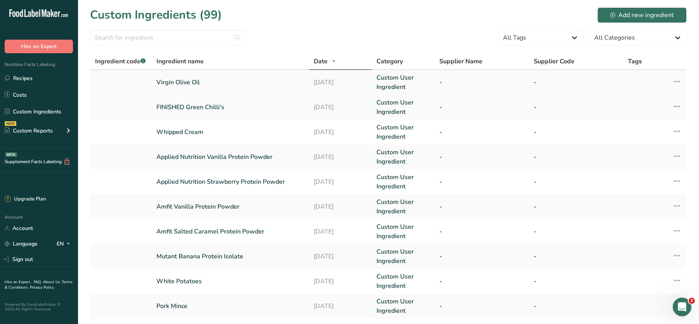
click at [197, 78] on link "Virgin Olive Oil" at bounding box center [230, 82] width 148 height 9
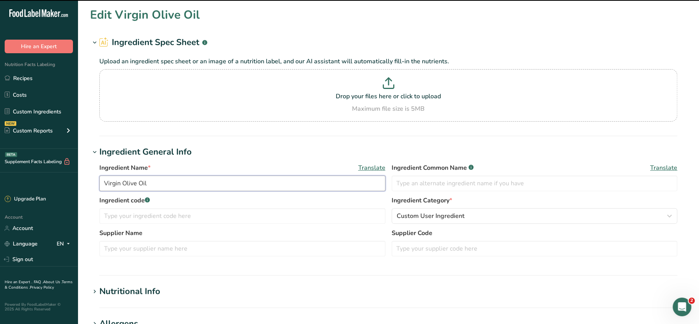
click at [103, 185] on input "Virgin Olive Oil" at bounding box center [242, 184] width 286 height 16
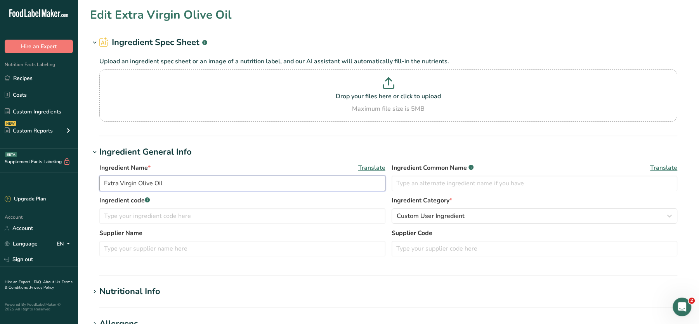
drag, startPoint x: 179, startPoint y: 180, endPoint x: 78, endPoint y: 183, distance: 100.6
click at [78, 183] on section "Edit Extra Virgin Olive Oil Ingredient Spec Sheet .a-a{fill:#347362;}.b-a{fill:…" at bounding box center [389, 285] width 622 height 570
type input "Extra Virgin Olive Oil"
click at [377, 99] on p "Drop your files here or click to upload" at bounding box center [388, 96] width 574 height 9
click at [377, 99] on input "Drop your files here or click to upload Maximum file size is 5MB" at bounding box center [388, 95] width 578 height 52
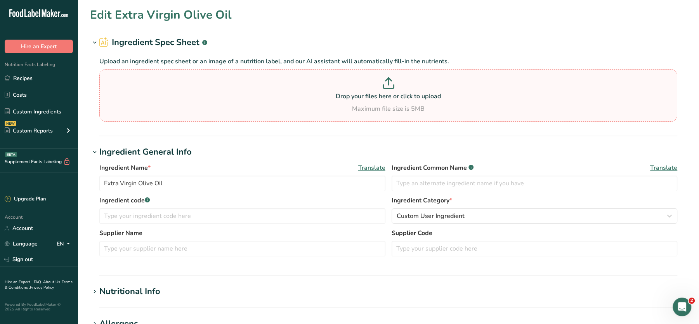
type input "C:\fakepath\Mashed Potato_28_08_2025, 19_26_33.png"
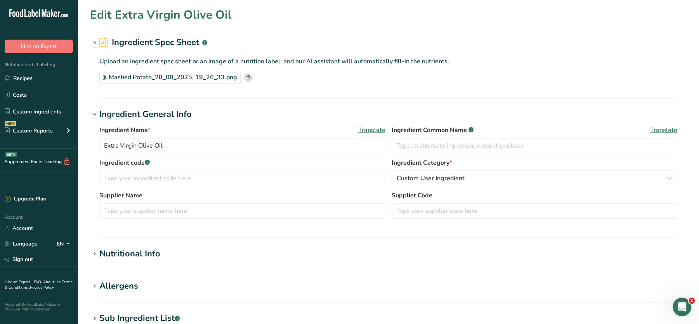
scroll to position [187, 0]
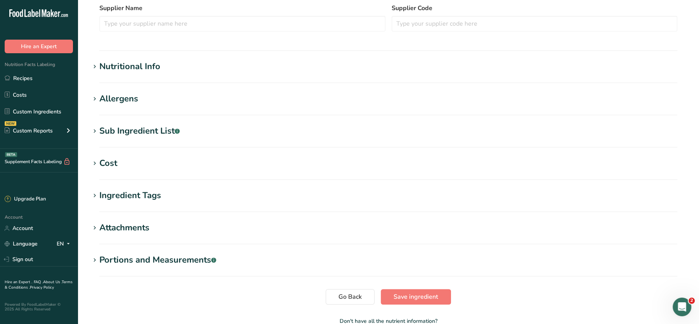
click at [139, 63] on div "Nutritional Info" at bounding box center [129, 66] width 61 height 13
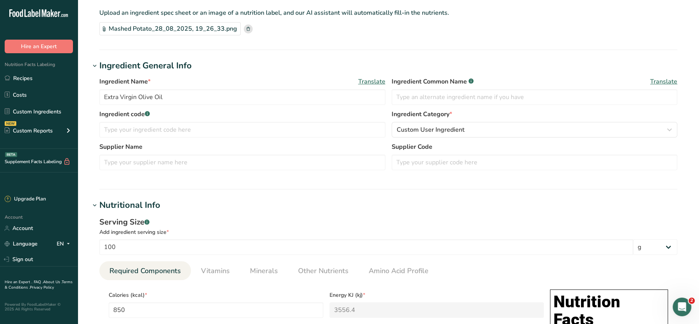
scroll to position [45, 0]
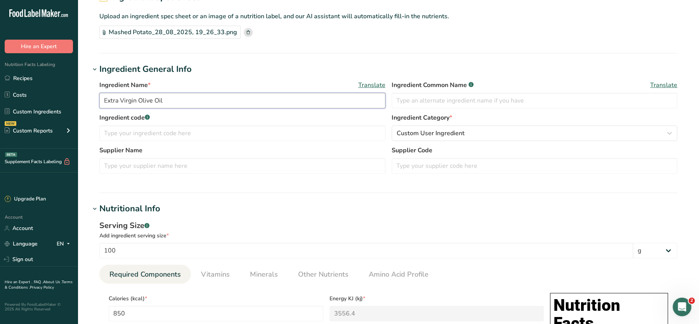
click at [103, 97] on input "Extra Virgin Olive Oil" at bounding box center [242, 101] width 286 height 16
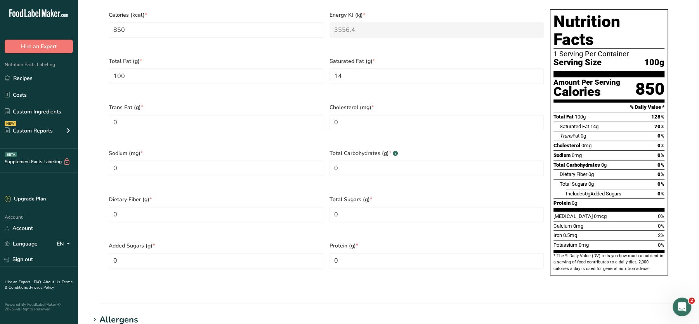
scroll to position [576, 0]
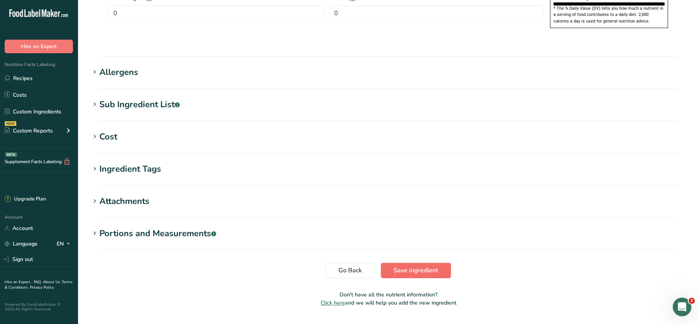
type input "FINISHED Extra Virgin Olive Oil"
click at [424, 266] on span "Save ingredient" at bounding box center [416, 270] width 45 height 9
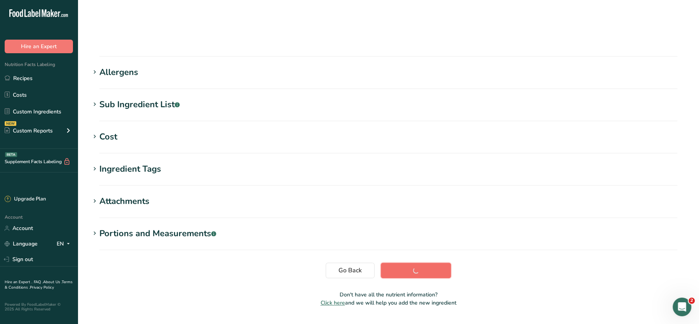
scroll to position [87, 0]
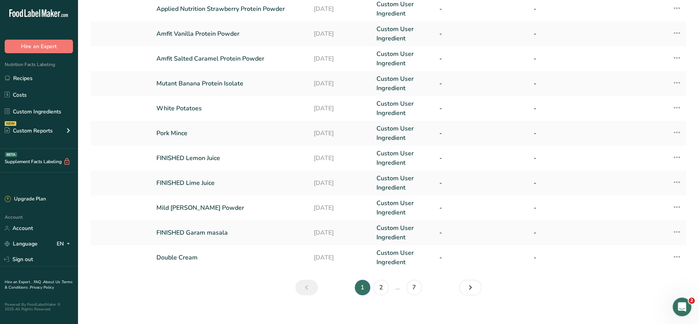
scroll to position [181, 0]
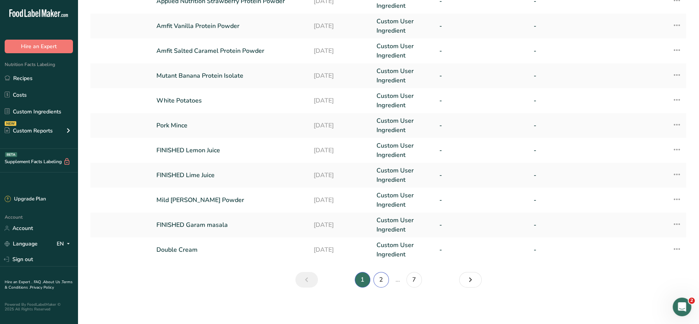
click at [382, 279] on link "2" at bounding box center [382, 280] width 16 height 16
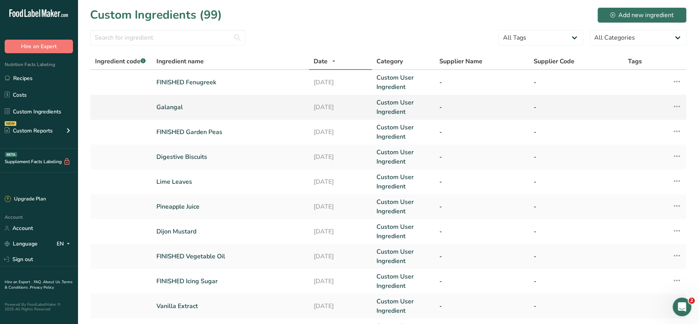
click at [164, 105] on link "Galangal" at bounding box center [230, 107] width 148 height 9
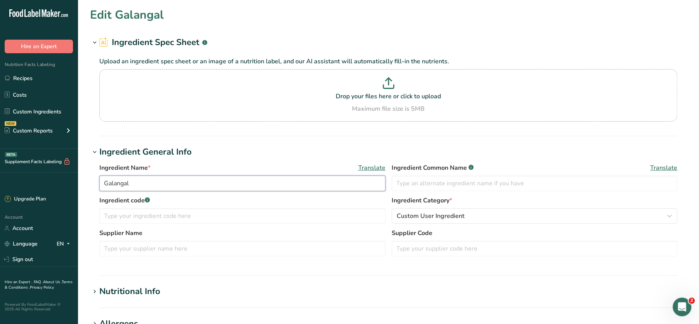
click at [105, 182] on input "Galangal" at bounding box center [242, 184] width 286 height 16
click at [156, 183] on input "FINISHED Galangal" at bounding box center [242, 184] width 286 height 16
type input "FINISHED Galangal"
click at [161, 190] on input "FINISHED Galangal" at bounding box center [242, 184] width 286 height 16
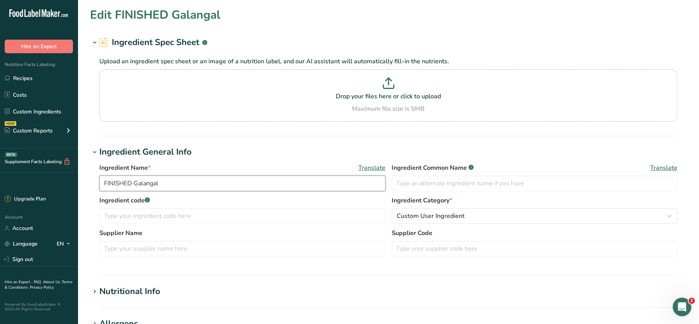
click at [161, 190] on input "FINISHED Galangal" at bounding box center [242, 184] width 286 height 16
click at [380, 76] on section "Drop your files here or click to upload Maximum file size is 5MB" at bounding box center [388, 95] width 574 height 49
click at [380, 76] on input "Drop your files here or click to upload Maximum file size is 5MB" at bounding box center [388, 95] width 578 height 52
type input "C:\fakepath\Mashed Potato_28_08_2025, 19_26_33.png"
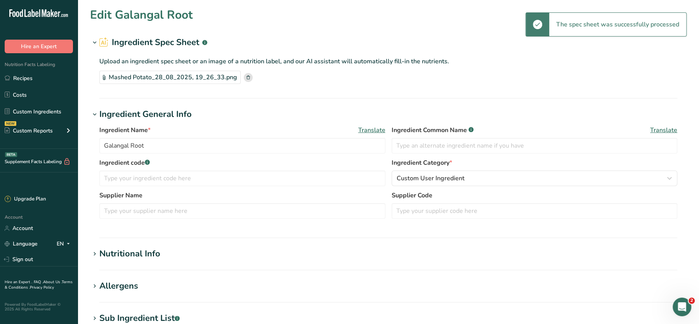
scroll to position [160, 0]
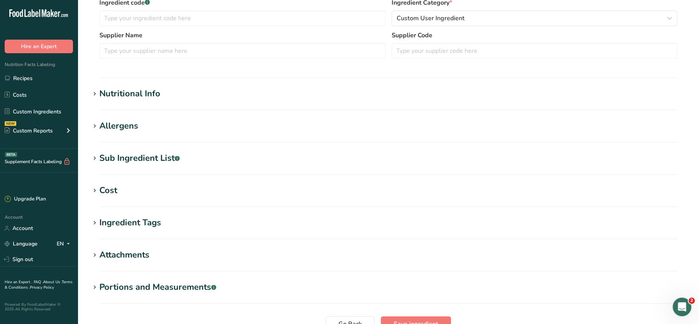
click at [159, 100] on section "Nutritional Info Serving Size .a-a{fill:#347362;}.b-a{fill:#fff;} Add ingredien…" at bounding box center [388, 98] width 597 height 23
click at [151, 97] on div "Nutritional Info" at bounding box center [129, 93] width 61 height 13
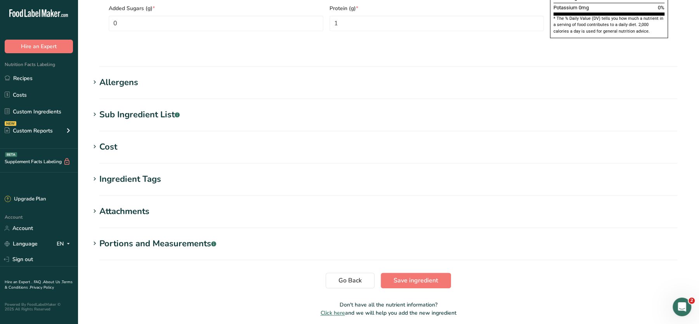
scroll to position [0, 0]
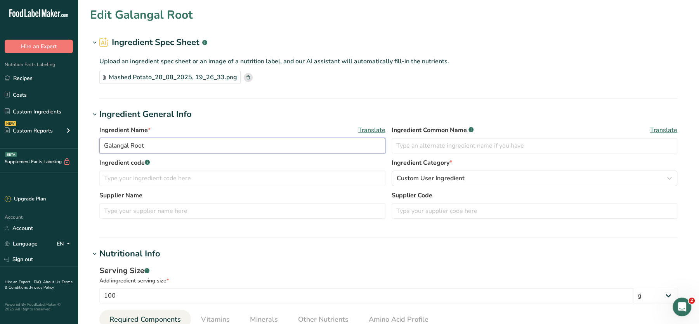
click at [169, 148] on input "Galangal Root" at bounding box center [242, 146] width 286 height 16
paste input "FINISHED Galangal"
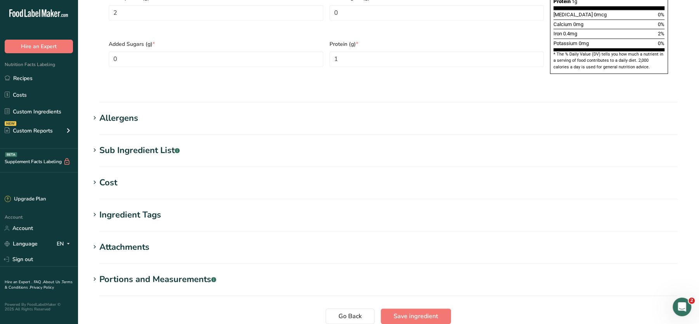
scroll to position [576, 0]
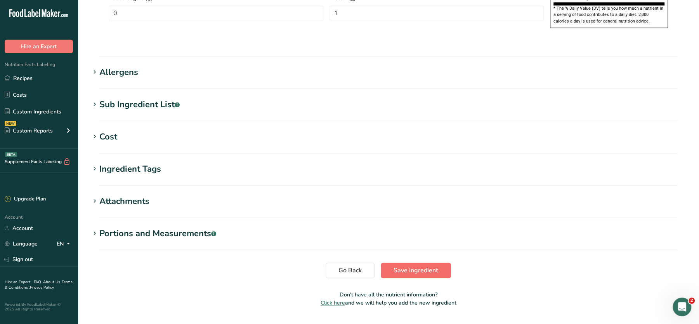
type input "FINISHED Galangal"
click at [429, 266] on span "Save ingredient" at bounding box center [416, 270] width 45 height 9
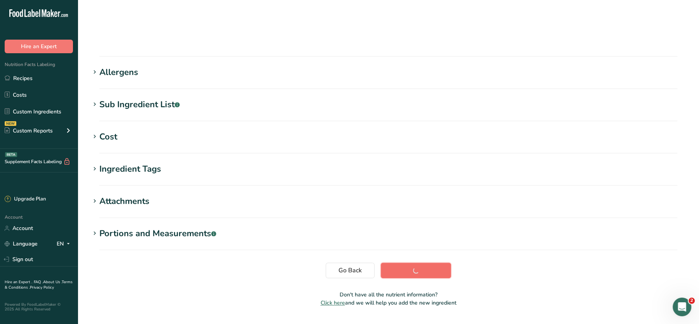
scroll to position [87, 0]
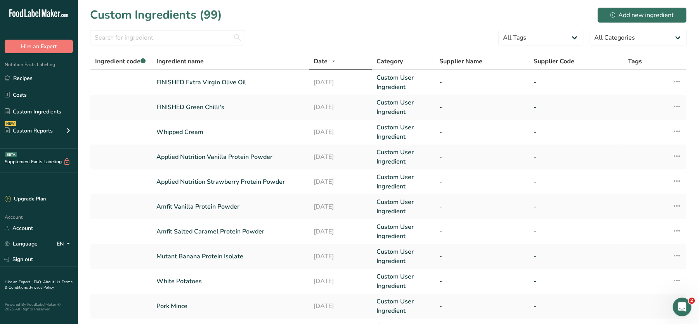
scroll to position [181, 0]
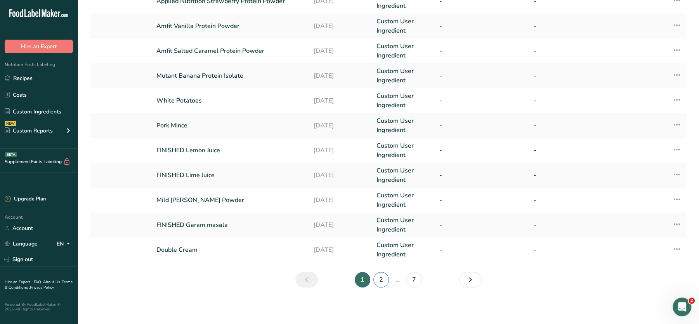
click at [379, 279] on link "2" at bounding box center [382, 280] width 16 height 16
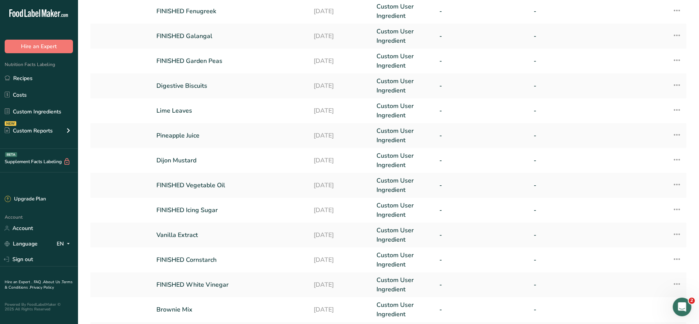
scroll to position [75, 0]
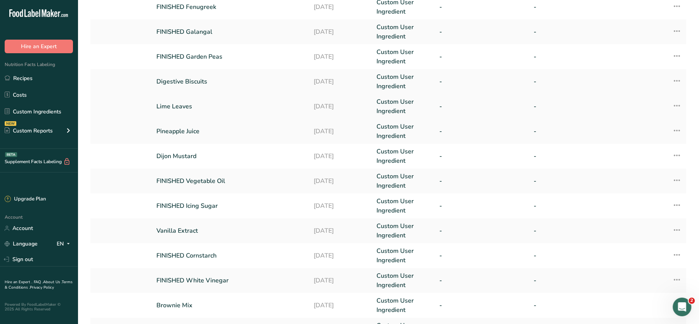
click at [176, 105] on link "Lime Leaves" at bounding box center [230, 106] width 148 height 9
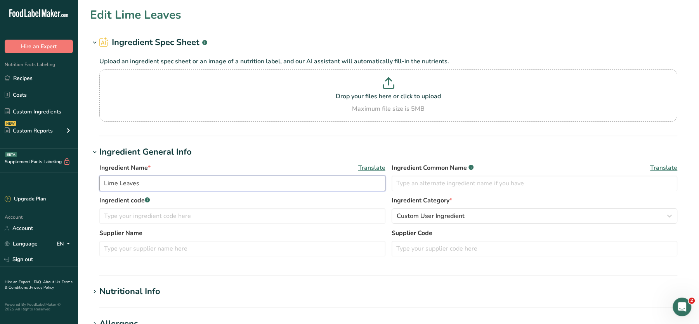
click at [103, 181] on input "Lime Leaves" at bounding box center [242, 184] width 286 height 16
type input "FINISHED Lime Leaves"
click at [403, 66] on section "Upload an ingredient spec sheet or an image of a nutrition label, and our AI as…" at bounding box center [388, 89] width 578 height 65
click at [385, 88] on icon at bounding box center [388, 86] width 10 height 3
click at [385, 88] on input "Drop your files here or click to upload Maximum file size is 5MB" at bounding box center [388, 95] width 578 height 52
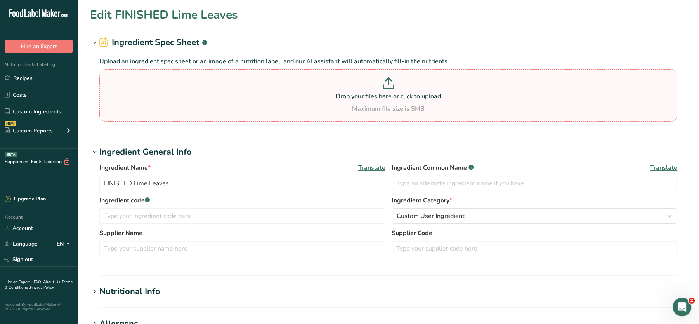
type input "C:\fakepath\Mashed Potato_28_08_2025, 19_26_33.png"
click at [243, 97] on p "Drop your files here or click to upload" at bounding box center [388, 96] width 574 height 9
click at [243, 97] on input "Drop your files here or click to upload Maximum file size is 5MB" at bounding box center [388, 95] width 578 height 52
type input "C:\fakepath\Mashed Potato_28_08_2025, 19_26_33.png"
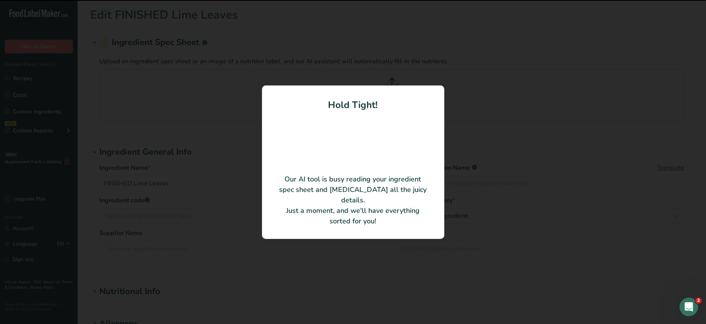
type input "Kaffir Lime Leaves"
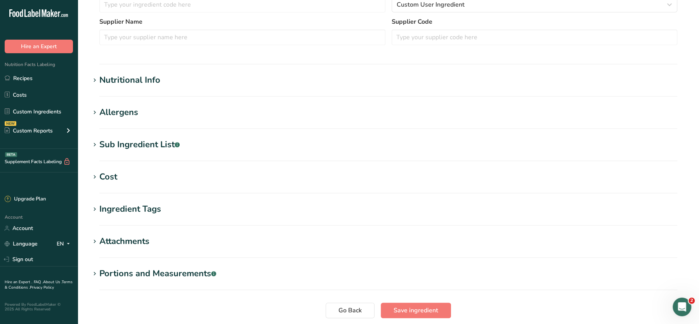
scroll to position [178, 0]
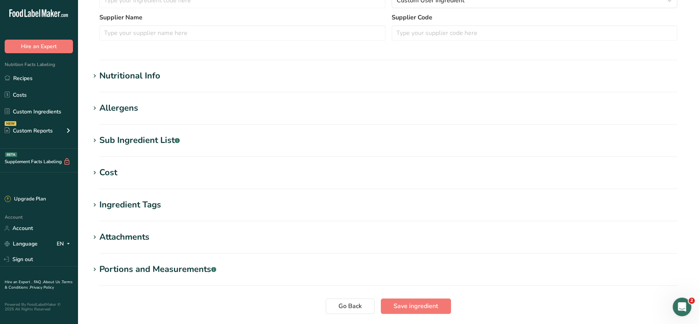
click at [132, 65] on section "Edit Kaffir Lime Leaves Ingredient Spec Sheet .a-a{fill:#347362;}.b-a{fill:#fff…" at bounding box center [389, 88] width 622 height 533
click at [136, 70] on div "Nutritional Info" at bounding box center [129, 76] width 61 height 13
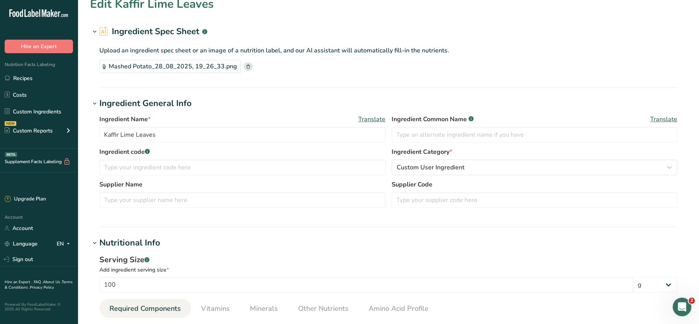
scroll to position [0, 0]
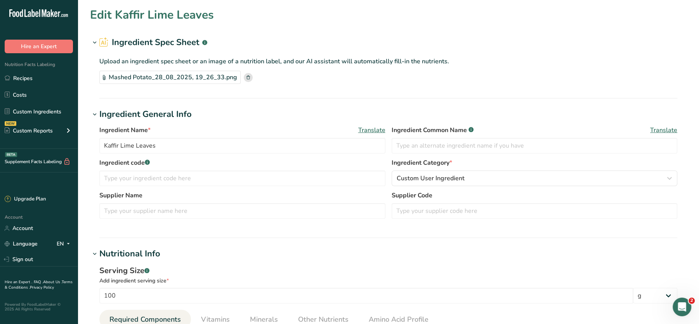
click at [245, 76] on rect at bounding box center [248, 77] width 9 height 9
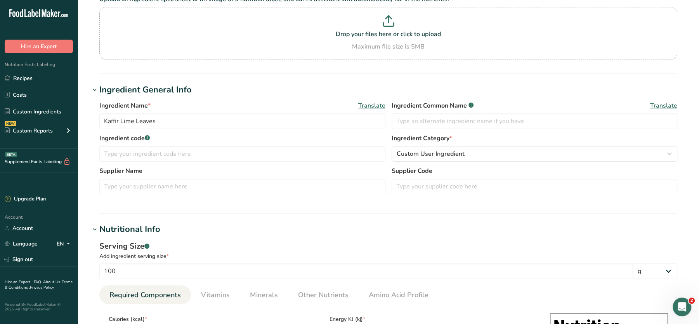
scroll to position [60, 0]
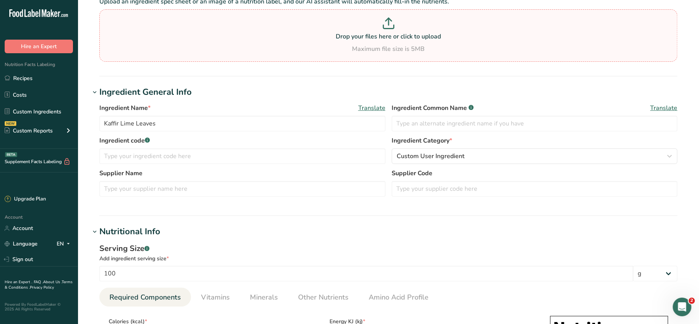
click at [405, 32] on p "Drop your files here or click to upload" at bounding box center [388, 36] width 574 height 9
click at [405, 32] on input "Drop your files here or click to upload Maximum file size is 5MB" at bounding box center [388, 35] width 578 height 52
type input "C:\fakepath\Mashed Potato_28_08_2025, 19_26_33.png"
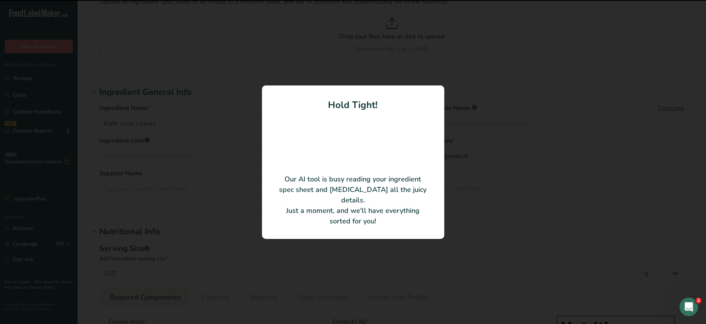
type input "Lime Leaves"
type input "315"
type KJ "1317.96"
type Fat "10"
type input "25"
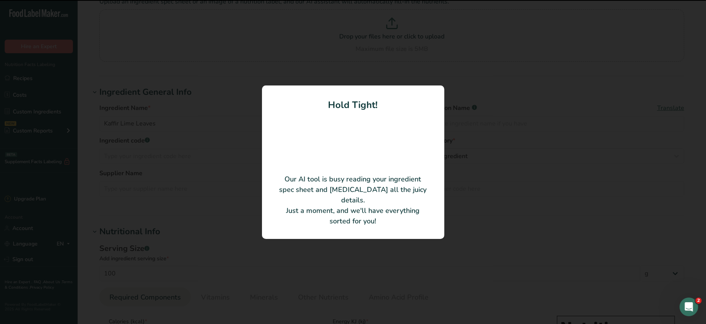
type Carbohydrates "75"
type Fiber "25"
type input "10"
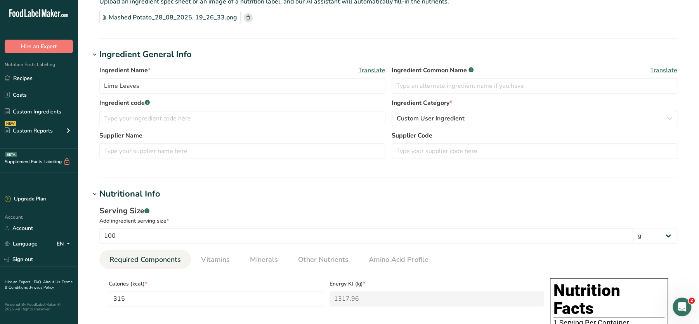
scroll to position [0, 0]
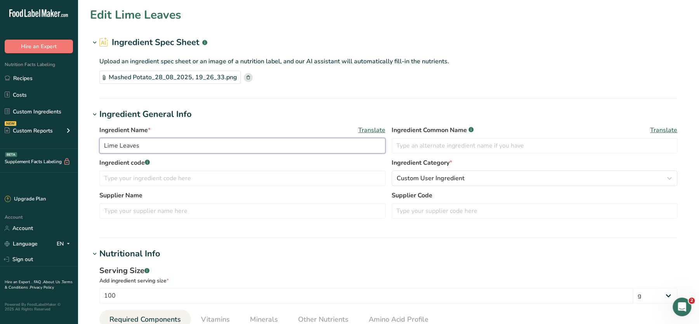
click at [103, 148] on input "Lime Leaves" at bounding box center [242, 146] width 286 height 16
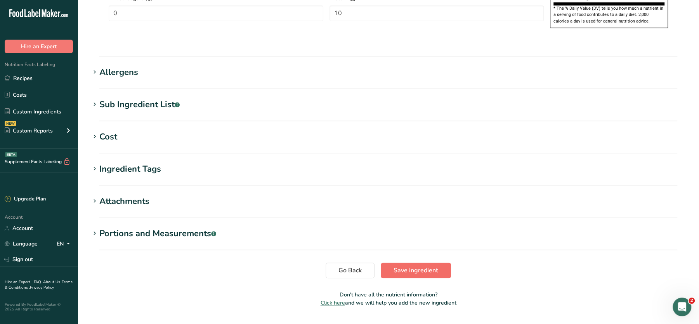
type input "FINISHED Lime Leaves"
click at [408, 266] on span "Save ingredient" at bounding box center [416, 270] width 45 height 9
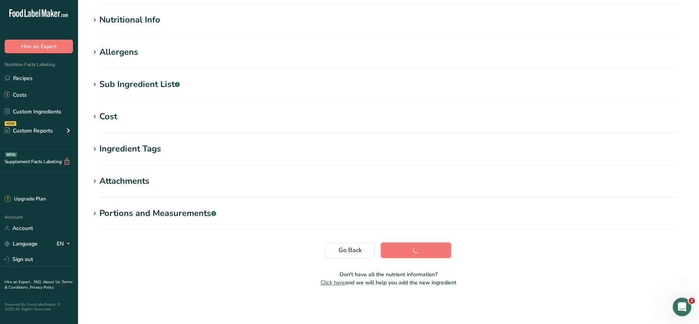
scroll to position [87, 0]
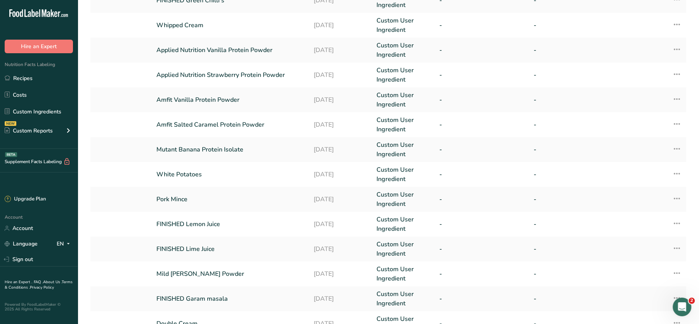
scroll to position [181, 0]
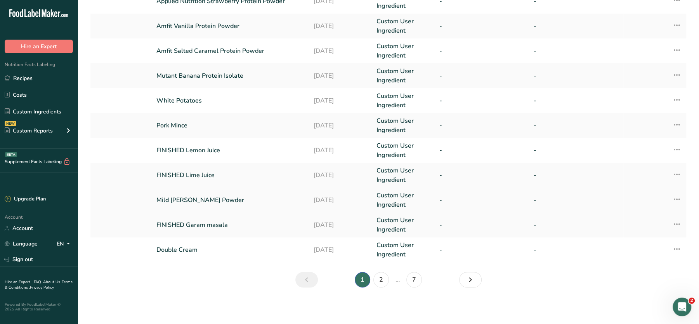
click at [189, 197] on link "Mild Curry Powder" at bounding box center [230, 199] width 148 height 9
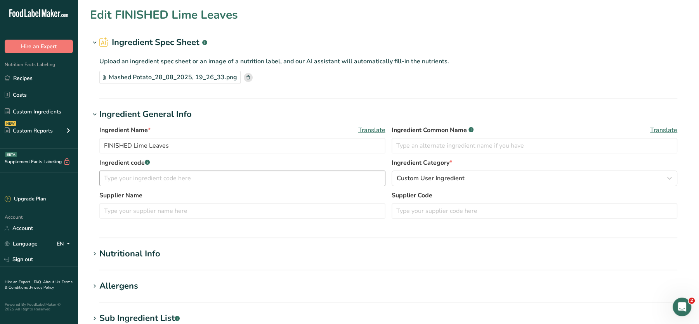
type input "Mild Curry Powder"
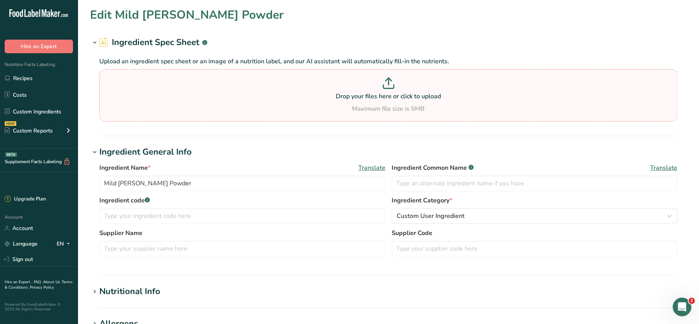
click at [244, 89] on p at bounding box center [388, 84] width 574 height 14
click at [244, 89] on input "Drop your files here or click to upload Maximum file size is 5MB" at bounding box center [388, 95] width 578 height 52
type input "C:\fakepath\Mashed Potato_28_08_2025, 19_26_33.png"
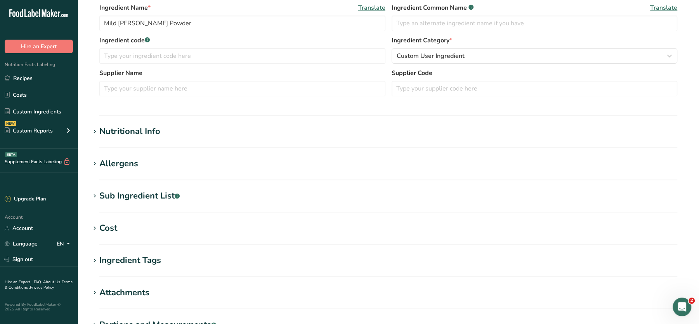
scroll to position [124, 0]
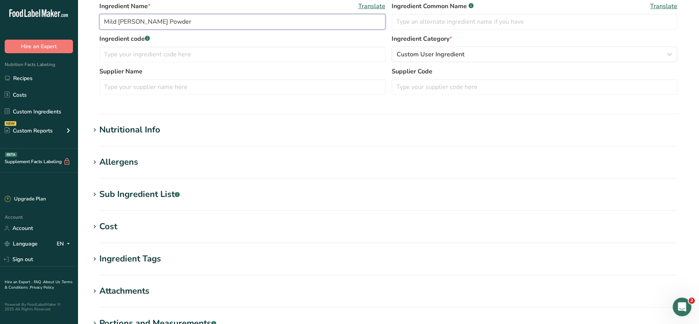
click at [202, 19] on input "Mild Curry Powder" at bounding box center [242, 22] width 286 height 16
paste input "text"
paste input "Mild Curry Powder"
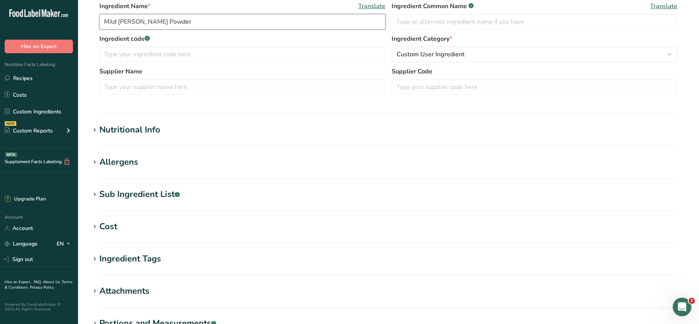
click at [101, 25] on input "Mild Curry Powder" at bounding box center [242, 22] width 286 height 16
type input "FINISHED Mild Curry Powder"
click at [174, 131] on h1 "Nutritional Info" at bounding box center [388, 129] width 597 height 13
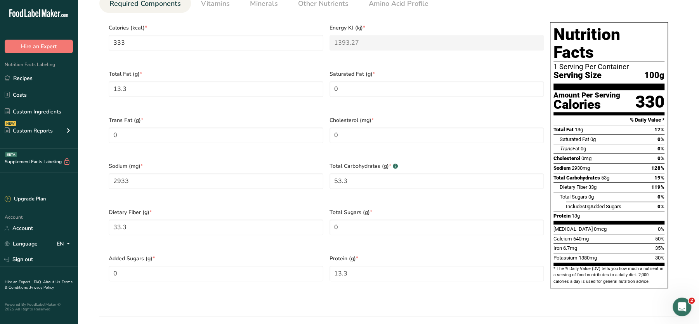
scroll to position [576, 0]
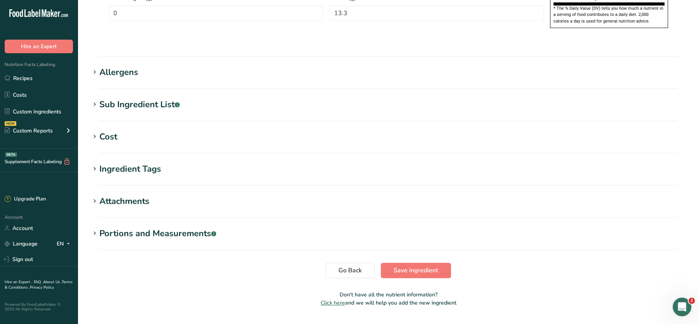
click at [426, 266] on span "Save ingredient" at bounding box center [416, 270] width 45 height 9
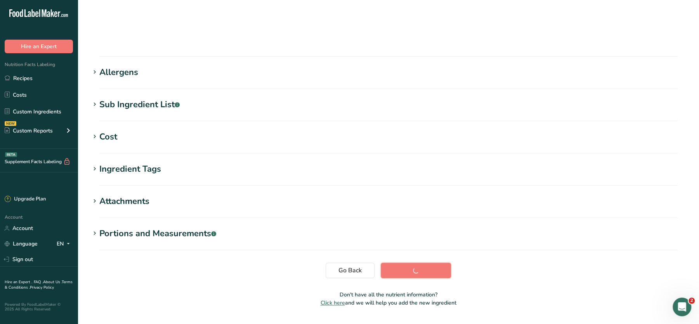
scroll to position [87, 0]
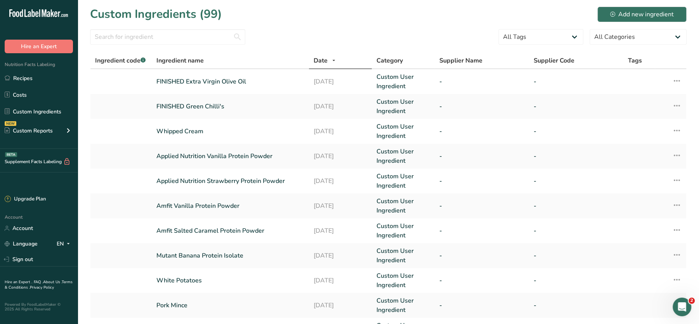
scroll to position [181, 0]
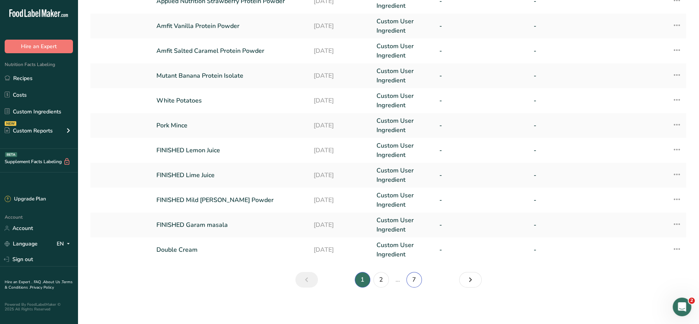
click at [420, 280] on link "7" at bounding box center [415, 280] width 16 height 16
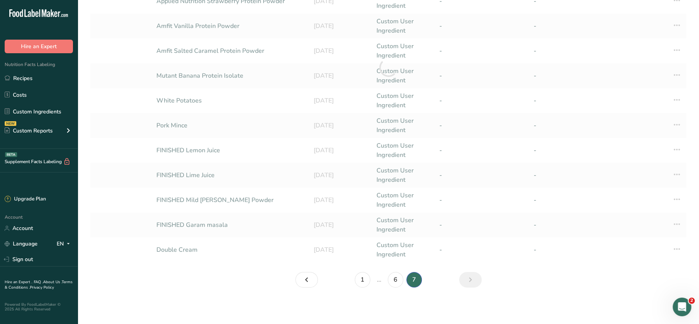
scroll to position [15, 0]
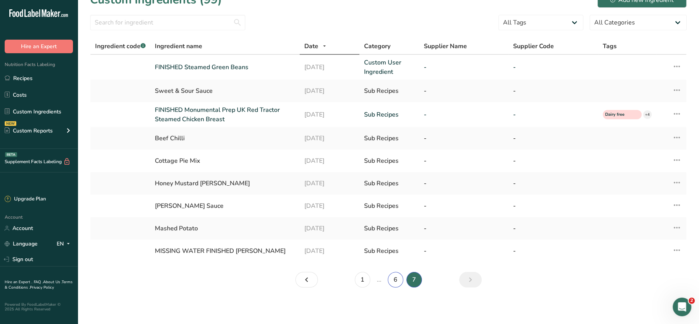
click at [396, 277] on link "6" at bounding box center [396, 280] width 16 height 16
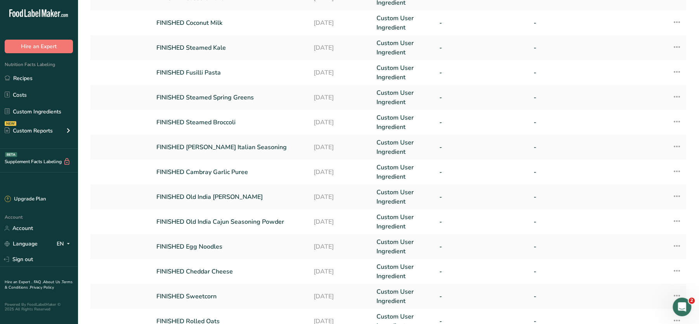
scroll to position [181, 0]
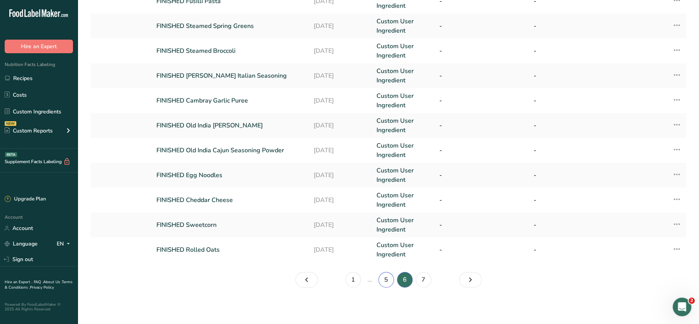
click at [386, 275] on link "5" at bounding box center [387, 280] width 16 height 16
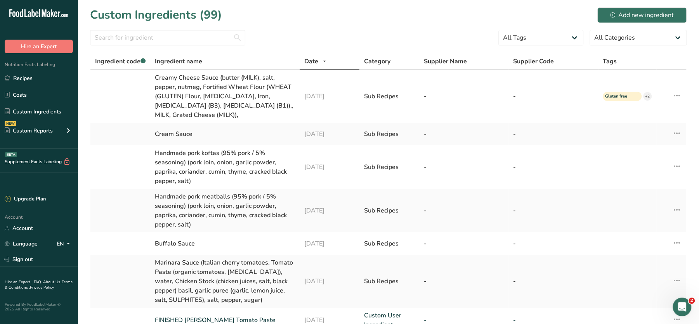
scroll to position [267, 0]
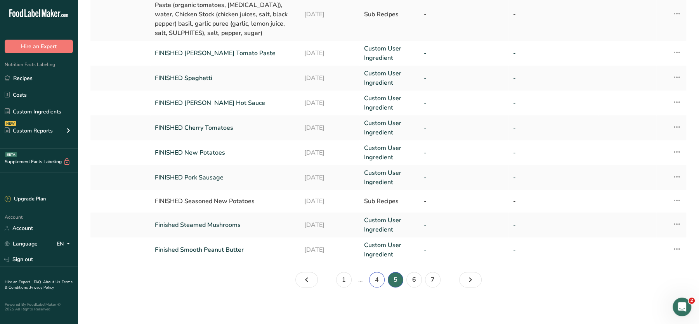
click at [378, 279] on link "4" at bounding box center [377, 280] width 16 height 16
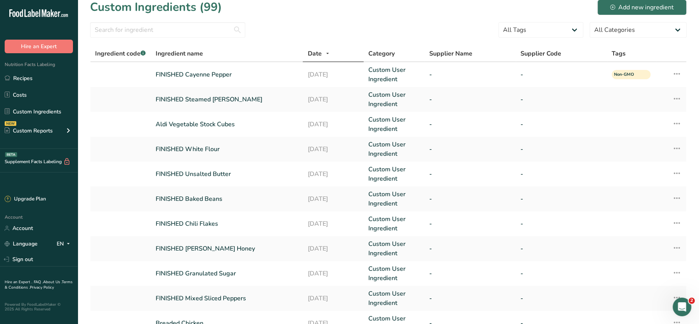
scroll to position [178, 0]
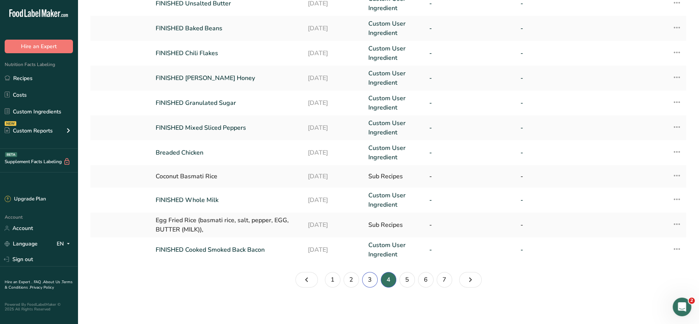
click at [370, 280] on link "3" at bounding box center [370, 280] width 16 height 16
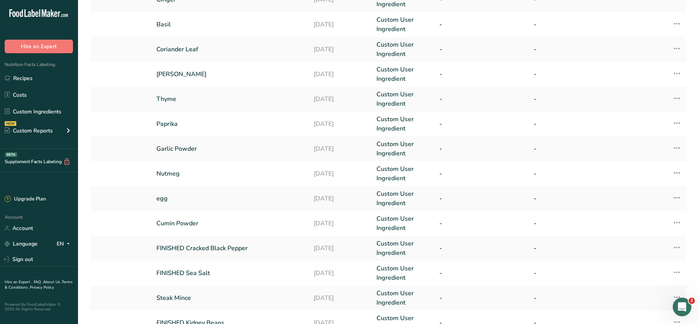
scroll to position [107, 0]
click at [181, 224] on link "Cumin Powder" at bounding box center [230, 223] width 148 height 9
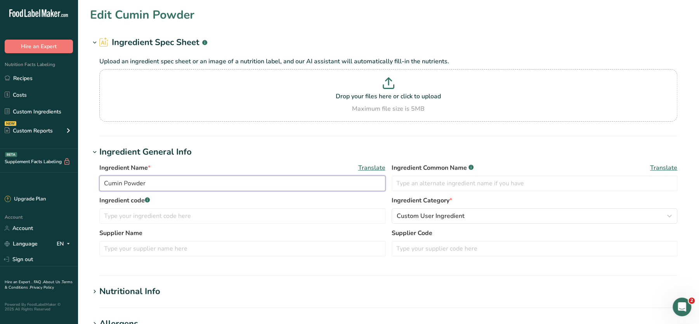
click at [103, 183] on input "Cumin Powder" at bounding box center [242, 184] width 286 height 16
type input "FINISHED Cumin Powder"
click at [373, 97] on p "Drop your files here or click to upload" at bounding box center [388, 96] width 574 height 9
click at [373, 97] on input "Drop your files here or click to upload Maximum file size is 5MB" at bounding box center [388, 95] width 578 height 52
type input "C:\fakepath\Mashed Potato_28_08_2025, 20_10_33.png"
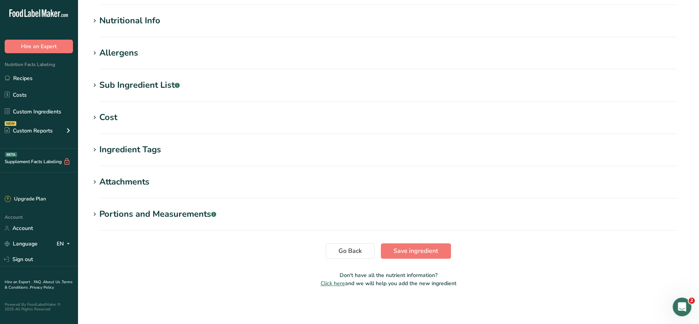
scroll to position [86, 0]
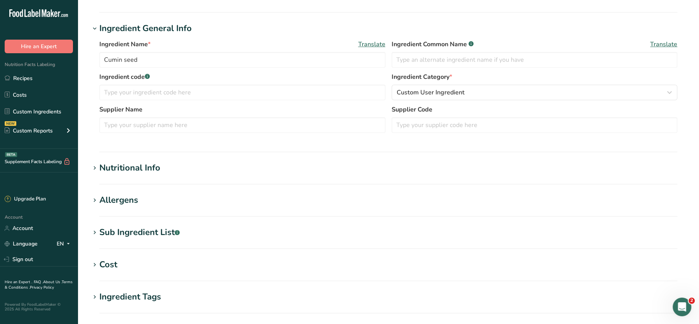
click at [162, 172] on h1 "Nutritional Info" at bounding box center [388, 168] width 597 height 13
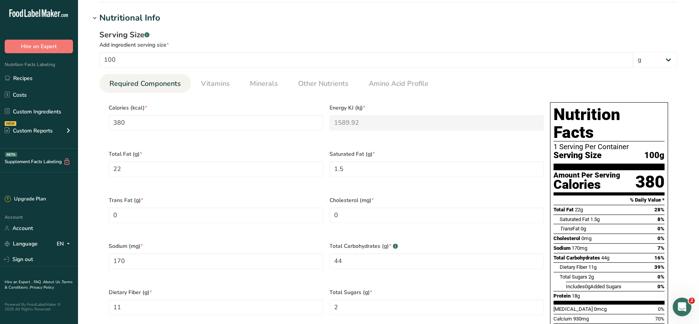
scroll to position [0, 0]
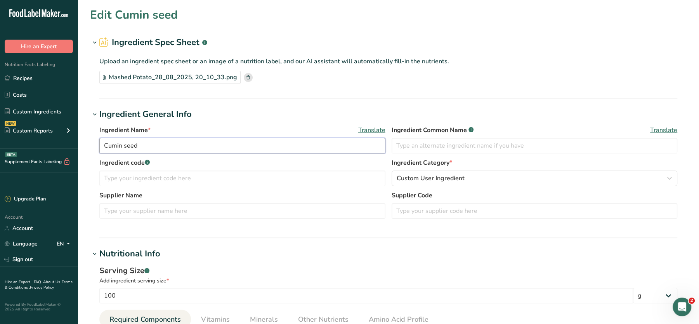
click at [100, 144] on input "Cumin seed" at bounding box center [242, 146] width 286 height 16
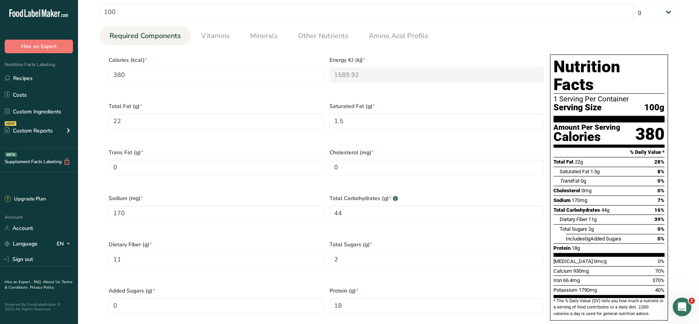
scroll to position [567, 0]
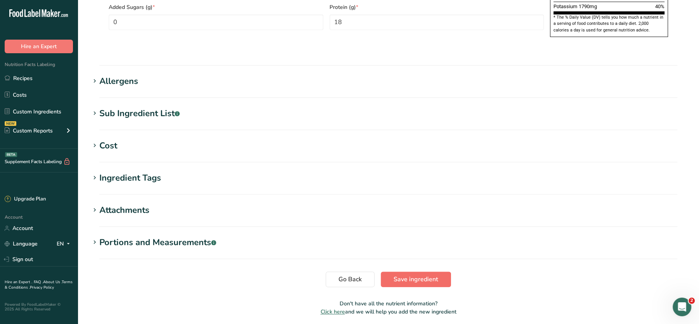
type input "FINISHED Cumin seed"
click at [417, 275] on span "Save ingredient" at bounding box center [416, 279] width 45 height 9
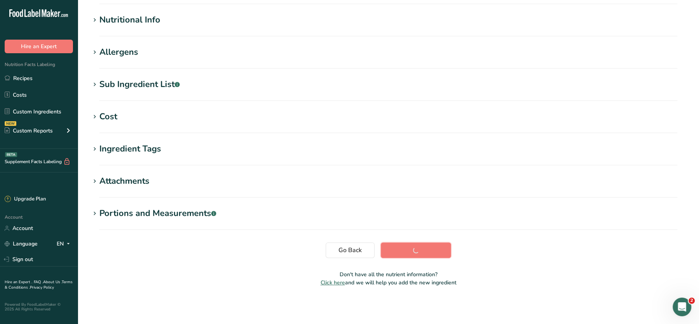
scroll to position [87, 0]
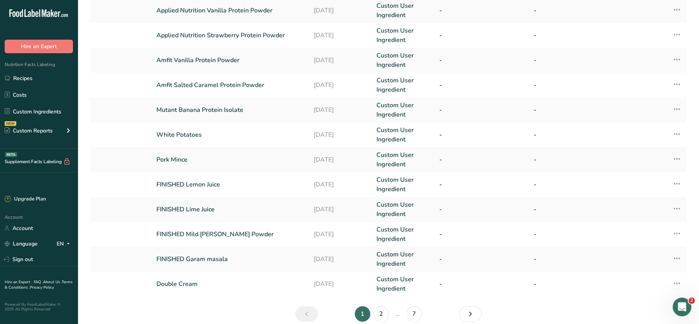
scroll to position [181, 0]
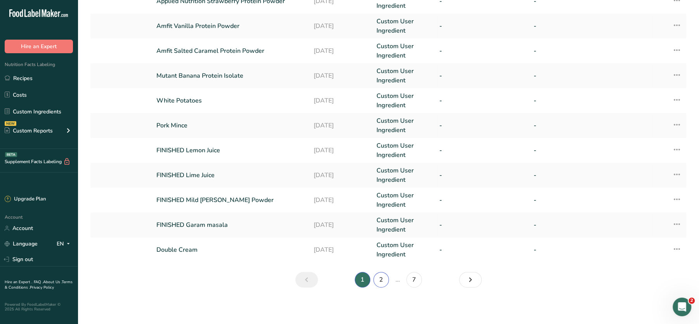
click at [377, 280] on link "2" at bounding box center [382, 280] width 16 height 16
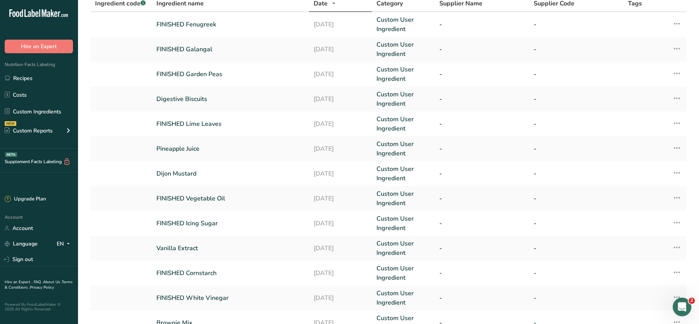
scroll to position [181, 0]
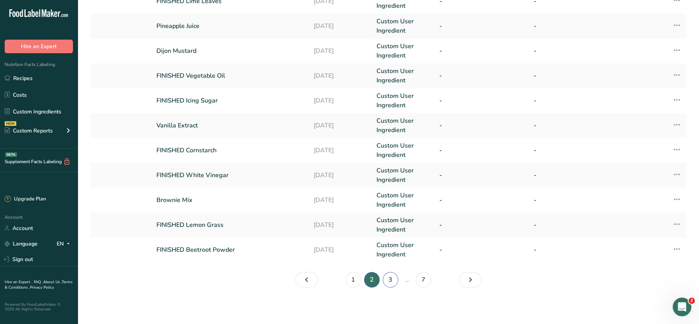
click at [396, 282] on link "3" at bounding box center [391, 280] width 16 height 16
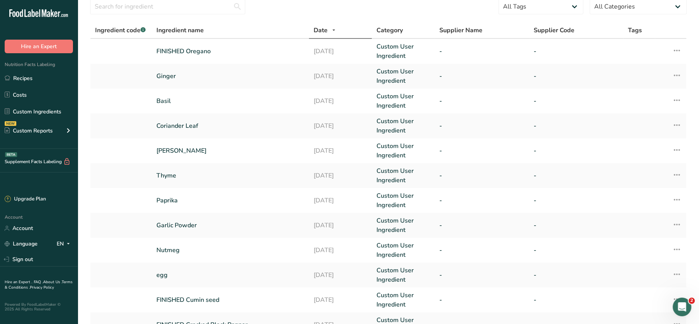
scroll to position [28, 0]
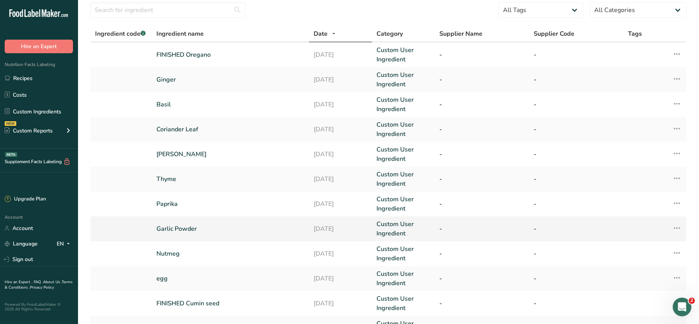
click at [188, 227] on link "Garlic Powder" at bounding box center [230, 228] width 148 height 9
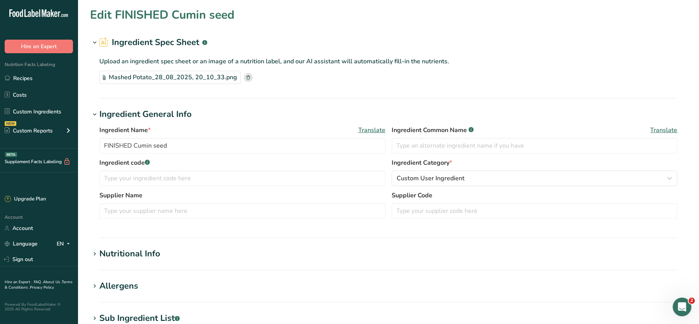
type input "Garlic Powder"
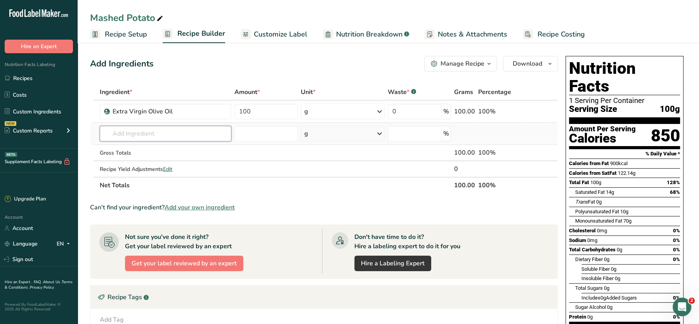
click at [190, 131] on input "text" at bounding box center [166, 134] width 132 height 16
type input "DOUBLE CREAM"
click at [159, 126] on input "text" at bounding box center [166, 134] width 132 height 16
type input "GALANGAL"
click at [160, 133] on input "text" at bounding box center [166, 134] width 132 height 16
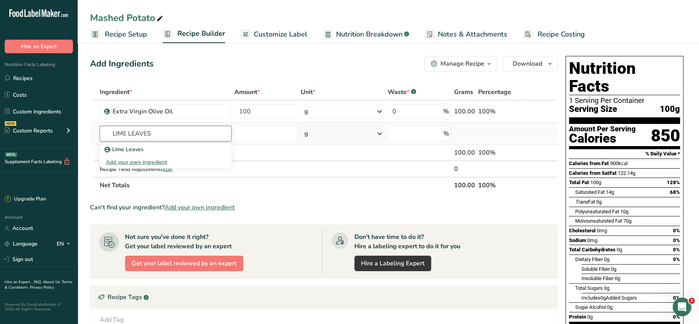
click at [155, 135] on input "LIME LEAVES" at bounding box center [166, 134] width 132 height 16
type input "LIME LEAVES"
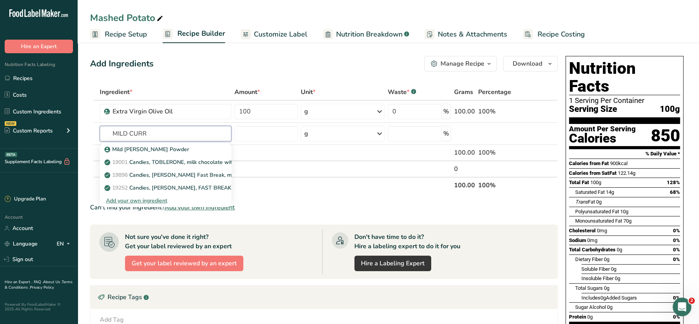
type input "MILD CURR"
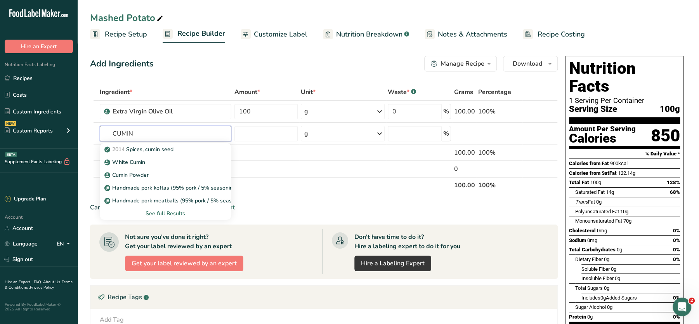
type input "CUMIN"
click at [164, 145] on p "2014 Spices, cumin seed" at bounding box center [140, 149] width 68 height 8
type input "Spices, cumin seed"
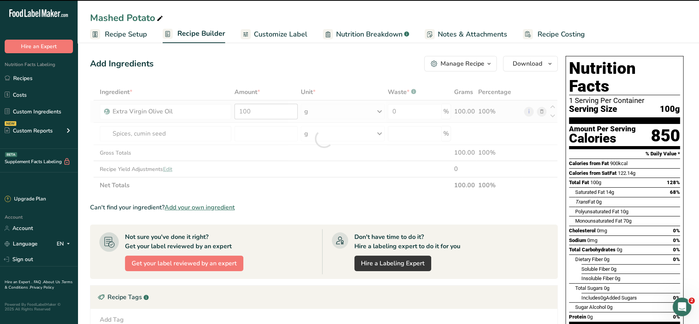
type input "0"
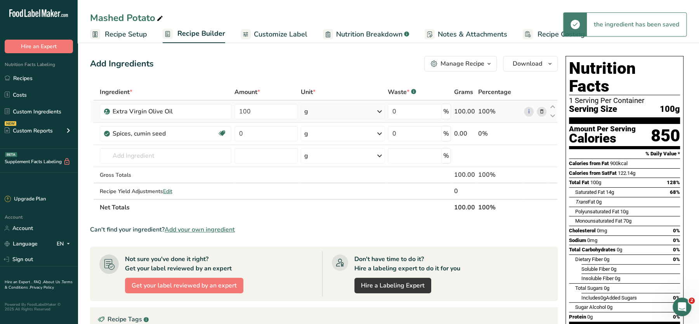
click at [541, 112] on icon at bounding box center [541, 112] width 5 height 8
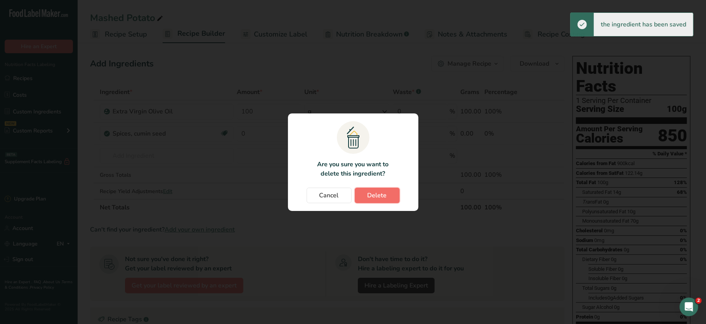
click at [373, 197] on span "Delete" at bounding box center [377, 195] width 19 height 9
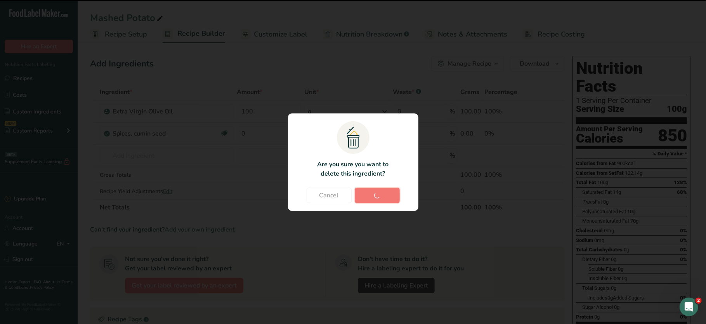
type input "0"
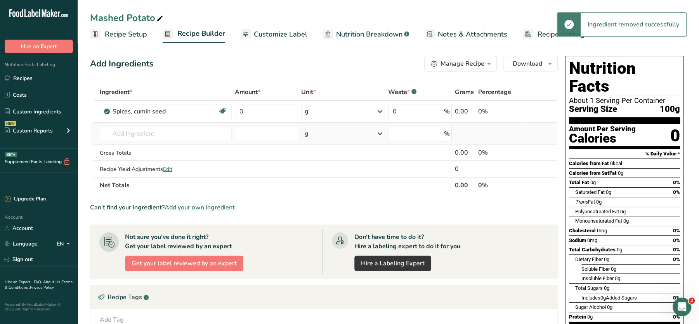
click at [287, 123] on td at bounding box center [266, 134] width 66 height 22
click at [285, 120] on td "0" at bounding box center [266, 112] width 66 height 22
click at [273, 113] on input "0" at bounding box center [266, 112] width 63 height 16
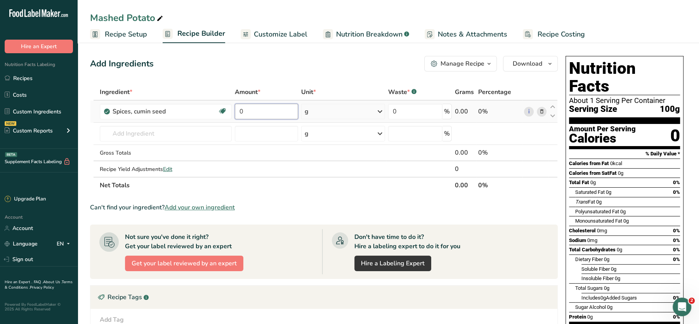
click at [273, 113] on input "0" at bounding box center [266, 112] width 63 height 16
type input "100"
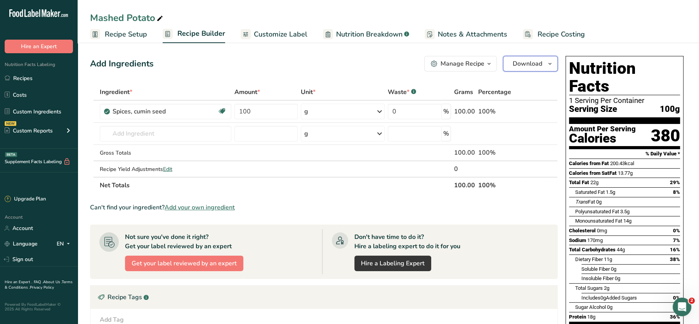
click at [532, 69] on button "Download" at bounding box center [530, 64] width 55 height 16
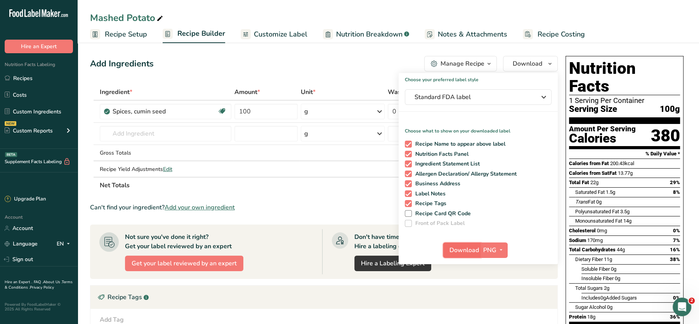
click at [468, 249] on span "Download" at bounding box center [465, 249] width 30 height 9
click at [169, 131] on input "text" at bounding box center [166, 134] width 132 height 16
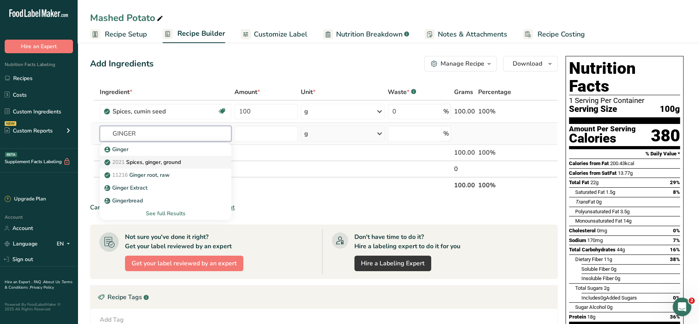
type input "GINGER"
click at [164, 161] on p "2021 Spices, ginger, ground" at bounding box center [143, 162] width 75 height 8
type input "Spices, ginger, ground"
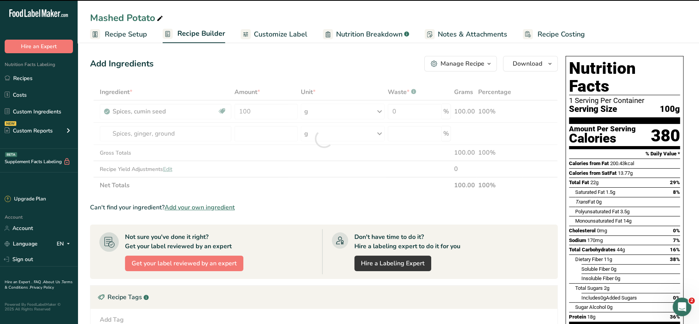
type input "0"
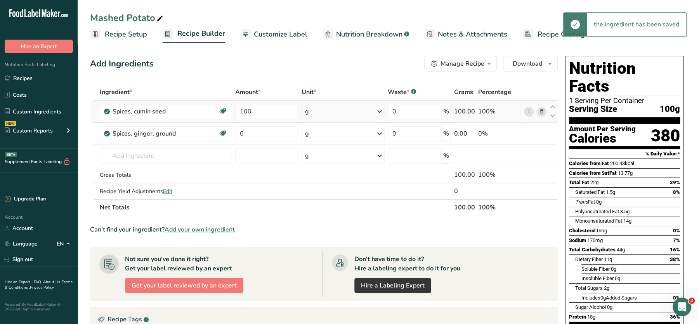
click at [544, 112] on icon at bounding box center [541, 112] width 5 height 8
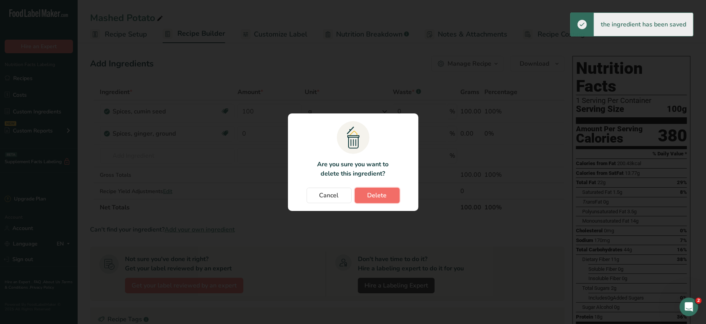
click at [378, 191] on span "Delete" at bounding box center [377, 195] width 19 height 9
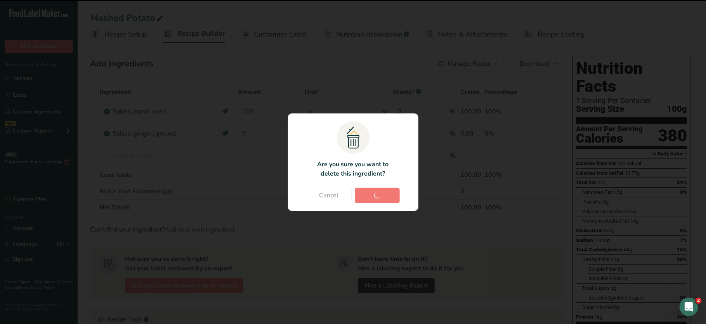
type input "0"
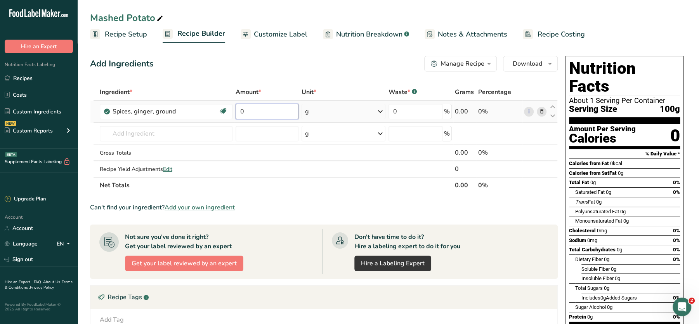
click at [278, 105] on input "0" at bounding box center [267, 112] width 63 height 16
type input "100"
click at [377, 70] on div "Add Ingredients Manage Recipe Delete Recipe Duplicate Recipe Scale Recipe Save …" at bounding box center [324, 64] width 468 height 16
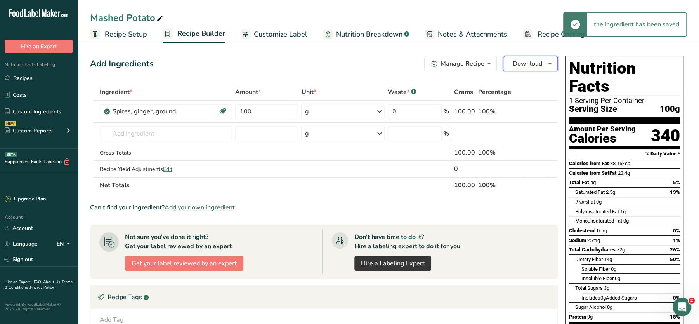
click at [535, 61] on span "Download" at bounding box center [528, 63] width 30 height 9
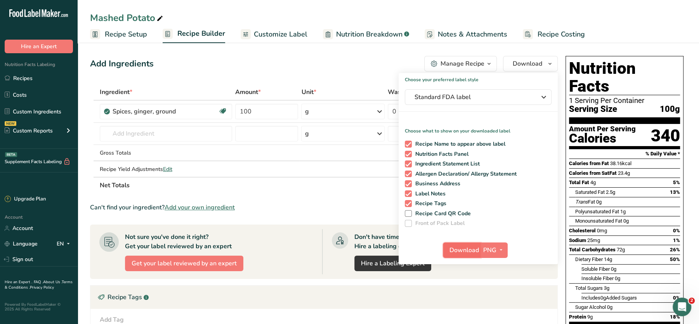
click at [474, 249] on span "Download" at bounding box center [465, 249] width 30 height 9
click at [462, 249] on span "Download" at bounding box center [465, 249] width 30 height 9
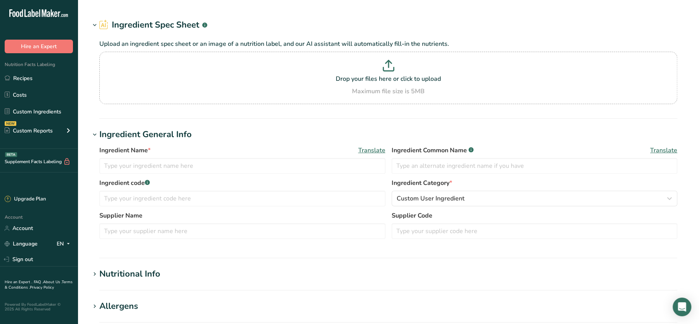
type input "Garlic Powder"
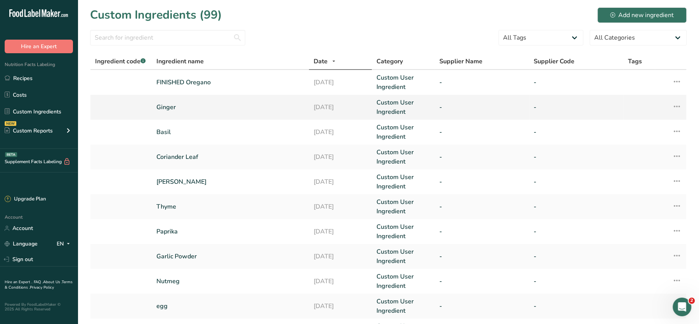
click at [170, 106] on link "Ginger" at bounding box center [230, 107] width 148 height 9
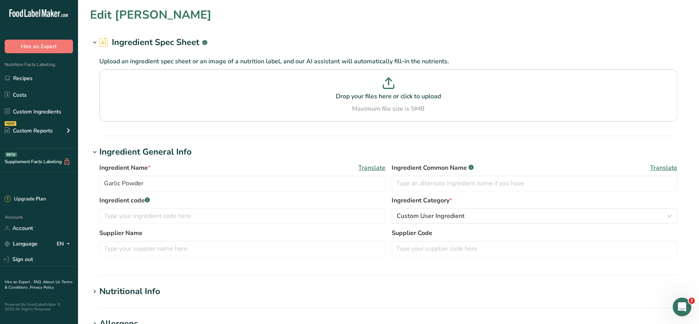
type input "Ginger"
click at [192, 78] on p at bounding box center [388, 84] width 574 height 14
click at [192, 78] on input "Drop your files here or click to upload Maximum file size is 5MB" at bounding box center [388, 95] width 578 height 52
type input "C:\fakepath\Mashed Potato_28_08_2025, 20_35_16.png"
click at [362, 98] on p "Drop your files here or click to upload" at bounding box center [388, 96] width 574 height 9
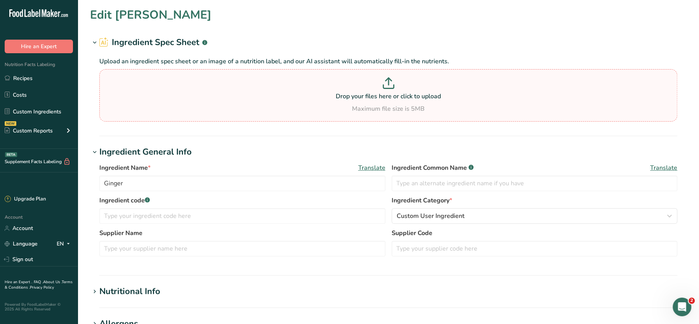
click at [362, 98] on input "Drop your files here or click to upload Maximum file size is 5MB" at bounding box center [388, 95] width 578 height 52
type input "C:\fakepath\Mashed Potato_28_08_2025, 20_48_17.png"
click at [372, 87] on p at bounding box center [388, 84] width 574 height 14
click at [372, 87] on input "Drop your files here or click to upload Maximum file size is 5MB" at bounding box center [388, 95] width 578 height 52
type input "C:\fakepath\Mashed Potato_28_08_2025, 20_48_17.png"
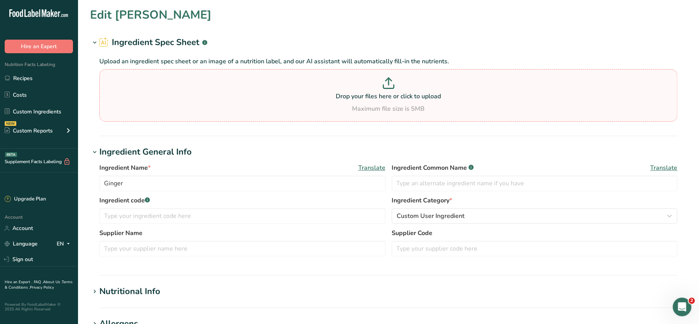
click at [350, 82] on p at bounding box center [388, 84] width 574 height 14
click at [350, 82] on input "Drop your files here or click to upload Maximum file size is 5MB" at bounding box center [388, 95] width 578 height 52
type input "C:\fakepath\Mashed Potato_28_08_2025, 20_48_17.png"
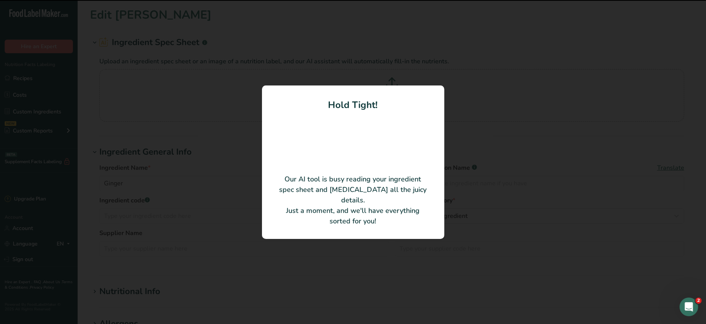
click at [313, 150] on div at bounding box center [353, 143] width 151 height 62
click at [220, 138] on div at bounding box center [353, 162] width 706 height 324
click at [371, 155] on video at bounding box center [353, 139] width 62 height 31
type input "Mashed Potato"
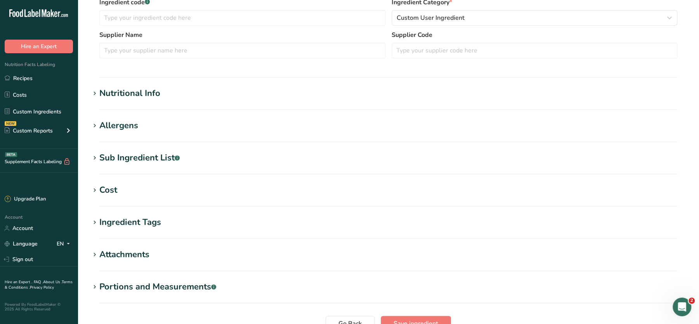
scroll to position [163, 0]
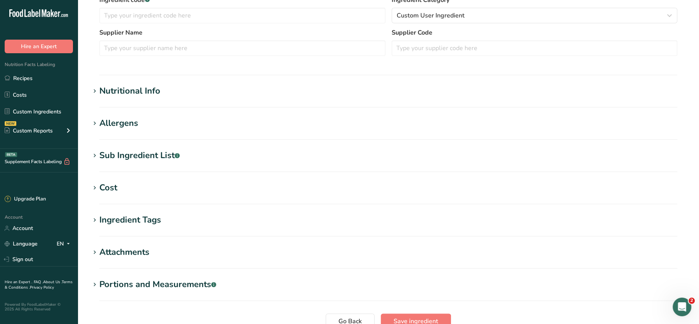
click at [144, 80] on section "Edit Mashed Potato Ingredient Spec Sheet .a-a{fill:#347362;}.b-a{fill:#fff;} Up…" at bounding box center [389, 103] width 622 height 533
click at [138, 89] on div "Nutritional Info" at bounding box center [129, 91] width 61 height 13
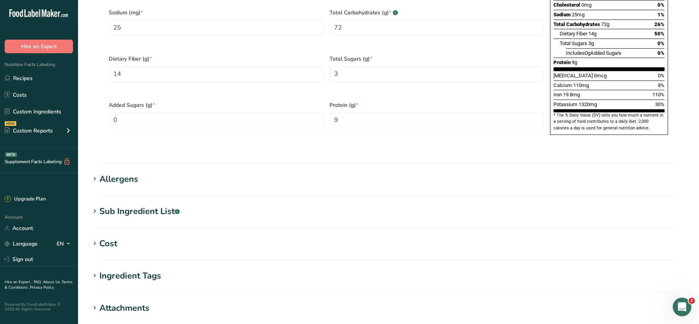
scroll to position [576, 0]
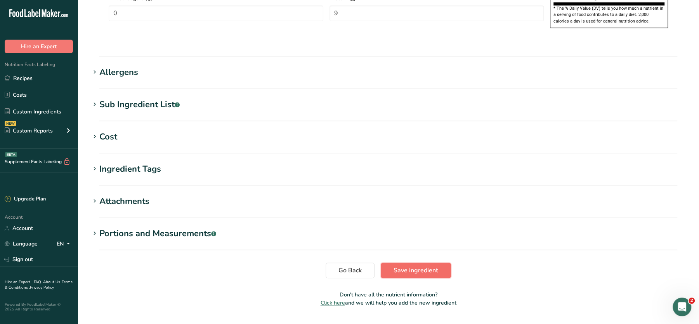
click at [407, 266] on span "Save ingredient" at bounding box center [416, 270] width 45 height 9
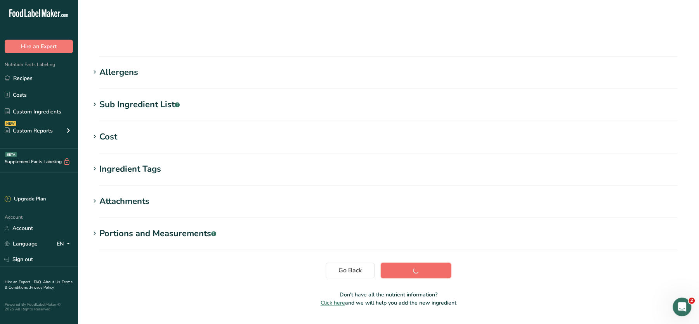
scroll to position [87, 0]
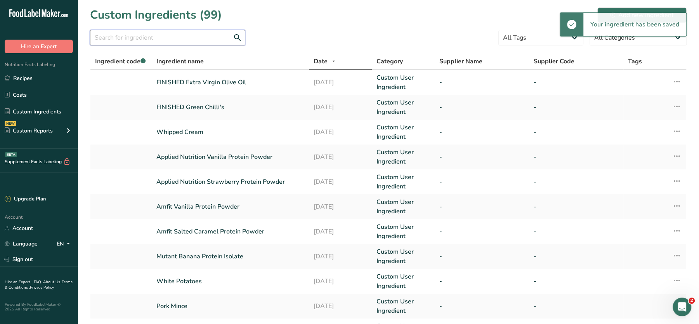
click at [135, 41] on input "text" at bounding box center [167, 38] width 155 height 16
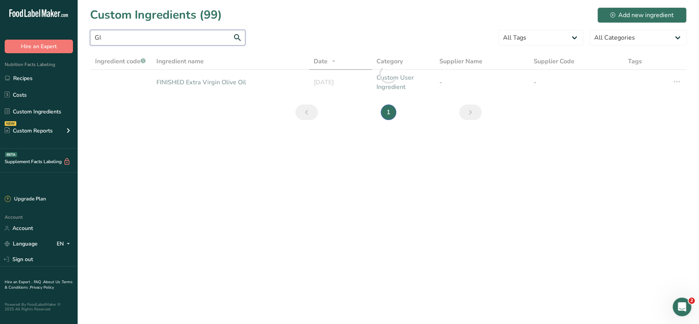
type input "G"
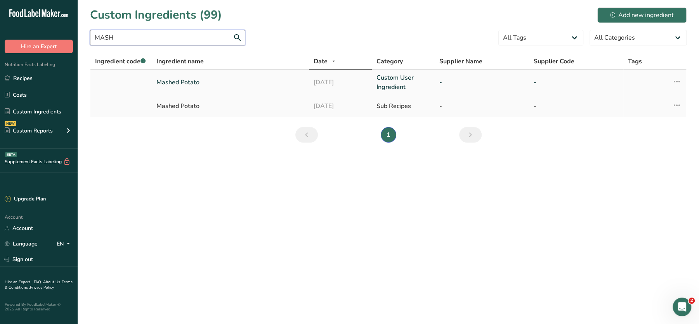
type input "MASH"
click at [171, 83] on link "Mashed Potato" at bounding box center [230, 82] width 148 height 9
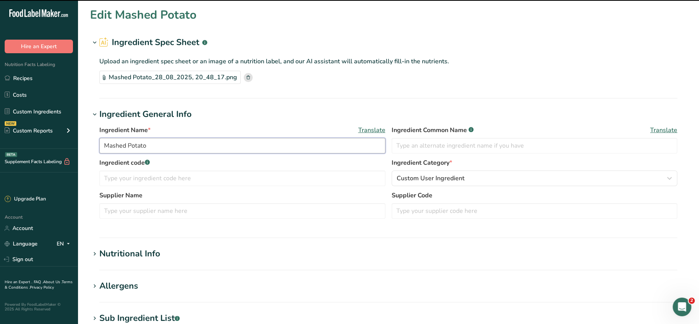
click at [161, 143] on input "Mashed Potato" at bounding box center [242, 146] width 286 height 16
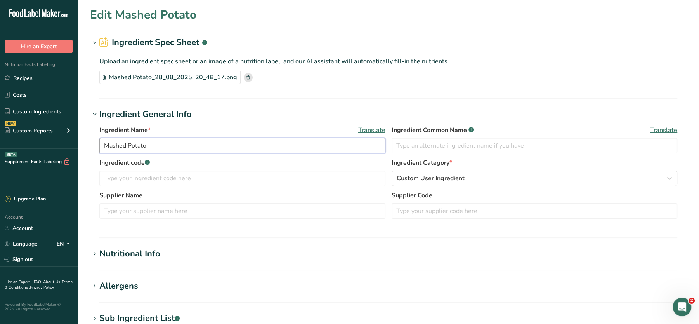
click at [161, 143] on input "Mashed Potato" at bounding box center [242, 146] width 286 height 16
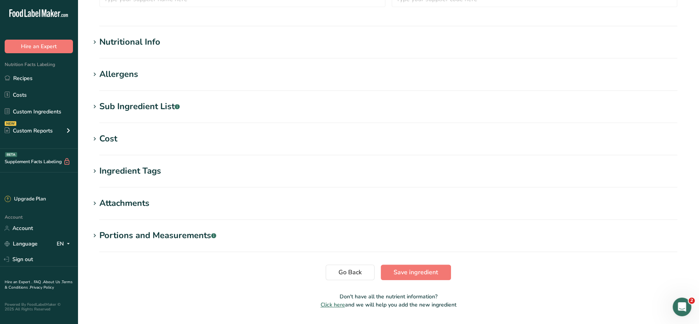
scroll to position [233, 0]
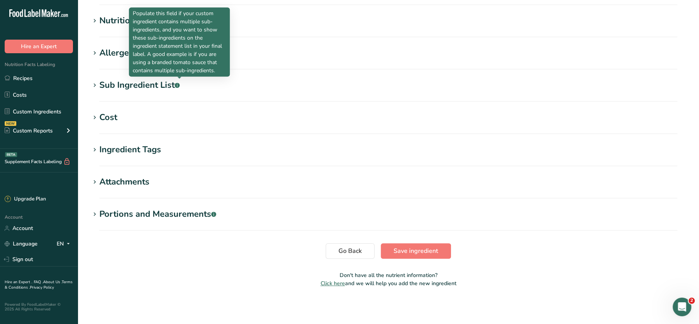
type input "FINISHED Ginger"
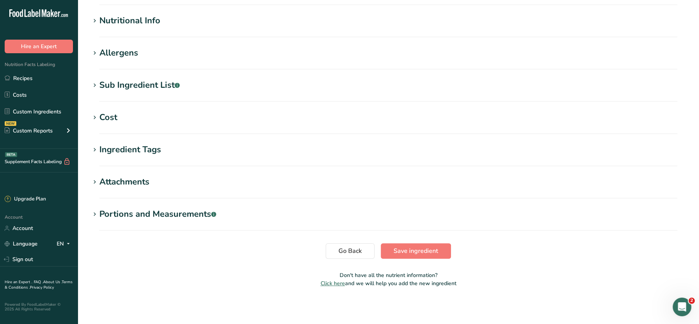
click at [116, 21] on div "Nutritional Info" at bounding box center [129, 20] width 61 height 13
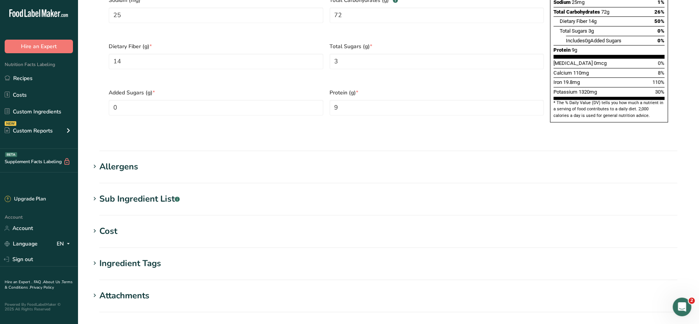
scroll to position [576, 0]
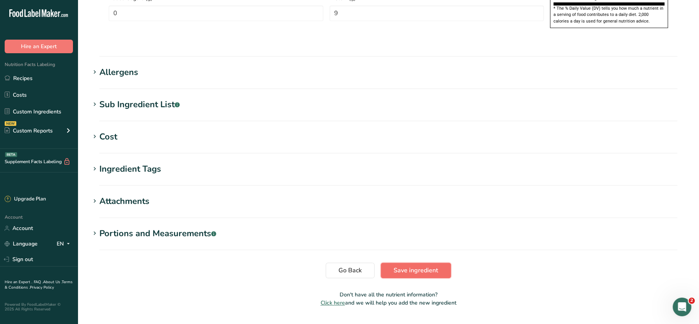
click at [419, 266] on span "Save ingredient" at bounding box center [416, 270] width 45 height 9
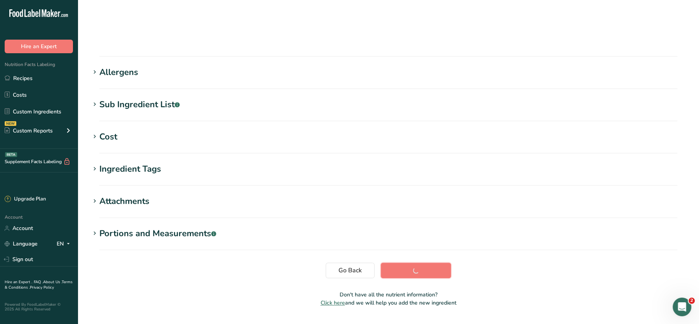
scroll to position [87, 0]
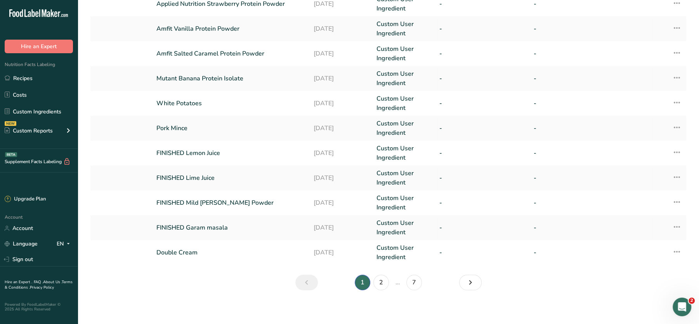
scroll to position [181, 0]
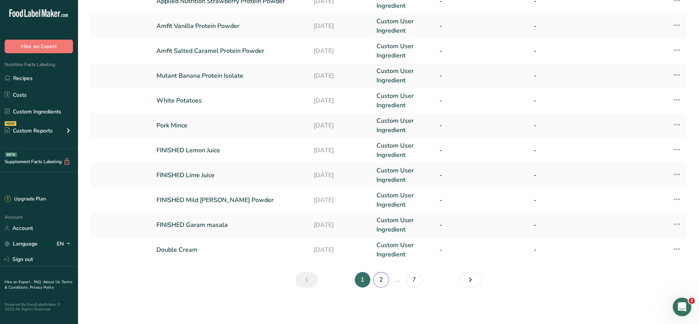
click at [383, 275] on link "2" at bounding box center [382, 280] width 16 height 16
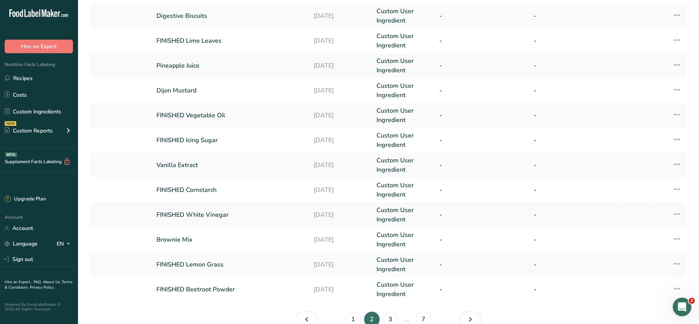
scroll to position [181, 0]
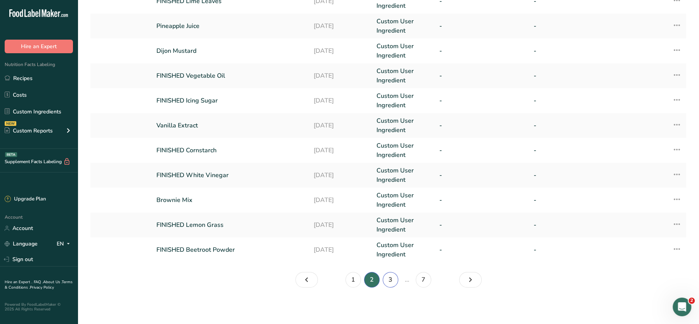
click at [392, 282] on link "3" at bounding box center [391, 280] width 16 height 16
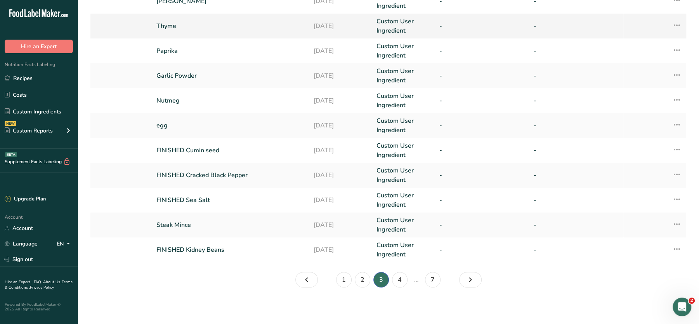
click at [171, 28] on link "Thyme" at bounding box center [230, 25] width 148 height 9
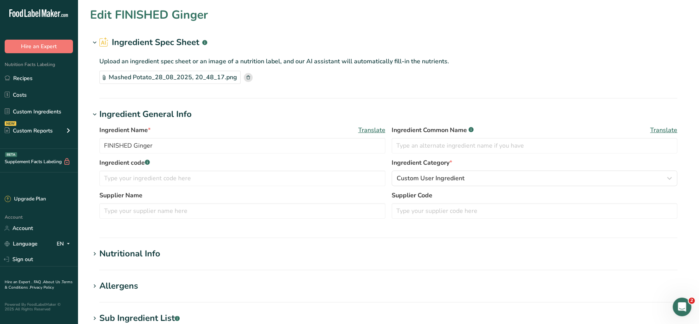
type input "Thyme"
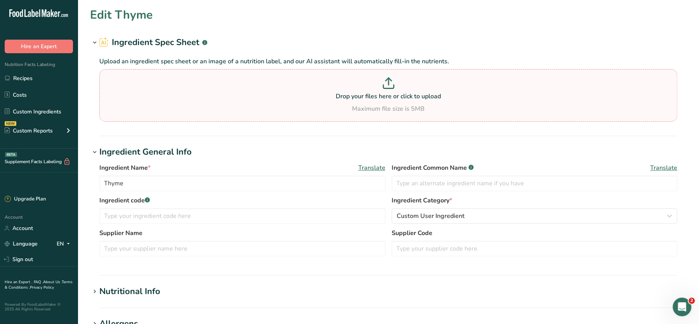
click at [280, 98] on p "Drop your files here or click to upload" at bounding box center [388, 96] width 574 height 9
click at [280, 98] on input "Drop your files here or click to upload Maximum file size is 5MB" at bounding box center [388, 95] width 578 height 52
type input "C:\fakepath\Mashed Potato_28_08_2025, 20_53_22.png"
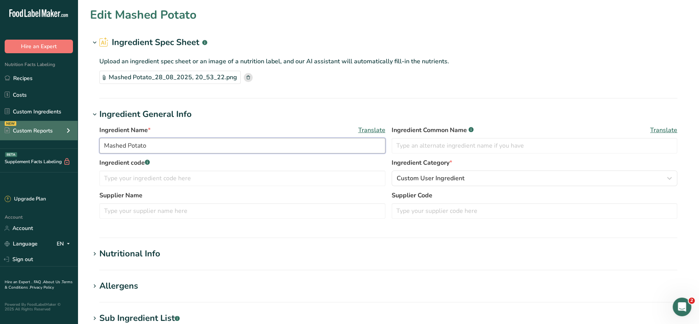
drag, startPoint x: 157, startPoint y: 141, endPoint x: 57, endPoint y: 131, distance: 100.7
click at [57, 131] on div ".a-20{fill:#fff;} Hire an Expert Nutrition Facts Labeling Recipes Costs Custom …" at bounding box center [349, 279] width 699 height 558
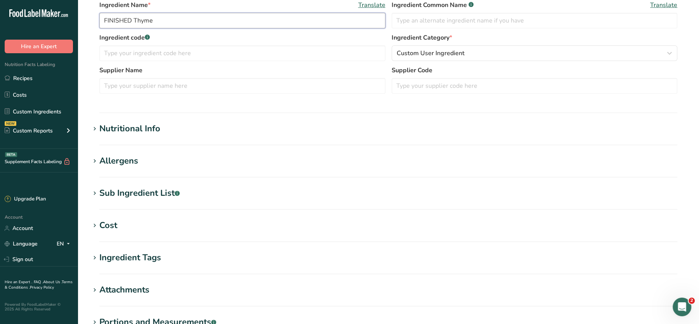
scroll to position [127, 0]
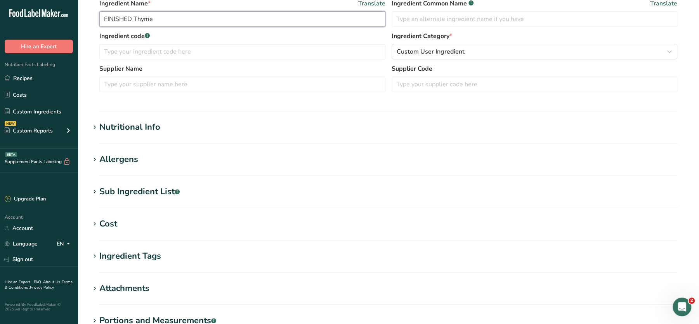
type input "FINISHED Thyme"
click at [132, 124] on div "Nutritional Info" at bounding box center [129, 127] width 61 height 13
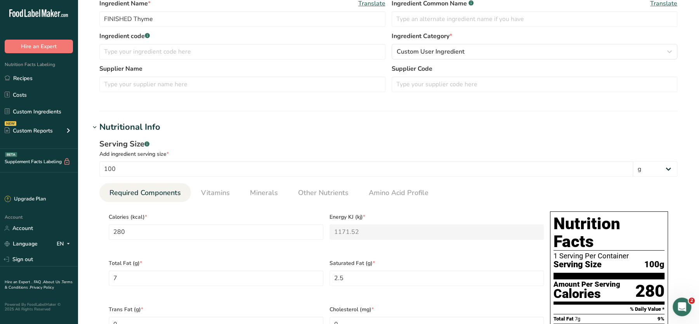
scroll to position [576, 0]
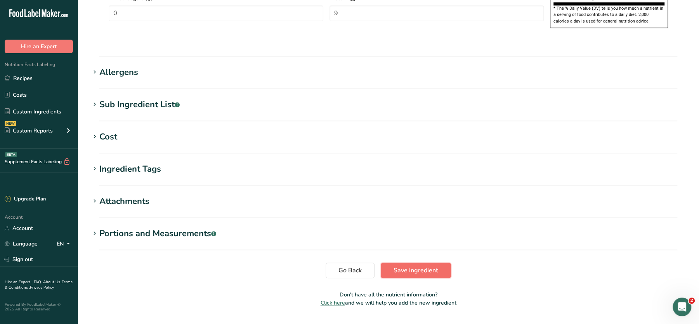
click at [430, 266] on span "Save ingredient" at bounding box center [416, 270] width 45 height 9
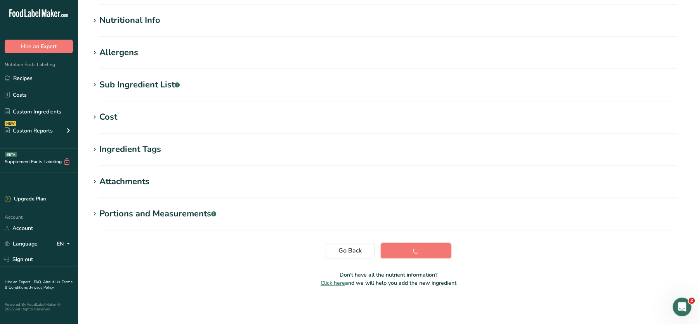
scroll to position [0, 0]
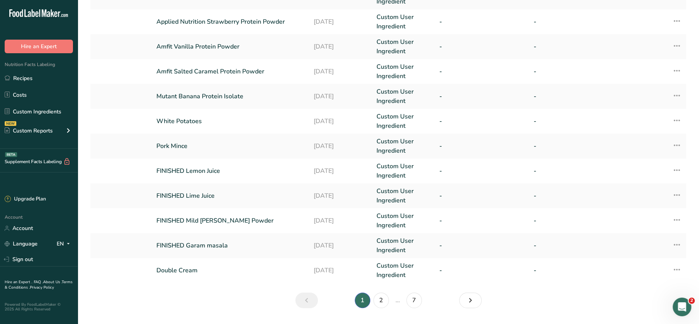
scroll to position [181, 0]
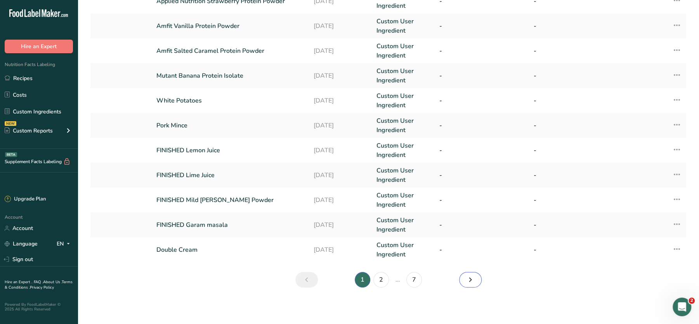
click at [472, 279] on icon "Next" at bounding box center [470, 280] width 9 height 14
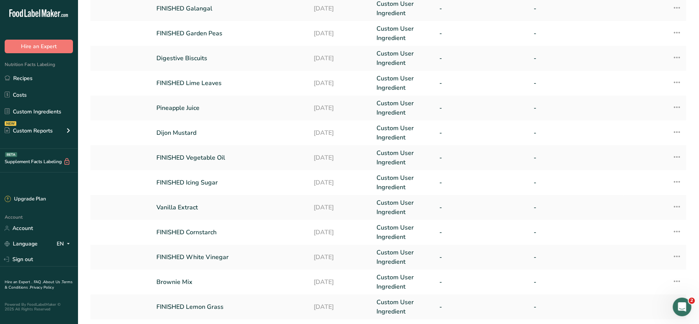
scroll to position [181, 0]
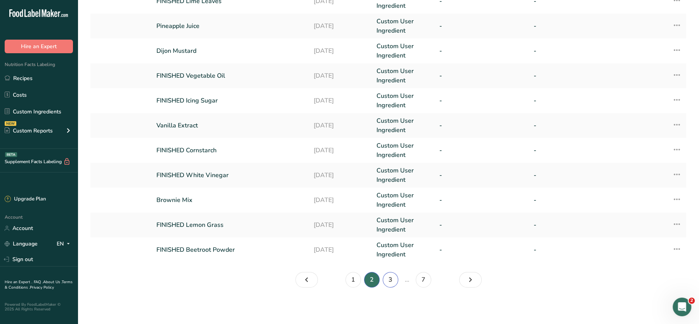
click at [393, 281] on link "3" at bounding box center [391, 280] width 16 height 16
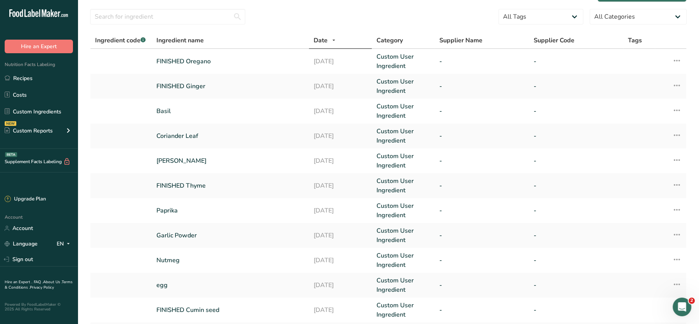
scroll to position [25, 0]
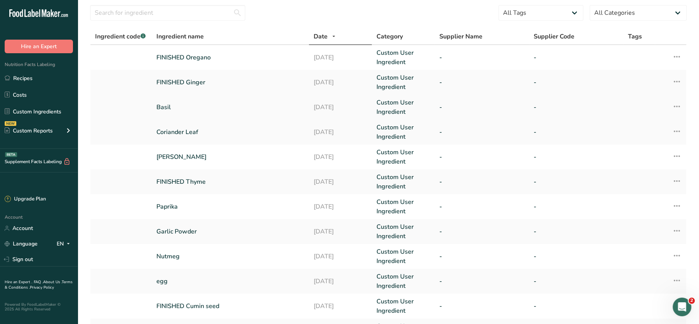
click at [165, 109] on link "Basil" at bounding box center [230, 107] width 148 height 9
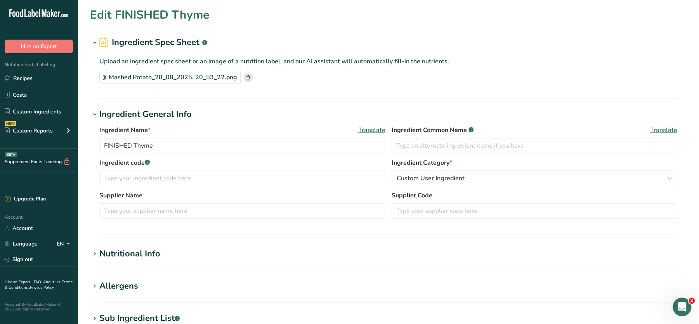
type input "Basil"
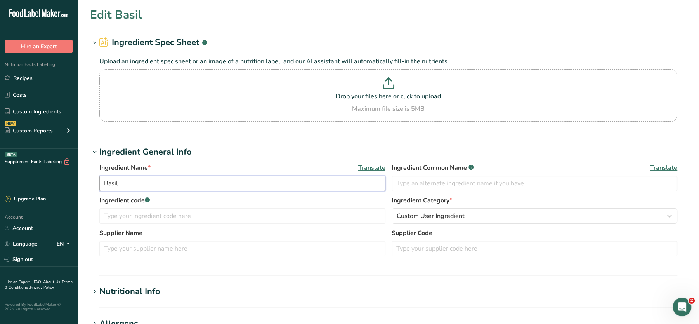
click at [156, 181] on input "Basil" at bounding box center [242, 184] width 286 height 16
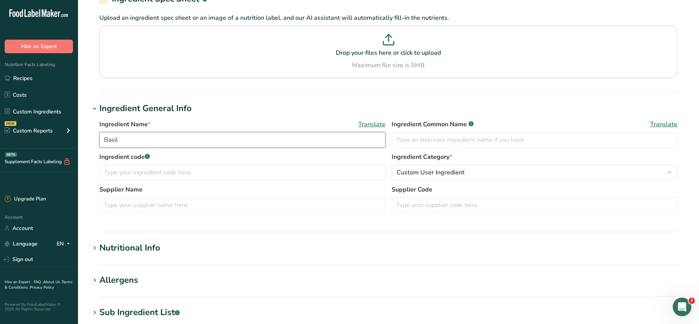
scroll to position [41, 0]
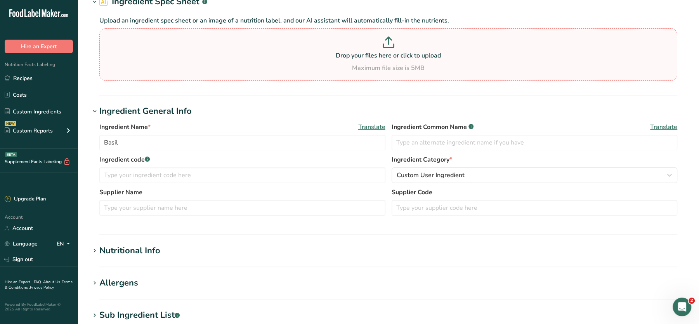
click at [349, 54] on p "Drop your files here or click to upload" at bounding box center [388, 55] width 574 height 9
click at [349, 54] on input "Drop your files here or click to upload Maximum file size is 5MB" at bounding box center [388, 54] width 578 height 52
type input "C:\fakepath\Mashed Potato_28_08_2025, 21_01_01.png"
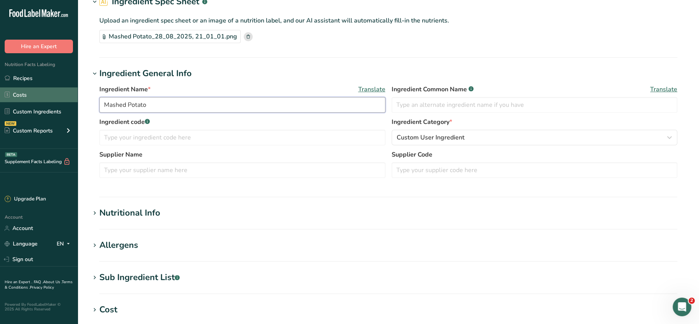
drag, startPoint x: 156, startPoint y: 100, endPoint x: 23, endPoint y: 93, distance: 133.7
click at [23, 93] on div ".a-20{fill:#fff;} Hire an Expert Nutrition Facts Labeling Recipes Costs Custom …" at bounding box center [349, 238] width 699 height 558
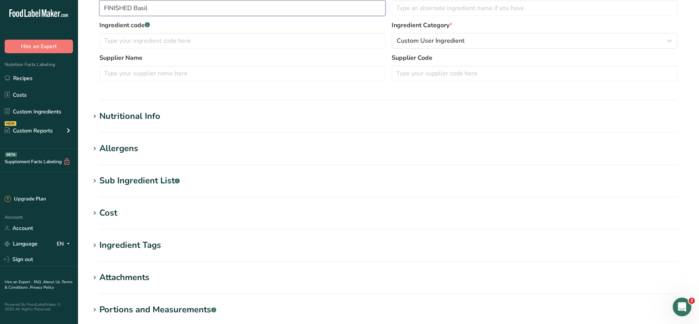
scroll to position [136, 0]
type input "FINISHED Basil"
click at [144, 115] on div "Nutritional Info" at bounding box center [129, 117] width 61 height 13
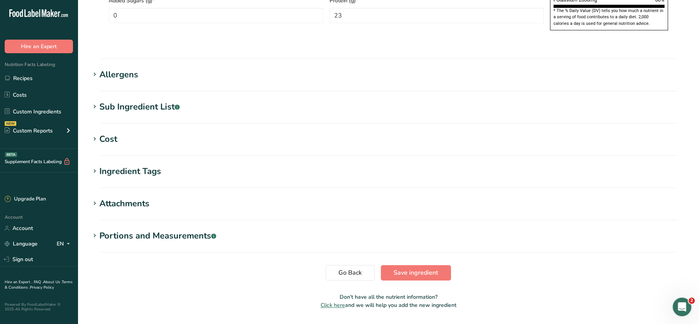
scroll to position [573, 0]
click at [417, 269] on span "Save ingredient" at bounding box center [416, 273] width 45 height 9
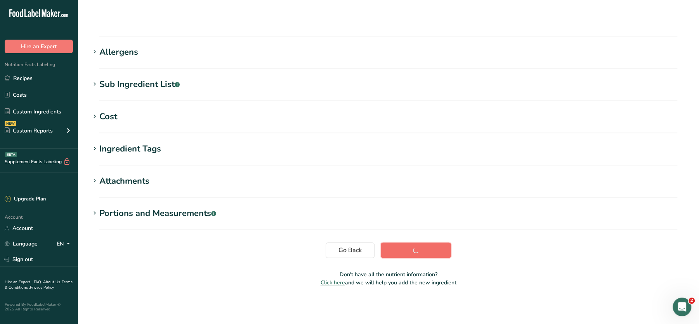
scroll to position [87, 0]
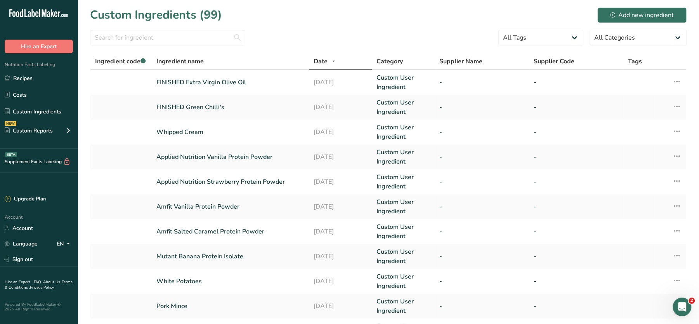
scroll to position [181, 0]
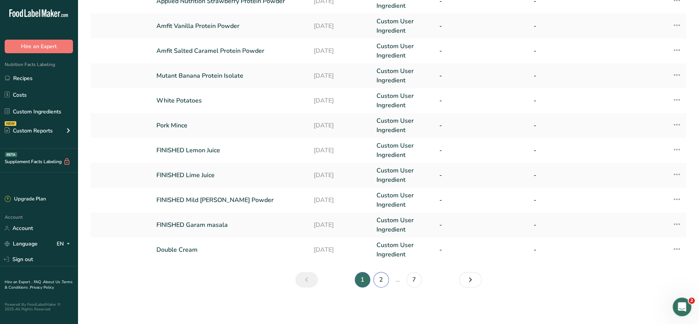
click at [383, 282] on link "2" at bounding box center [382, 280] width 16 height 16
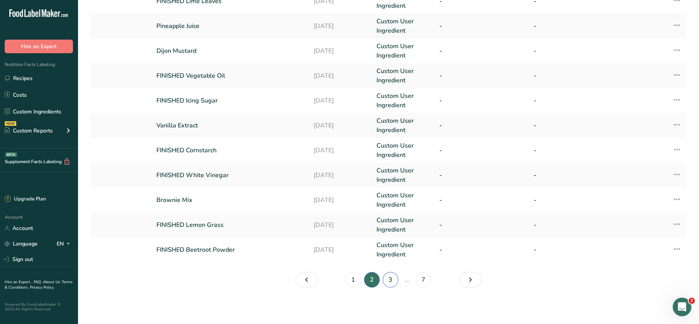
click at [396, 276] on link "3" at bounding box center [391, 280] width 16 height 16
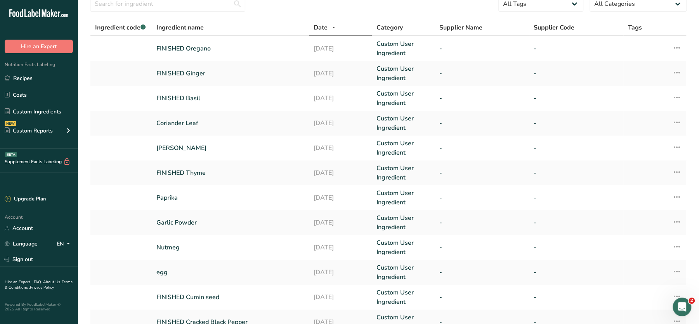
scroll to position [33, 0]
click at [176, 143] on td "[PERSON_NAME]" at bounding box center [230, 149] width 157 height 25
click at [177, 144] on link "[PERSON_NAME]" at bounding box center [230, 148] width 148 height 9
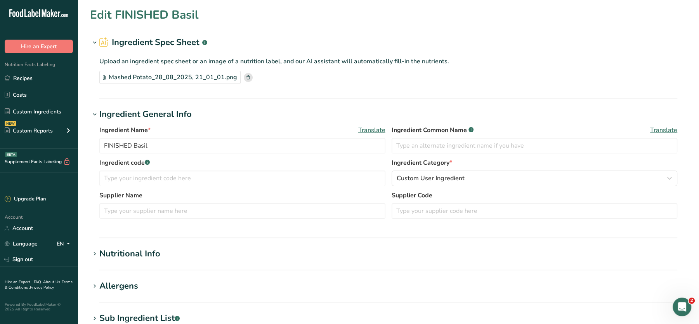
type input "[PERSON_NAME]"
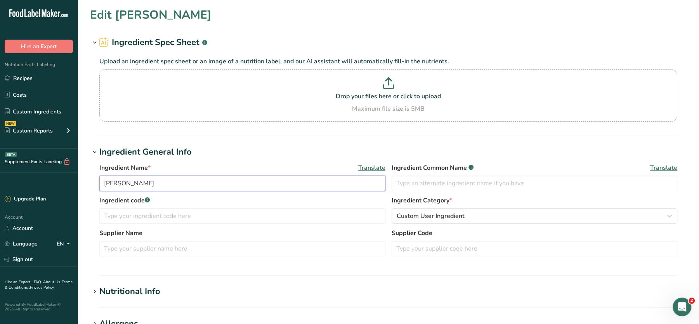
click at [115, 179] on input "[PERSON_NAME]" at bounding box center [242, 184] width 286 height 16
click at [386, 98] on p "Drop your files here or click to upload" at bounding box center [388, 96] width 574 height 9
click at [386, 98] on input "Drop your files here or click to upload Maximum file size is 5MB" at bounding box center [388, 95] width 578 height 52
type input "C:\fakepath\Mashed Potato_28_08_2025, 21_05_21.png"
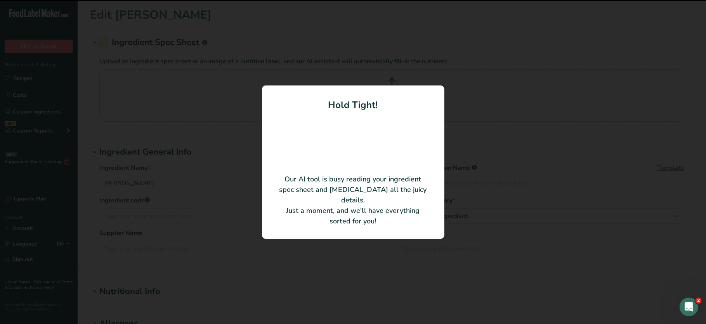
click at [349, 150] on video at bounding box center [353, 139] width 62 height 31
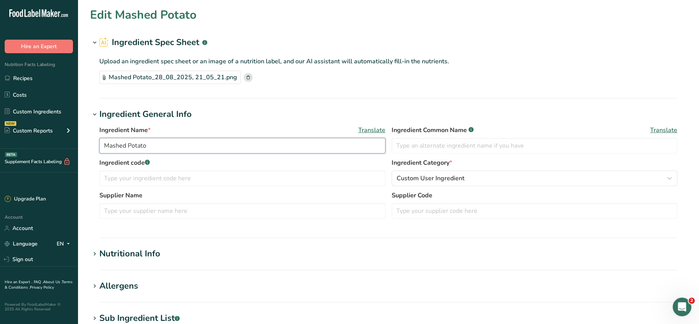
drag, startPoint x: 165, startPoint y: 144, endPoint x: 56, endPoint y: 143, distance: 108.7
click at [56, 143] on div ".a-20{fill:#fff;} Hire an Expert Nutrition Facts Labeling Recipes Costs Custom …" at bounding box center [349, 279] width 699 height 558
paste input "[PERSON_NAME]"
click at [102, 146] on input "[PERSON_NAME]" at bounding box center [242, 146] width 286 height 16
click at [111, 145] on input "finished Rosemary" at bounding box center [242, 146] width 286 height 16
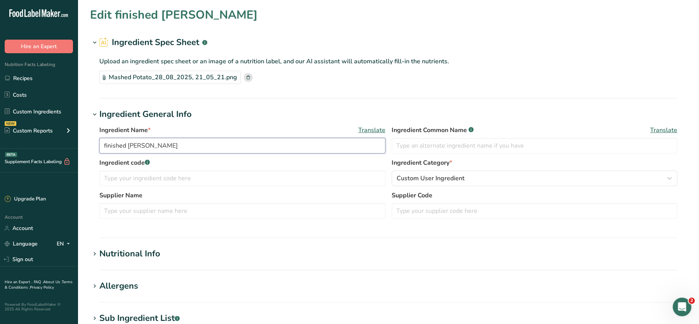
click at [111, 145] on input "finished Rosemary" at bounding box center [242, 146] width 286 height 16
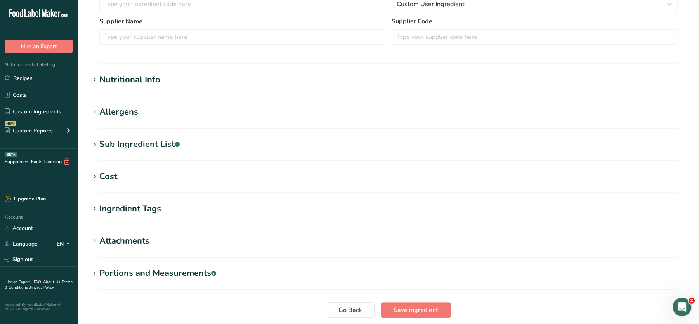
scroll to position [157, 0]
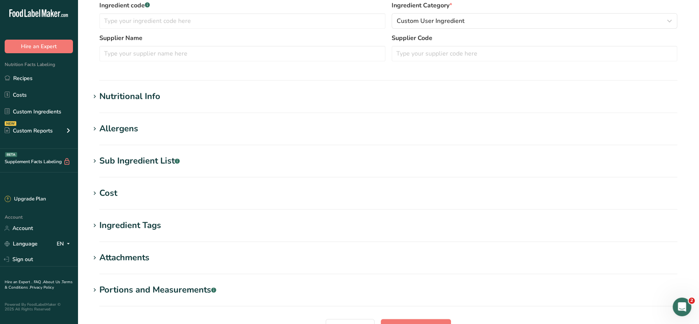
type input "FINISHED Rosemary"
click at [148, 98] on div "Nutritional Info" at bounding box center [129, 96] width 61 height 13
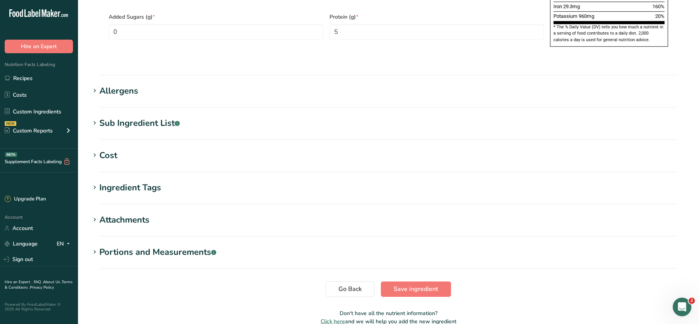
scroll to position [569, 0]
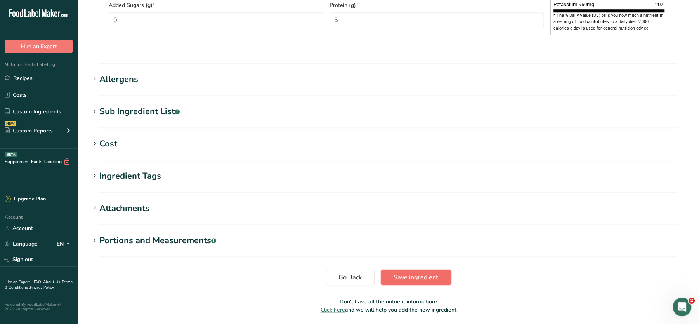
click at [407, 273] on span "Save ingredient" at bounding box center [416, 277] width 45 height 9
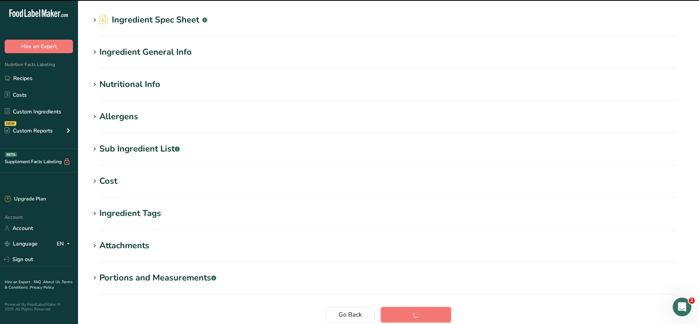
scroll to position [3, 0]
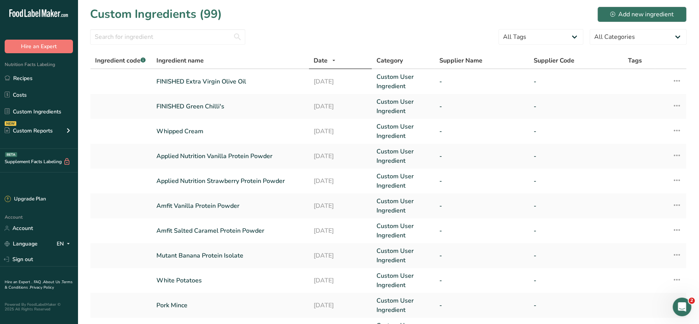
scroll to position [181, 0]
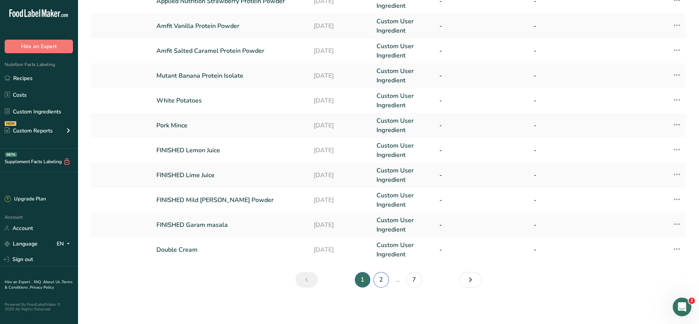
click at [385, 278] on link "2" at bounding box center [382, 280] width 16 height 16
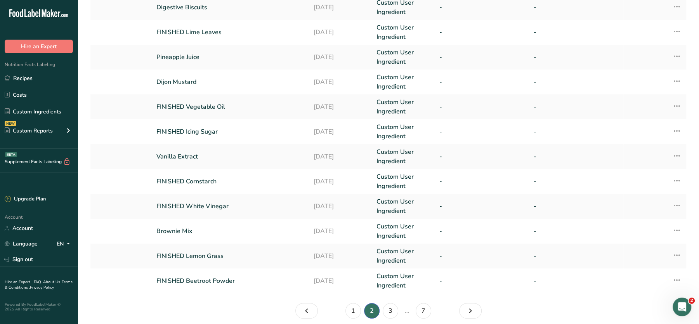
scroll to position [181, 0]
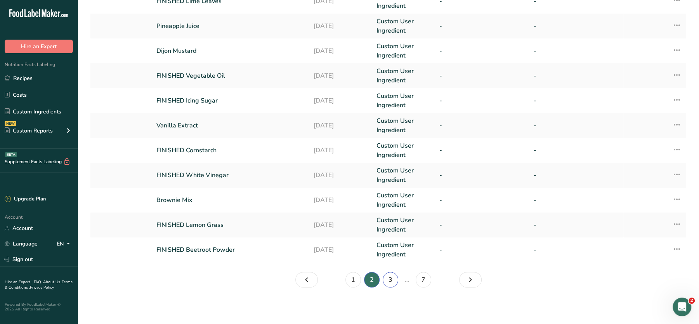
click at [389, 275] on link "3" at bounding box center [391, 280] width 16 height 16
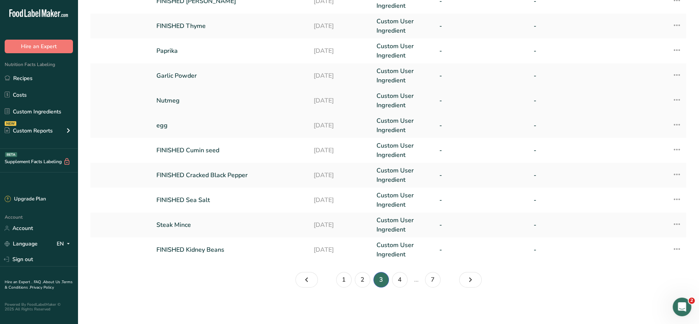
click at [171, 98] on link "Nutmeg" at bounding box center [230, 100] width 148 height 9
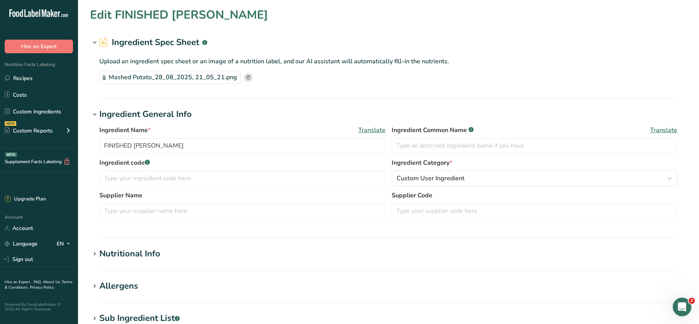
type input "Nutmeg"
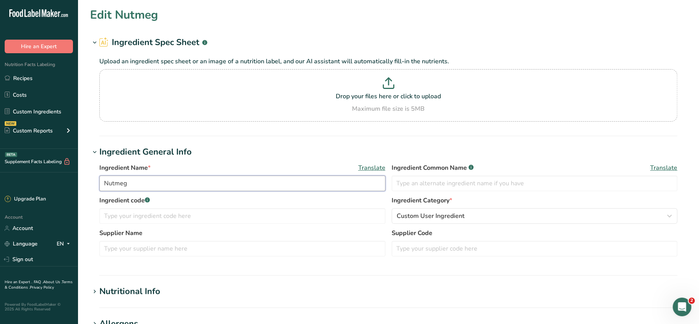
click at [118, 183] on input "Nutmeg" at bounding box center [242, 184] width 286 height 16
click at [384, 85] on icon at bounding box center [389, 83] width 12 height 12
click at [384, 85] on input "Drop your files here or click to upload Maximum file size is 5MB" at bounding box center [388, 95] width 578 height 52
type input "C:\fakepath\Mashed Potato_28_08_2025, 21_07_58.png"
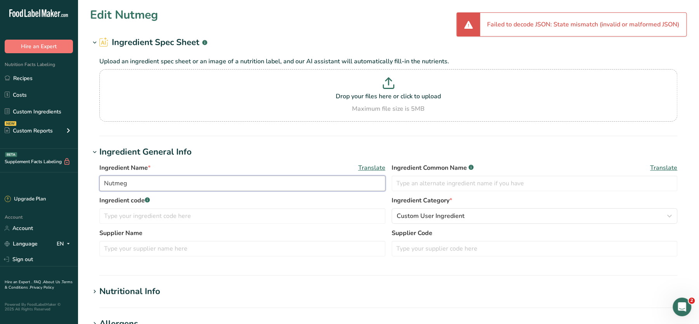
click at [150, 184] on input "Nutmeg" at bounding box center [242, 184] width 286 height 16
click at [339, 103] on div "Drop your files here or click to upload Maximum file size is 5MB" at bounding box center [388, 95] width 574 height 36
click at [339, 103] on input "Drop your files here or click to upload Maximum file size is 5MB" at bounding box center [388, 95] width 578 height 52
type input "C:\fakepath\Mashed Potato_28_08_2025, 21_07_58.png"
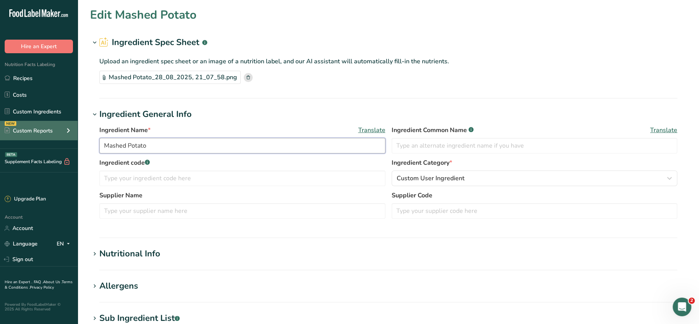
drag, startPoint x: 170, startPoint y: 144, endPoint x: 64, endPoint y: 134, distance: 106.1
click at [64, 134] on div ".a-20{fill:#fff;} Hire an Expert Nutrition Facts Labeling Recipes Costs Custom …" at bounding box center [349, 279] width 699 height 558
paste input "Nutmeg"
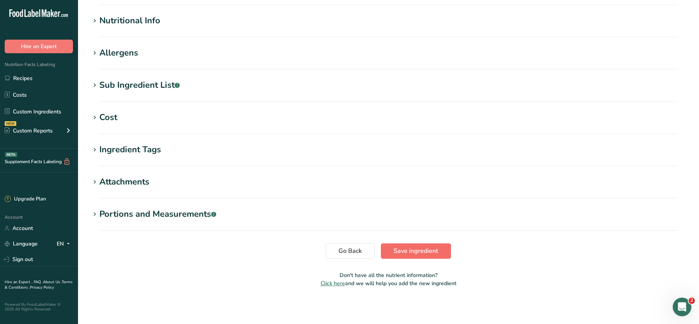
type input "FINISHED Nutmeg"
click at [415, 250] on span "Save ingredient" at bounding box center [416, 250] width 45 height 9
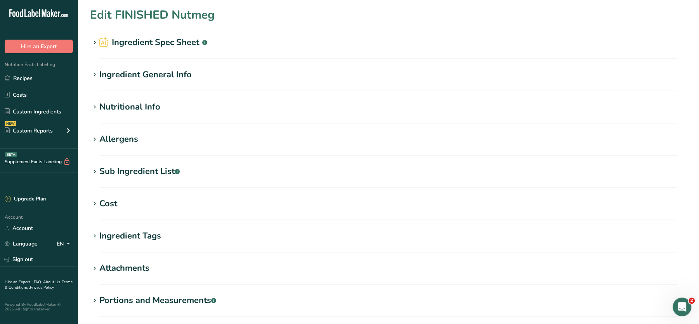
scroll to position [87, 0]
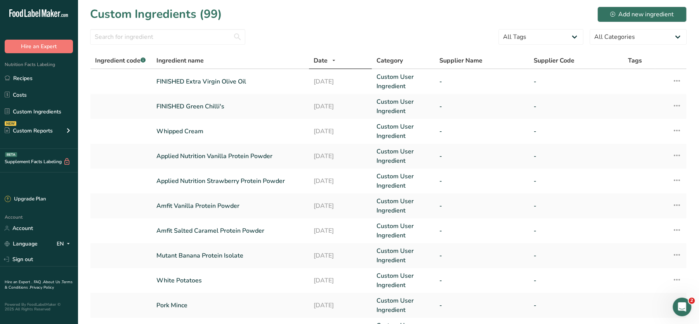
scroll to position [181, 0]
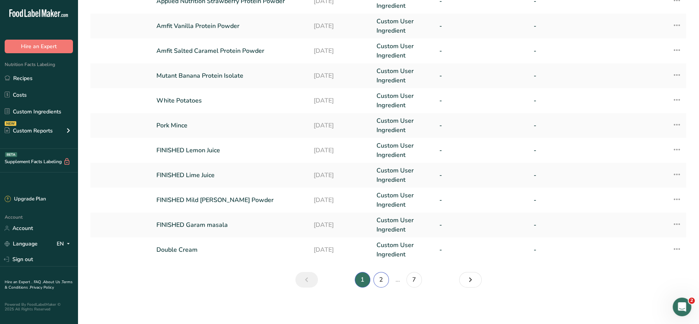
click at [380, 278] on link "2" at bounding box center [382, 280] width 16 height 16
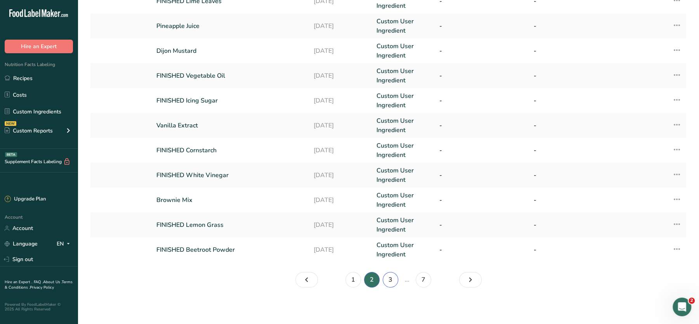
click at [394, 278] on link "3" at bounding box center [391, 280] width 16 height 16
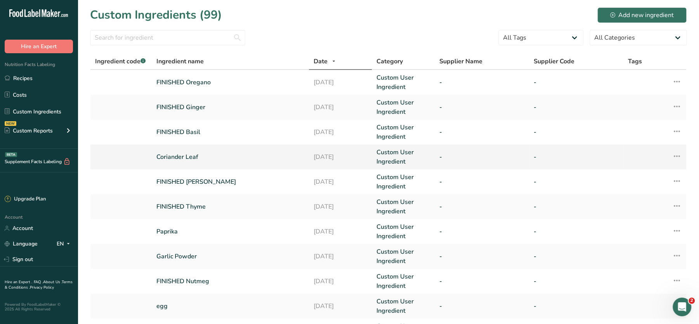
click at [187, 158] on link "Coriander Leaf" at bounding box center [230, 156] width 148 height 9
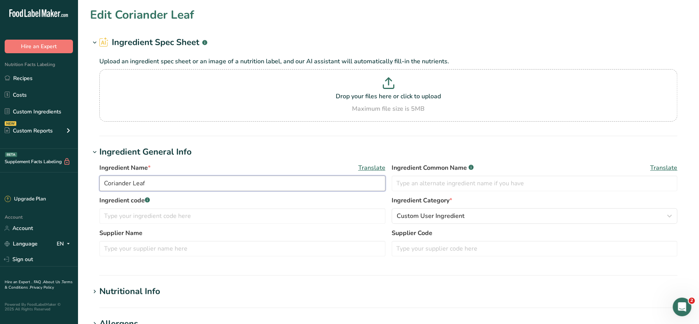
click at [118, 181] on input "Coriander Leaf" at bounding box center [242, 184] width 286 height 16
click at [104, 183] on input "Coriander Leaf" at bounding box center [242, 184] width 286 height 16
type input "FINISHED Coriander Leaf"
click at [366, 97] on p "Drop your files here or click to upload" at bounding box center [388, 96] width 574 height 9
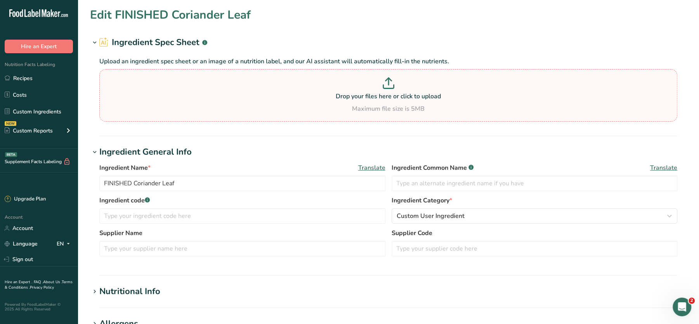
click at [366, 97] on input "Drop your files here or click to upload Maximum file size is 5MB" at bounding box center [388, 95] width 578 height 52
type input "C:\fakepath\Mashed Potato_28_08_2025, 21_11_57.png"
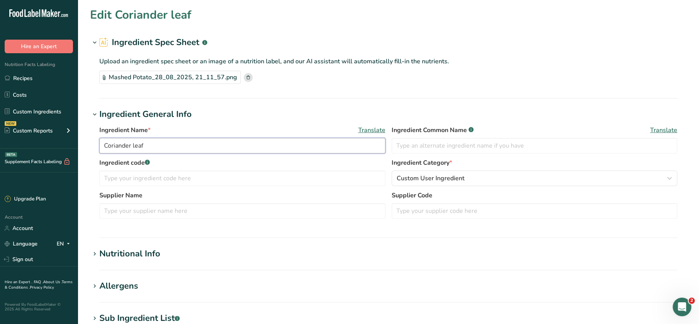
drag, startPoint x: 152, startPoint y: 146, endPoint x: 75, endPoint y: 141, distance: 77.1
click at [75, 141] on div ".a-20{fill:#fff;} Hire an Expert Nutrition Facts Labeling Recipes Costs Custom …" at bounding box center [349, 279] width 699 height 558
paste input "FINISHED Coriander L"
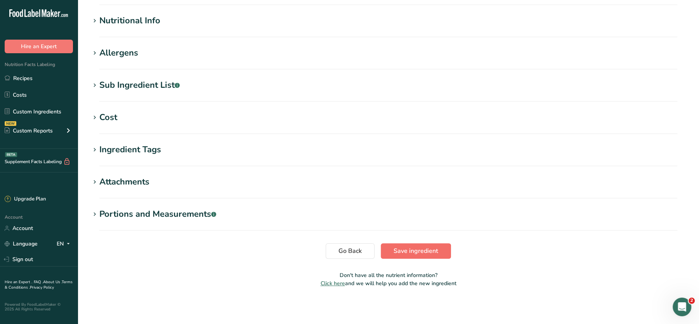
type input "FINISHED Coriander Leaf"
click at [428, 248] on span "Save ingredient" at bounding box center [416, 250] width 45 height 9
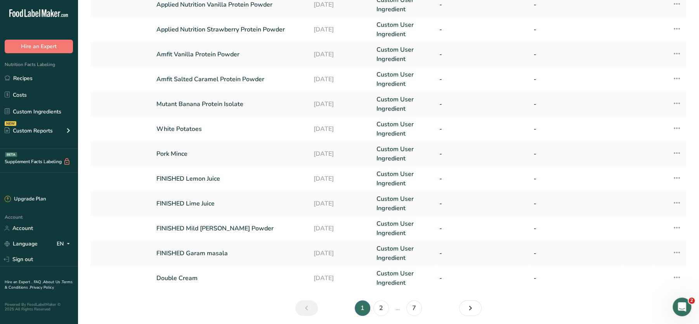
scroll to position [156, 0]
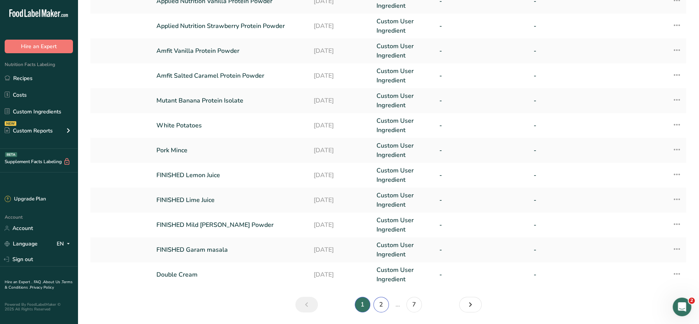
click at [384, 297] on link "2" at bounding box center [382, 305] width 16 height 16
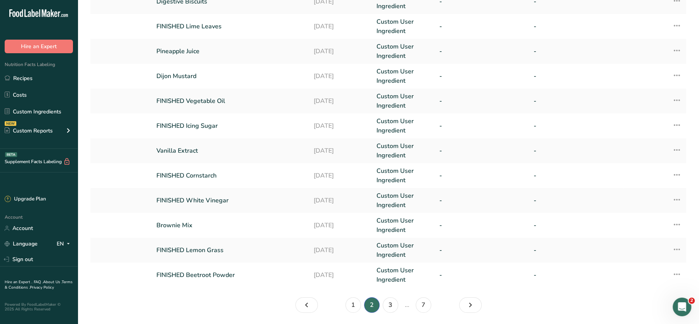
scroll to position [177, 0]
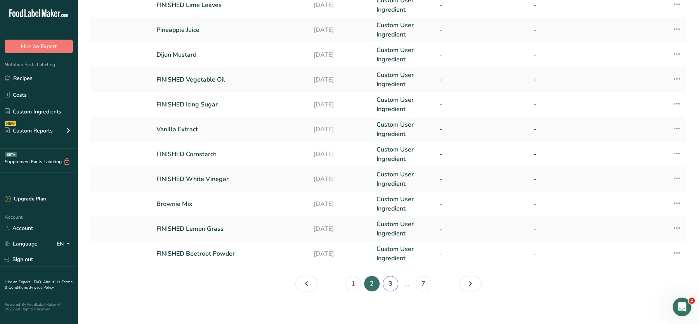
click at [386, 284] on link "3" at bounding box center [391, 284] width 16 height 16
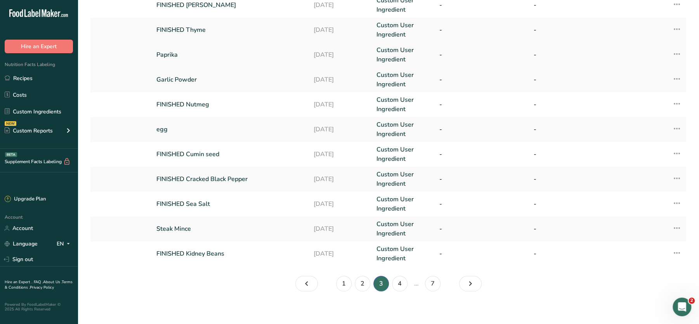
click at [167, 51] on link "Paprika" at bounding box center [230, 54] width 148 height 9
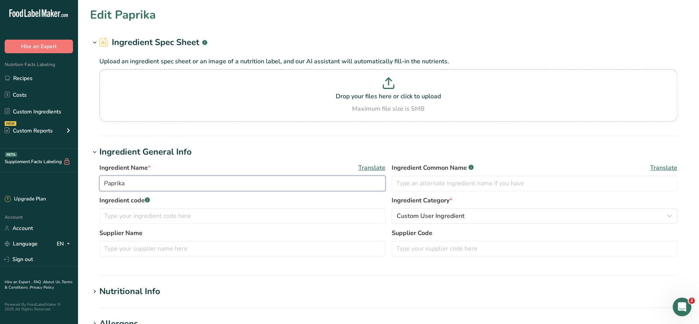
drag, startPoint x: 149, startPoint y: 187, endPoint x: 65, endPoint y: 156, distance: 89.6
click at [65, 156] on div ".a-20{fill:#fff;} Hire an Expert Nutrition Facts Labeling Recipes Costs Custom …" at bounding box center [349, 297] width 699 height 595
click at [103, 182] on input "Paprika" at bounding box center [242, 184] width 286 height 16
type input "FINISHED Paprika"
click at [381, 100] on p "Drop your files here or click to upload" at bounding box center [388, 96] width 574 height 9
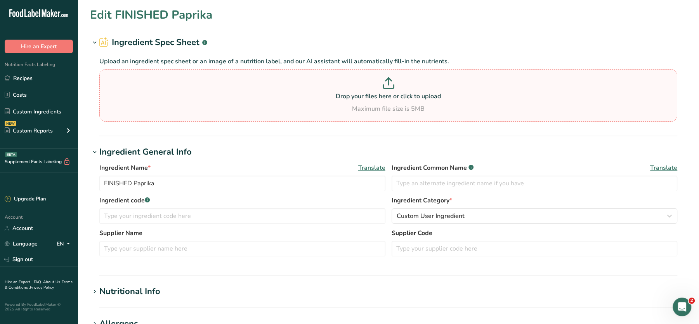
click at [381, 100] on input "Drop your files here or click to upload Maximum file size is 5MB" at bounding box center [388, 95] width 578 height 52
type input "C:\fakepath\Mashed Potato_28_08_2025, 21_24_40.png"
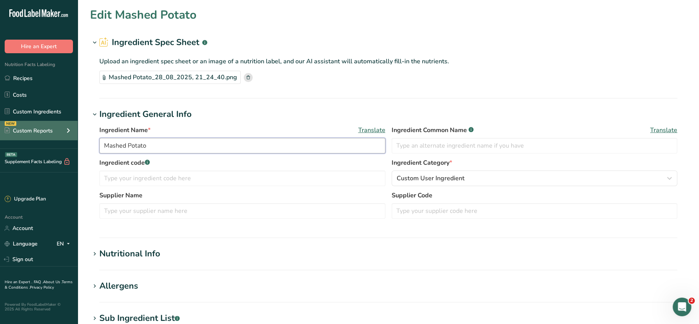
drag, startPoint x: 178, startPoint y: 140, endPoint x: 32, endPoint y: 122, distance: 147.5
click at [32, 122] on div ".a-20{fill:#fff;} Hire an Expert Nutrition Facts Labeling Recipes Costs Custom …" at bounding box center [349, 279] width 699 height 558
paste input "FINISHED Paprika"
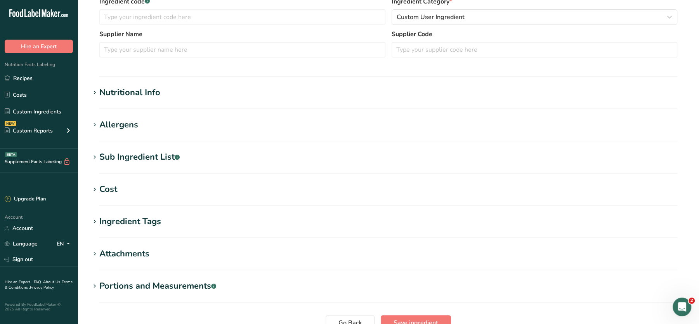
scroll to position [233, 0]
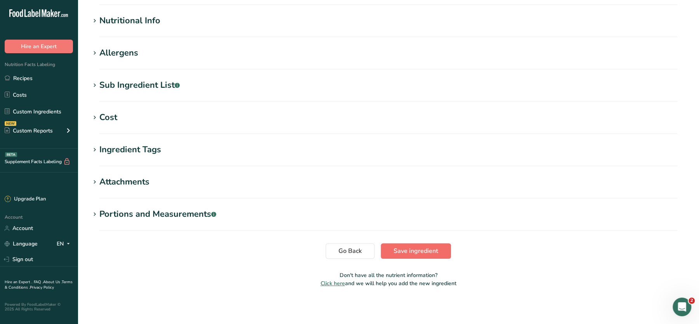
type input "FINISHED Paprika"
click at [431, 247] on span "Save ingredient" at bounding box center [416, 250] width 45 height 9
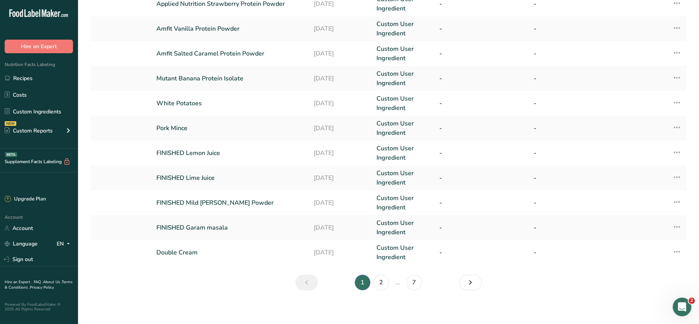
scroll to position [181, 0]
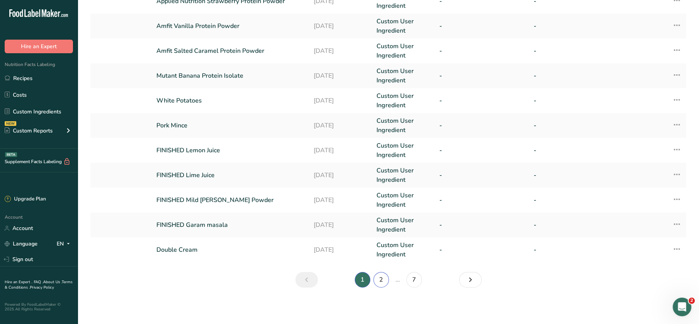
click at [380, 278] on link "2" at bounding box center [382, 280] width 16 height 16
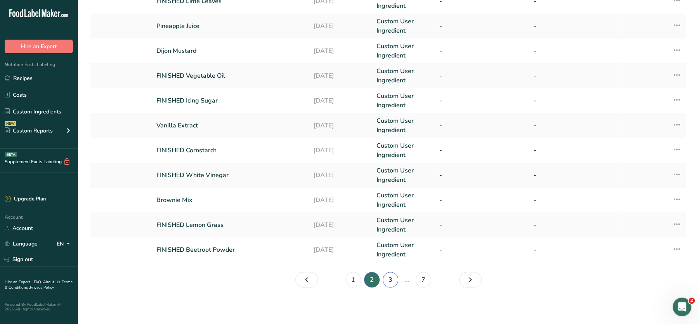
click at [389, 279] on link "3" at bounding box center [391, 280] width 16 height 16
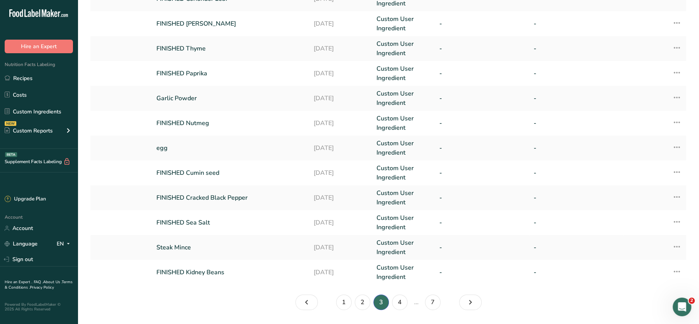
scroll to position [62, 0]
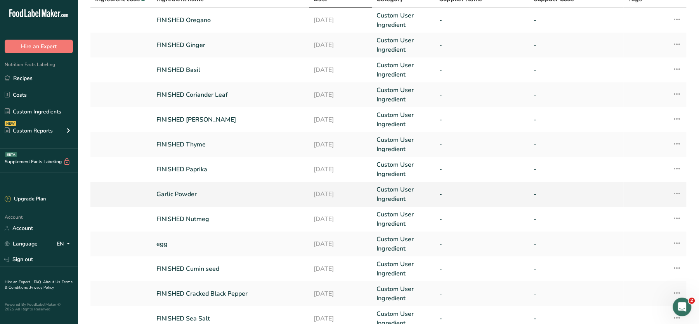
click at [179, 193] on link "Garlic Powder" at bounding box center [230, 193] width 148 height 9
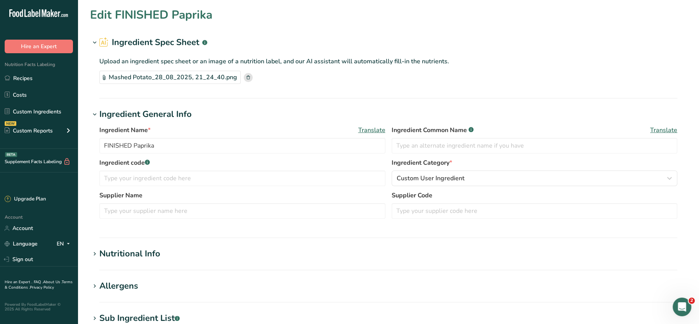
type input "Garlic Powder"
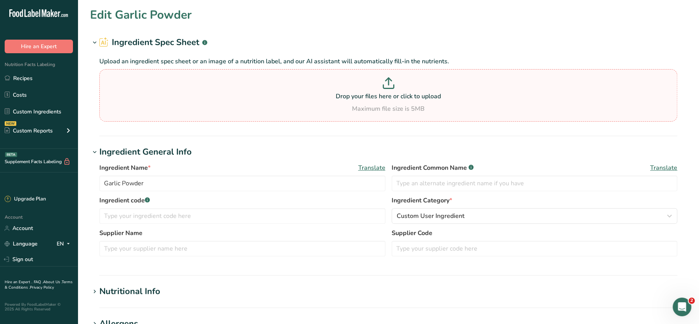
click at [388, 89] on p at bounding box center [388, 84] width 574 height 14
click at [388, 89] on input "Drop your files here or click to upload Maximum file size is 5MB" at bounding box center [388, 95] width 578 height 52
click at [205, 182] on input "Garlic Powder" at bounding box center [242, 184] width 286 height 16
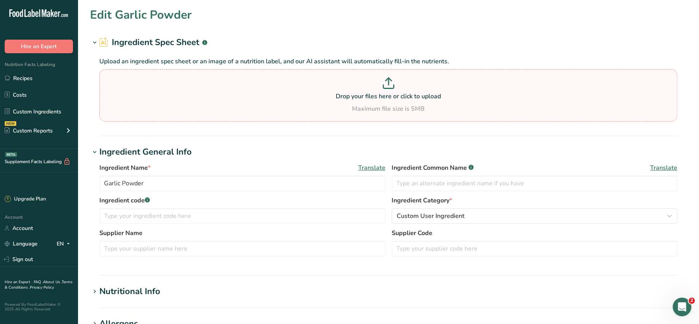
click at [374, 104] on div "Maximum file size is 5MB" at bounding box center [388, 108] width 574 height 9
click at [374, 104] on input "Drop your files here or click to upload Maximum file size is 5MB" at bounding box center [388, 95] width 578 height 52
type input "C:\fakepath\Mashed Potato_28_08_2025, 21_27_36.png"
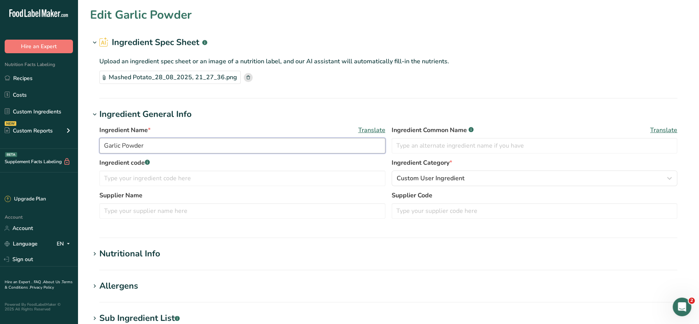
click at [184, 145] on input "Garlic Powder" at bounding box center [242, 146] width 286 height 16
click at [106, 146] on input "Garlic Powder" at bounding box center [242, 146] width 286 height 16
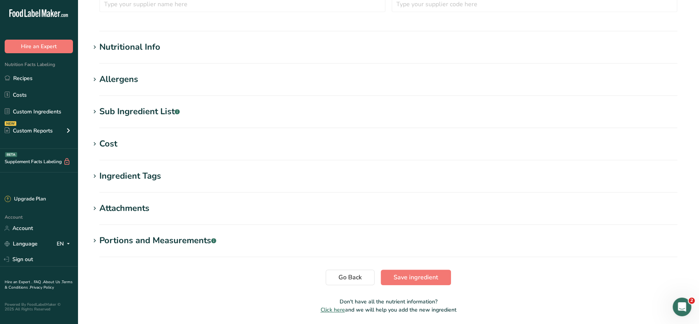
scroll to position [233, 0]
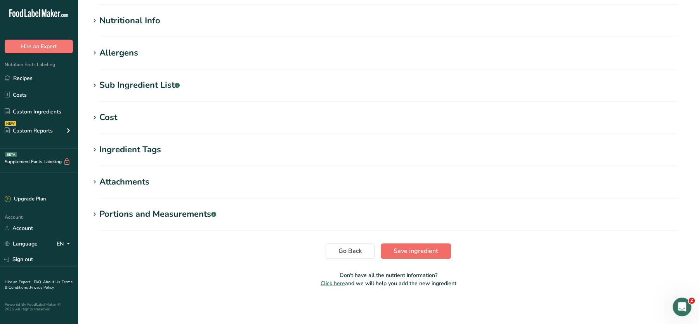
type input "FINISHED Garlic Powder"
click at [396, 244] on button "Save ingredient" at bounding box center [416, 251] width 70 height 16
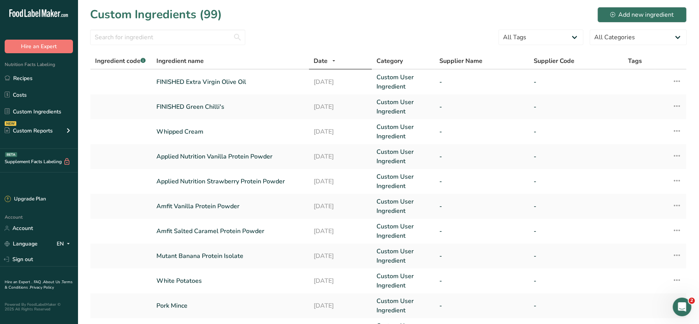
scroll to position [181, 0]
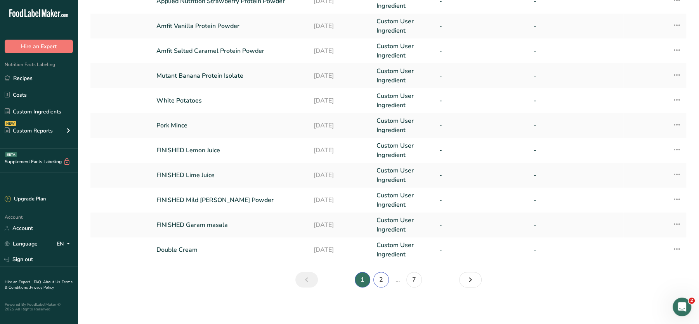
click at [382, 279] on link "2" at bounding box center [382, 280] width 16 height 16
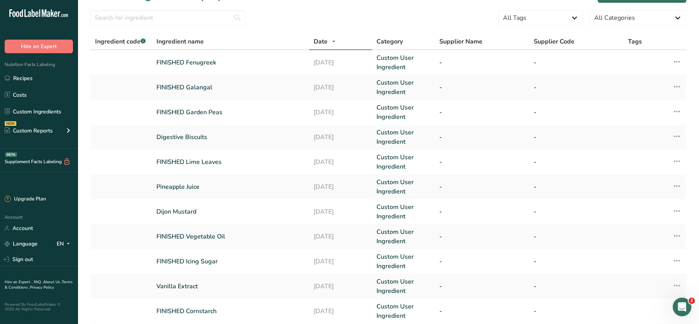
scroll to position [181, 0]
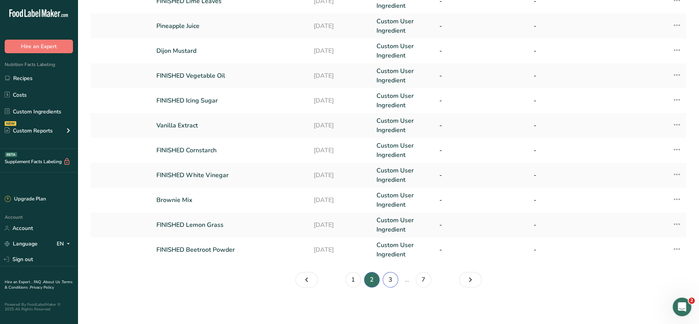
click at [388, 280] on link "3" at bounding box center [391, 280] width 16 height 16
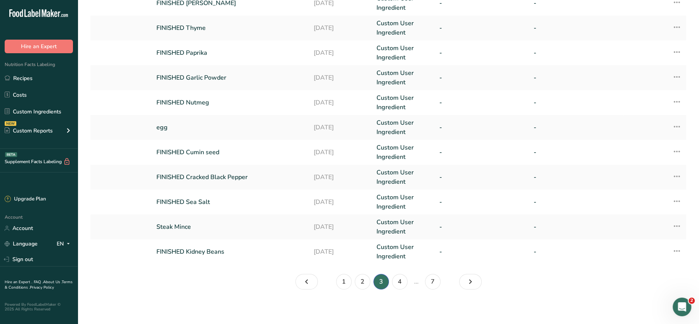
scroll to position [181, 0]
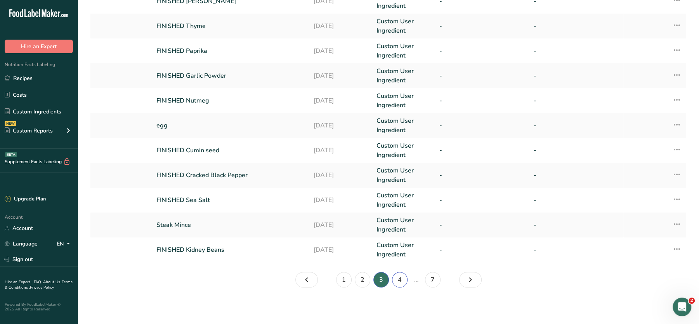
click at [402, 281] on link "4" at bounding box center [400, 280] width 16 height 16
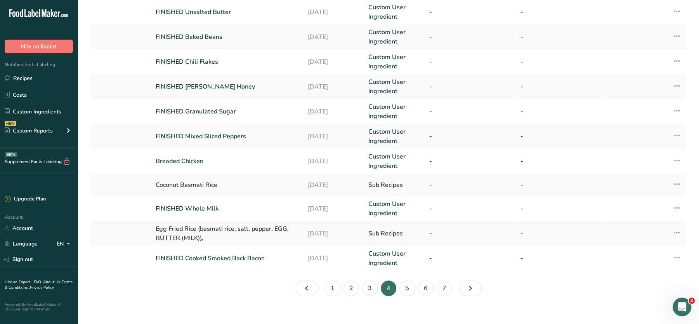
scroll to position [178, 0]
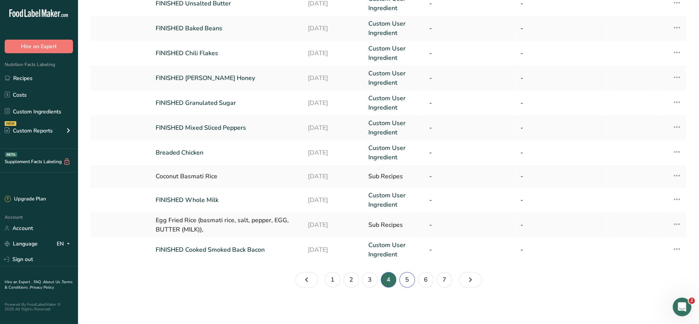
click at [407, 278] on link "5" at bounding box center [408, 280] width 16 height 16
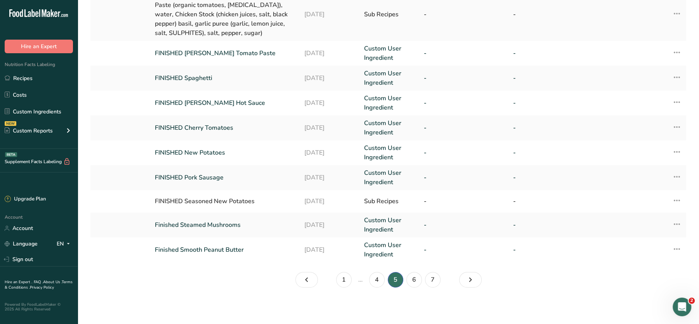
scroll to position [241, 0]
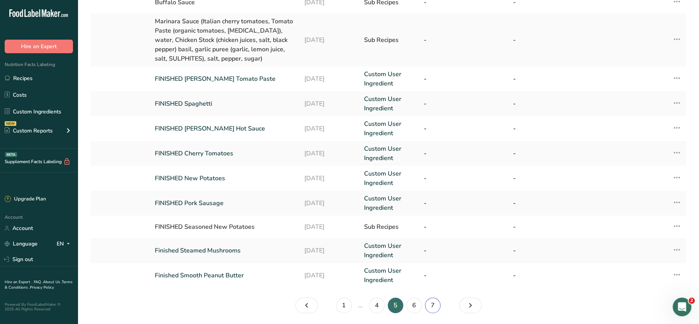
click at [433, 305] on link "7" at bounding box center [433, 305] width 16 height 16
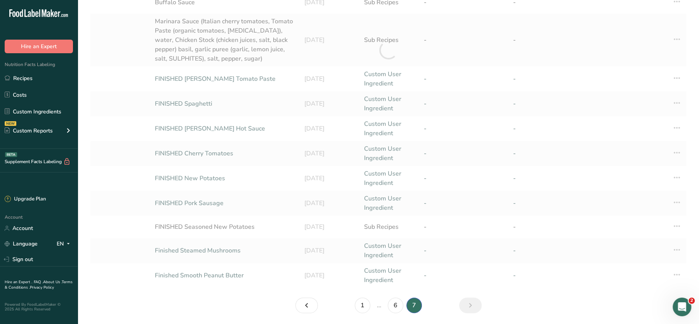
scroll to position [15, 0]
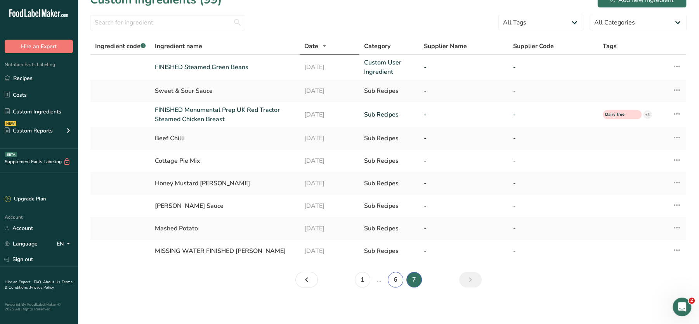
click at [394, 281] on link "6" at bounding box center [396, 280] width 16 height 16
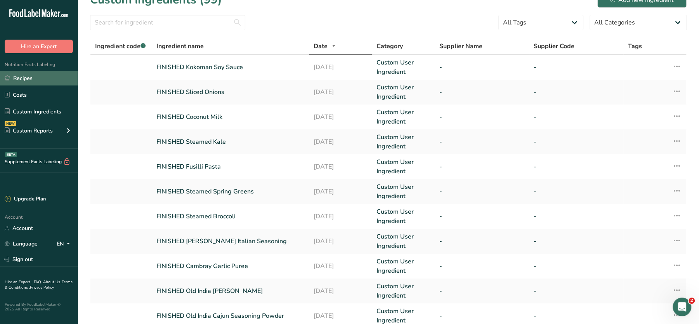
click at [11, 76] on link "Recipes" at bounding box center [39, 78] width 78 height 15
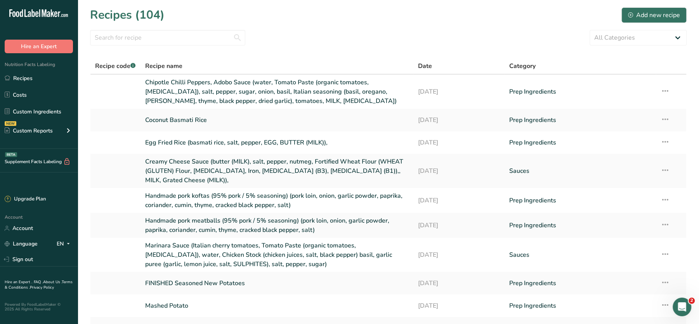
scroll to position [77, 0]
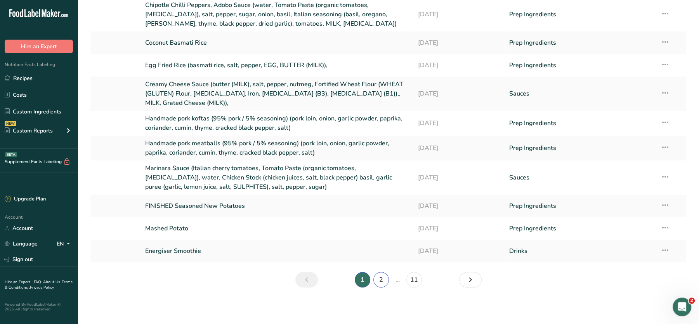
click at [382, 280] on link "2" at bounding box center [382, 280] width 16 height 16
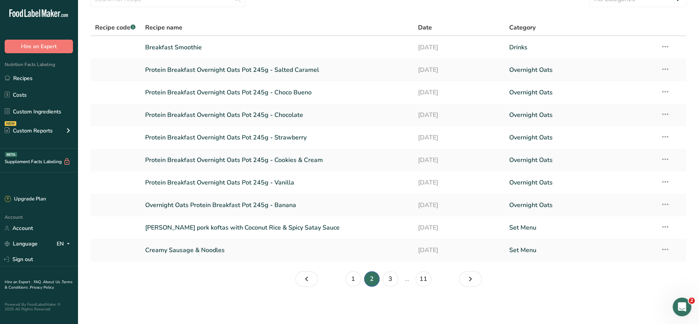
scroll to position [38, 0]
click at [387, 280] on link "3" at bounding box center [391, 280] width 16 height 16
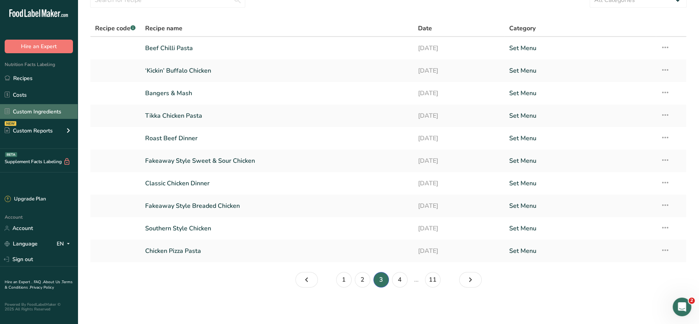
click at [56, 117] on link "Custom Ingredients" at bounding box center [39, 111] width 78 height 15
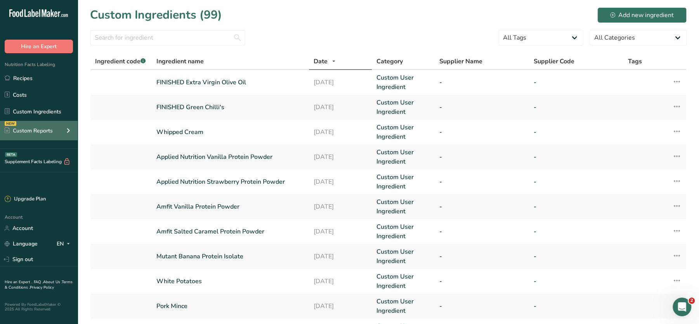
click at [57, 131] on div "NEW Custom Reports" at bounding box center [39, 130] width 78 height 19
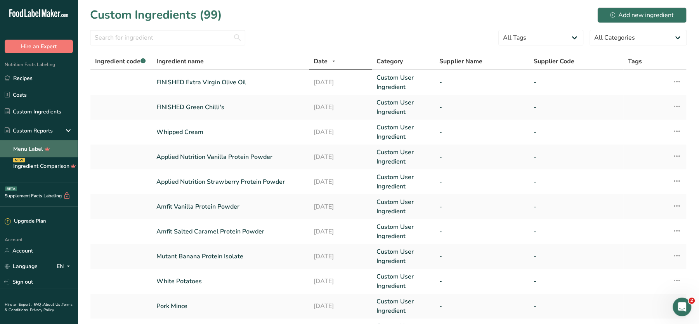
click at [31, 148] on link "Menu Label" at bounding box center [39, 148] width 78 height 17
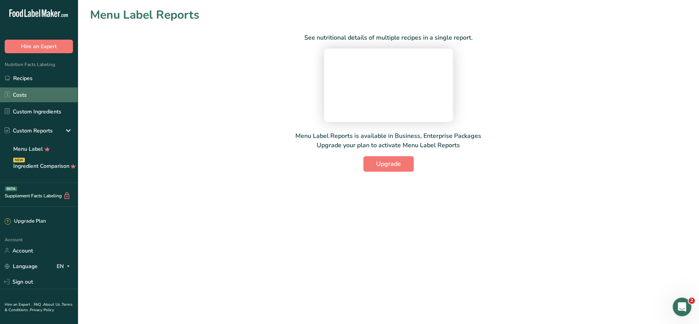
click at [31, 97] on link "Costs" at bounding box center [39, 94] width 78 height 15
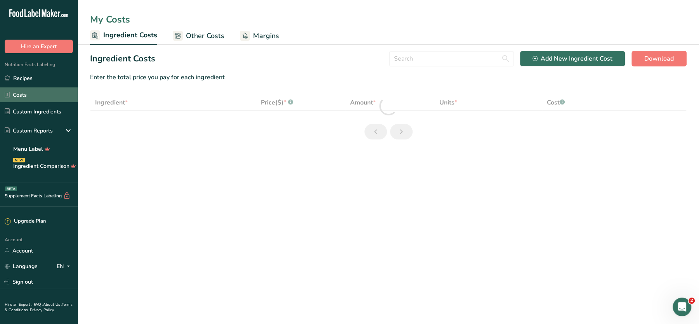
select select "1"
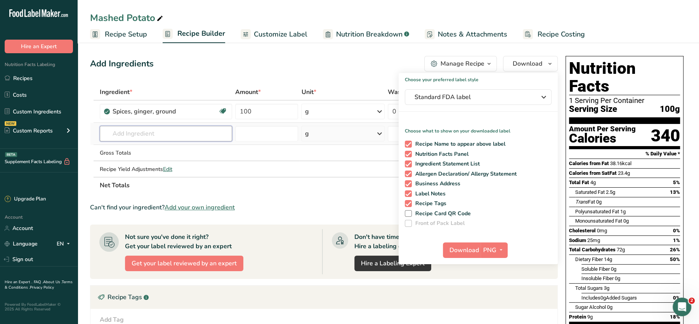
click at [152, 133] on input "text" at bounding box center [166, 134] width 132 height 16
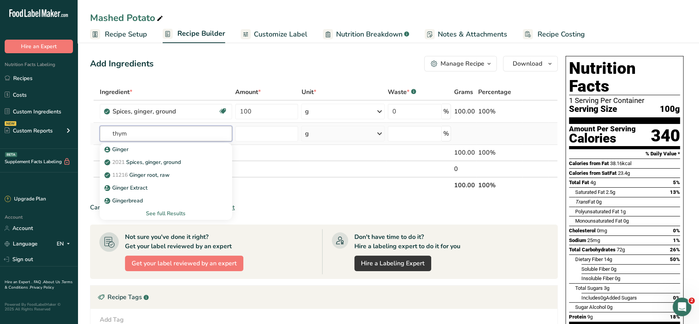
type input "thyme"
click at [136, 130] on input "thyme" at bounding box center [166, 134] width 132 height 16
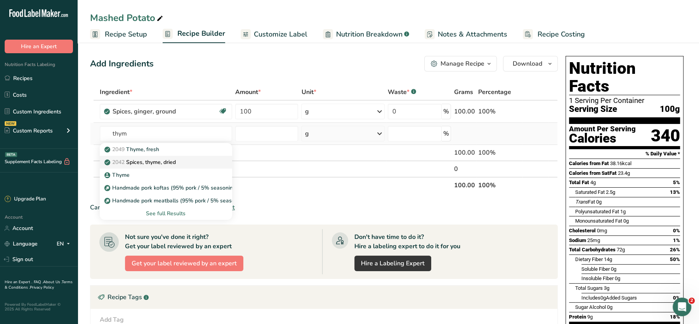
type input "thym"
click at [172, 160] on p "2042 Spices, thyme, dried" at bounding box center [141, 162] width 70 height 8
type input "Spices, thyme, dried"
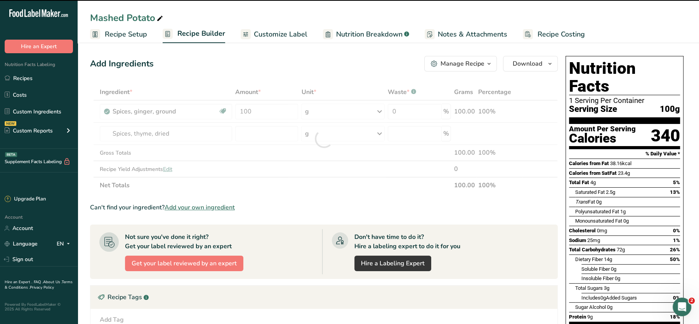
type input "0"
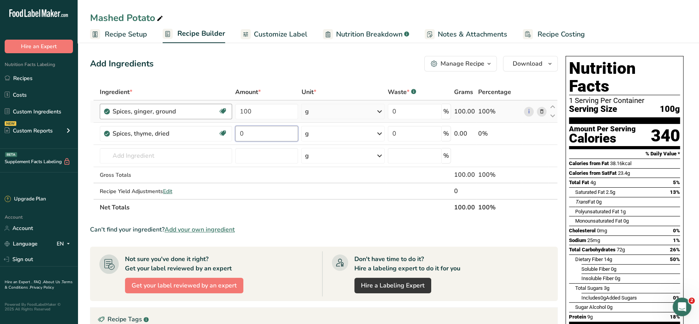
drag, startPoint x: 271, startPoint y: 134, endPoint x: 188, endPoint y: 118, distance: 83.8
click at [188, 118] on tbody "Spices, ginger, ground Source of Antioxidants Dairy free Gluten free Vegan Vege…" at bounding box center [323, 150] width 467 height 98
type input "100"
click at [541, 110] on div "Ingredient * Amount * Unit * Waste * .a-a{fill:#347362;}.b-a{fill:#fff;} Grams …" at bounding box center [324, 150] width 468 height 132
click at [541, 110] on icon at bounding box center [541, 112] width 5 height 8
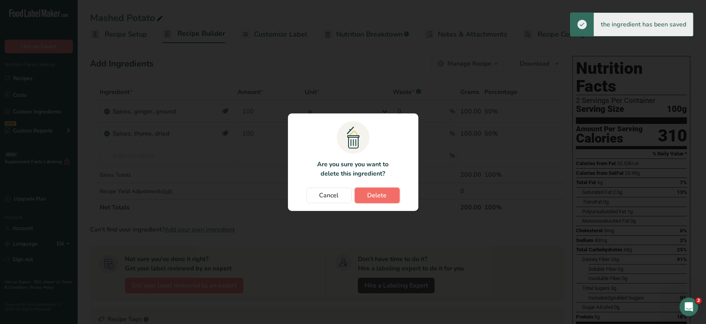
click at [365, 191] on button "Delete" at bounding box center [377, 196] width 45 height 16
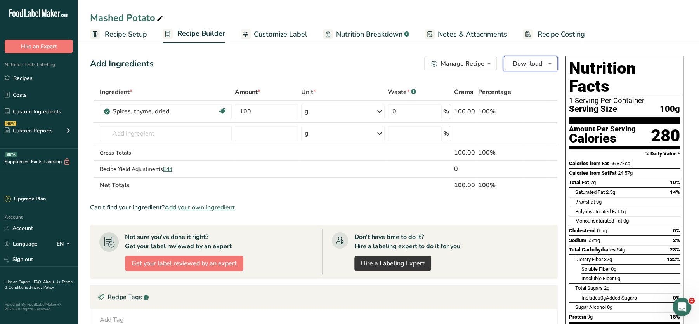
click at [531, 61] on span "Download" at bounding box center [528, 63] width 30 height 9
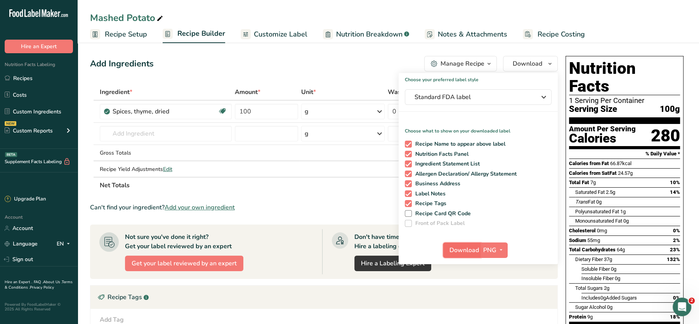
click at [475, 247] on span "Download" at bounding box center [465, 249] width 30 height 9
click at [151, 127] on input "text" at bounding box center [166, 134] width 132 height 16
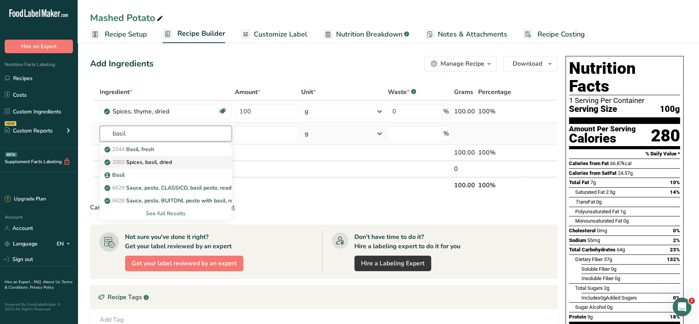
type input "basil"
click at [181, 160] on div "2003 Spices, basil, dried" at bounding box center [159, 162] width 107 height 8
type input "Spices, basil, dried"
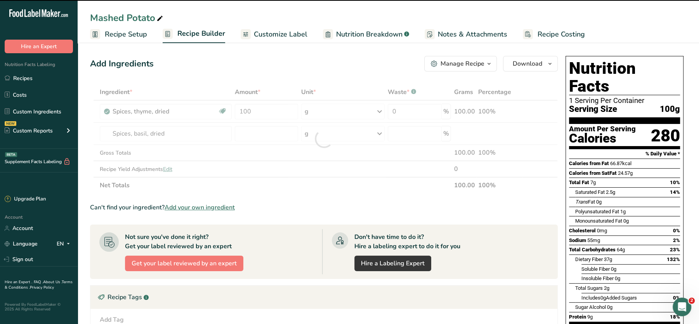
type input "0"
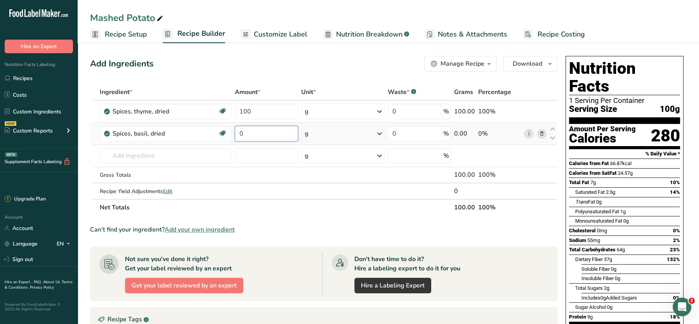
click at [272, 130] on input "0" at bounding box center [266, 134] width 63 height 16
type input "100"
click at [318, 58] on div "Add Ingredients Manage Recipe Delete Recipe Duplicate Recipe Scale Recipe Save …" at bounding box center [324, 64] width 468 height 16
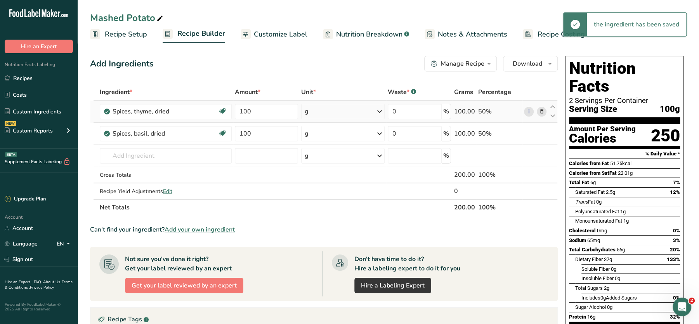
click at [542, 110] on icon at bounding box center [541, 112] width 5 height 8
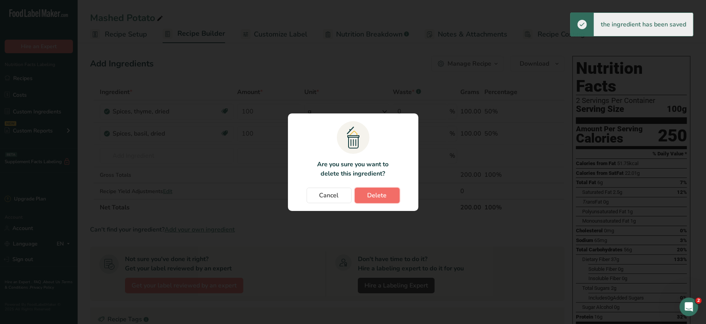
click at [381, 191] on span "Delete" at bounding box center [377, 195] width 19 height 9
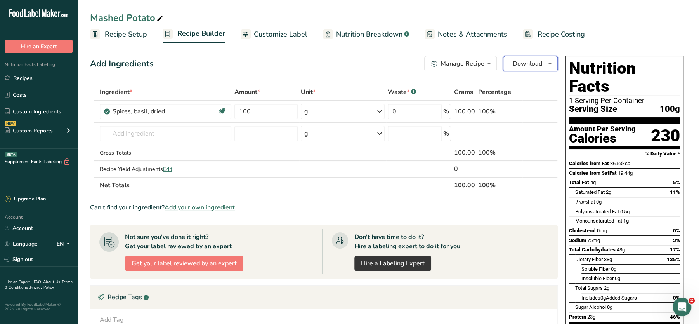
click at [522, 63] on span "Download" at bounding box center [528, 63] width 30 height 9
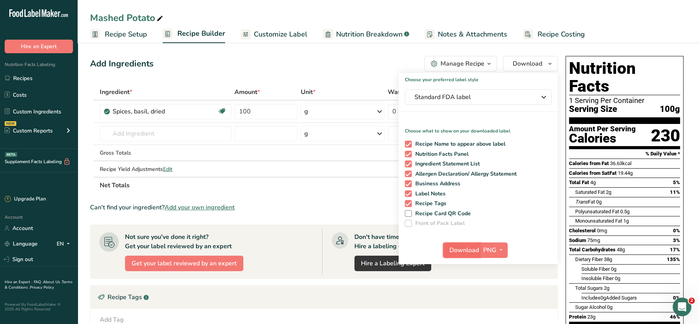
click at [460, 253] on span "Download" at bounding box center [465, 249] width 30 height 9
drag, startPoint x: 265, startPoint y: 108, endPoint x: 226, endPoint y: 108, distance: 38.8
click at [226, 108] on tr "Spices, basil, dried Source of Antioxidants Dairy free Gluten free Vegan Vegeta…" at bounding box center [323, 112] width 467 height 22
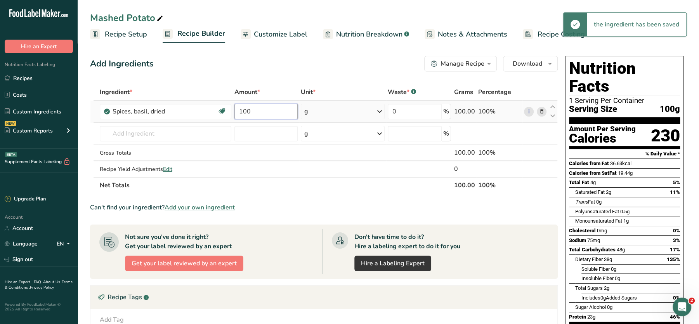
click at [264, 110] on input "100" at bounding box center [266, 112] width 63 height 16
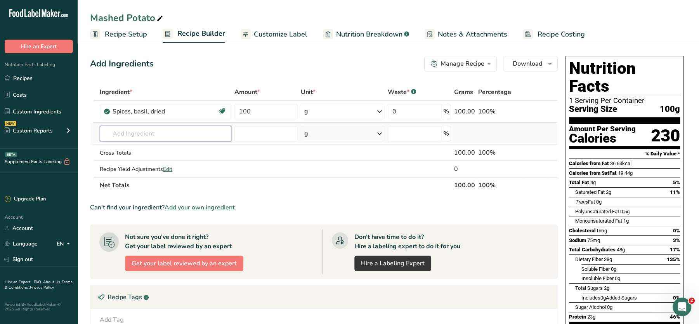
click at [177, 130] on input "text" at bounding box center [166, 134] width 132 height 16
paste input "[PERSON_NAME]"
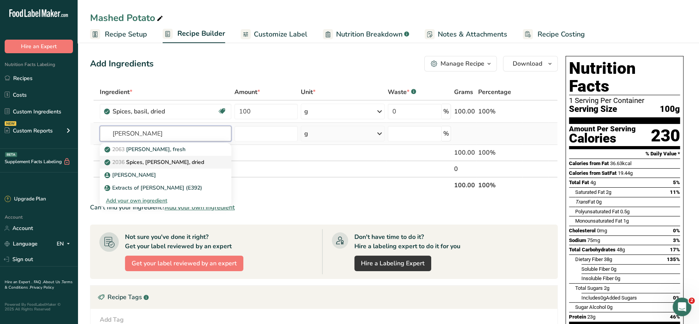
type input "[PERSON_NAME]"
click at [170, 156] on link "2036 Spices, [PERSON_NAME], dried" at bounding box center [166, 162] width 132 height 13
type input "Spices, [PERSON_NAME], dried"
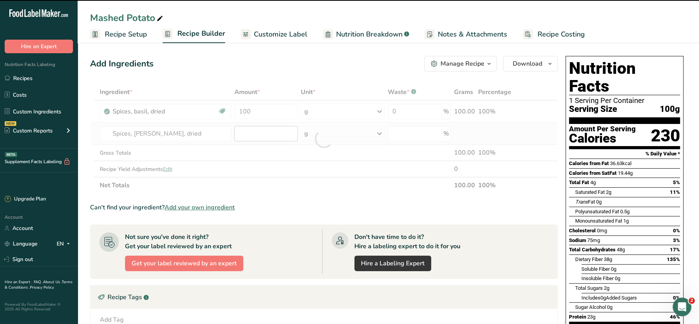
type input "0"
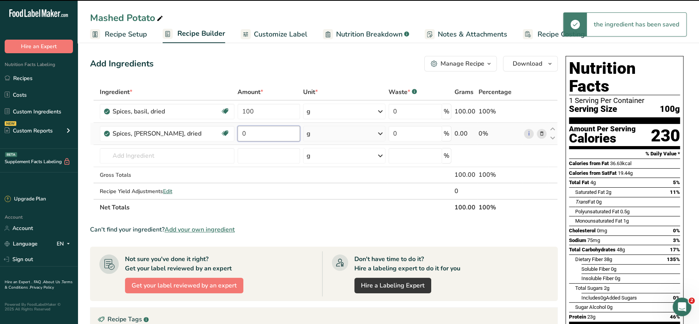
click at [263, 136] on input "0" at bounding box center [269, 134] width 63 height 16
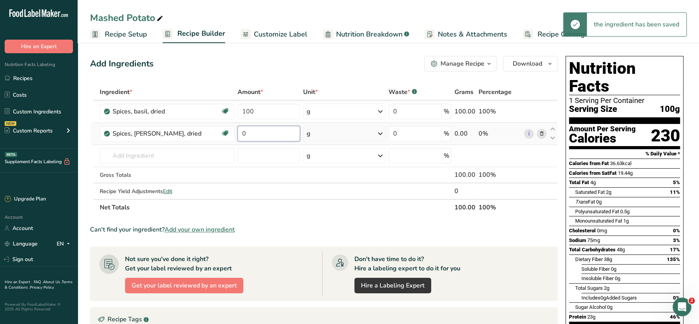
click at [263, 136] on input "0" at bounding box center [269, 134] width 63 height 16
type input "100"
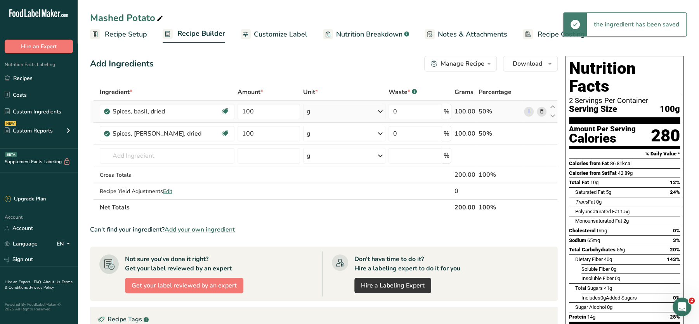
click at [542, 112] on icon at bounding box center [541, 112] width 5 height 8
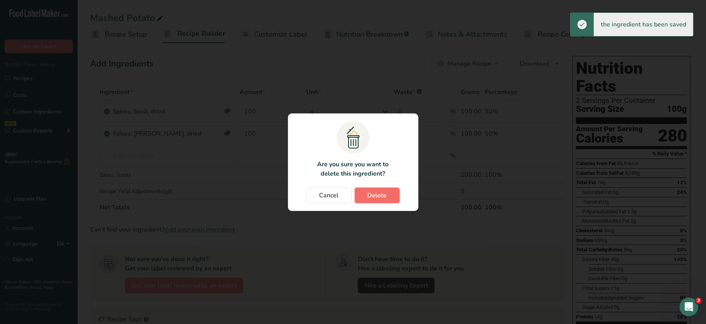
click at [388, 189] on button "Delete" at bounding box center [377, 196] width 45 height 16
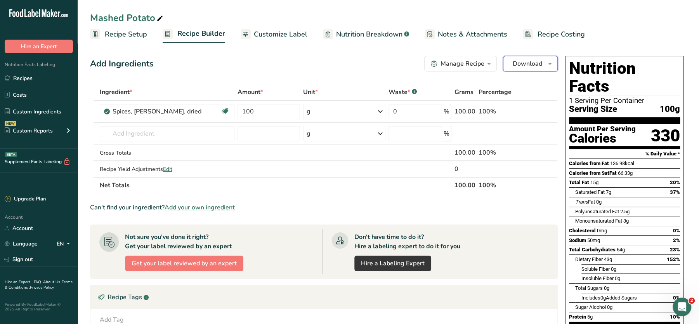
click at [517, 67] on span "Download" at bounding box center [528, 63] width 30 height 9
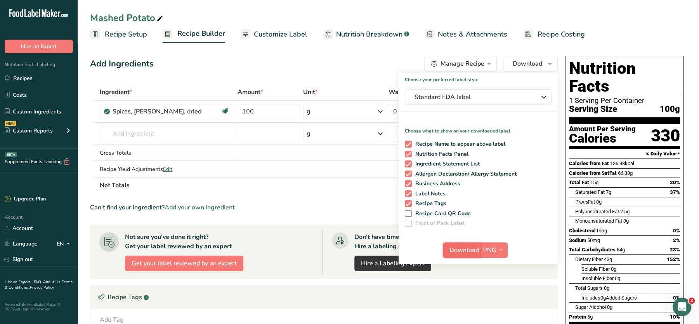
click at [474, 251] on span "Download" at bounding box center [465, 249] width 30 height 9
click at [355, 200] on section "Ingredient * Amount * Unit * Waste * .a-a{fill:#347362;}.b-a{fill:#fff;} Grams …" at bounding box center [324, 259] width 468 height 351
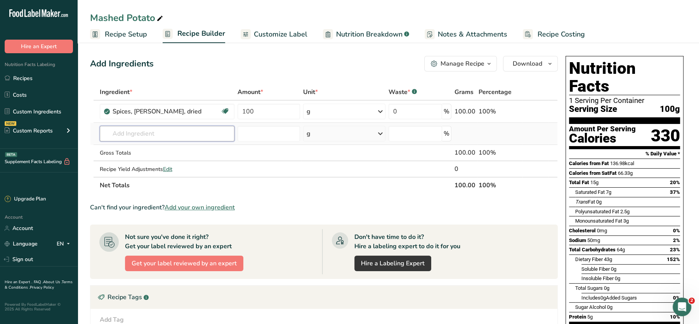
click at [153, 132] on input "text" at bounding box center [167, 134] width 135 height 16
paste input "Nutmeg"
type input "Nutmeg"
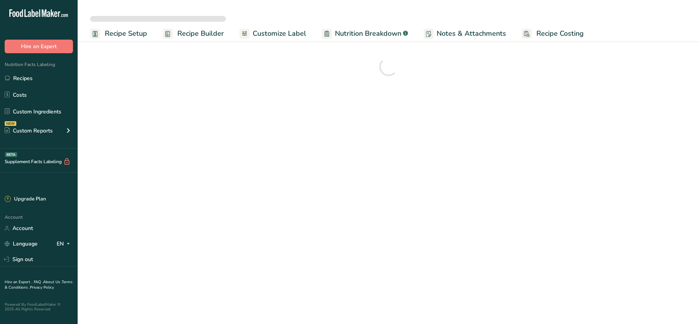
drag, startPoint x: 0, startPoint y: 0, endPoint x: 206, endPoint y: 157, distance: 259.0
click at [206, 157] on main "Recipe Setup Recipe Builder Customize Label Nutrition Breakdown .a-a{fill:#3473…" at bounding box center [349, 162] width 699 height 324
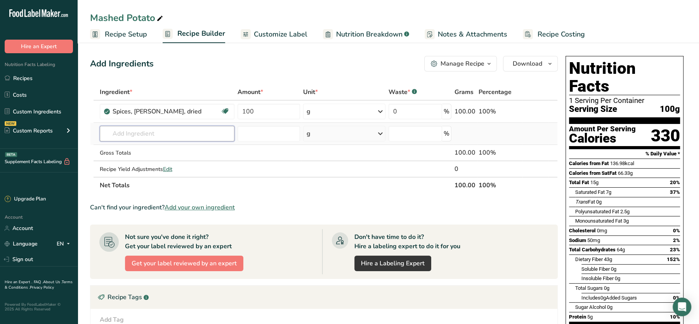
click at [143, 132] on input "text" at bounding box center [167, 134] width 135 height 16
paste input "Nutmeg"
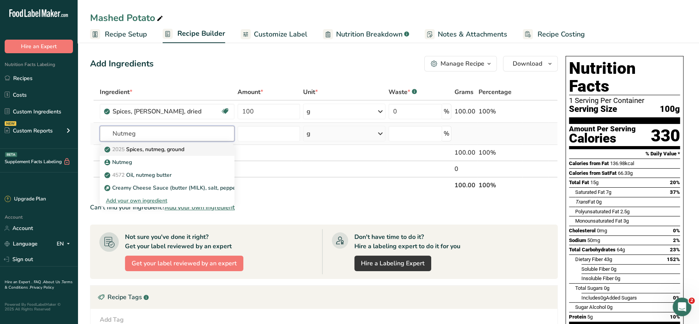
type input "Nutmeg"
click at [180, 151] on p "2025 Spices, nutmeg, ground" at bounding box center [145, 149] width 78 height 8
type input "Spices, nutmeg, ground"
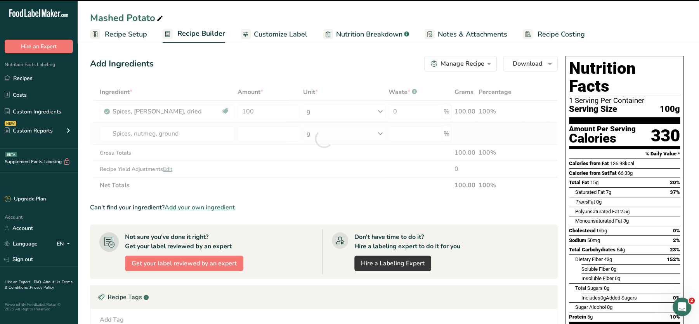
type input "0"
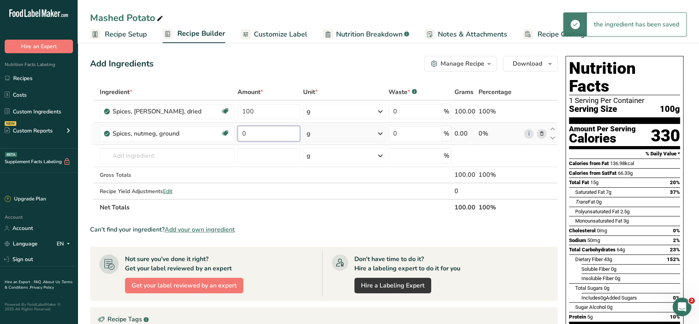
click at [251, 132] on input "0" at bounding box center [269, 134] width 63 height 16
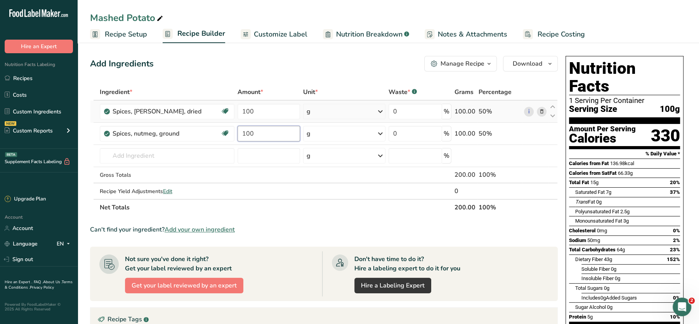
type input "100"
click at [540, 112] on div "Ingredient * Amount * Unit * Waste * .a-a{fill:#347362;}.b-a{fill:#fff;} Grams …" at bounding box center [324, 150] width 468 height 132
click at [542, 110] on icon at bounding box center [541, 112] width 5 height 8
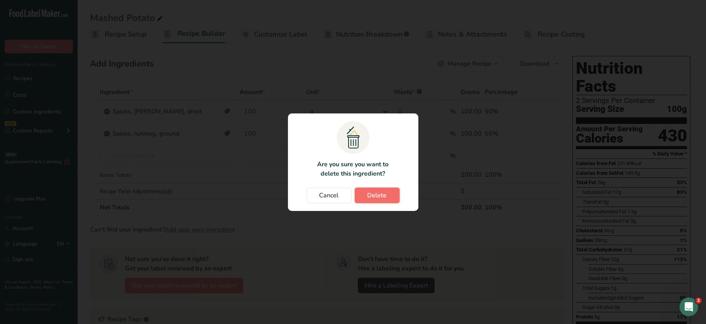
click at [373, 195] on span "Delete" at bounding box center [377, 195] width 19 height 9
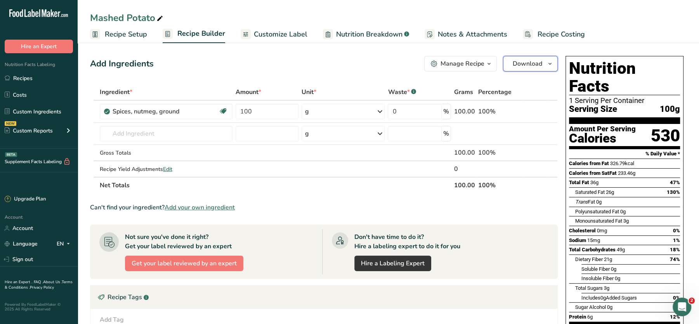
click at [531, 64] on span "Download" at bounding box center [528, 63] width 30 height 9
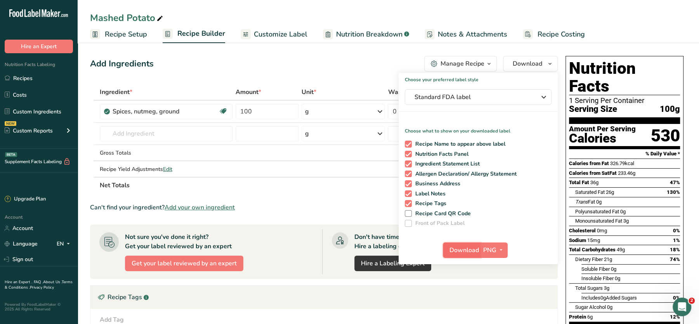
click at [467, 249] on span "Download" at bounding box center [465, 249] width 30 height 9
click at [179, 129] on input "text" at bounding box center [166, 134] width 133 height 16
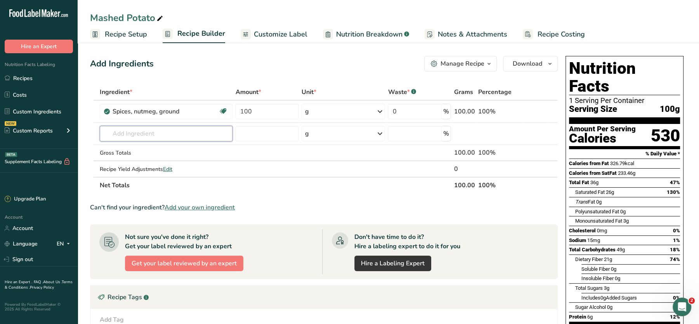
paste input "Coriander"
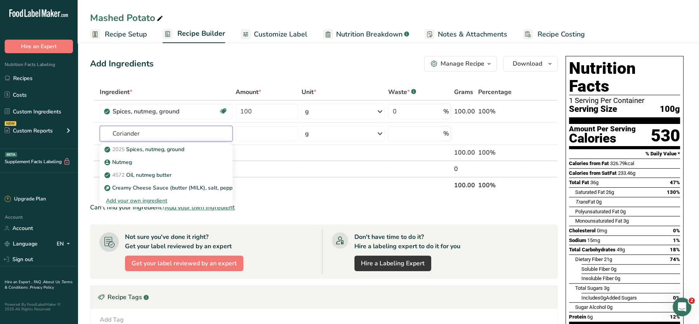
type input "Coriander"
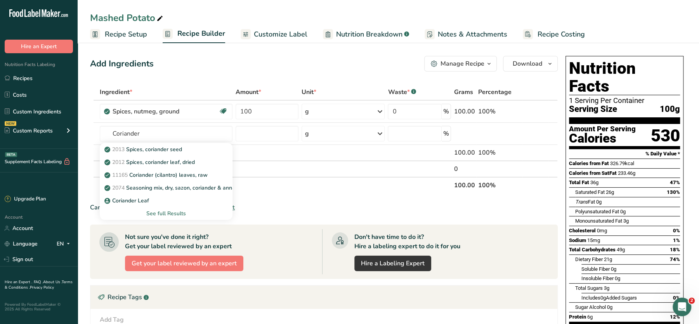
click at [156, 137] on input "Coriander" at bounding box center [166, 134] width 133 height 16
click at [156, 137] on input "[PERSON_NAME]" at bounding box center [166, 134] width 133 height 16
click at [156, 137] on input "SILA" at bounding box center [166, 134] width 133 height 16
type input "CILAN"
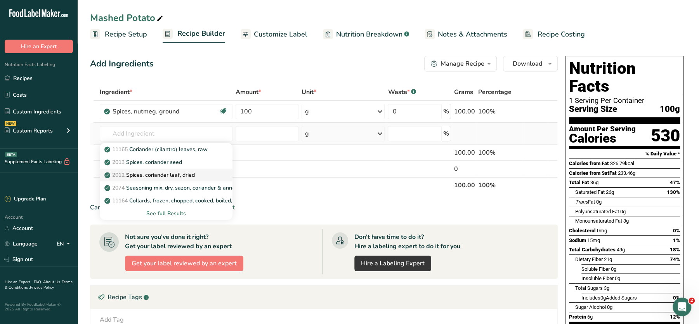
click at [176, 173] on p "2012 Spices, coriander leaf, dried" at bounding box center [150, 175] width 89 height 8
type input "Spices, coriander leaf, dried"
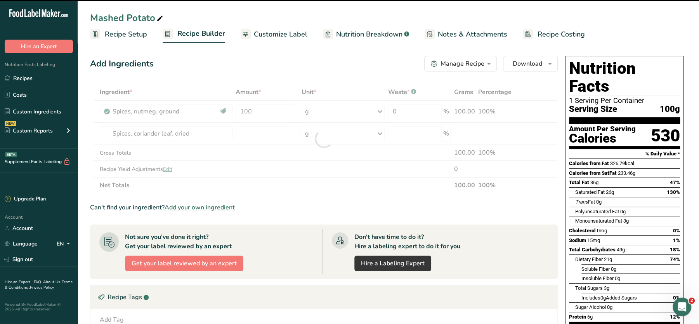
type input "0"
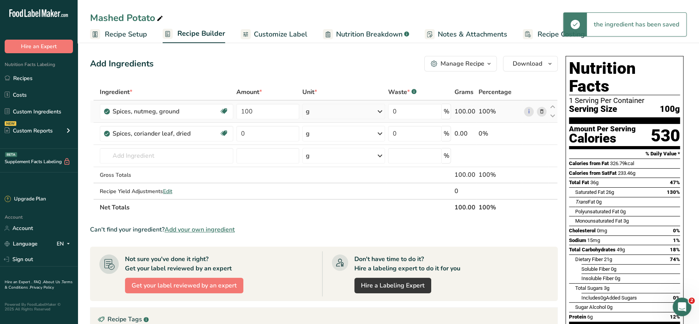
click at [544, 110] on icon at bounding box center [541, 112] width 5 height 8
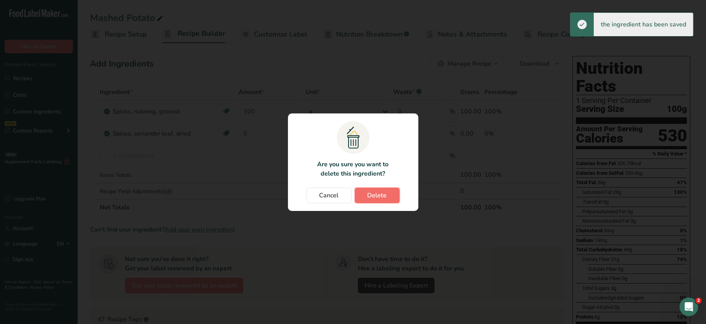
click at [382, 194] on span "Delete" at bounding box center [377, 195] width 19 height 9
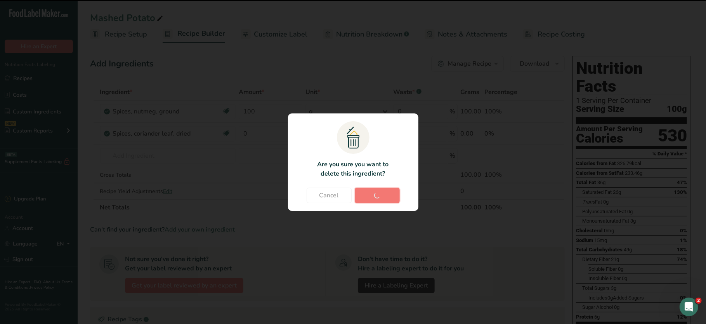
type input "0"
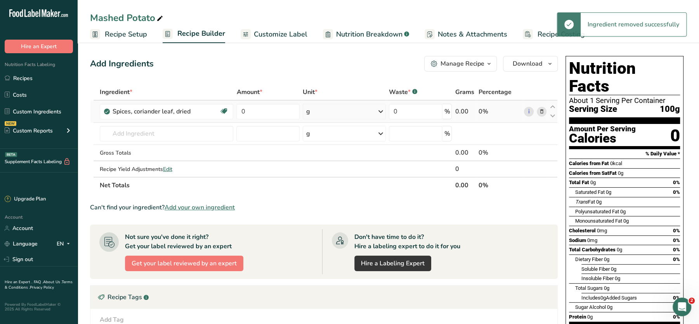
click at [272, 120] on td "0" at bounding box center [268, 112] width 66 height 22
click at [254, 110] on input "0" at bounding box center [267, 112] width 63 height 16
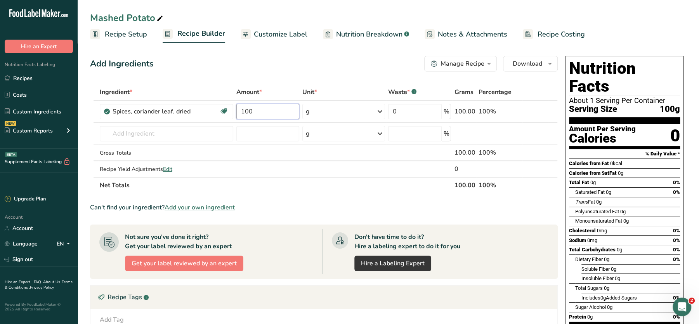
type input "100"
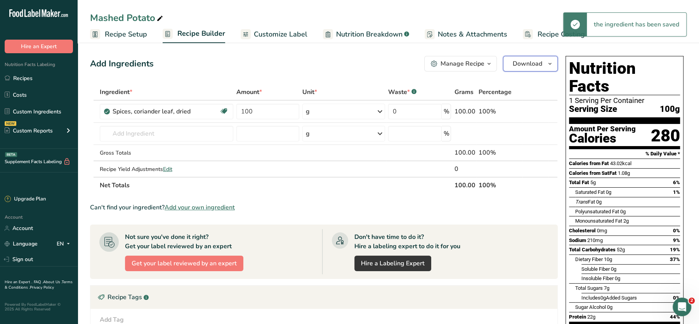
click at [525, 63] on span "Download" at bounding box center [528, 63] width 30 height 9
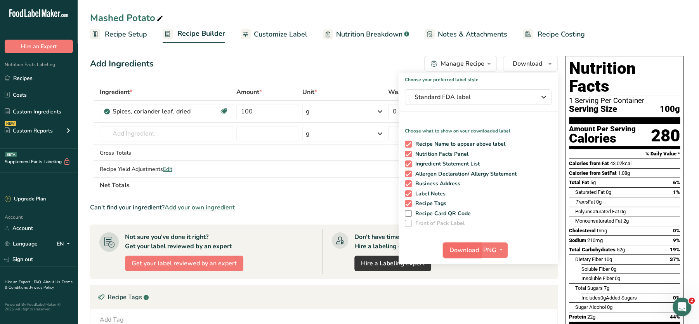
click at [472, 248] on span "Download" at bounding box center [465, 249] width 30 height 9
click at [464, 245] on span "Download" at bounding box center [465, 249] width 30 height 9
click at [162, 135] on input "text" at bounding box center [167, 134] width 134 height 16
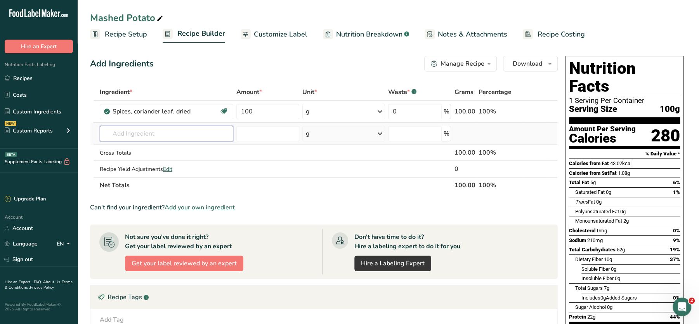
paste input "Paprika"
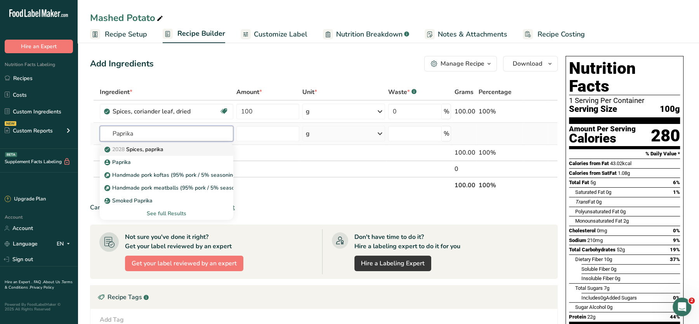
type input "Paprika"
click at [151, 150] on p "2028 Spices, paprika" at bounding box center [134, 149] width 57 height 8
type input "Spices, paprika"
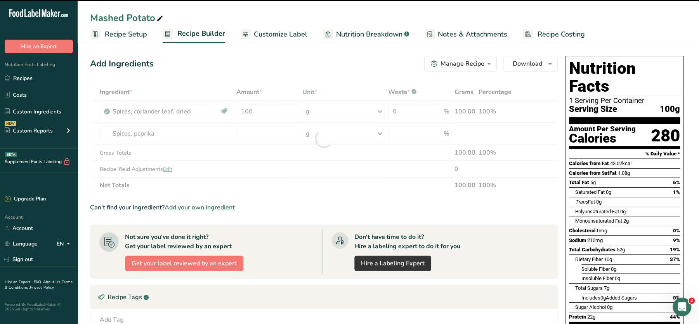
type input "0"
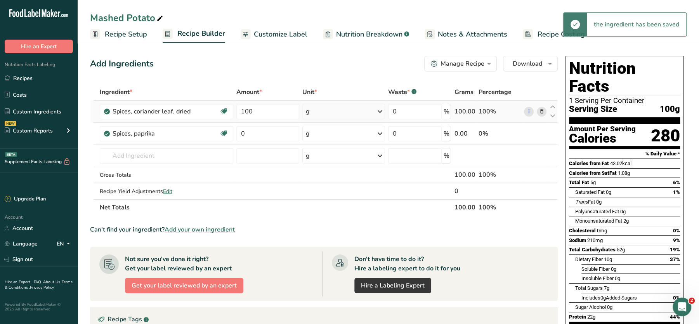
click at [540, 115] on icon at bounding box center [541, 112] width 5 height 8
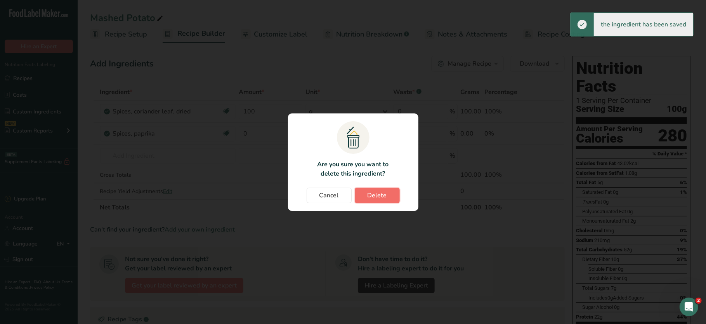
click at [374, 192] on span "Delete" at bounding box center [377, 195] width 19 height 9
type input "0"
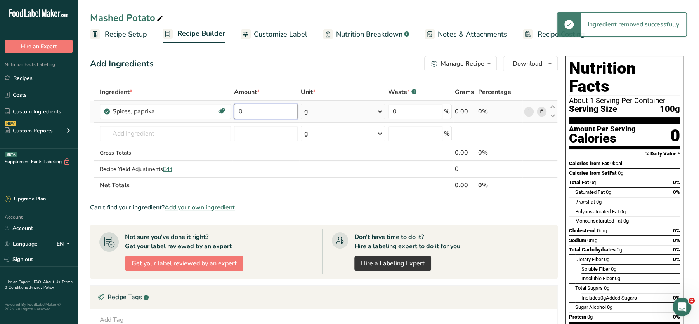
click at [268, 109] on input "0" at bounding box center [266, 112] width 64 height 16
type input "100"
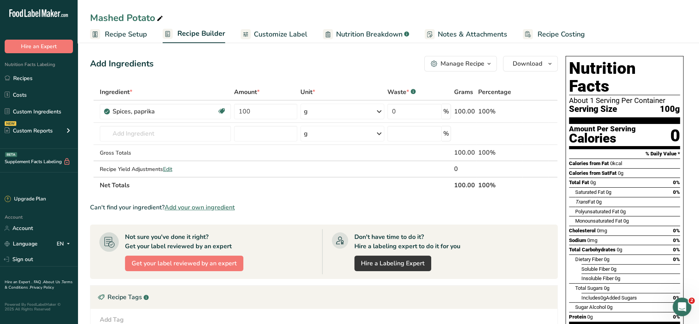
click at [302, 70] on div "Add Ingredients Manage Recipe Delete Recipe Duplicate Recipe Scale Recipe Save …" at bounding box center [324, 64] width 468 height 16
click at [534, 62] on span "Download" at bounding box center [528, 63] width 30 height 9
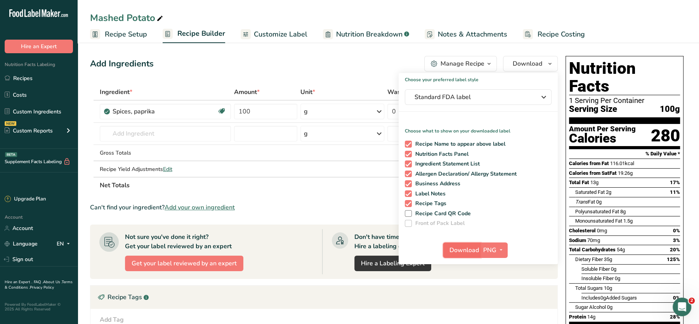
click at [468, 252] on span "Download" at bounding box center [465, 249] width 30 height 9
click at [210, 134] on input "text" at bounding box center [165, 134] width 131 height 16
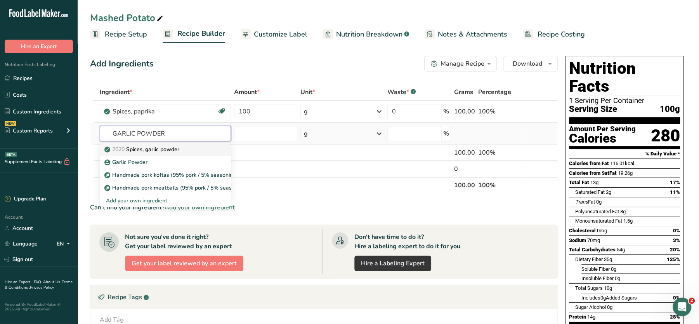
type input "GARLIC POWDER"
click at [203, 151] on div "2020 Spices, garlic powder" at bounding box center [159, 149] width 106 height 8
type input "Spices, garlic powder"
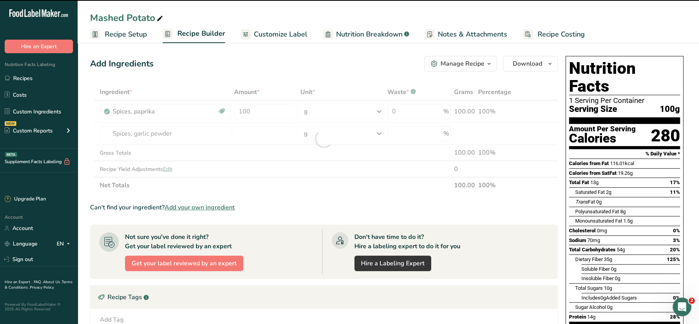
type input "0"
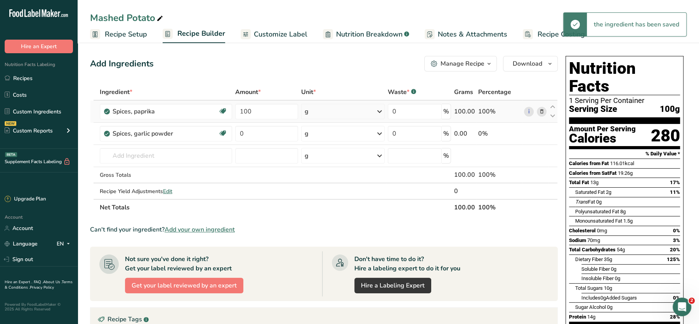
click at [544, 113] on icon at bounding box center [541, 112] width 5 height 8
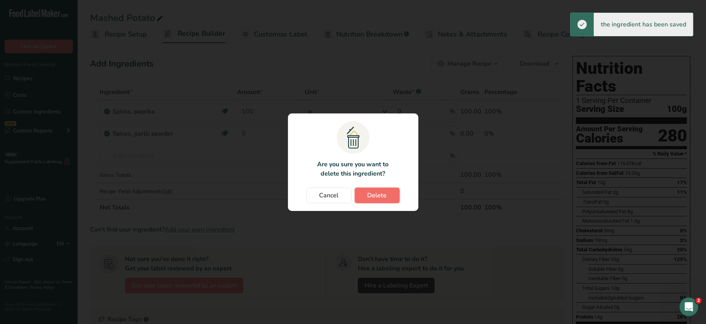
click at [383, 200] on span "Delete" at bounding box center [377, 195] width 19 height 9
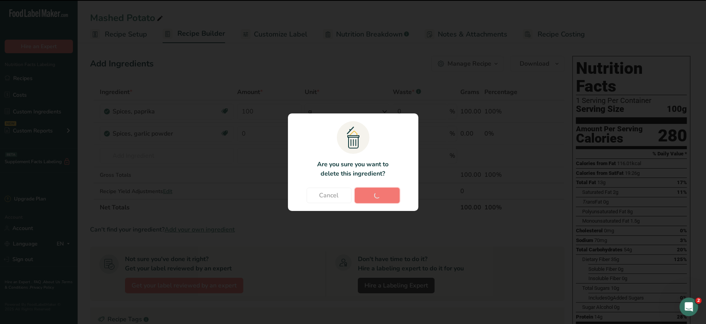
type input "0"
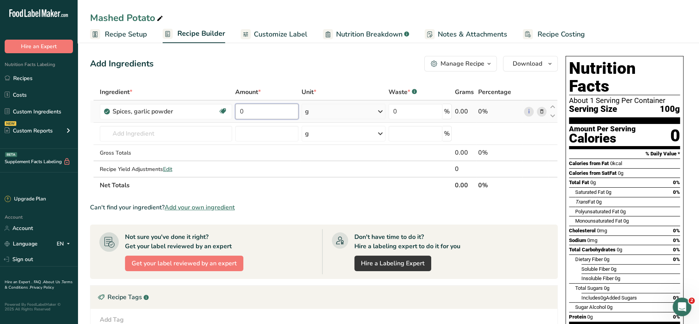
click at [256, 107] on input "0" at bounding box center [266, 112] width 63 height 16
type input "100"
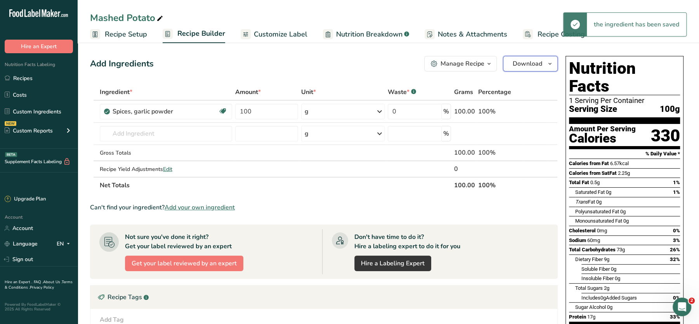
click at [527, 63] on span "Download" at bounding box center [528, 63] width 30 height 9
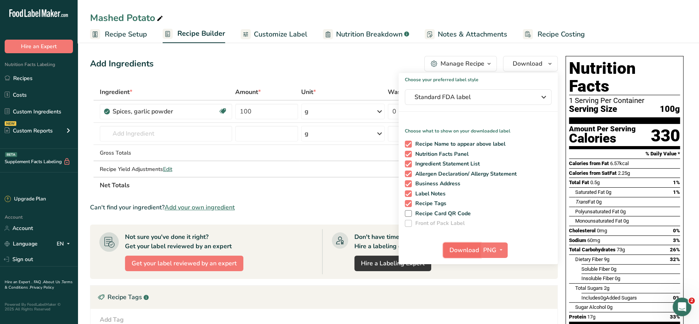
click at [460, 249] on span "Download" at bounding box center [465, 249] width 30 height 9
